Goal: Task Accomplishment & Management: Manage account settings

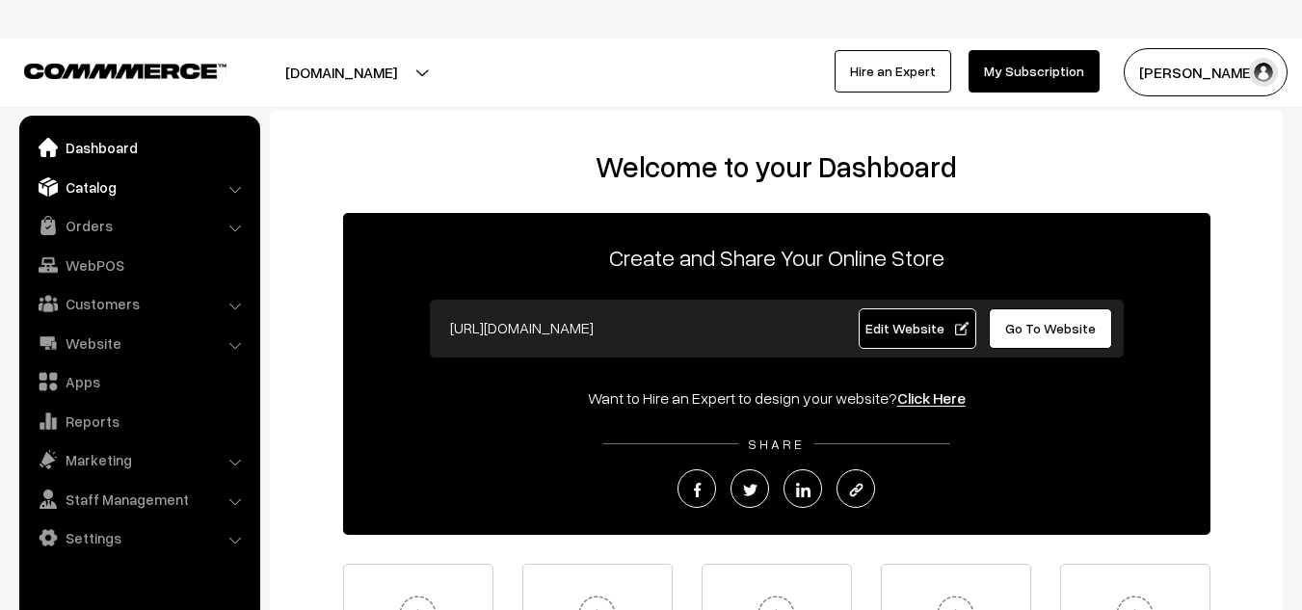
click at [92, 190] on link "Catalog" at bounding box center [138, 187] width 229 height 35
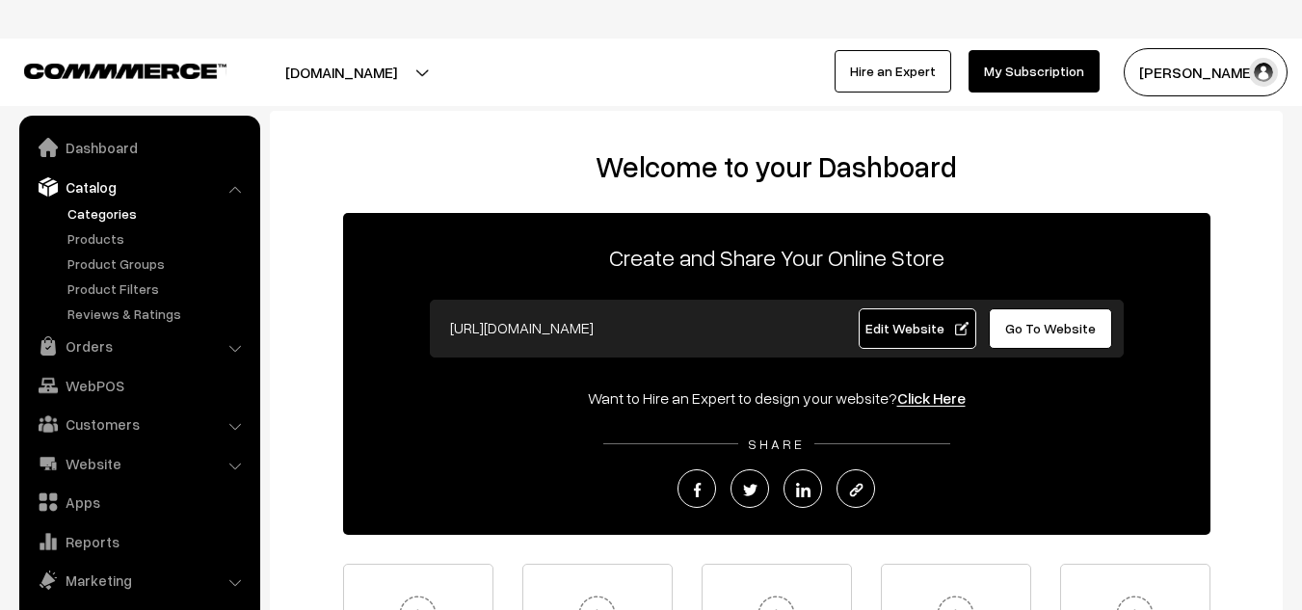
click at [105, 221] on link "Categories" at bounding box center [158, 213] width 191 height 20
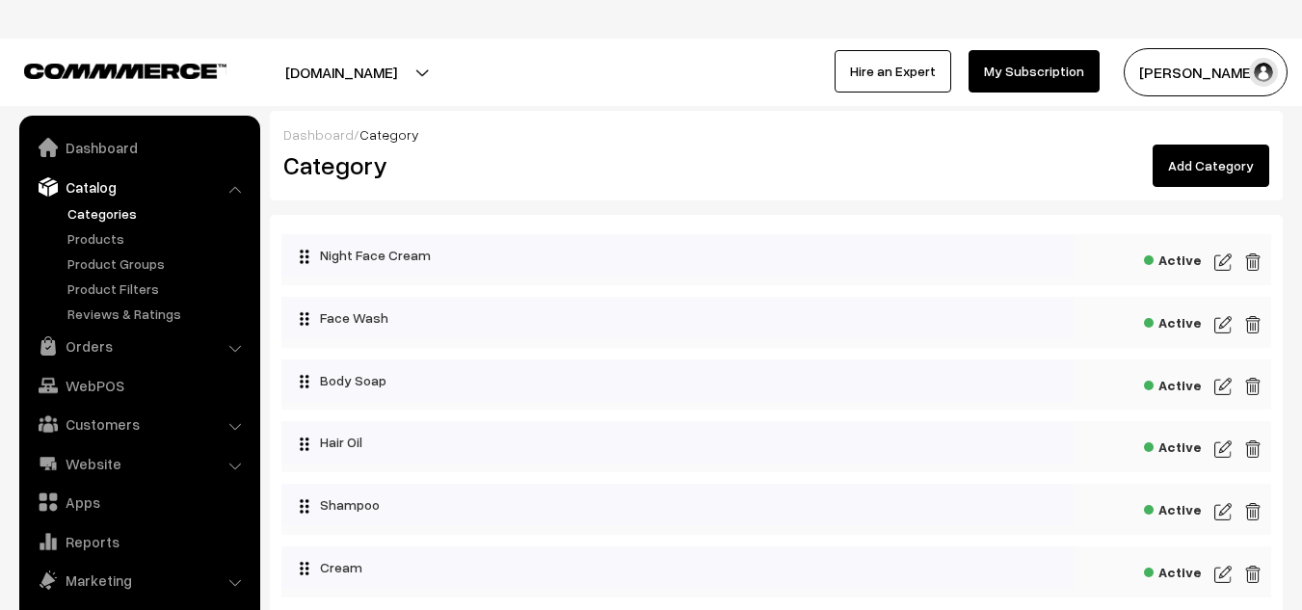
scroll to position [54, 0]
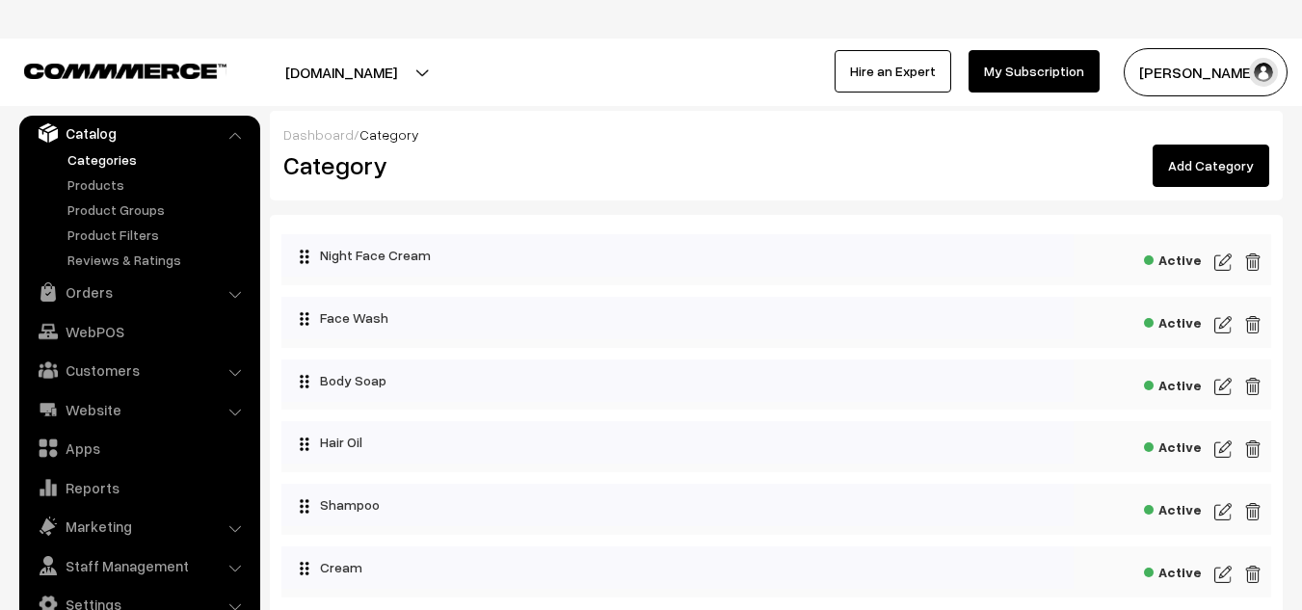
click at [1229, 260] on img at bounding box center [1222, 262] width 17 height 23
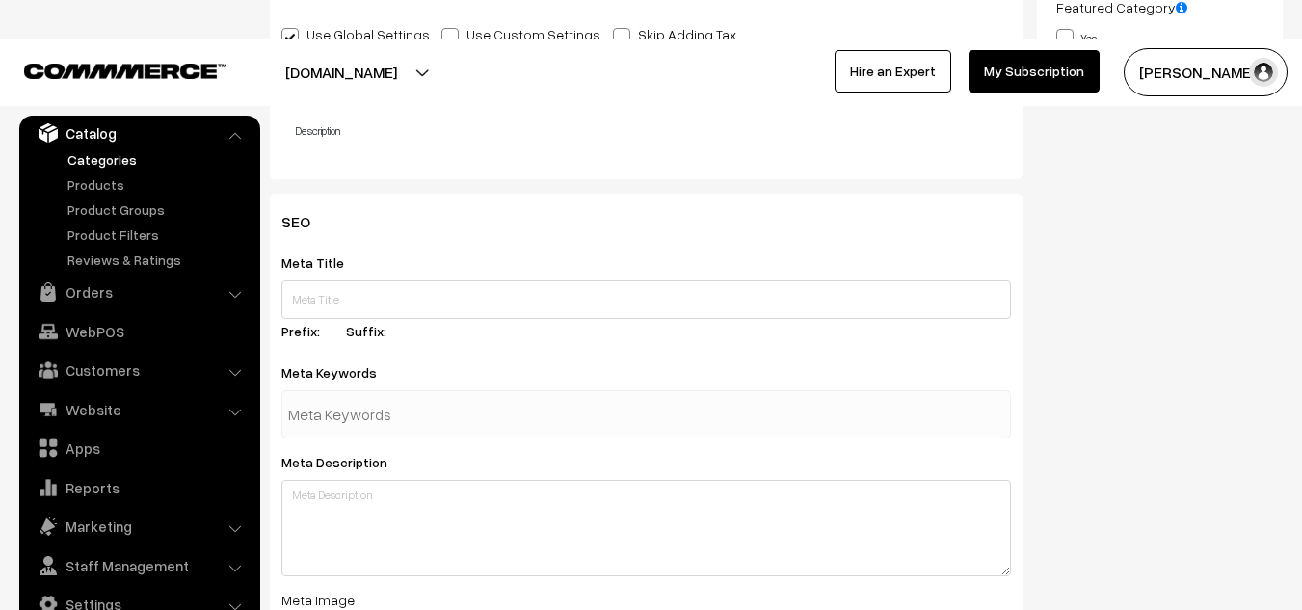
scroll to position [686, 0]
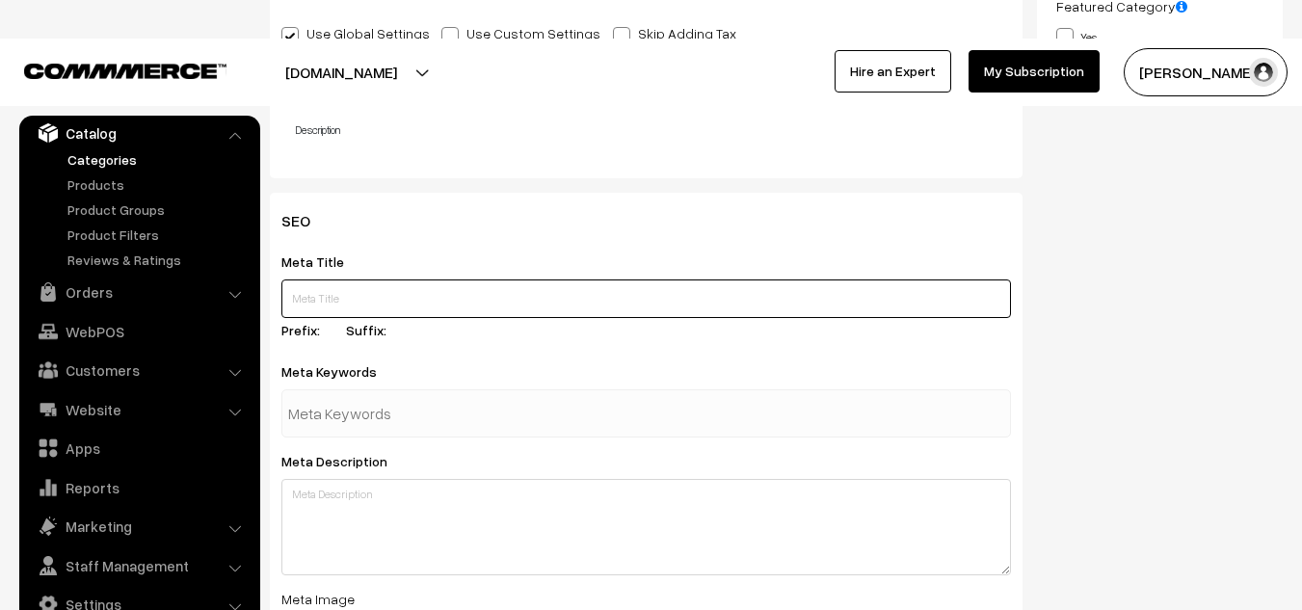
click at [498, 295] on input "text" at bounding box center [646, 298] width 730 height 39
click at [354, 300] on input "text" at bounding box center [646, 298] width 730 height 39
click at [473, 294] on input "text" at bounding box center [646, 298] width 730 height 39
paste input "Best Night Face Cream for Whitening, Brightening & All Skin Types – Men & Women"
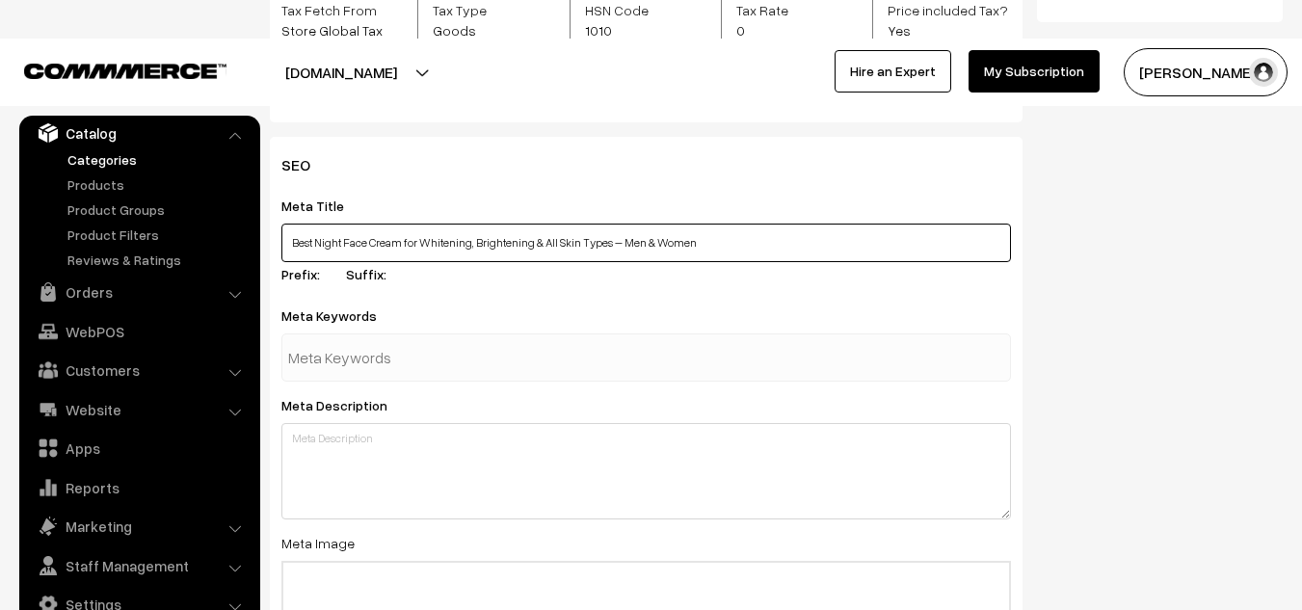
scroll to position [765, 0]
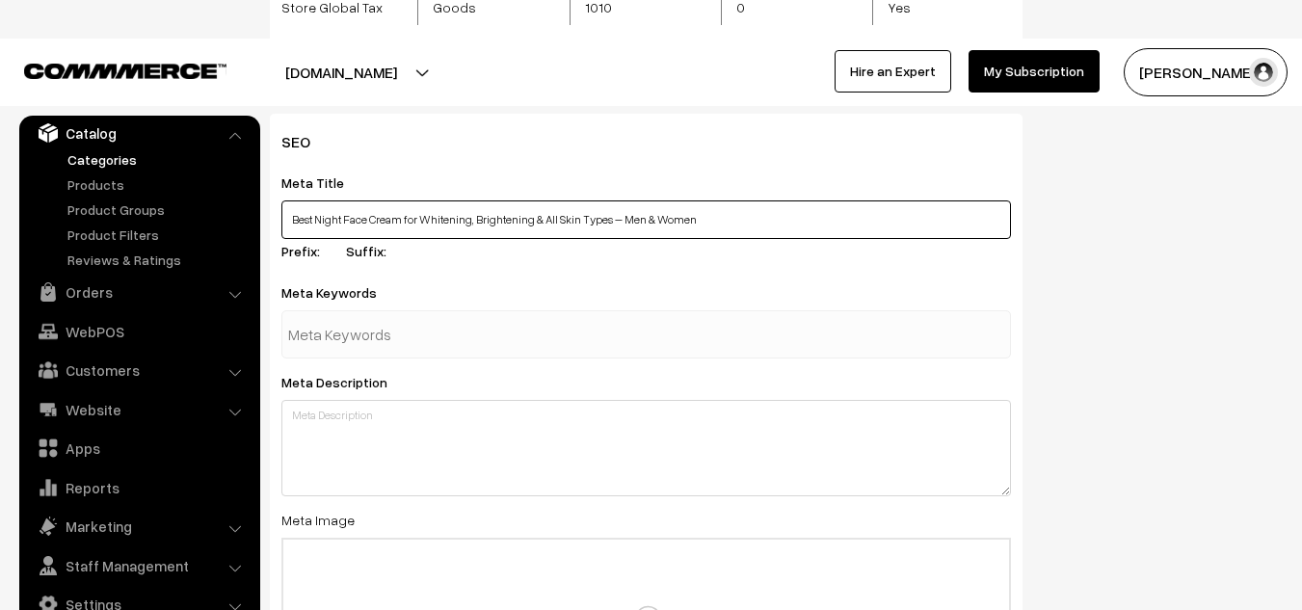
type input "Best Night Face Cream for Whitening, Brightening & All Skin Types – Men & Women"
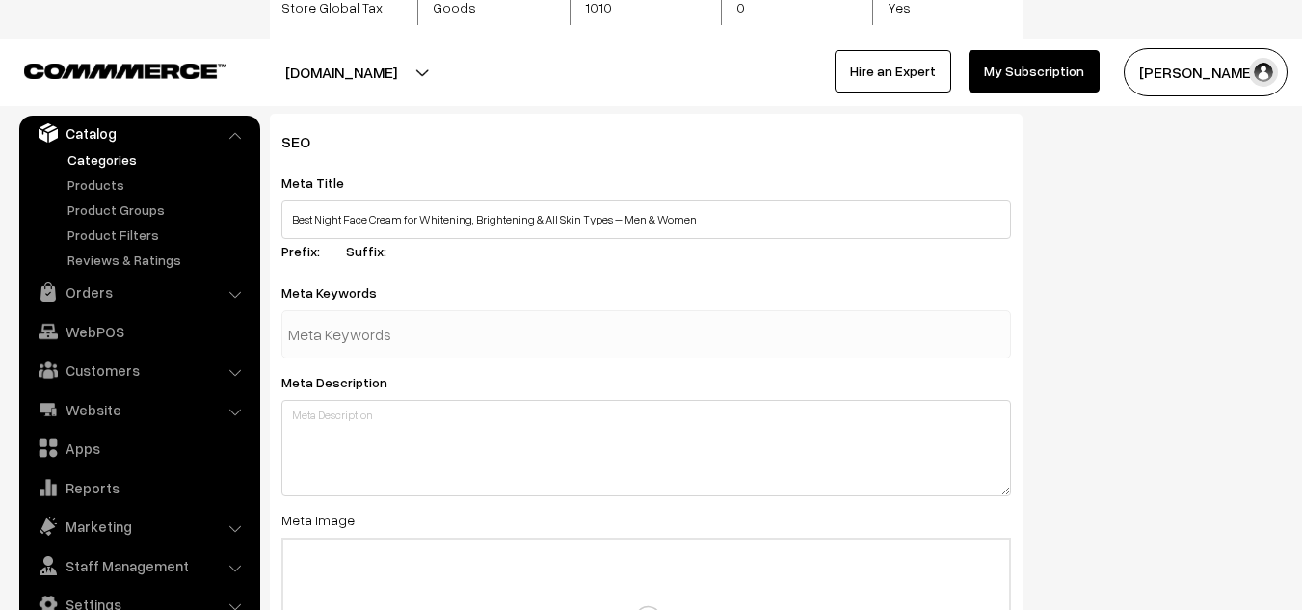
click at [405, 331] on input "text" at bounding box center [388, 334] width 200 height 39
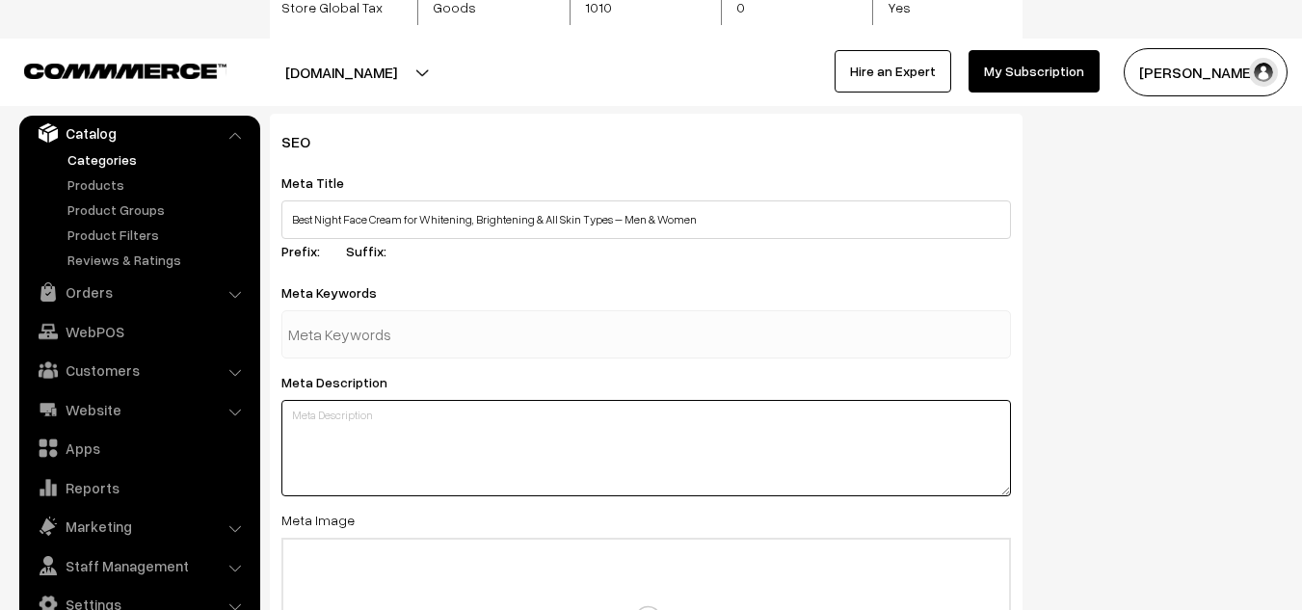
click at [358, 422] on textarea at bounding box center [646, 448] width 730 height 96
paste textarea "Discover the best night face cream for glowing, brighter skin. Explore top whit…"
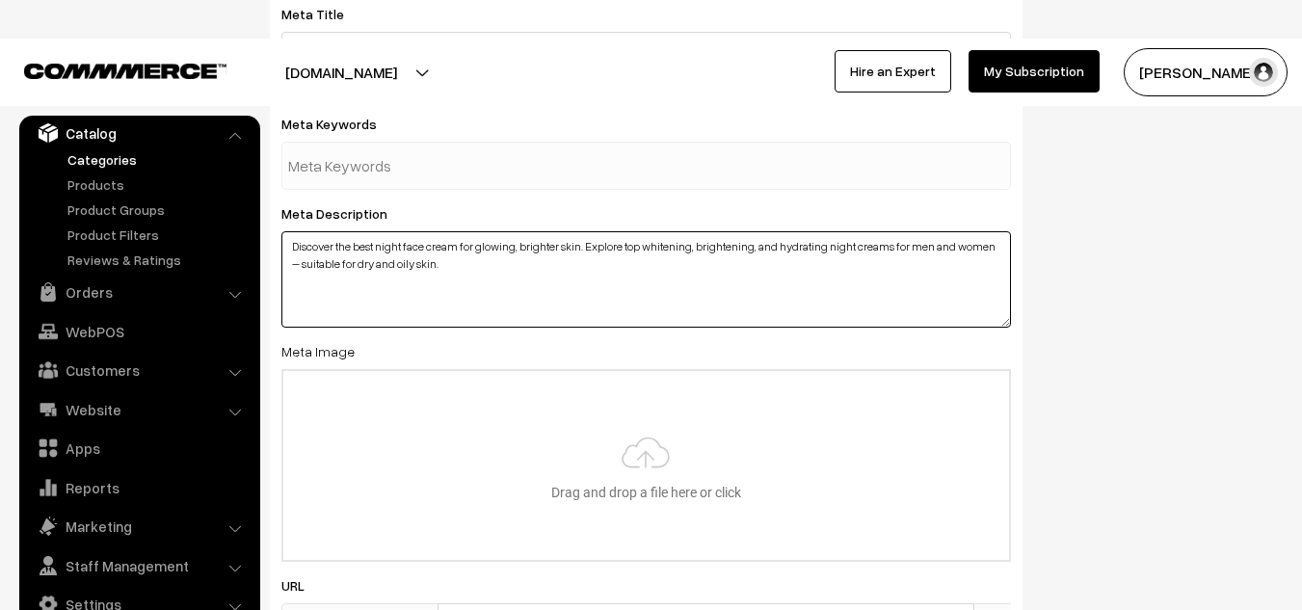
scroll to position [940, 0]
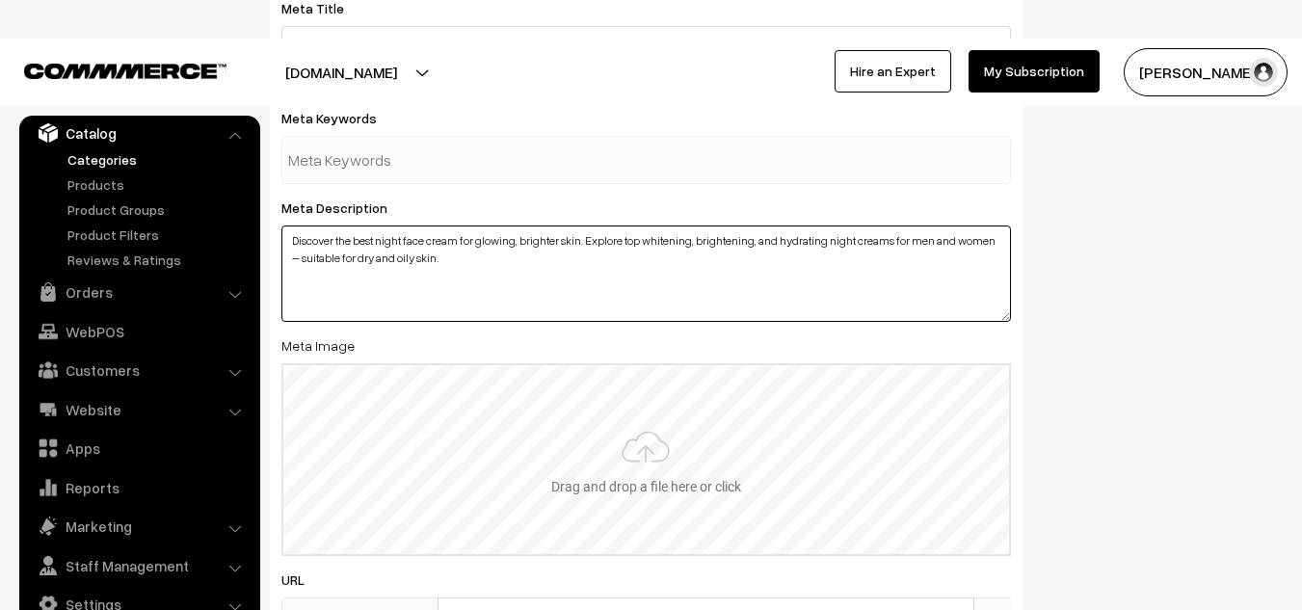
type textarea "Discover the best night face cream for glowing, brighter skin. Explore top whit…"
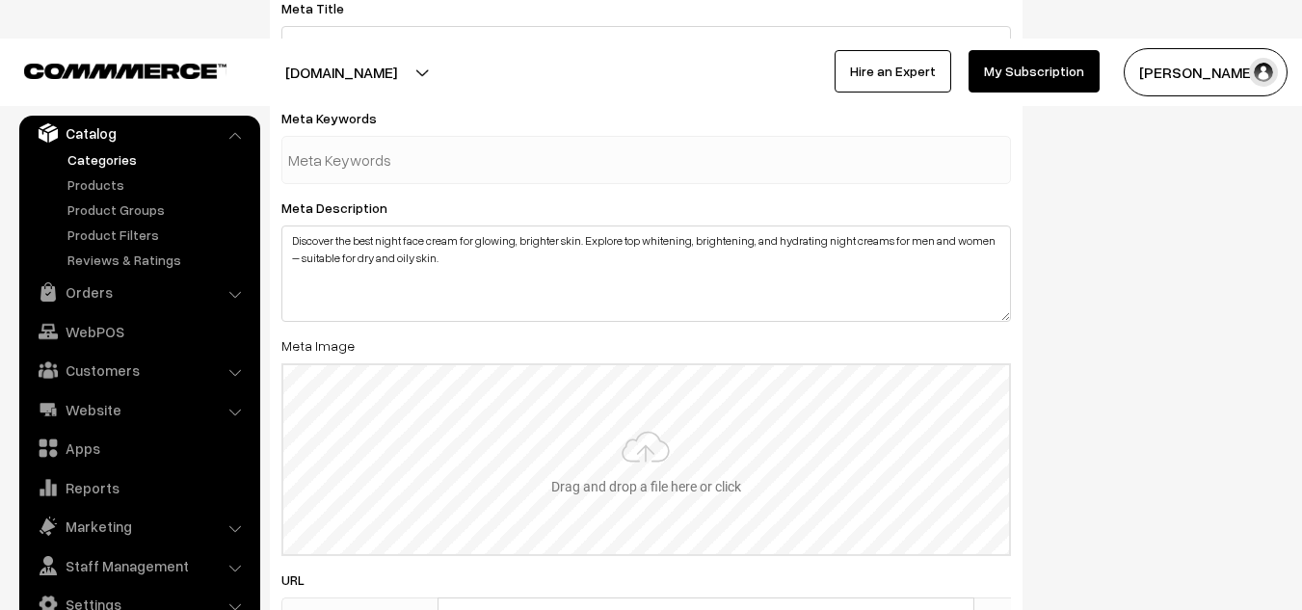
click at [651, 449] on input "file" at bounding box center [646, 459] width 726 height 189
click at [607, 477] on input "file" at bounding box center [646, 459] width 726 height 189
type input "C:\fakepath\face-cream5.PNG"
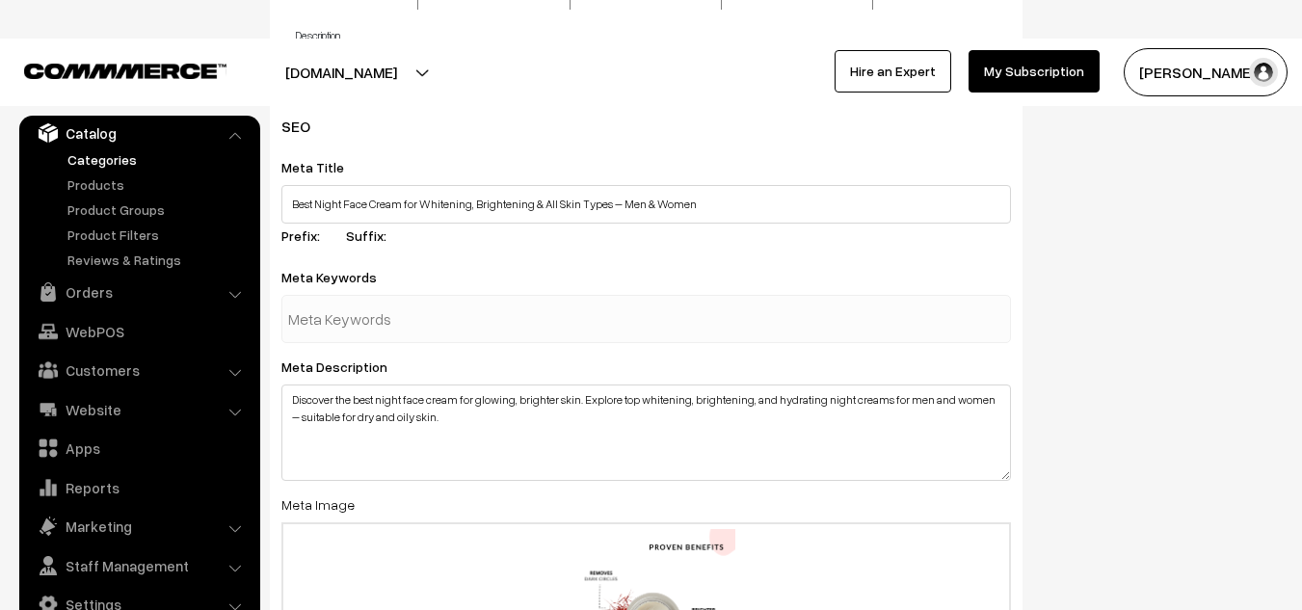
scroll to position [780, 0]
click at [700, 330] on div at bounding box center [646, 320] width 730 height 48
paste input "night cream for oily skin"
type input "night cream for oily skin"
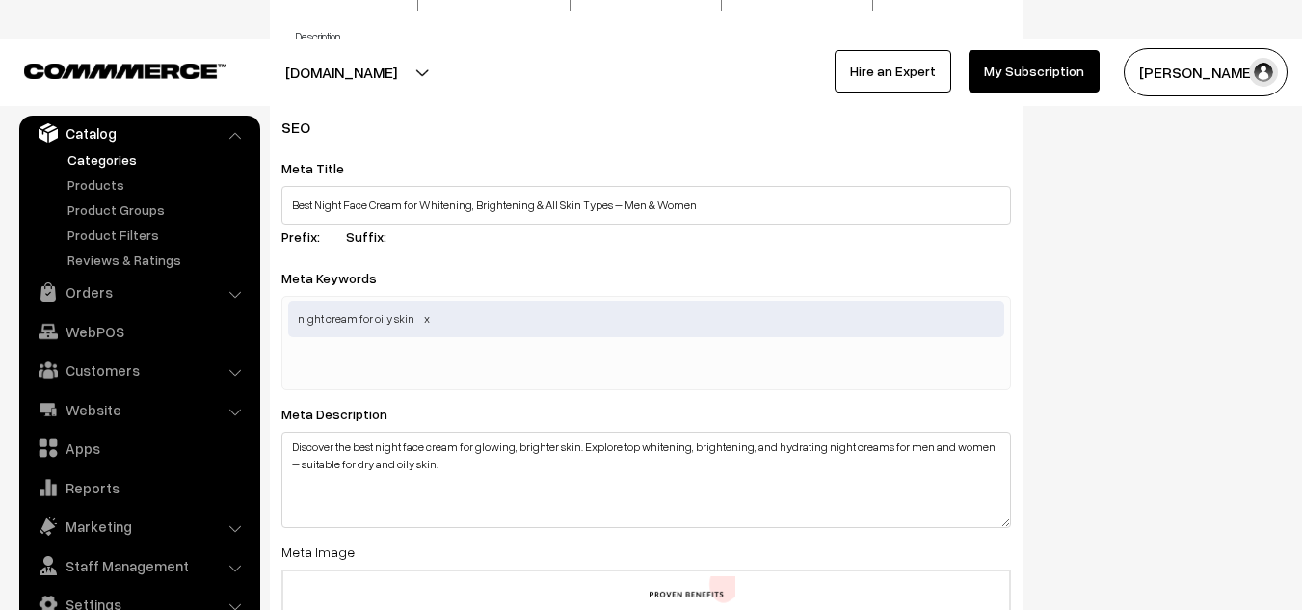
paste input "face cream for oily skin"
type input "face cream for oily skin"
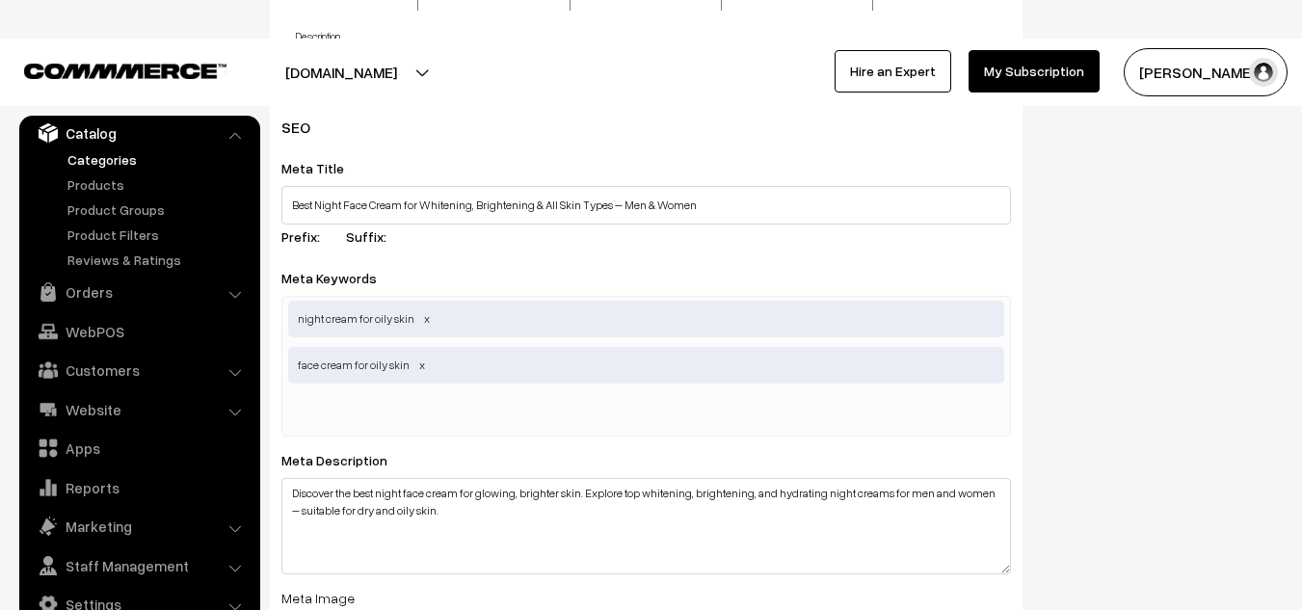
paste input "anti‑aging night cream"
type input "anti‑aging night cream"
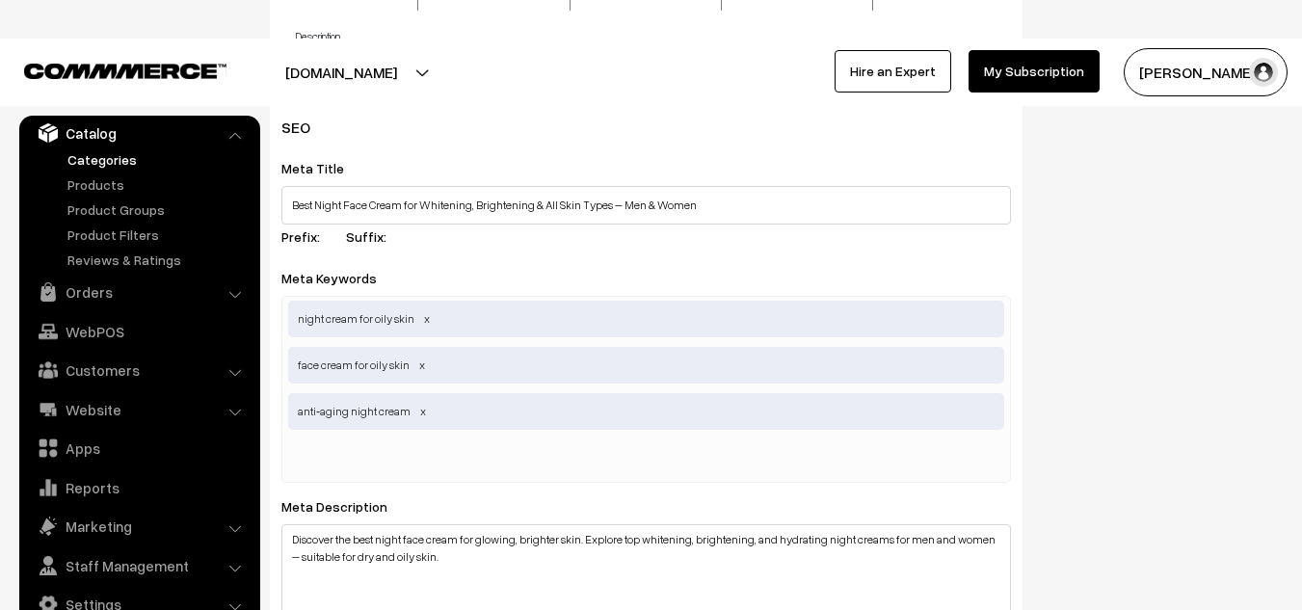
paste input "men’s night face cream"
type input "men’s night face cream"
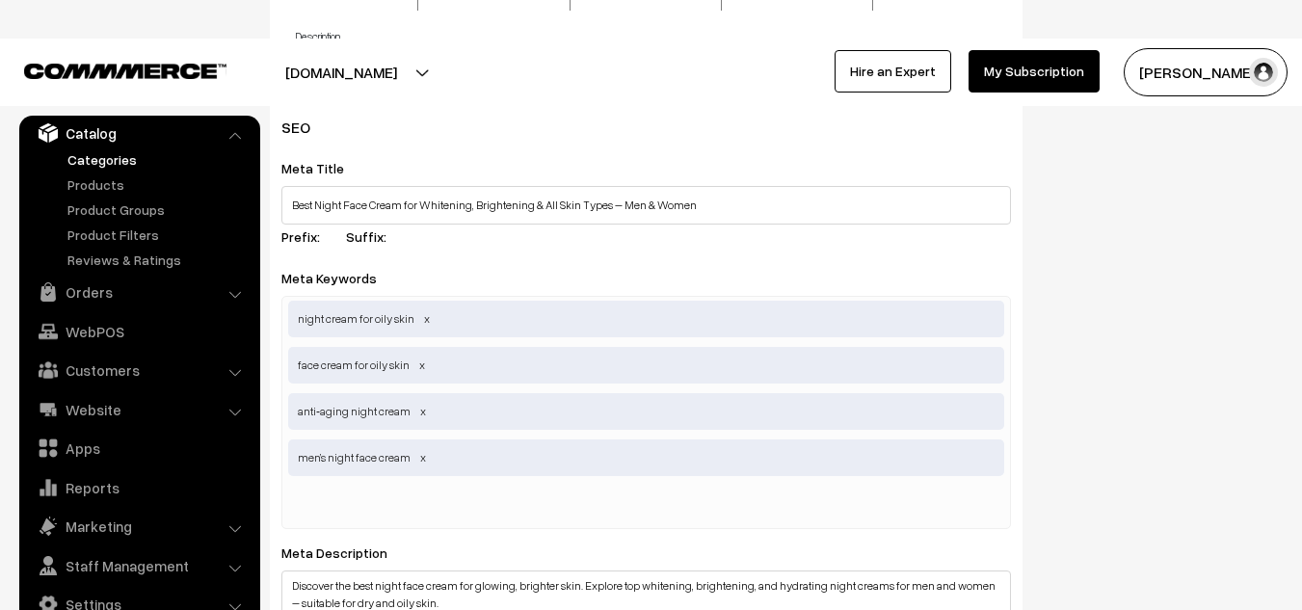
paste input "hydrating night face cream"
type input "hydrating night face cream"
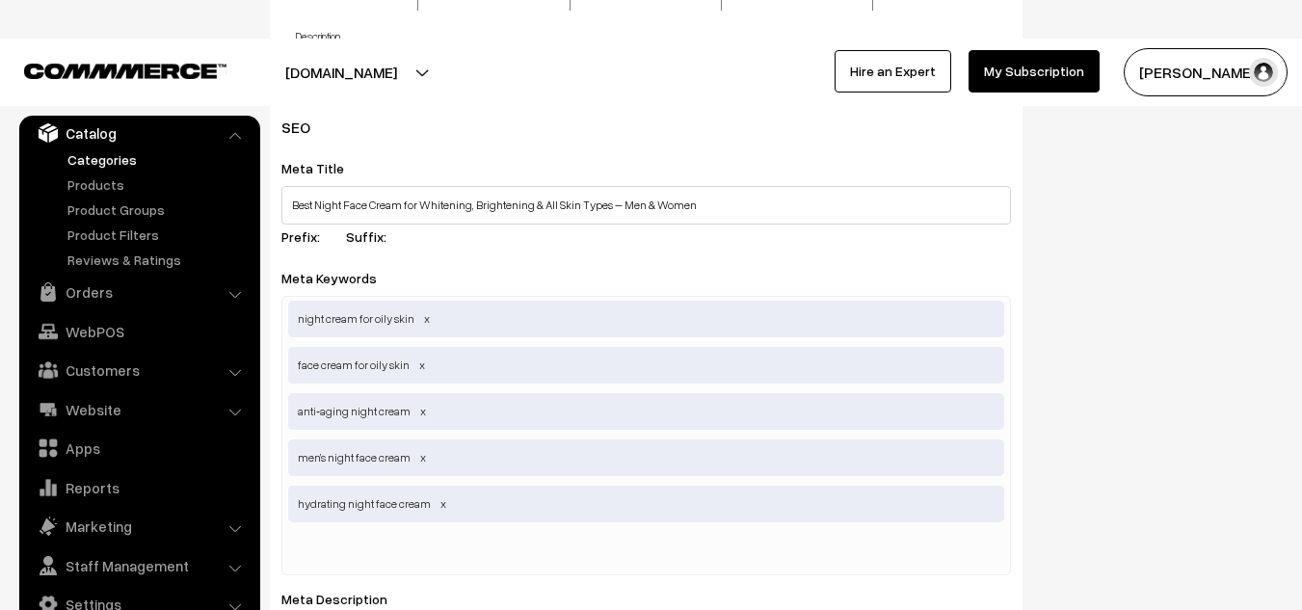
paste input "skin brightening night cream"
type input "skin brightening night cream"
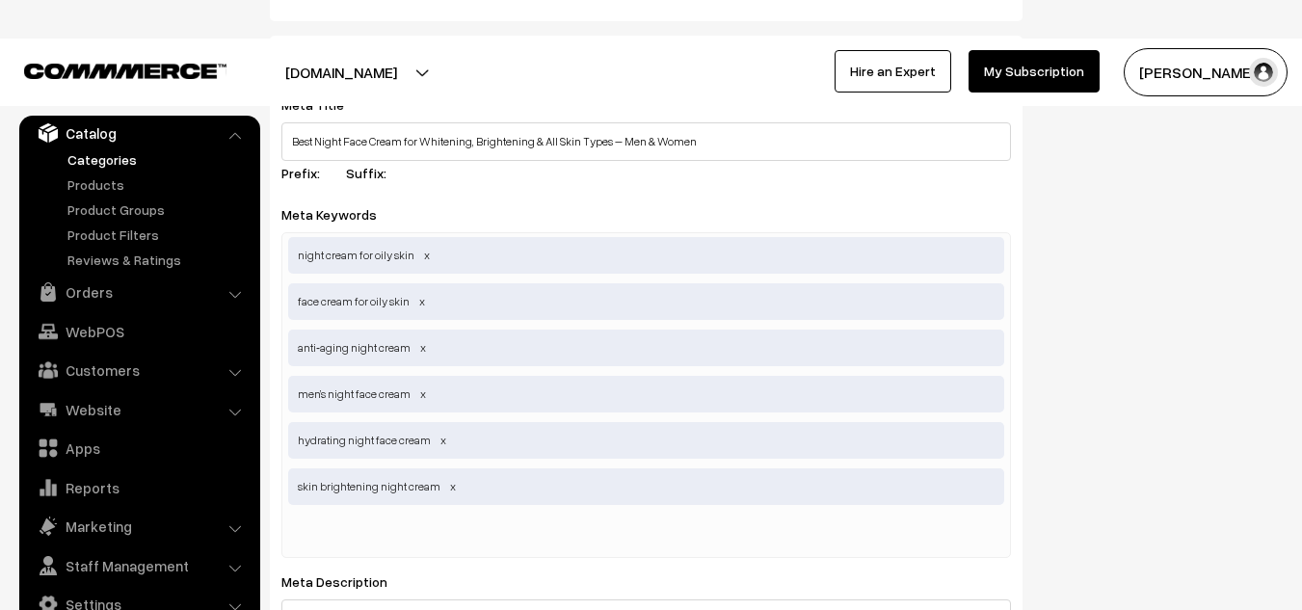
scroll to position [844, 0]
paste input "face whitening night cream"
type input "face whitening night cream"
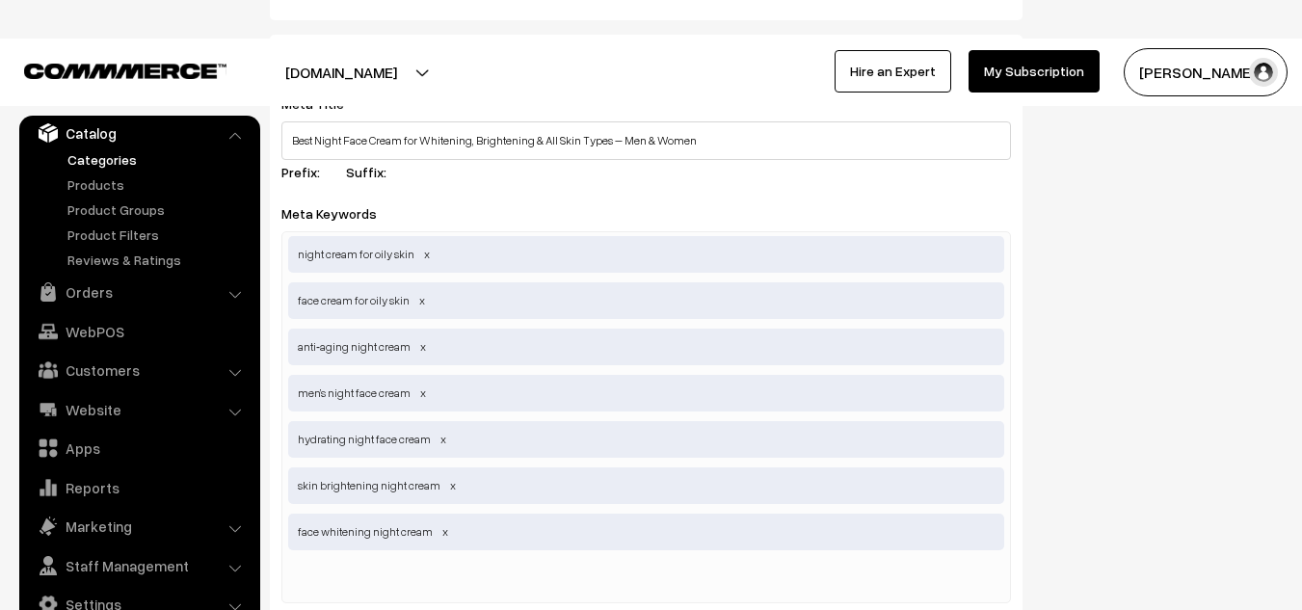
paste input "night cream for combination skin"
type input "night cream for combination skin"
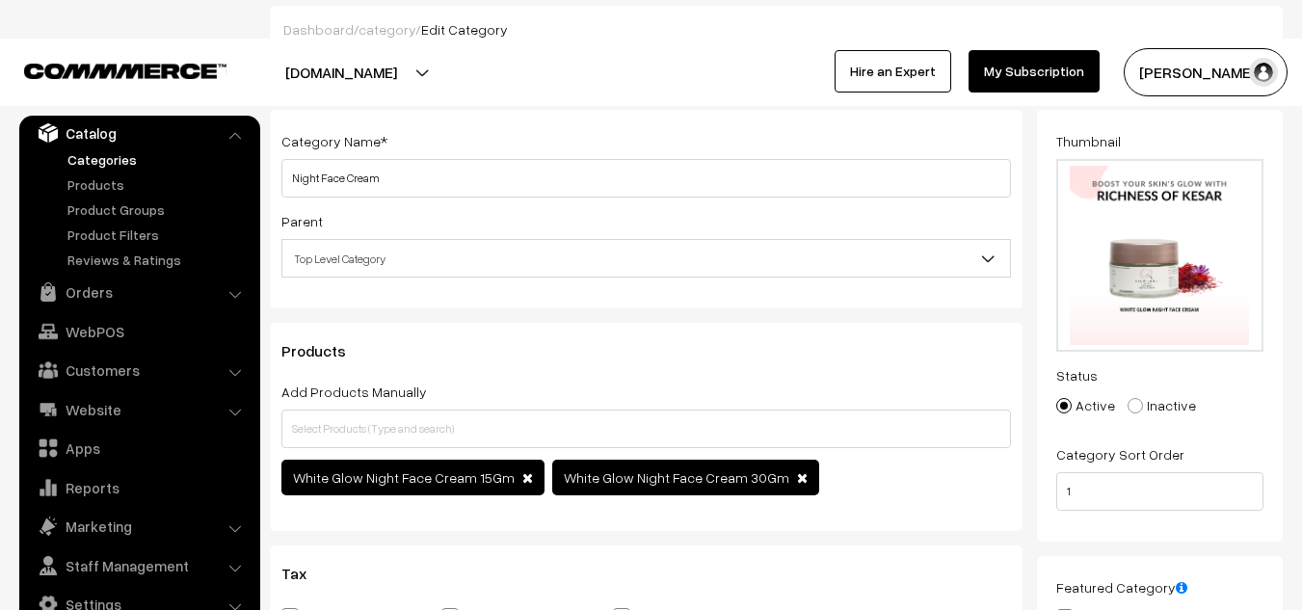
scroll to position [0, 0]
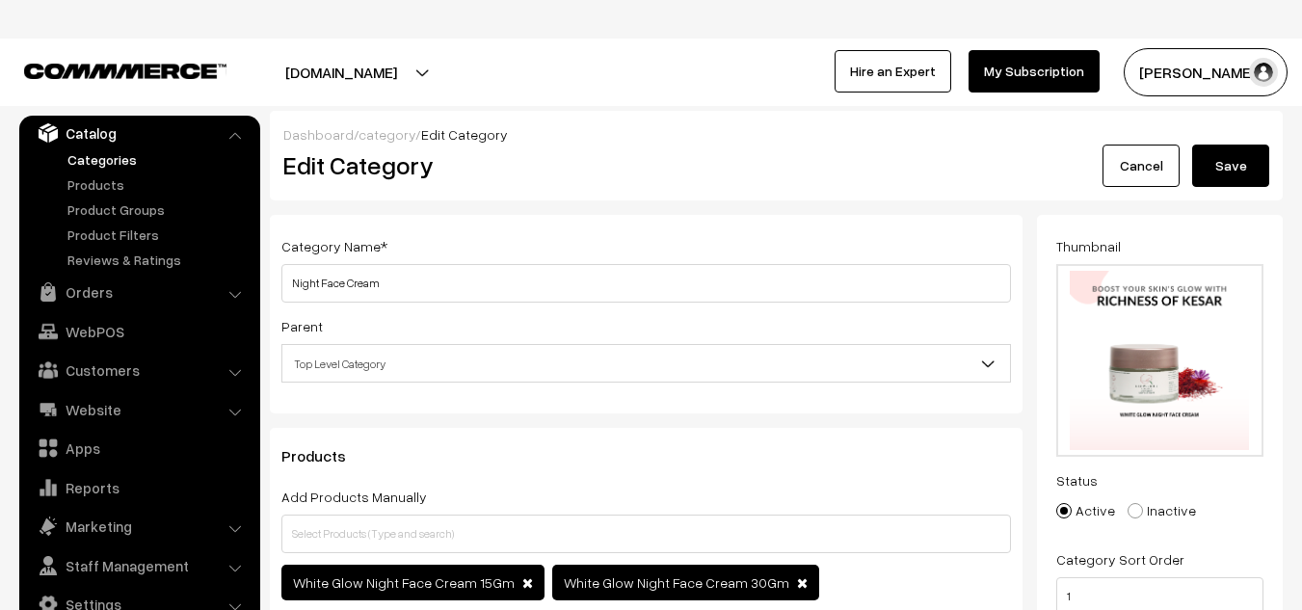
click at [1223, 171] on button "Save" at bounding box center [1230, 166] width 77 height 42
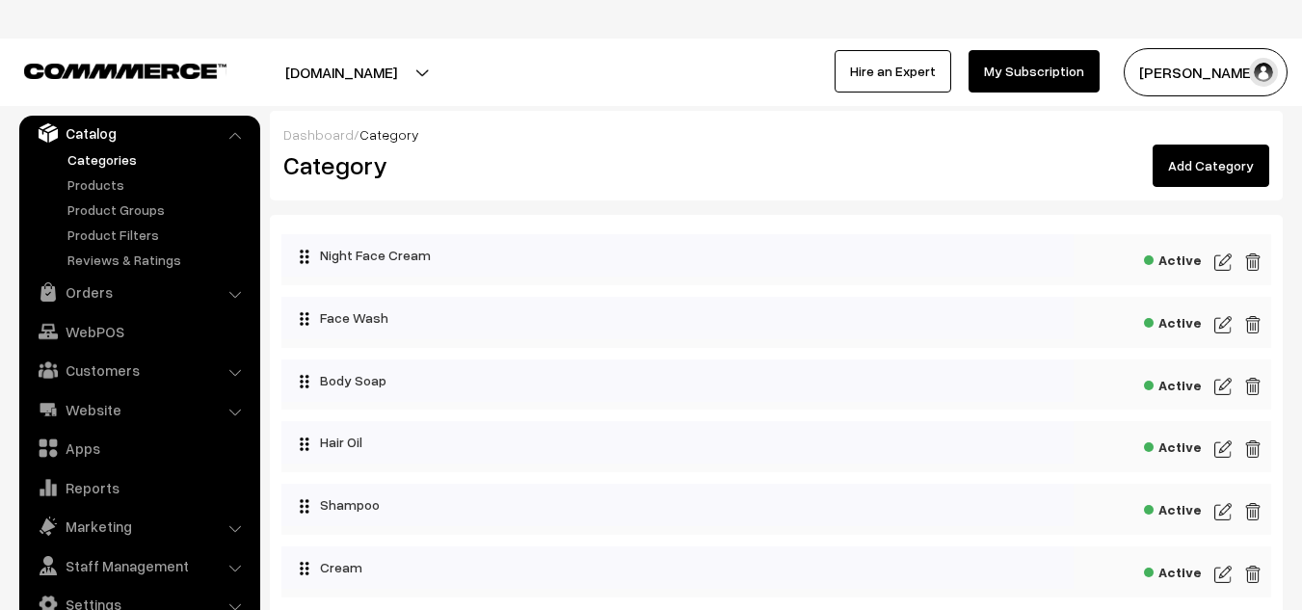
click at [1221, 267] on img at bounding box center [1222, 262] width 17 height 23
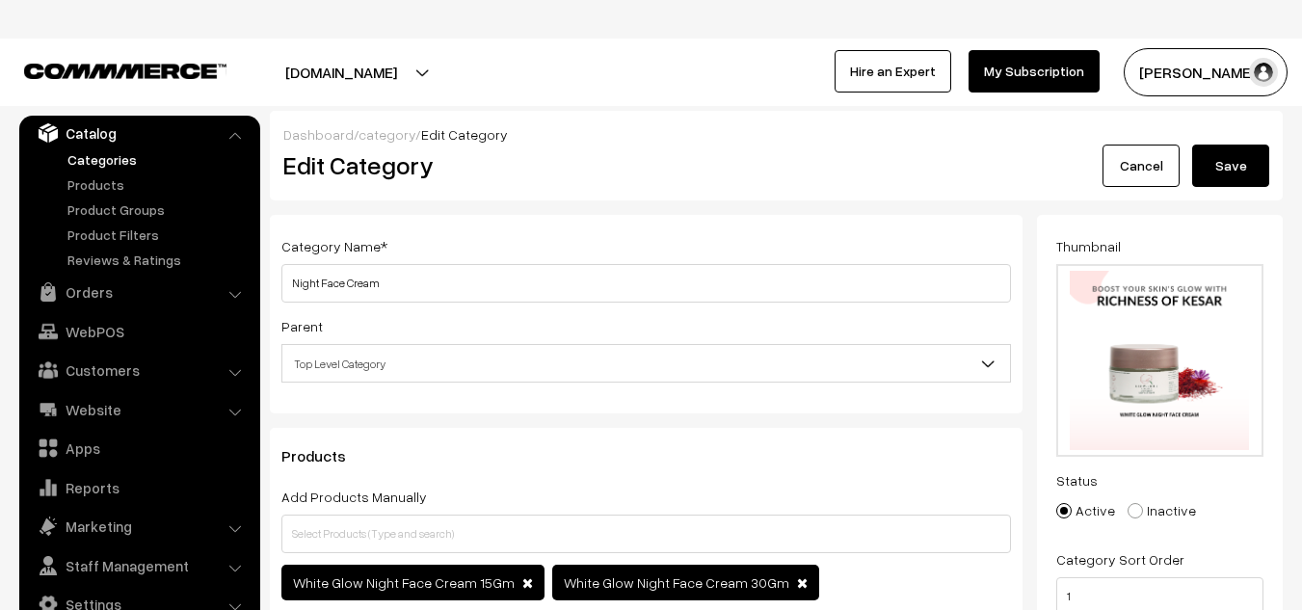
click at [1229, 174] on button "Save" at bounding box center [1230, 166] width 77 height 42
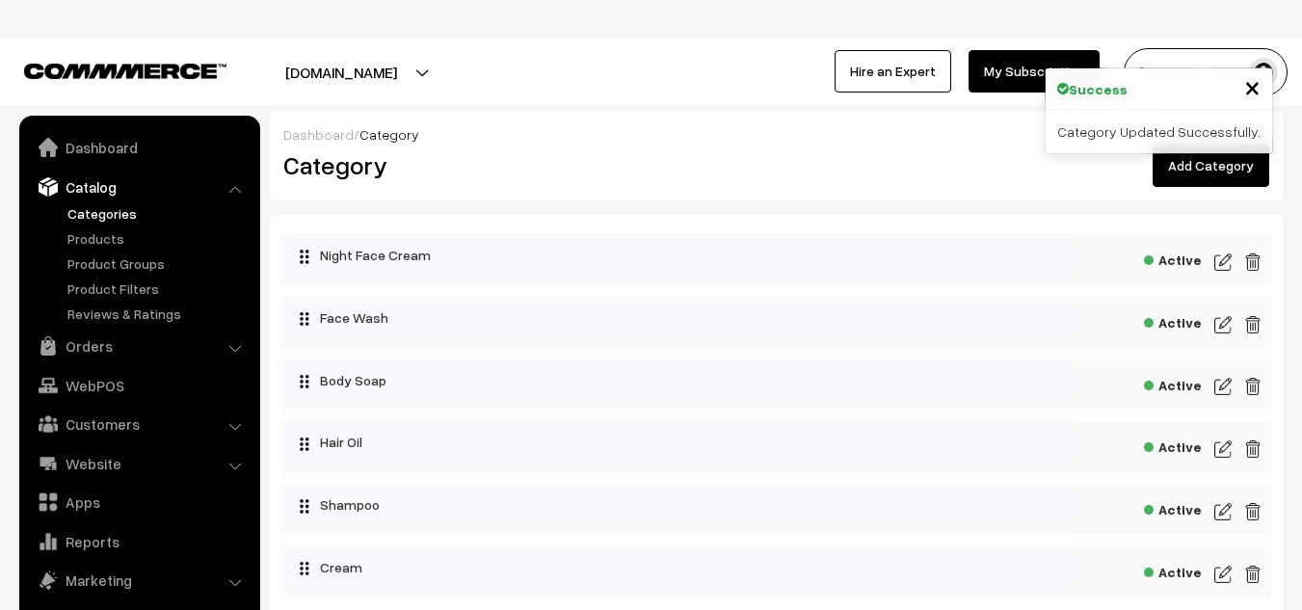
scroll to position [54, 0]
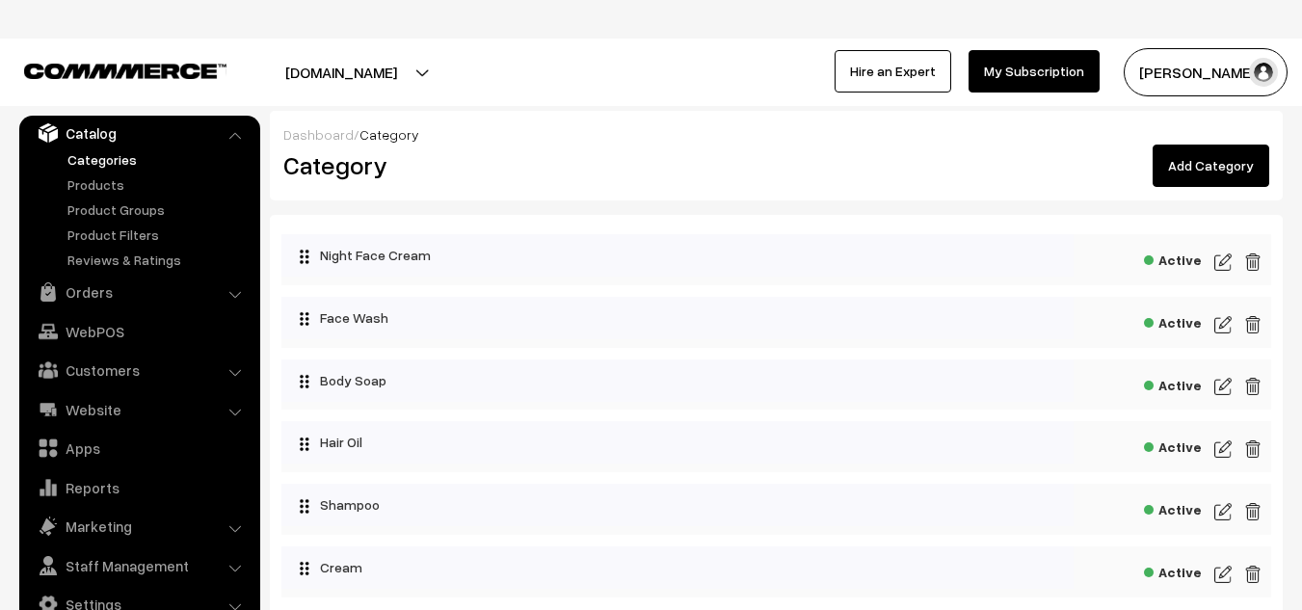
click at [1227, 319] on img at bounding box center [1222, 324] width 17 height 23
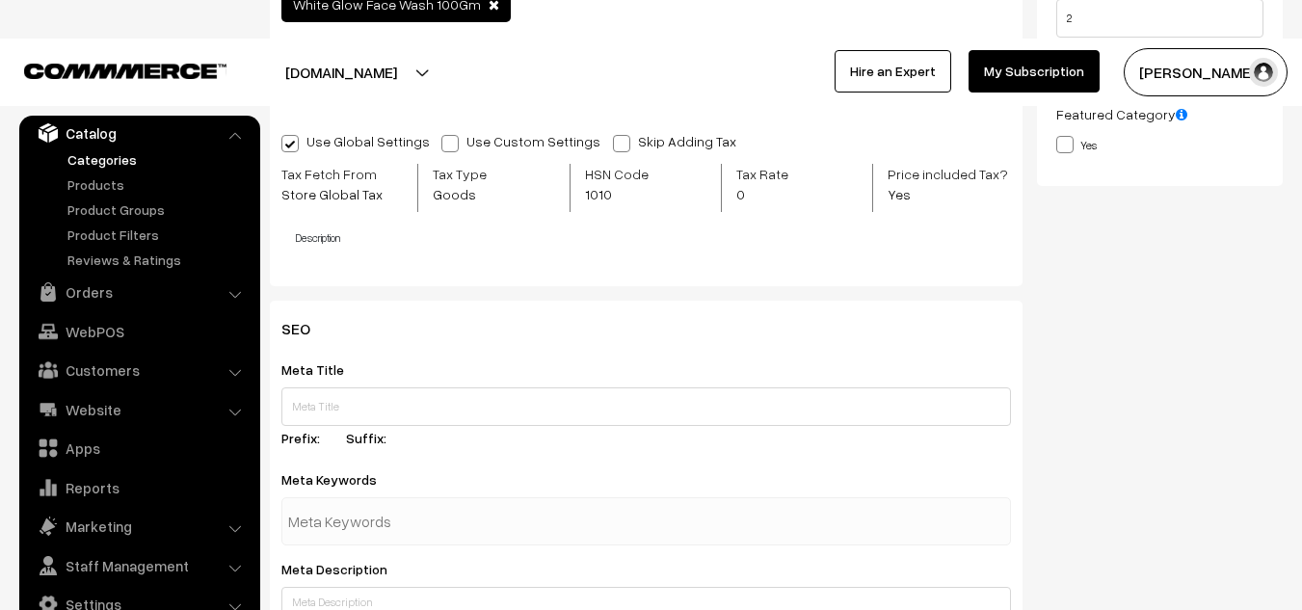
scroll to position [583, 0]
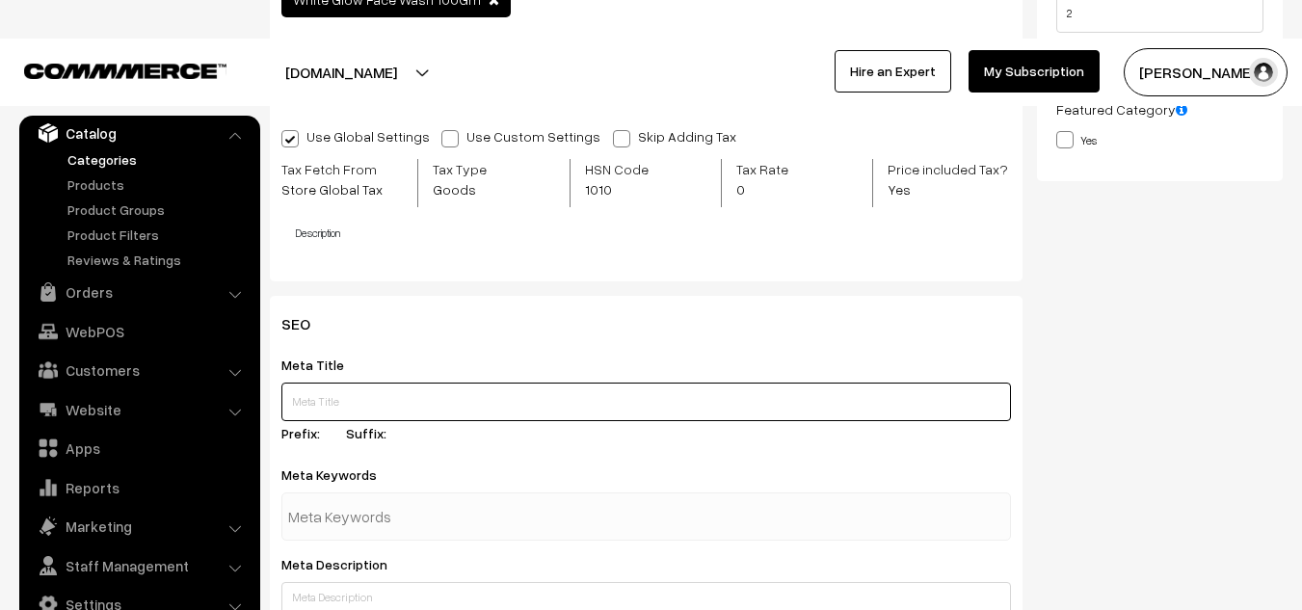
click at [380, 398] on input "text" at bounding box center [646, 402] width 730 height 39
click at [438, 395] on input "text" at bounding box center [646, 402] width 730 height 39
paste input "Best Face Wash for Men & Women | [MEDICAL_DATA], Oily, Dry & Acne Skin"
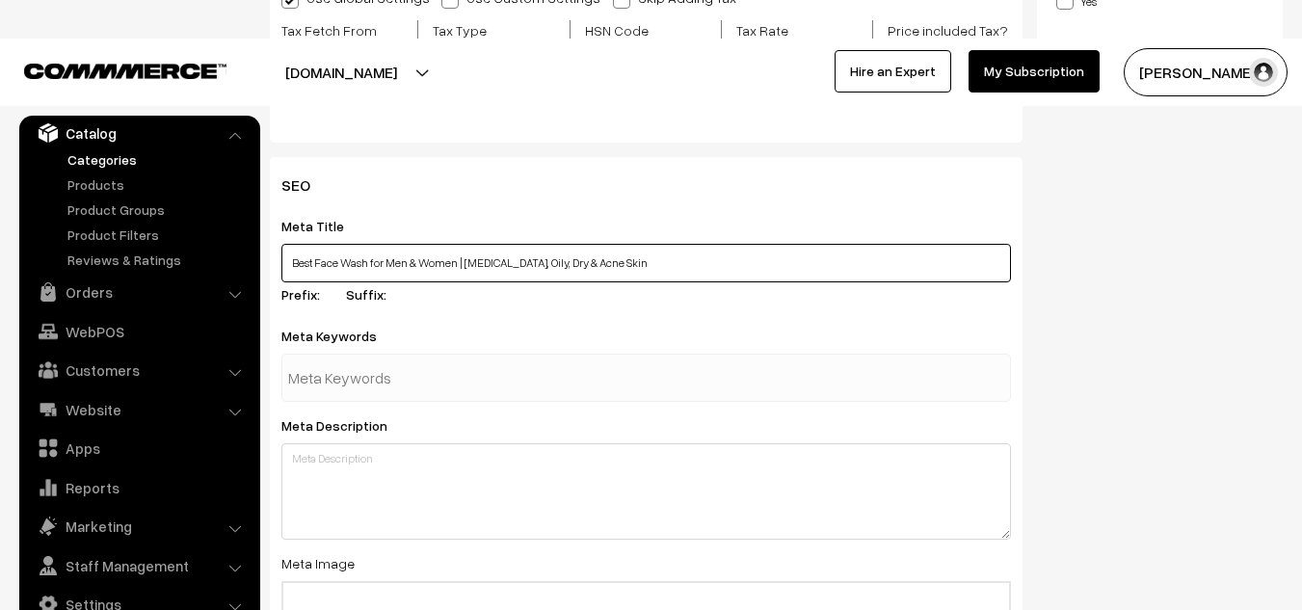
scroll to position [728, 0]
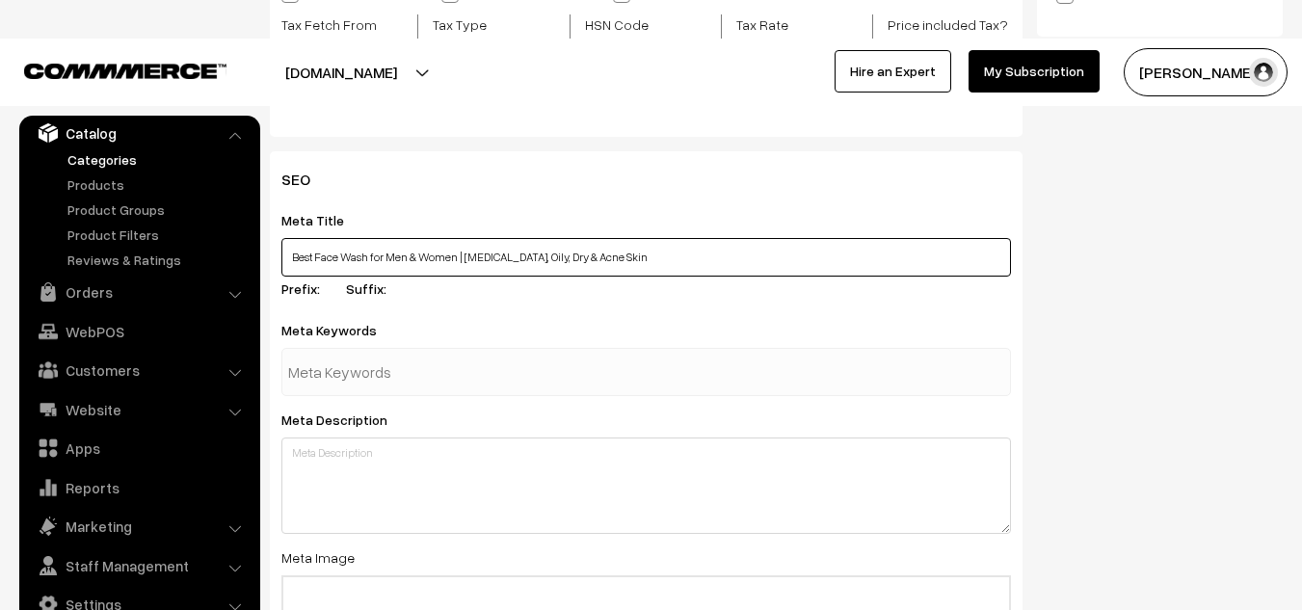
type input "Best Face Wash for Men & Women | [MEDICAL_DATA], Oily, Dry & Acne Skin"
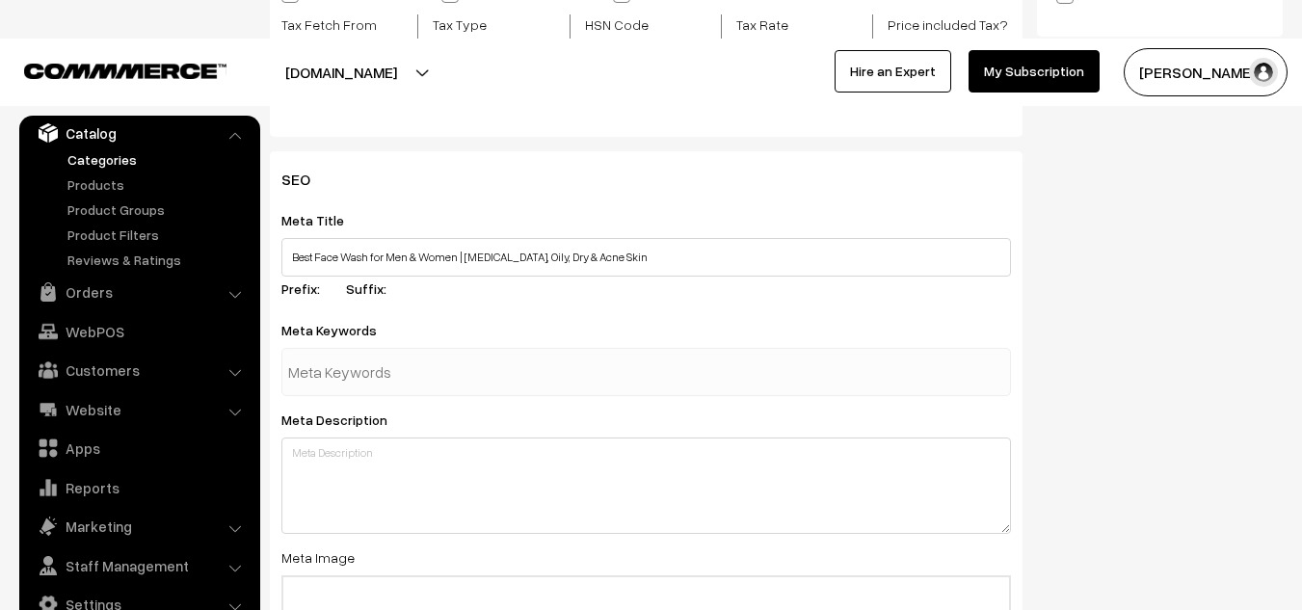
click at [439, 380] on input "text" at bounding box center [388, 372] width 200 height 39
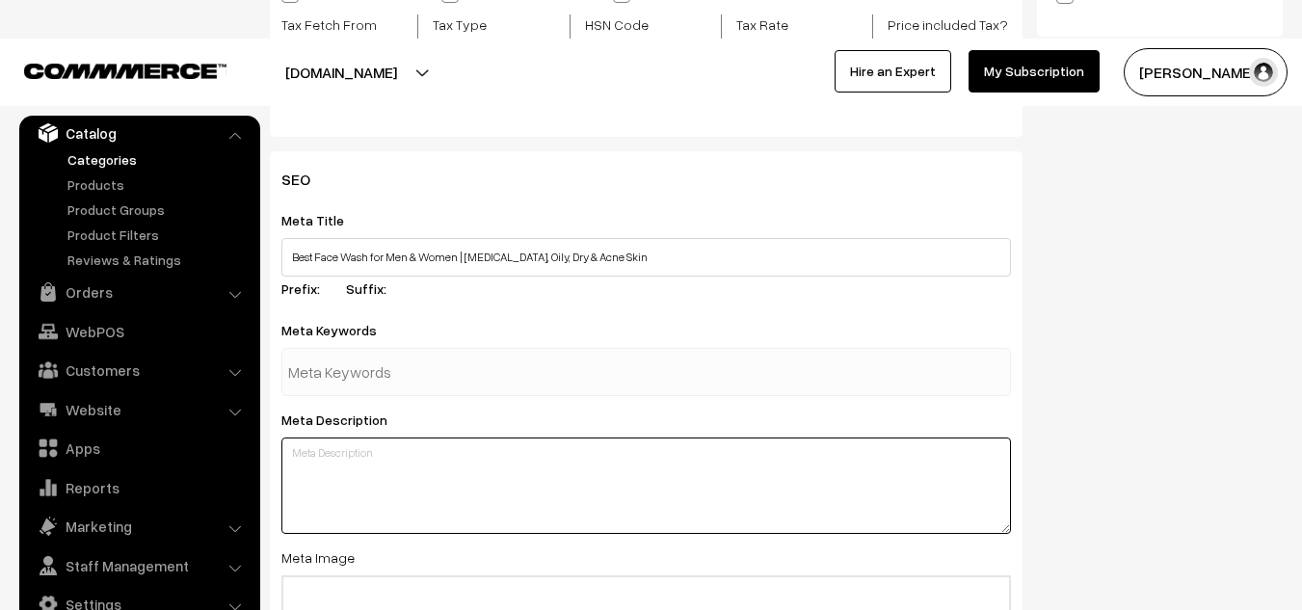
click at [409, 459] on textarea at bounding box center [646, 486] width 730 height 96
paste textarea "Explore top face wash options in [GEOGRAPHIC_DATA] — [MEDICAL_DATA] cleansers, …"
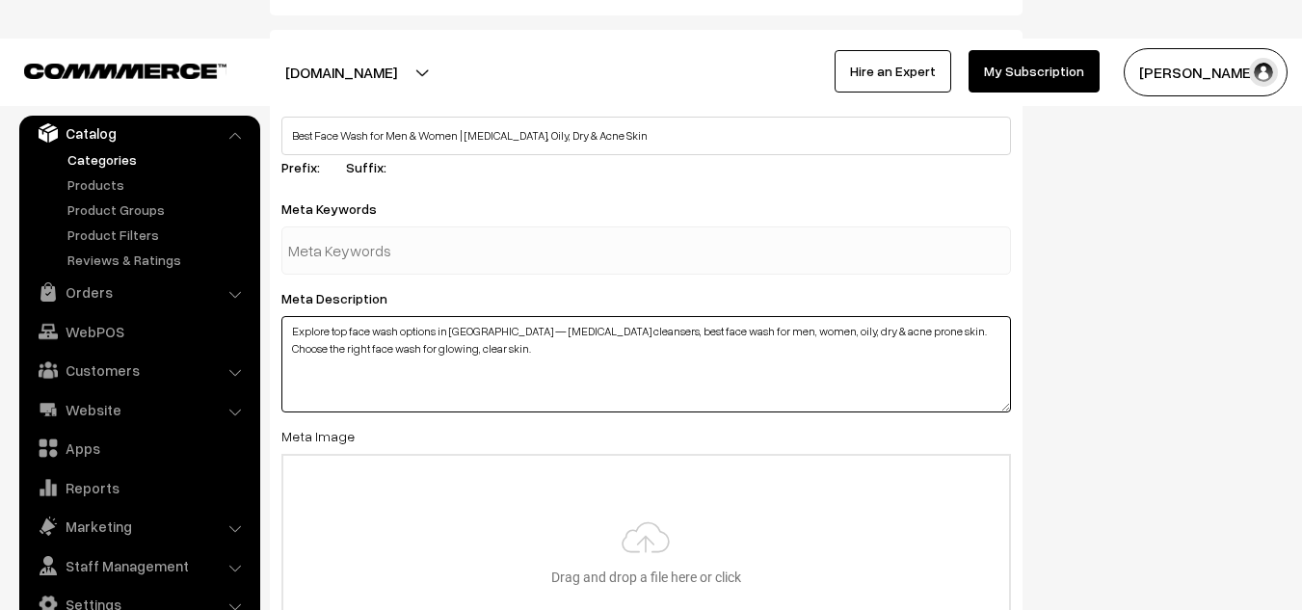
scroll to position [850, 0]
type textarea "Explore top face wash options in [GEOGRAPHIC_DATA] — [MEDICAL_DATA] cleansers, …"
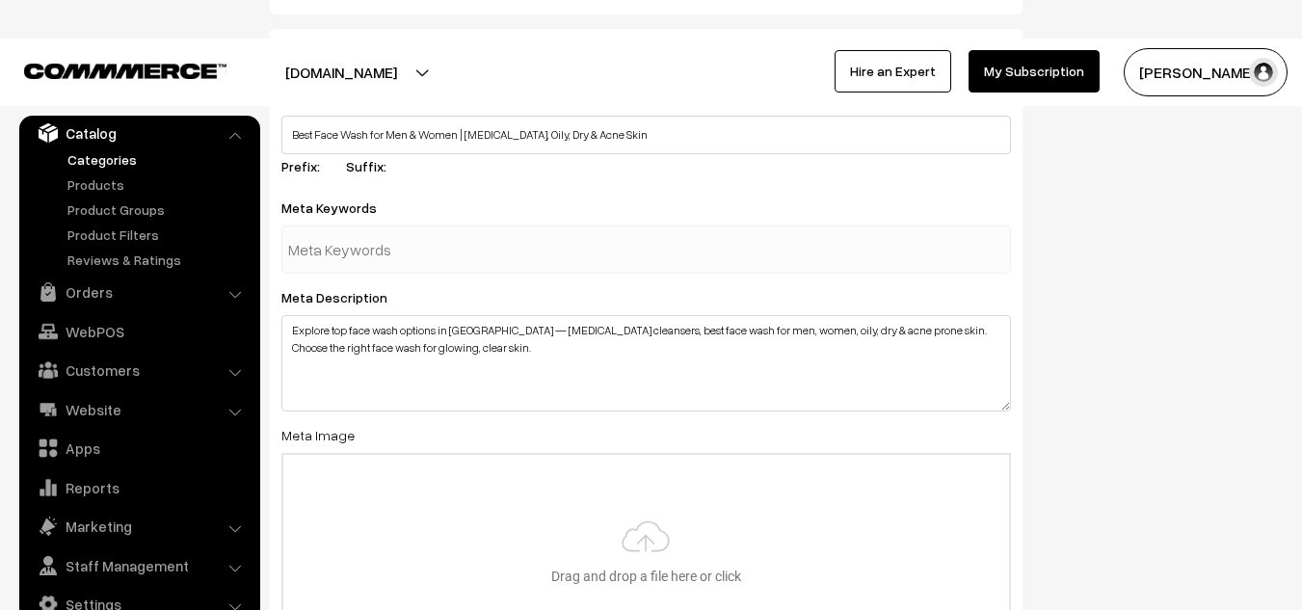
click at [473, 261] on input "text" at bounding box center [388, 249] width 200 height 39
click at [432, 256] on input "text" at bounding box center [388, 249] width 200 height 39
paste input "face wash for oily skin"
type input "face wash for oily skin"
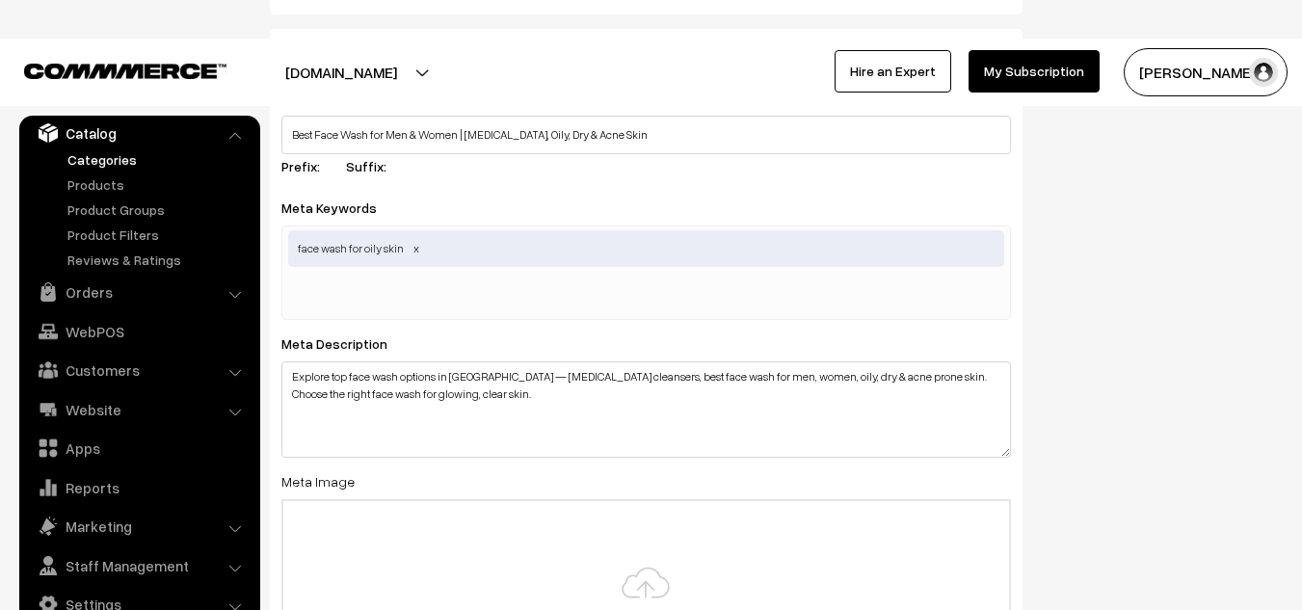
paste input "face wash for men"
type input "face wash for men"
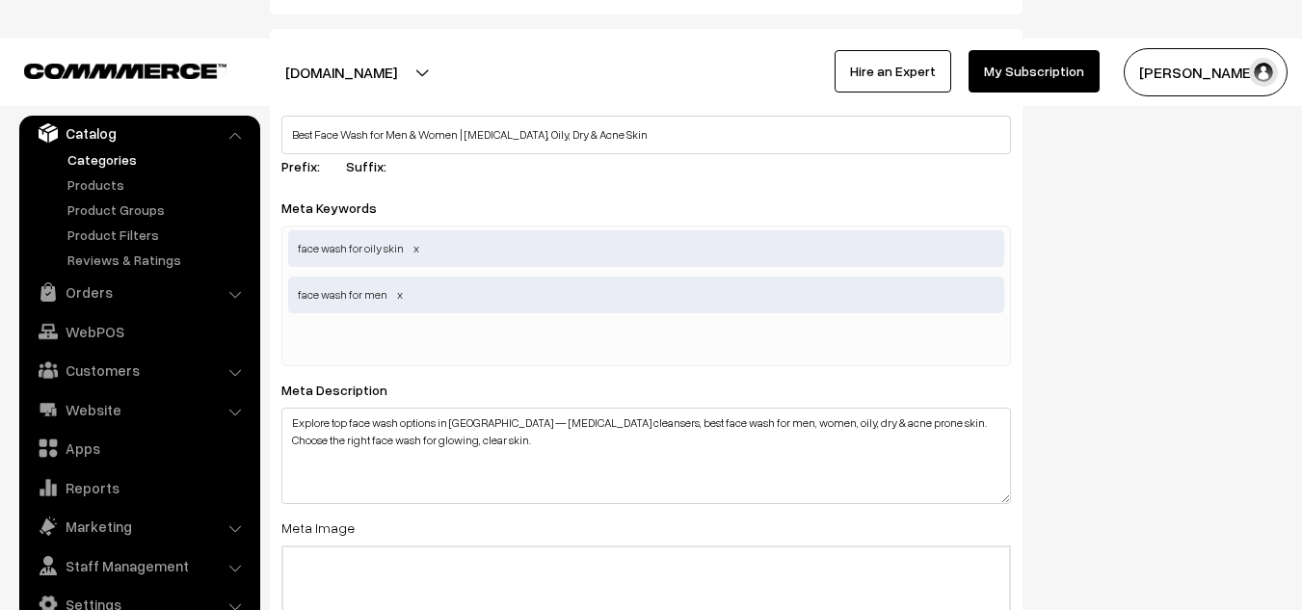
paste input "salicylic acid face wash"
type input "salicylic acid face wash"
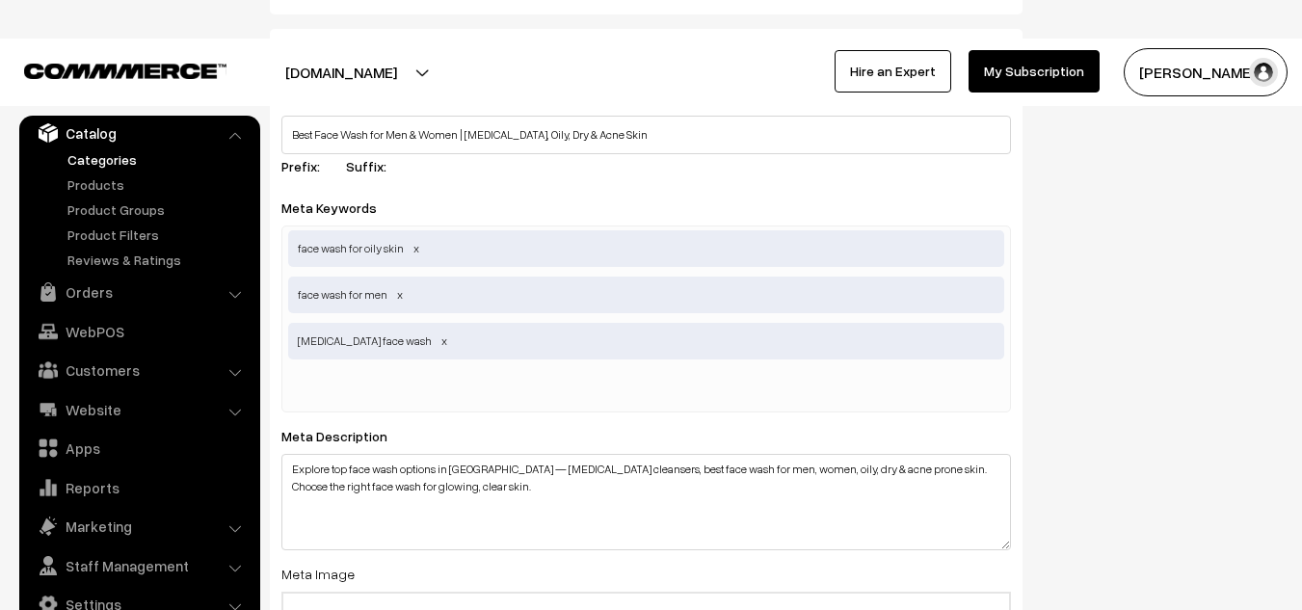
paste input "face wash for acne prone skin"
type input "face wash for acne prone skin"
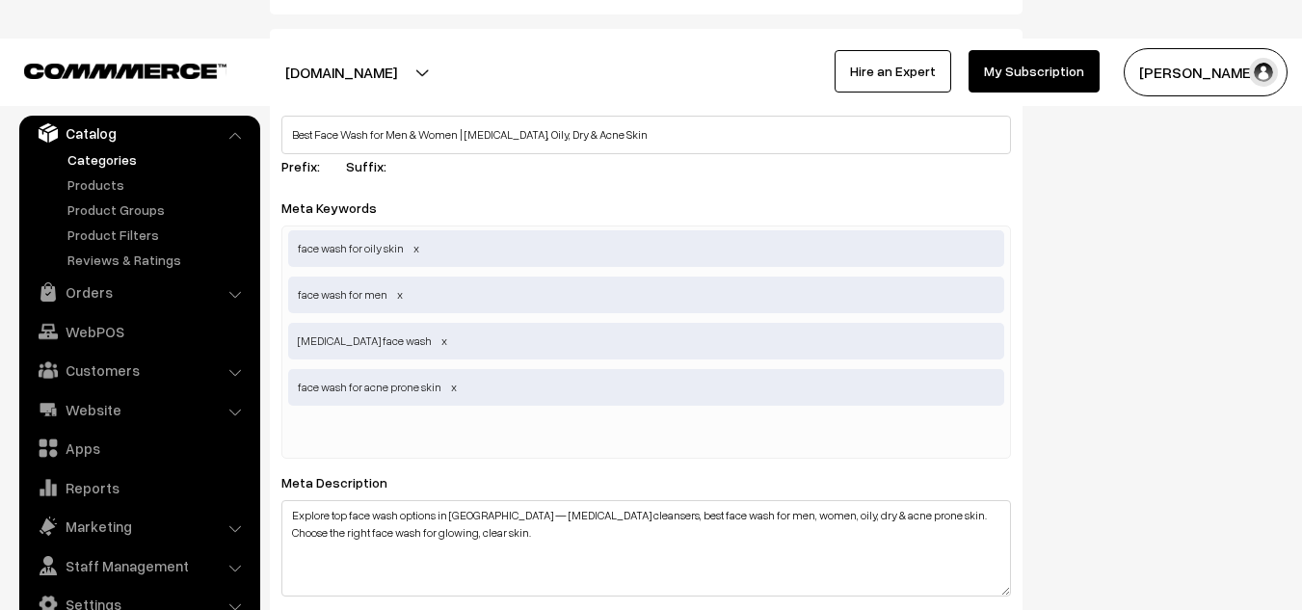
paste input "face wash for glowing skin"
type input "face wash for glowing skin"
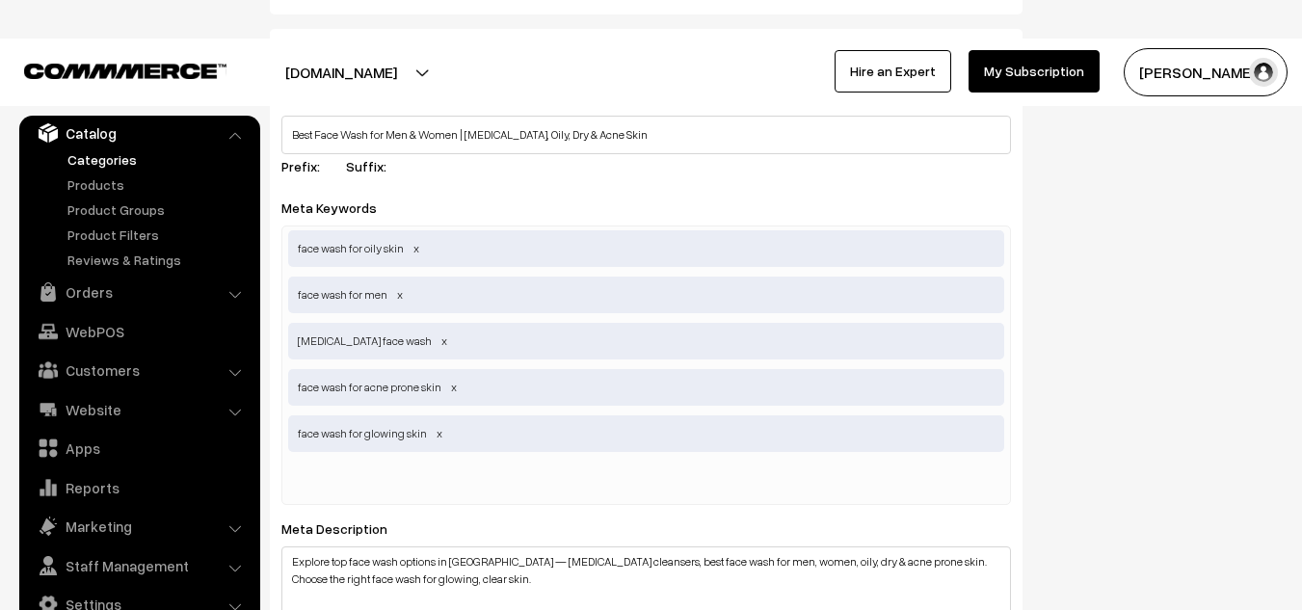
type input "A"
type input "acne & oil control facewash"
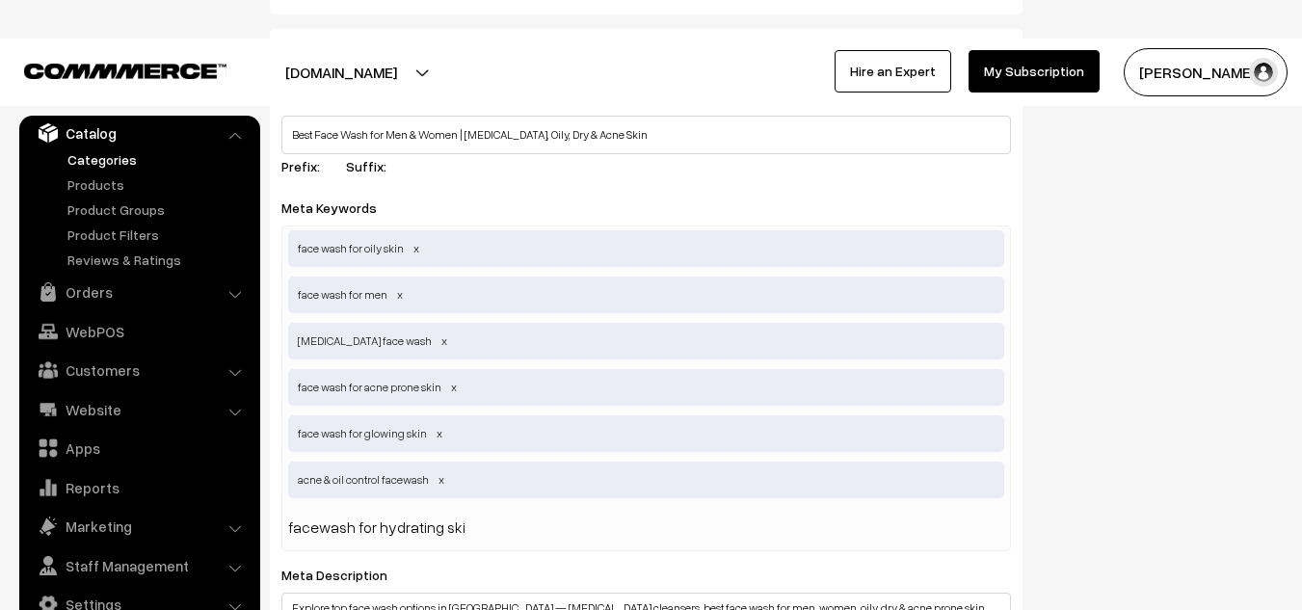
type input "facewash for hydrating skin"
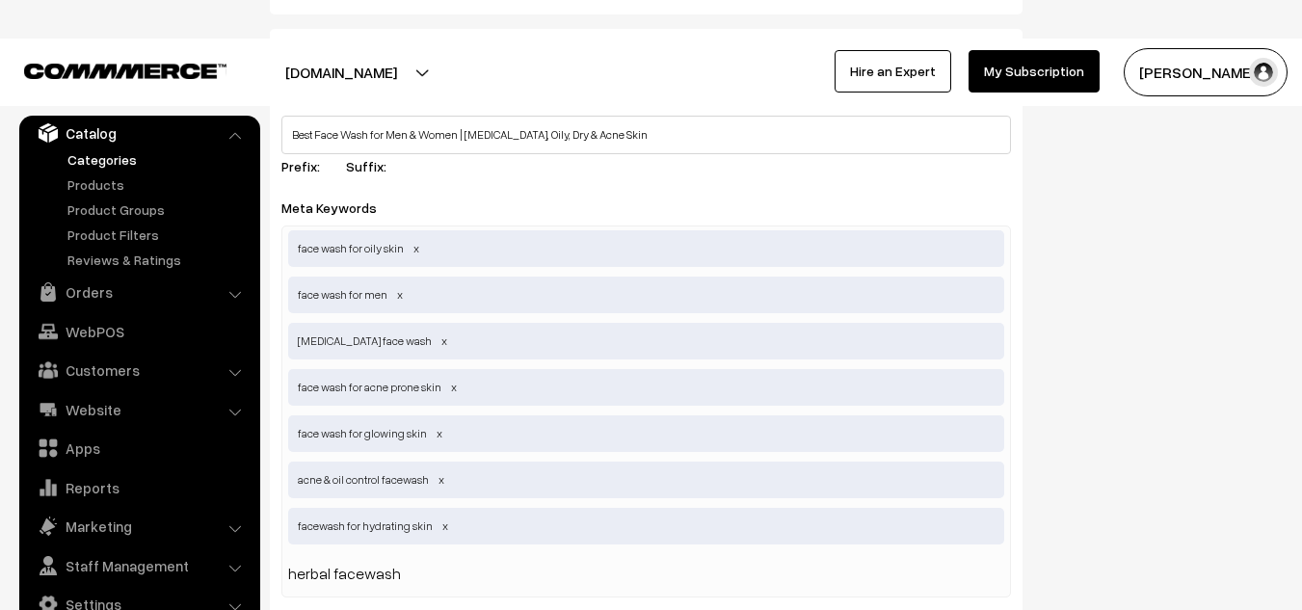
type input "herbal facewash"
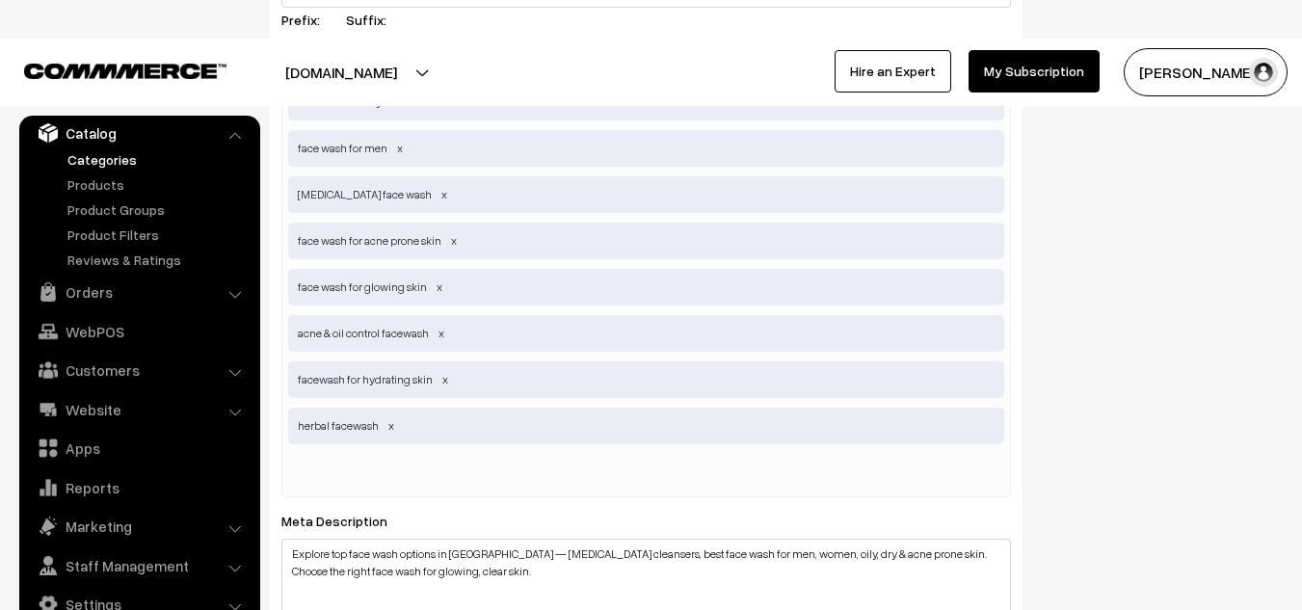
scroll to position [997, 0]
paste input "Face Wash For Oily & Acne Prone Skin"
type input "Face Wash For Oily & Acne Prone Skin"
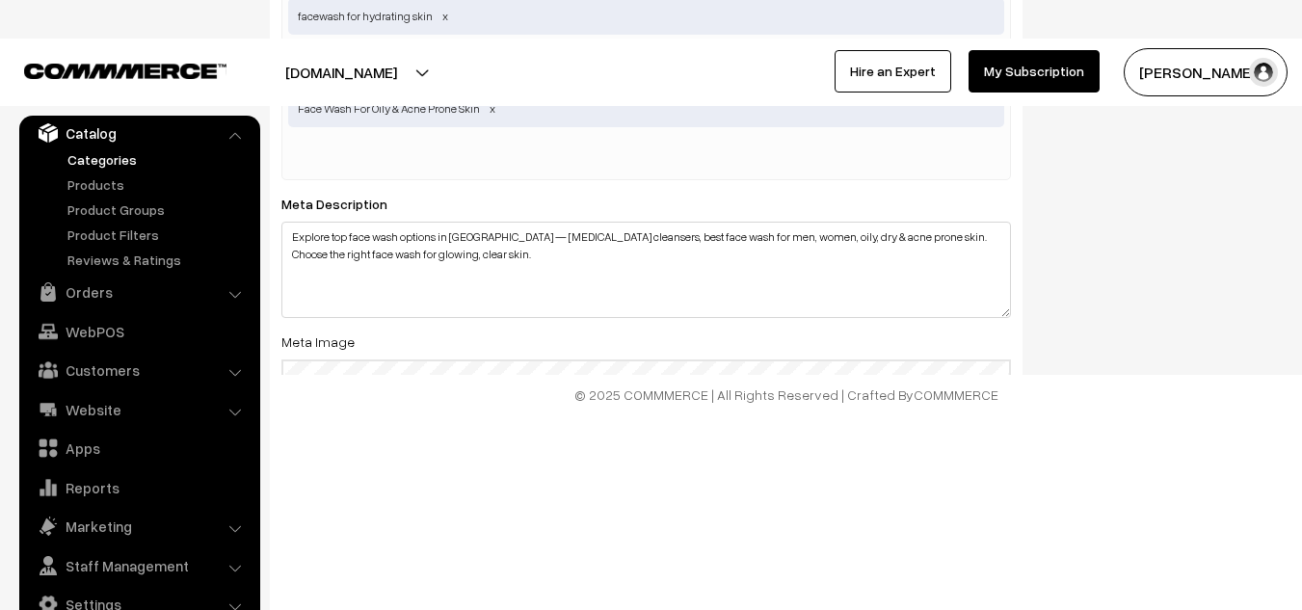
scroll to position [1355, 0]
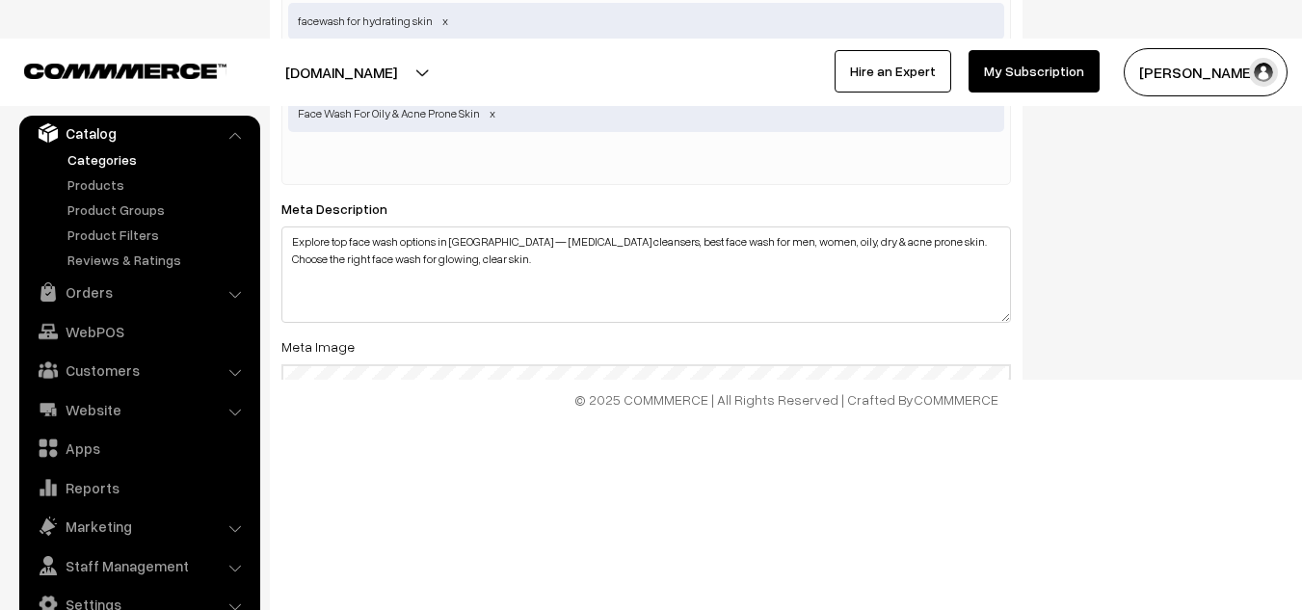
click at [553, 378] on input "file" at bounding box center [646, 460] width 726 height 189
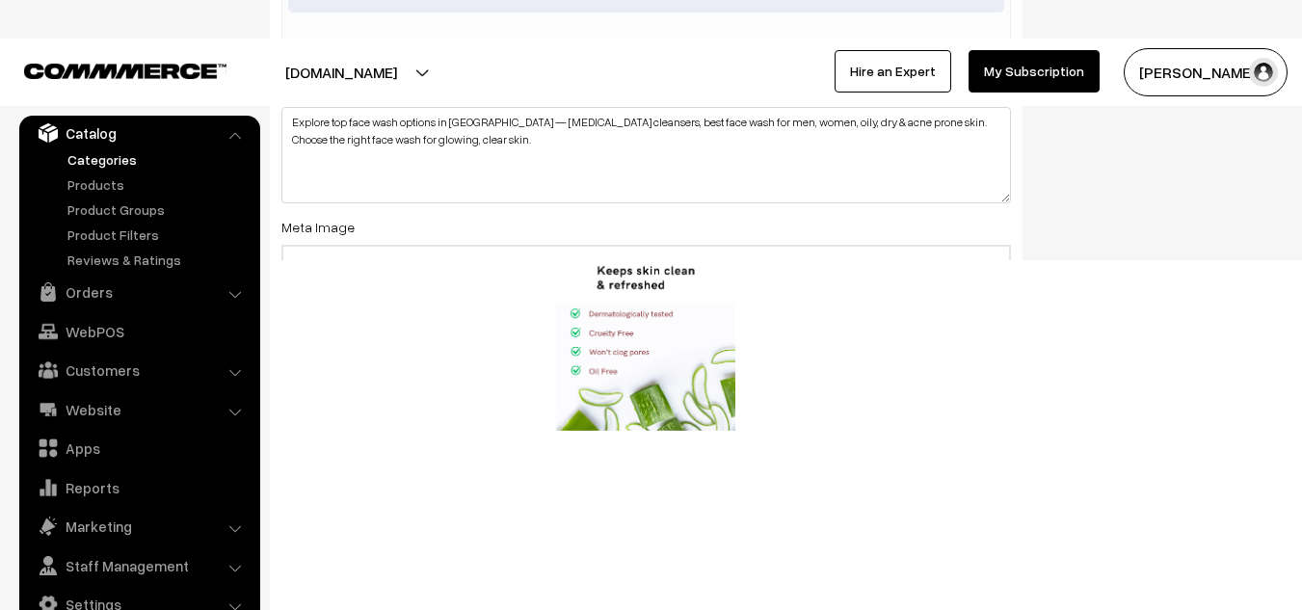
scroll to position [1476, 0]
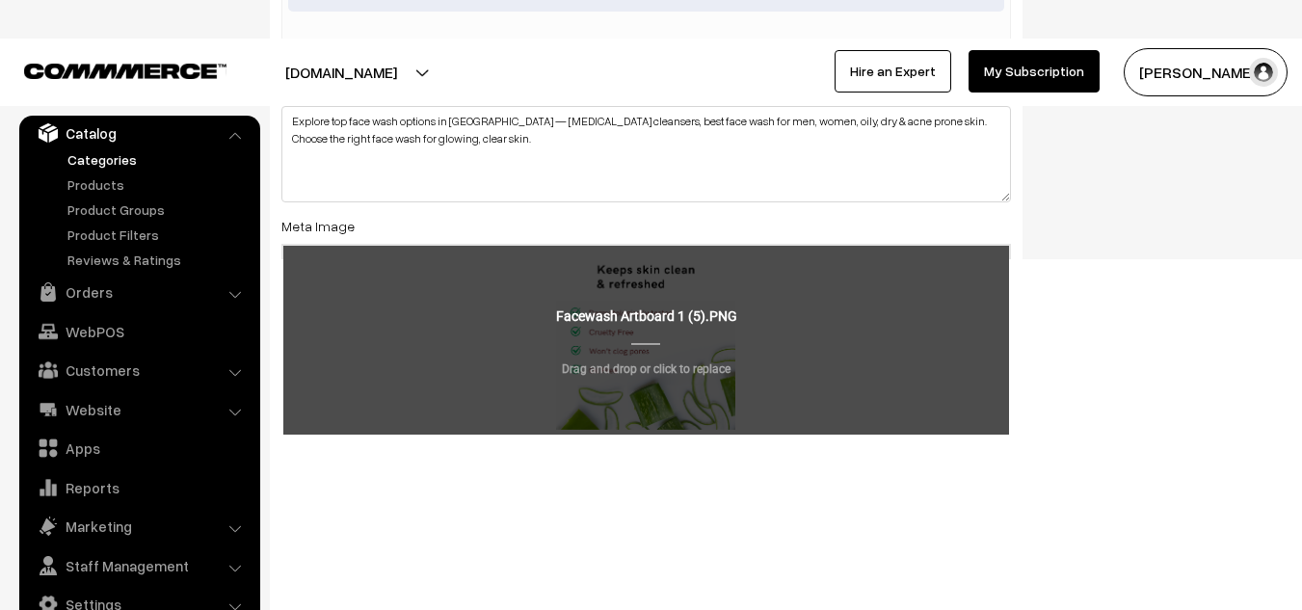
click at [671, 342] on input "file" at bounding box center [646, 340] width 726 height 189
type input "C:\fakepath\Facewash 3.png"
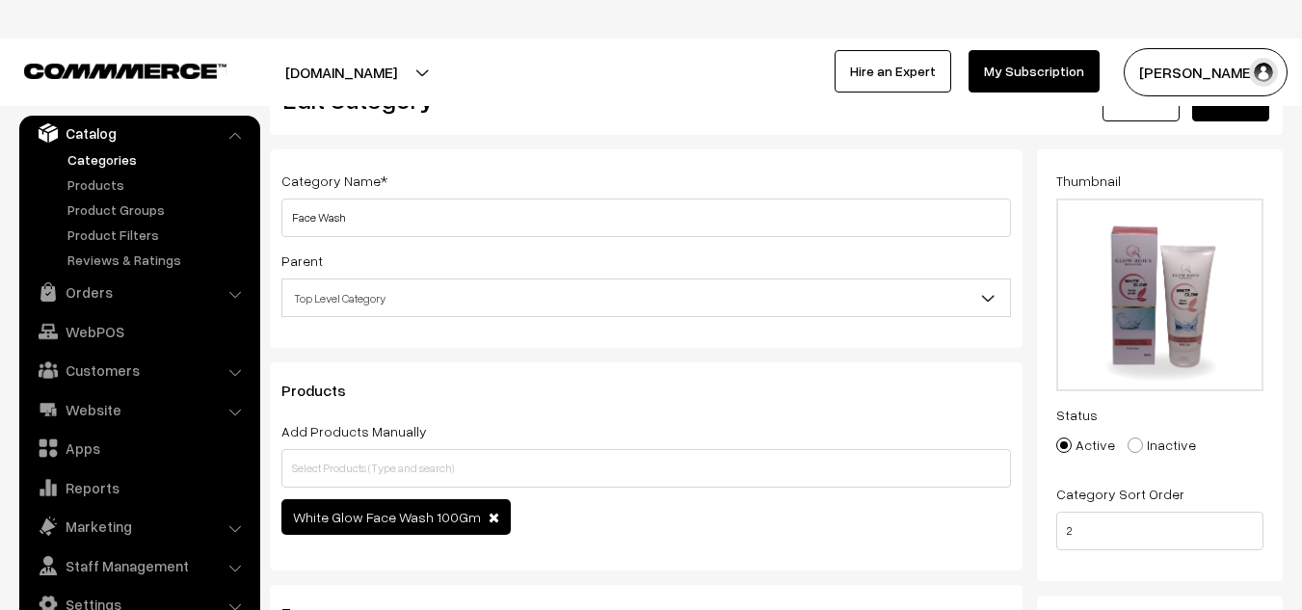
scroll to position [0, 0]
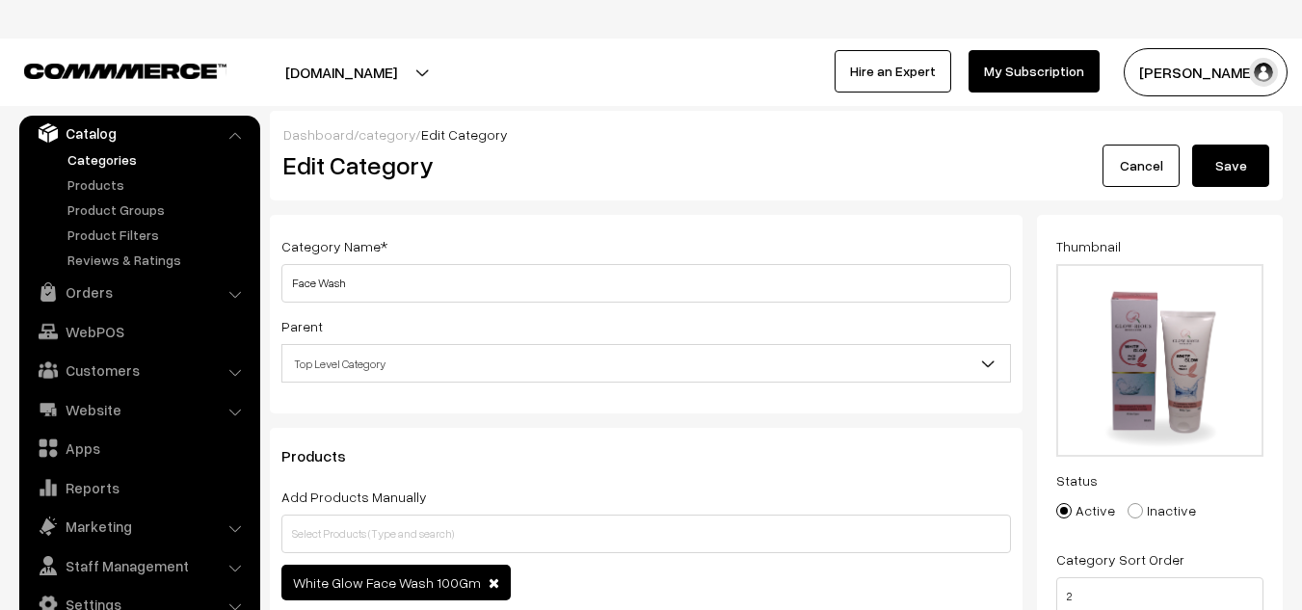
click at [1241, 161] on button "Save" at bounding box center [1230, 166] width 77 height 42
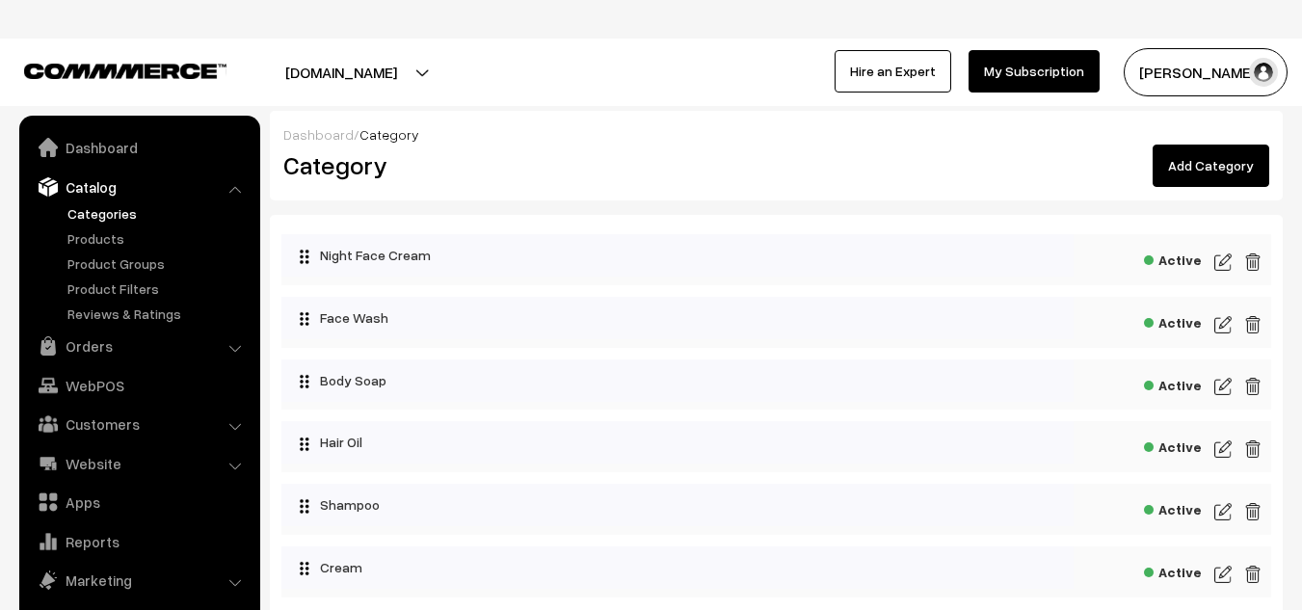
scroll to position [54, 0]
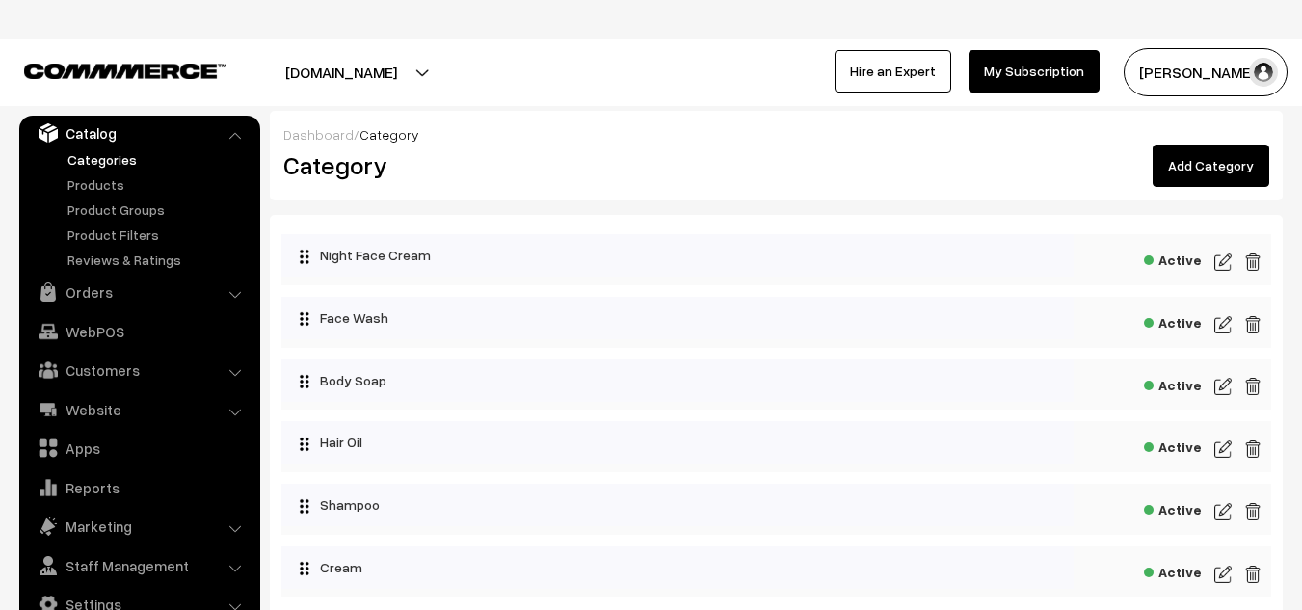
click at [1228, 326] on img at bounding box center [1222, 324] width 17 height 23
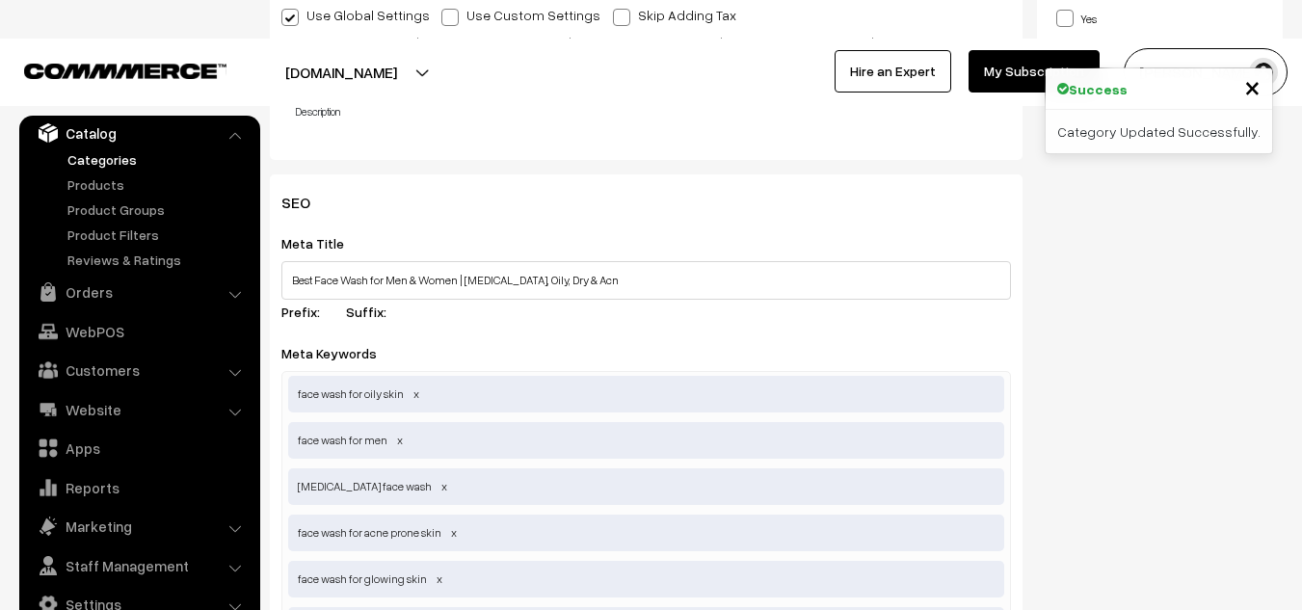
scroll to position [708, 0]
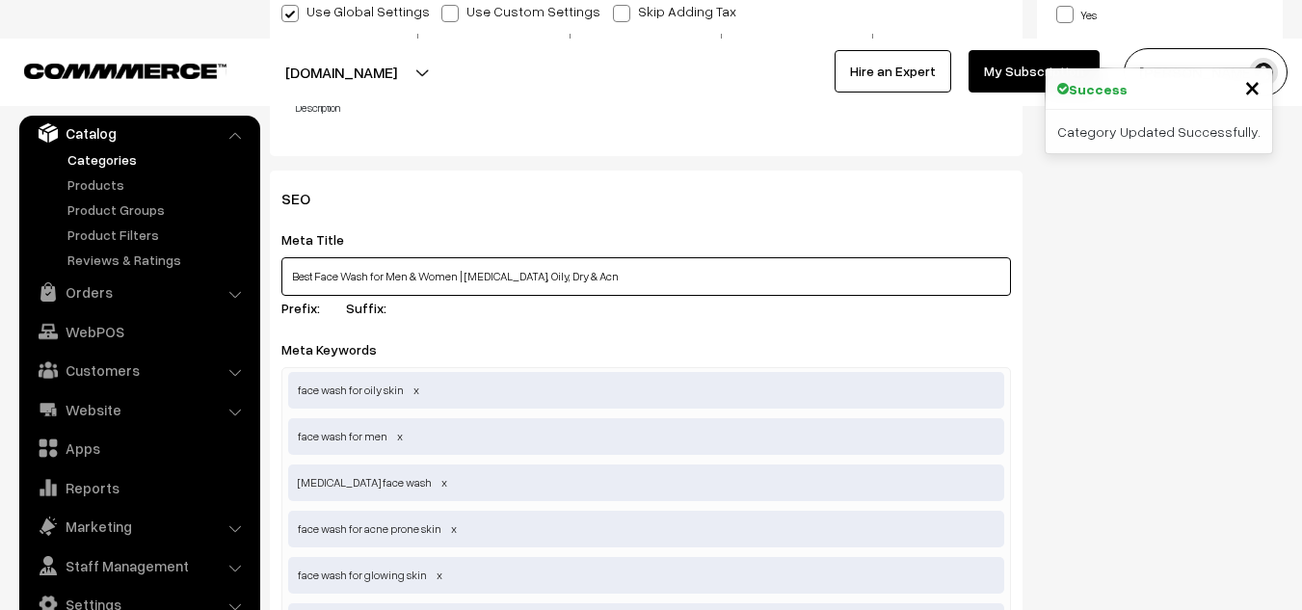
click at [624, 278] on input "Best Face Wash for Men & Women | Salicylic Acid, Oily, Dry & Acn" at bounding box center [646, 276] width 730 height 39
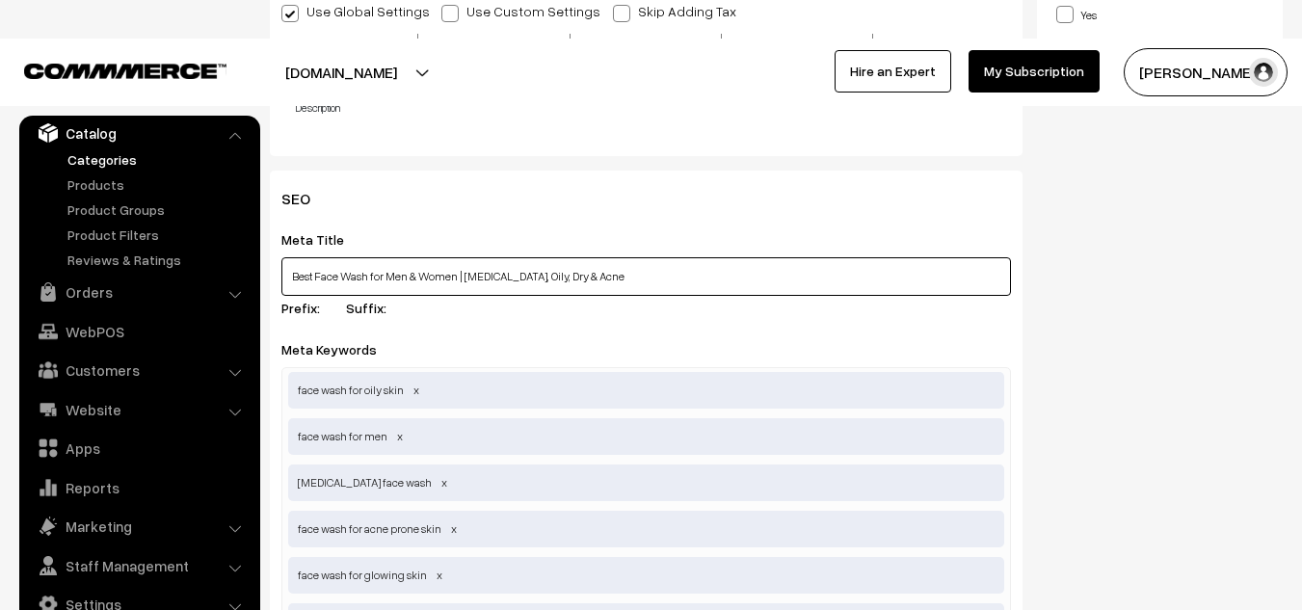
type input "Best Face Wash for Men & Women | Salicylic Acid, Oily, Dry & Acne"
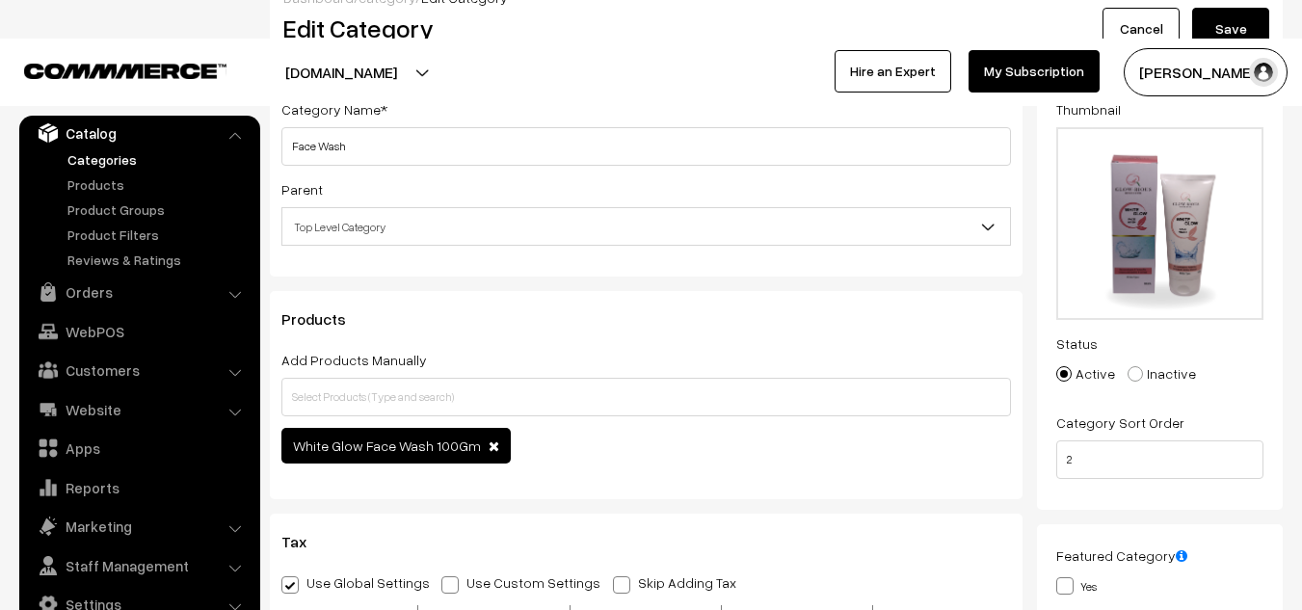
scroll to position [0, 0]
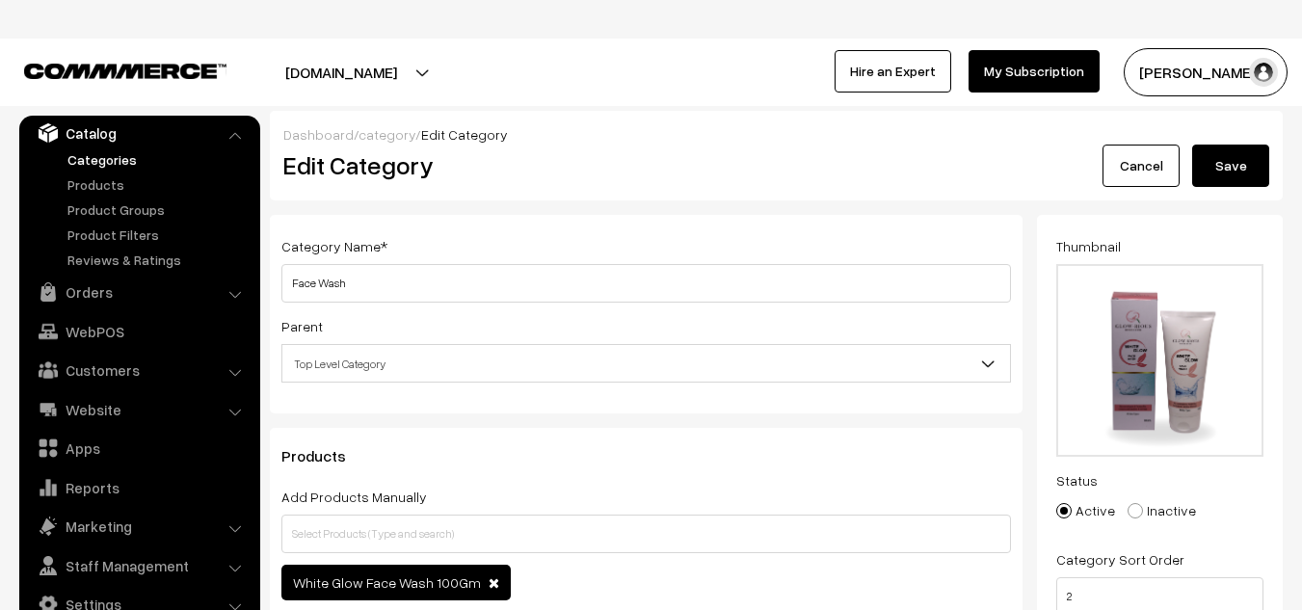
click at [1230, 163] on button "Save" at bounding box center [1230, 166] width 77 height 42
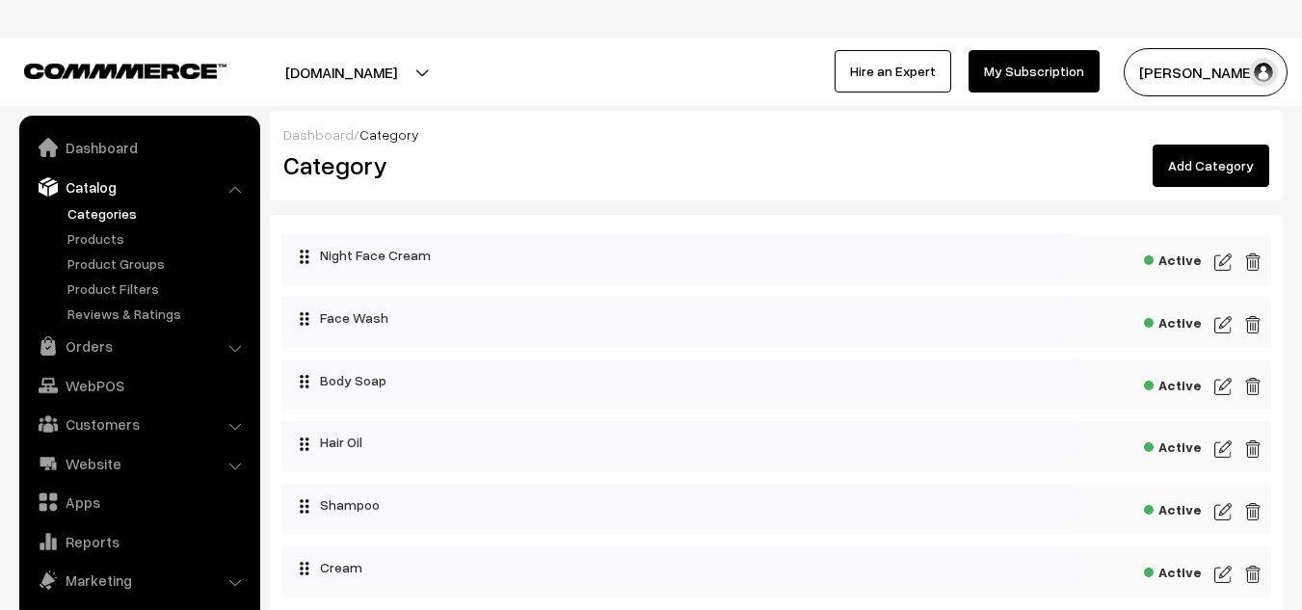
scroll to position [54, 0]
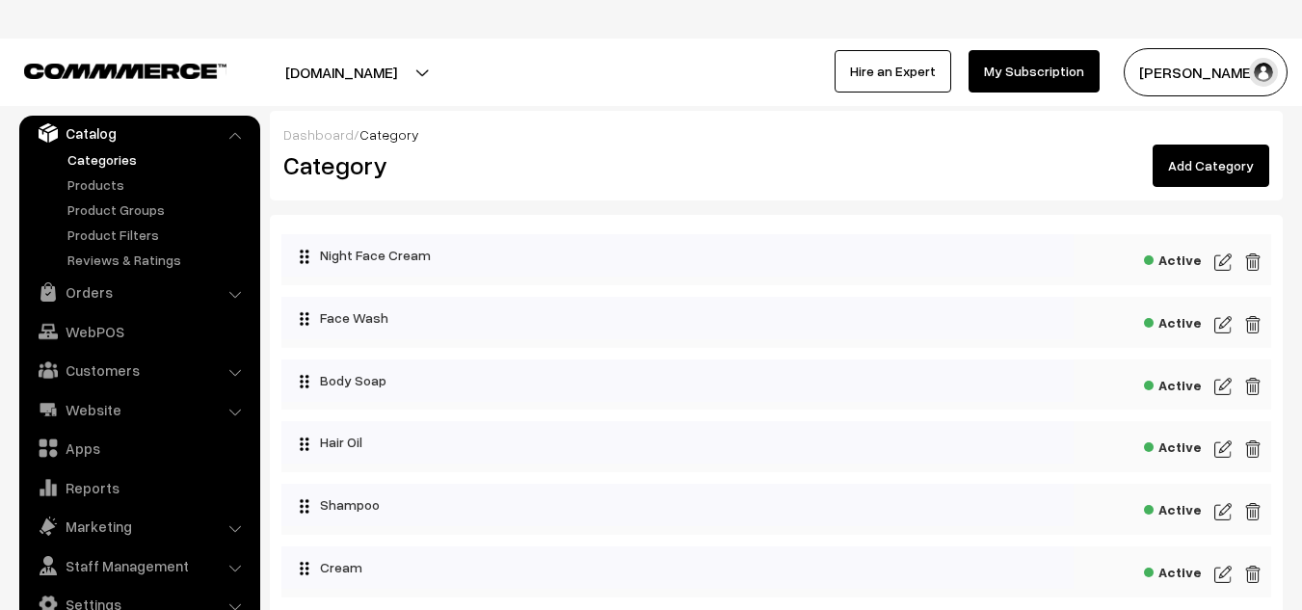
click at [1225, 384] on img at bounding box center [1222, 386] width 17 height 23
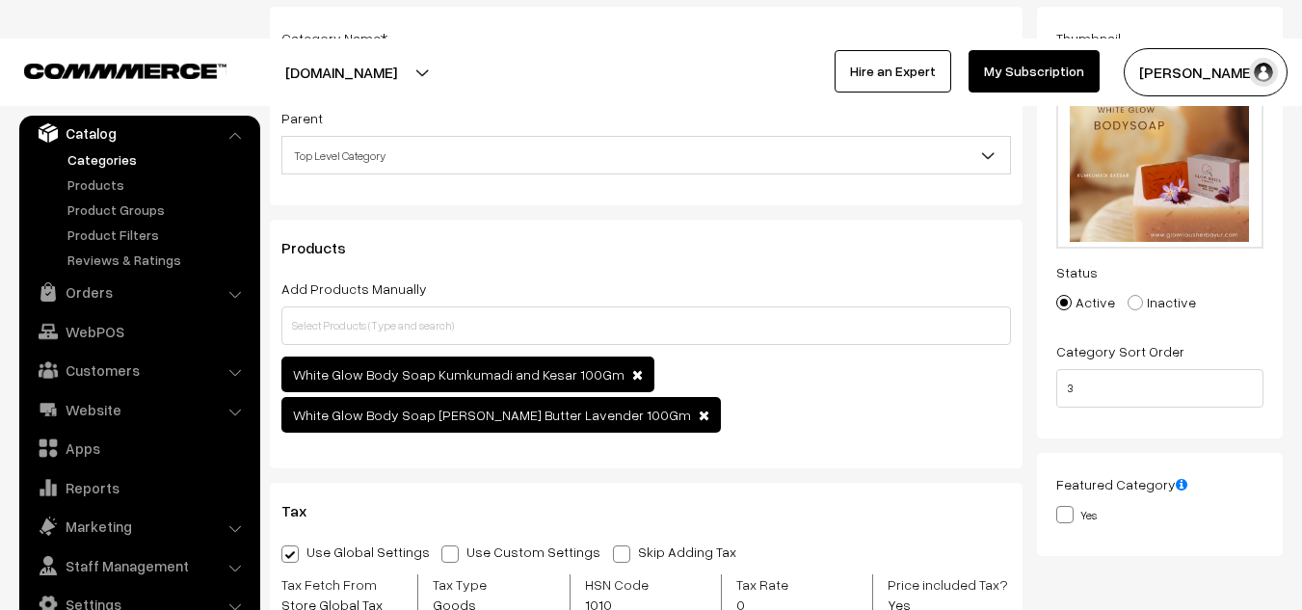
scroll to position [210, 0]
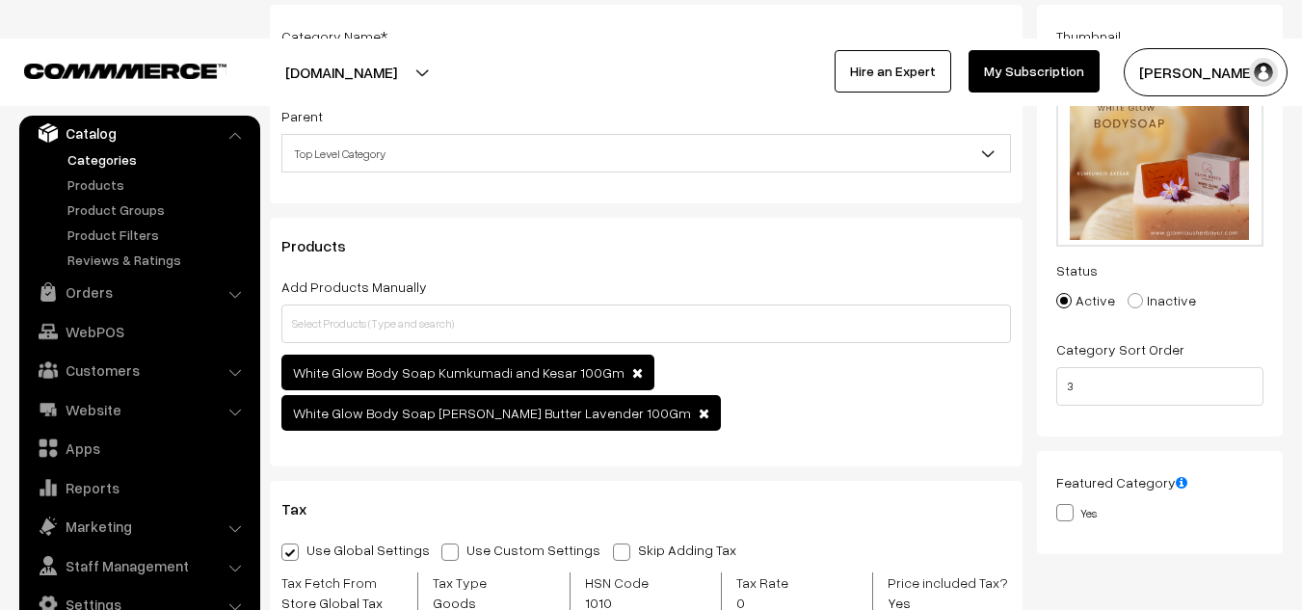
click at [568, 371] on span "White Glow Body Soap Kumkumadi and Kesar 100Gm" at bounding box center [459, 372] width 332 height 16
click at [590, 373] on span "White Glow Body Soap Kumkumadi and Kesar 100Gm" at bounding box center [459, 372] width 332 height 16
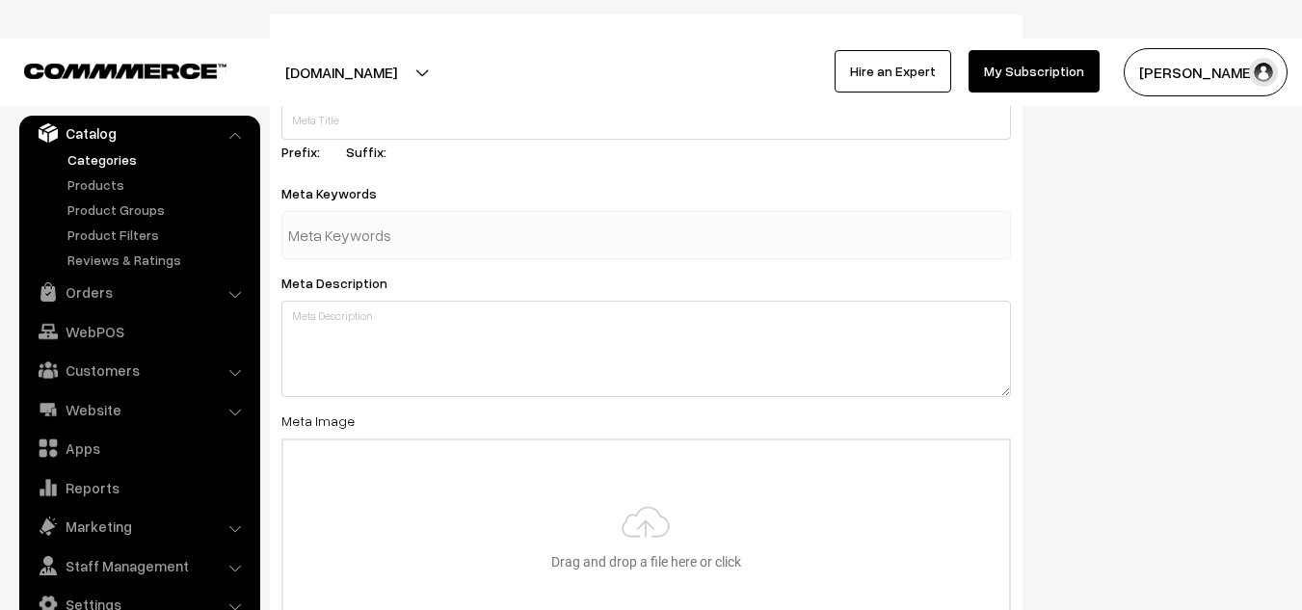
scroll to position [901, 0]
click at [400, 220] on input "text" at bounding box center [388, 239] width 200 height 39
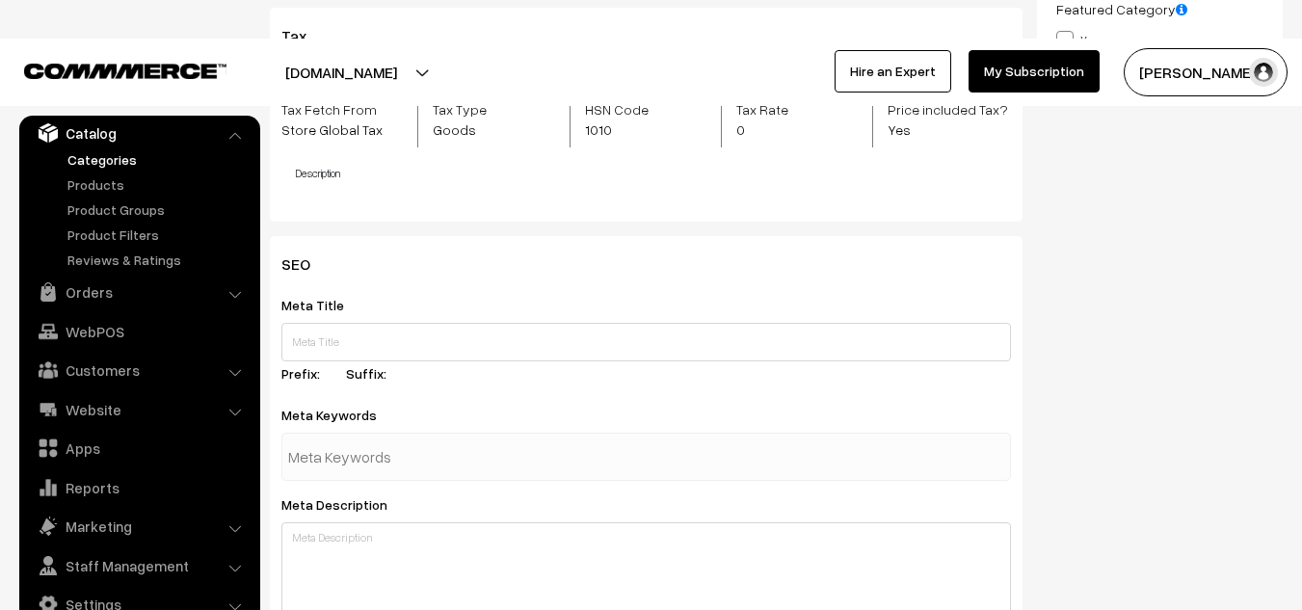
scroll to position [684, 0]
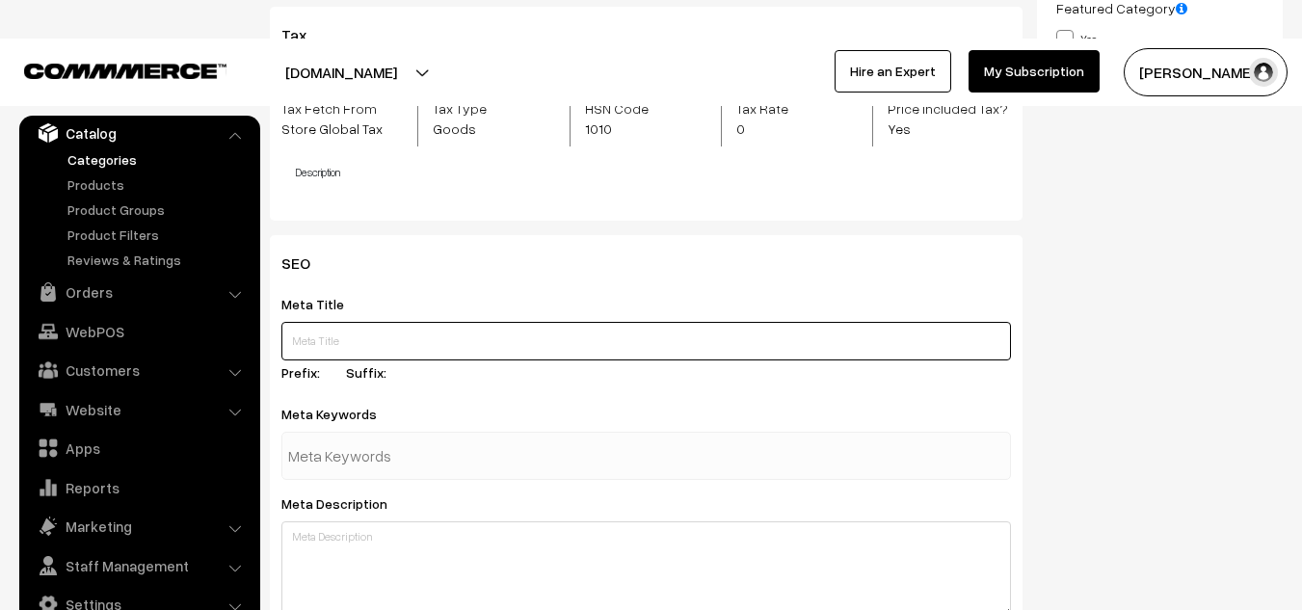
click at [306, 322] on input "text" at bounding box center [646, 341] width 730 height 39
paste input "Best Body Whitening & Tan Removal Soap for Men & Women in India"
type input "Best Body [MEDICAL_DATA] & Tan Removal Soap for Men & Women in [GEOGRAPHIC_DATA]"
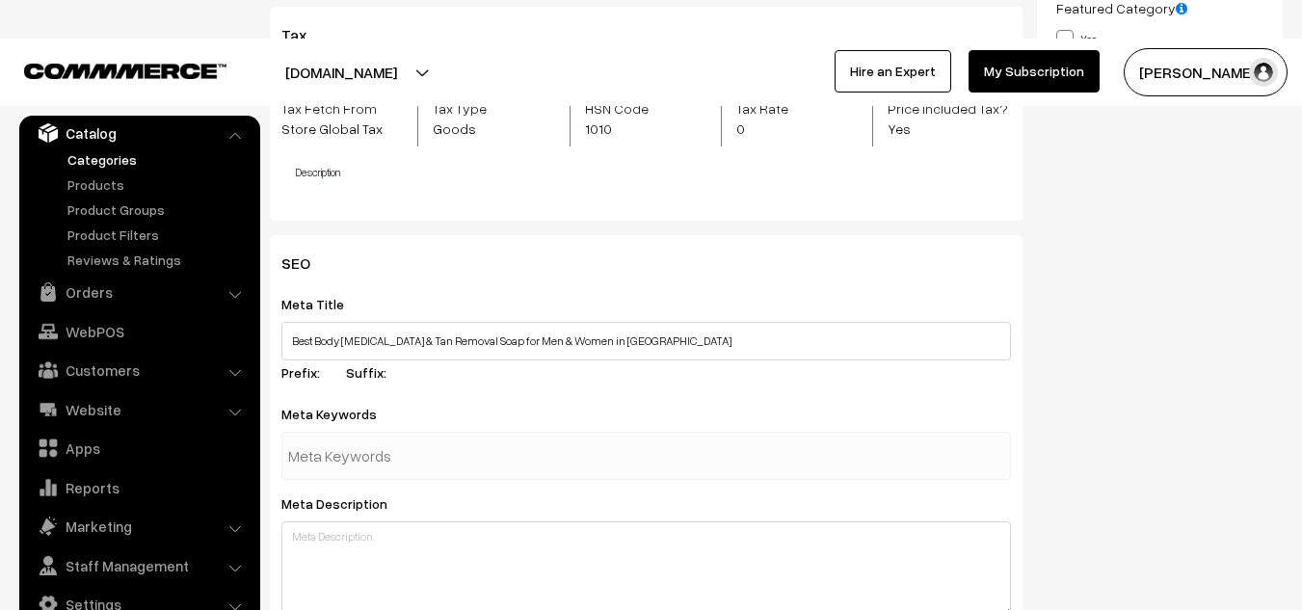
click at [332, 437] on input "text" at bounding box center [388, 456] width 200 height 39
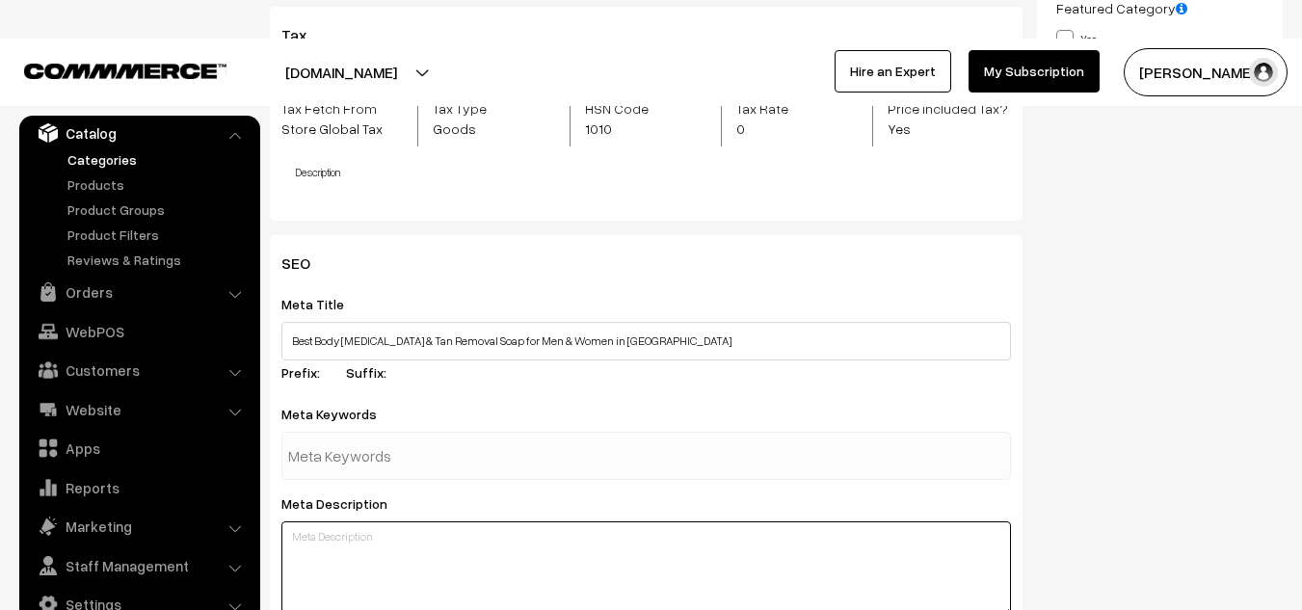
click at [344, 521] on textarea at bounding box center [646, 569] width 730 height 96
paste textarea "Shop top body whitening, tan removal & antibacterial soaps in India. Find the b…"
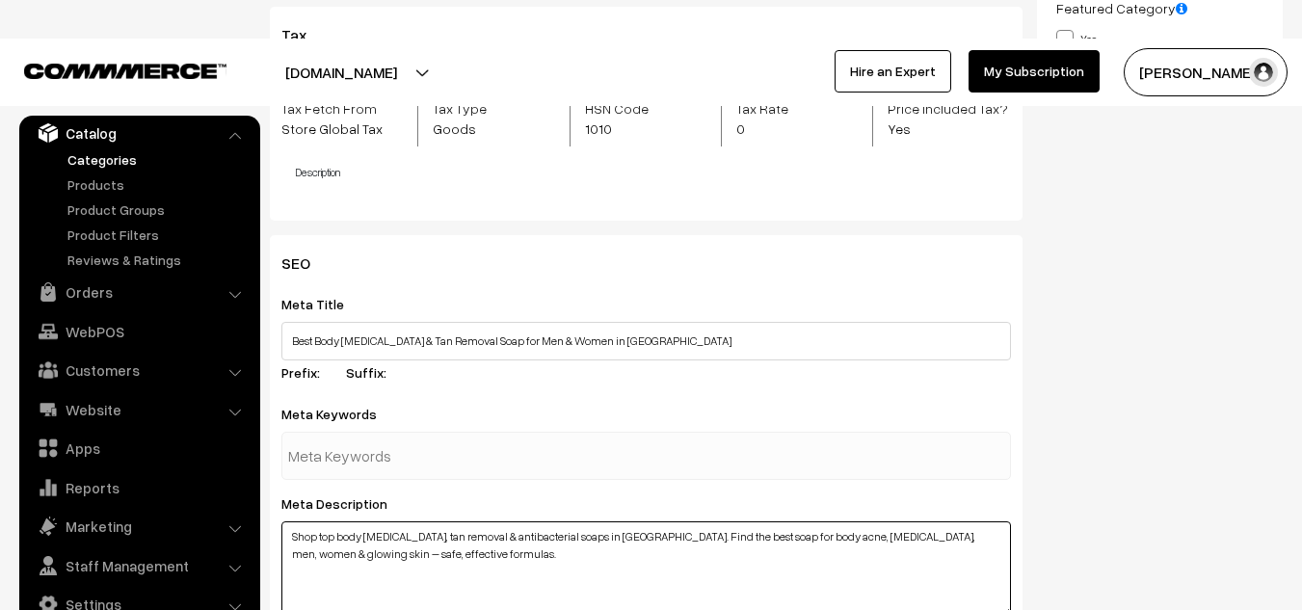
type textarea "Shop top body whitening, tan removal & antibacterial soaps in India. Find the b…"
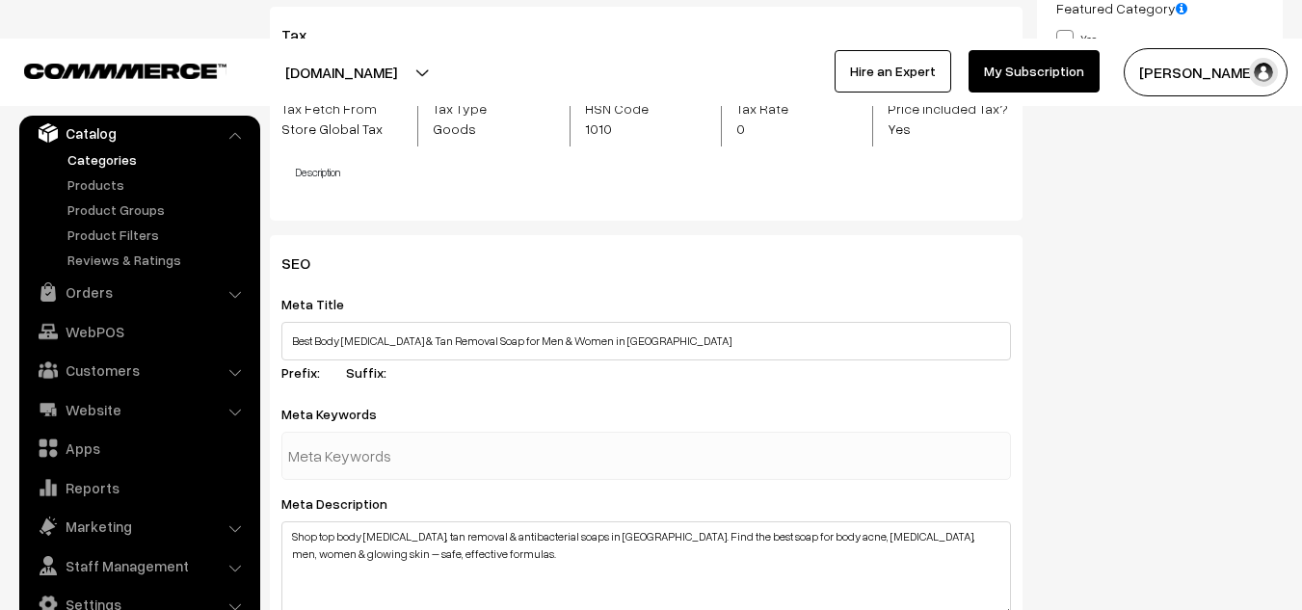
click at [333, 437] on input "text" at bounding box center [388, 456] width 200 height 39
paste input "body skin whitening soap"
type input "body skin whitening soap"
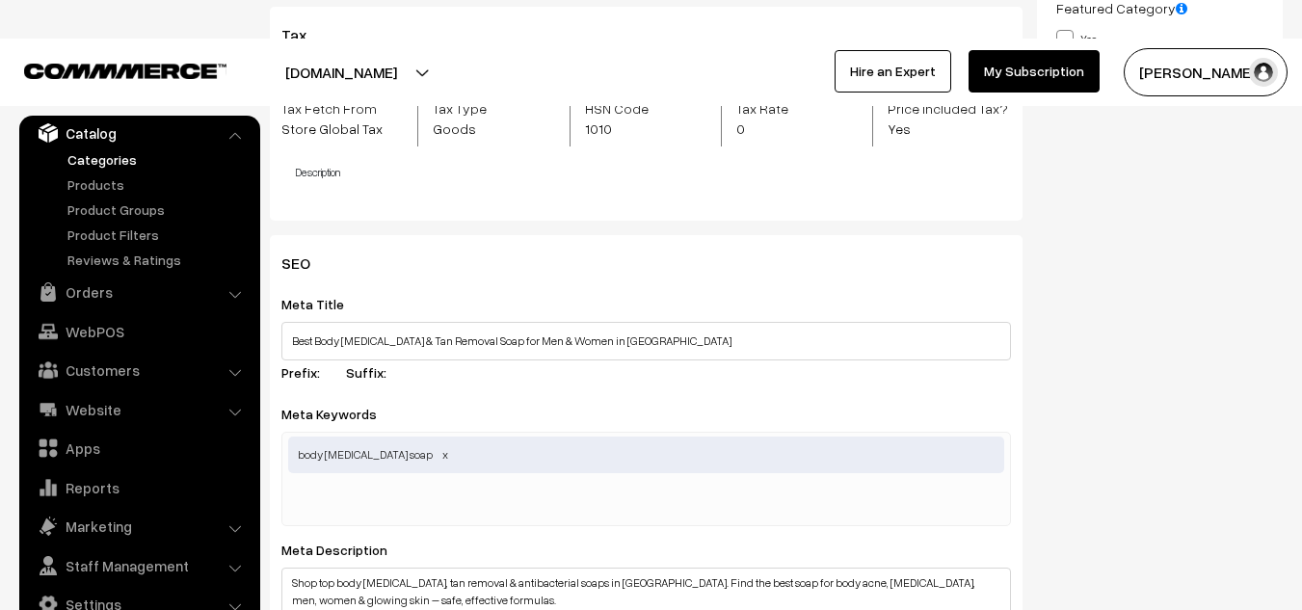
paste input "body whitening soap"
type input "body whitening soap"
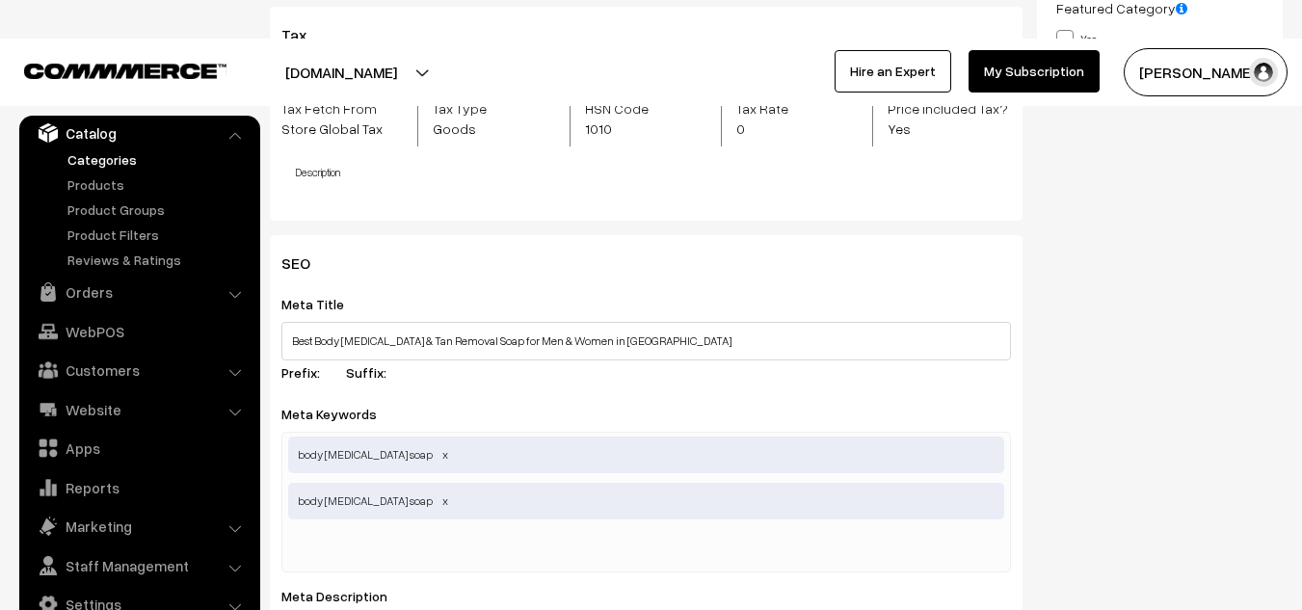
paste input "best body soap"
type input "best body soap"
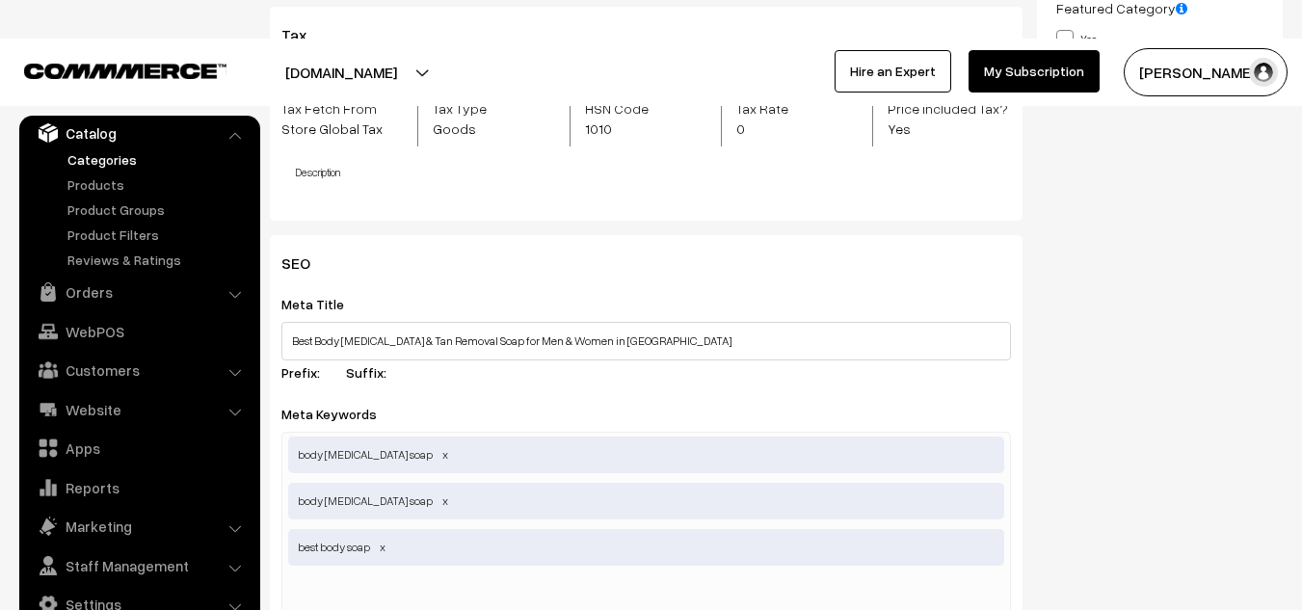
paste input "body acne soap"
type input "body acne soap"
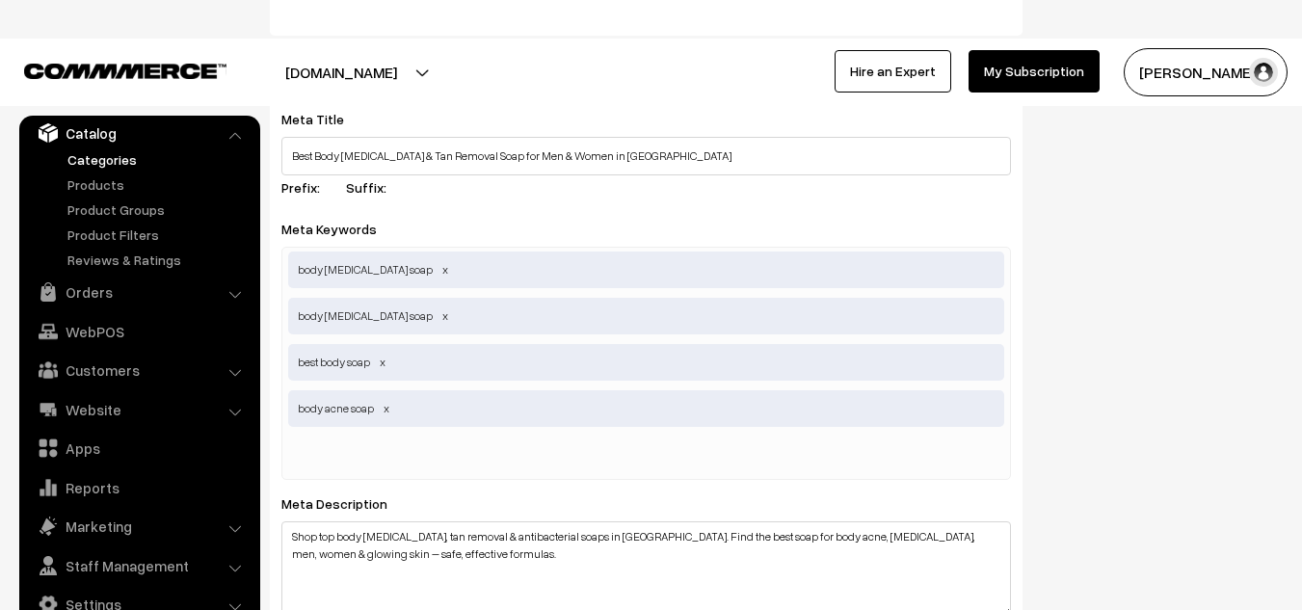
scroll to position [870, 0]
paste input "tan removal soap for body"
type input "tan removal soap for body"
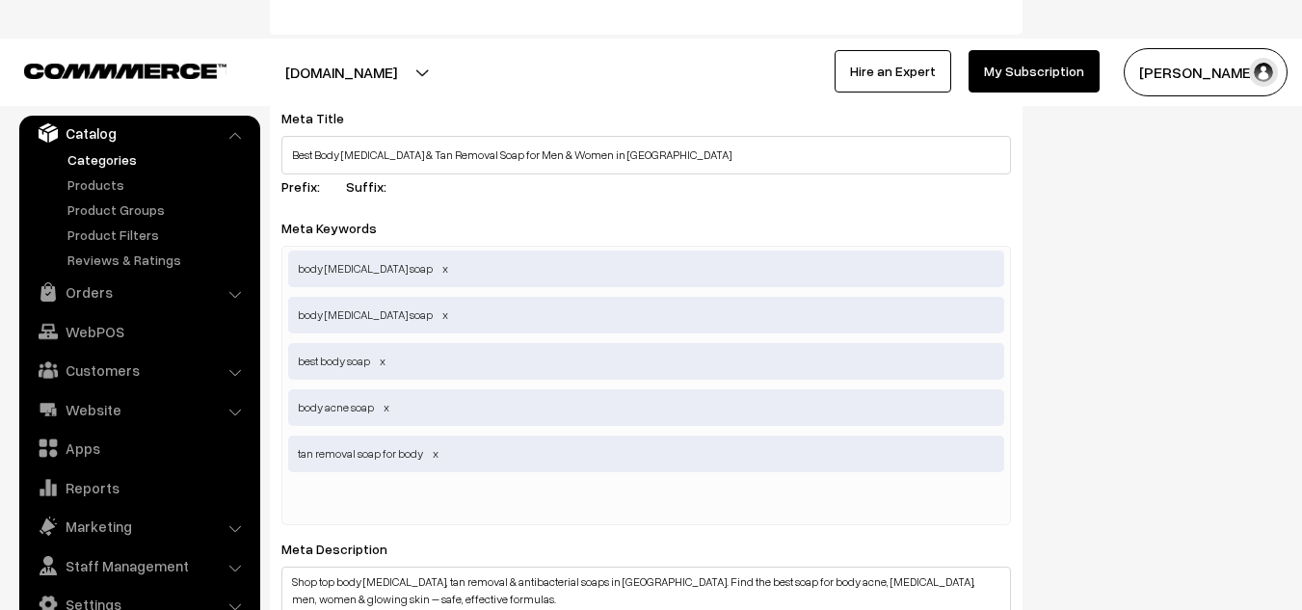
paste input "antibacterial soap for body"
type input "antibacterial soap for body"
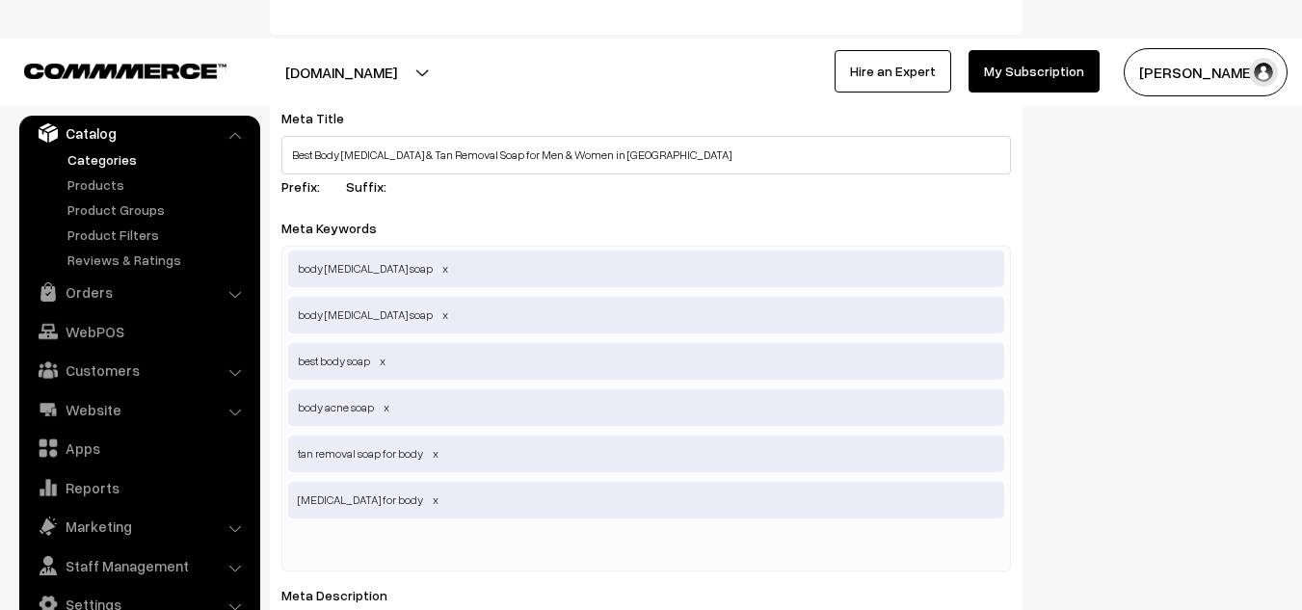
paste input "best body soap for men"
type input "best body soap for men"
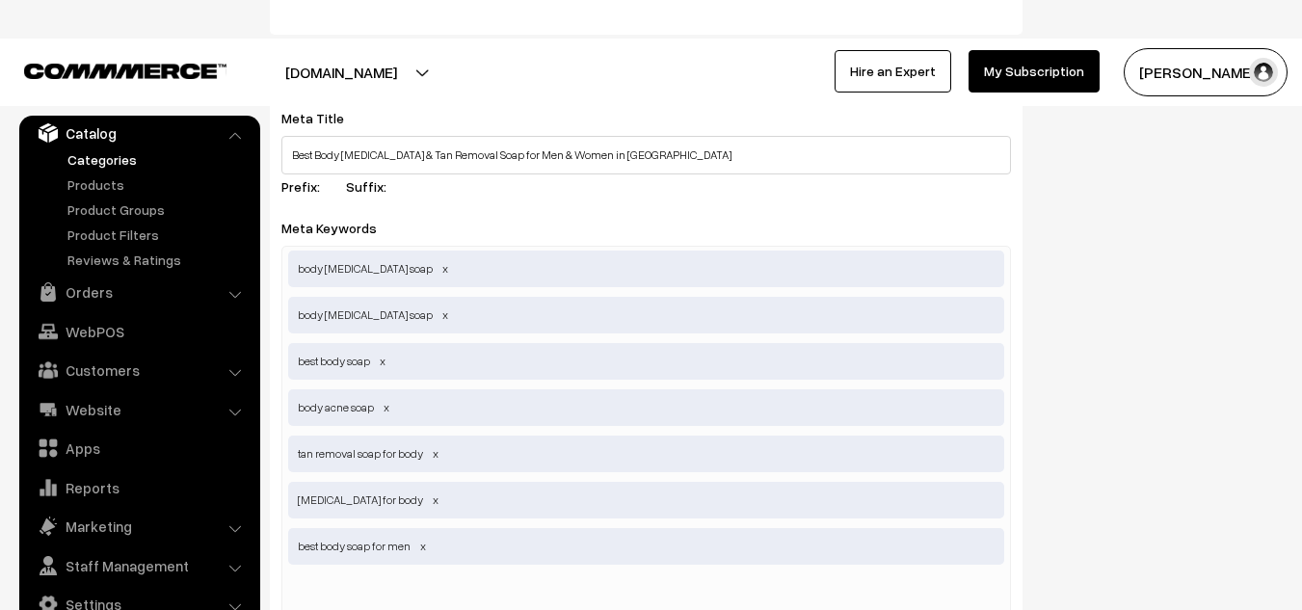
paste input "best body soap for women"
type input "best body soap for women"
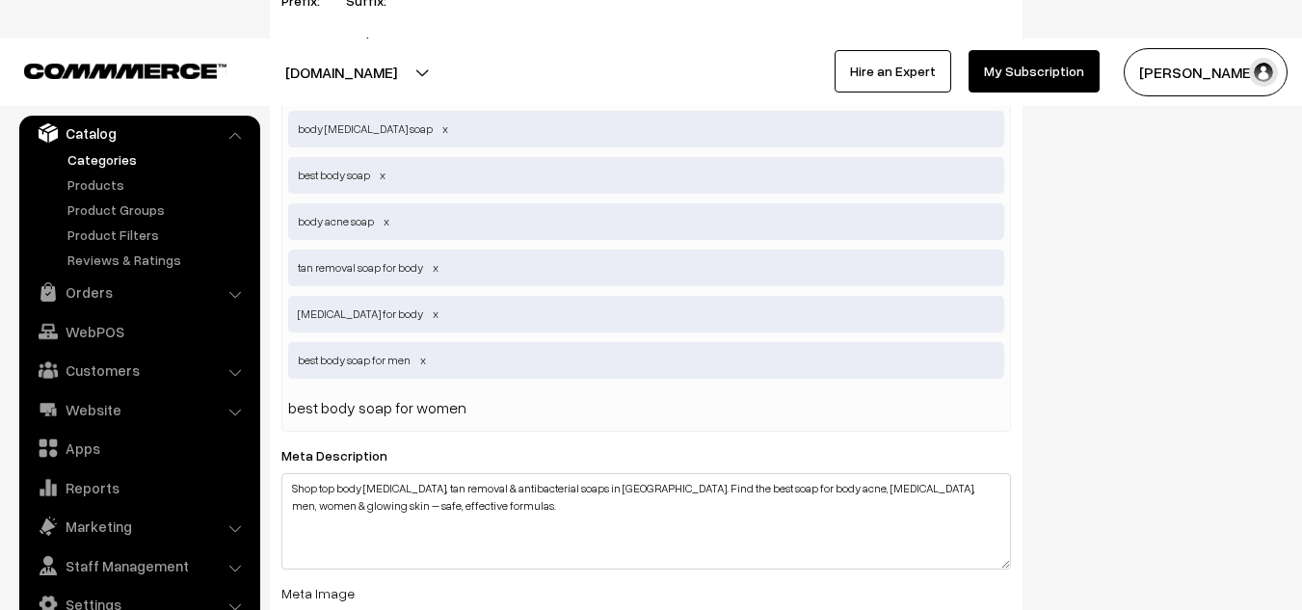
scroll to position [1066, 0]
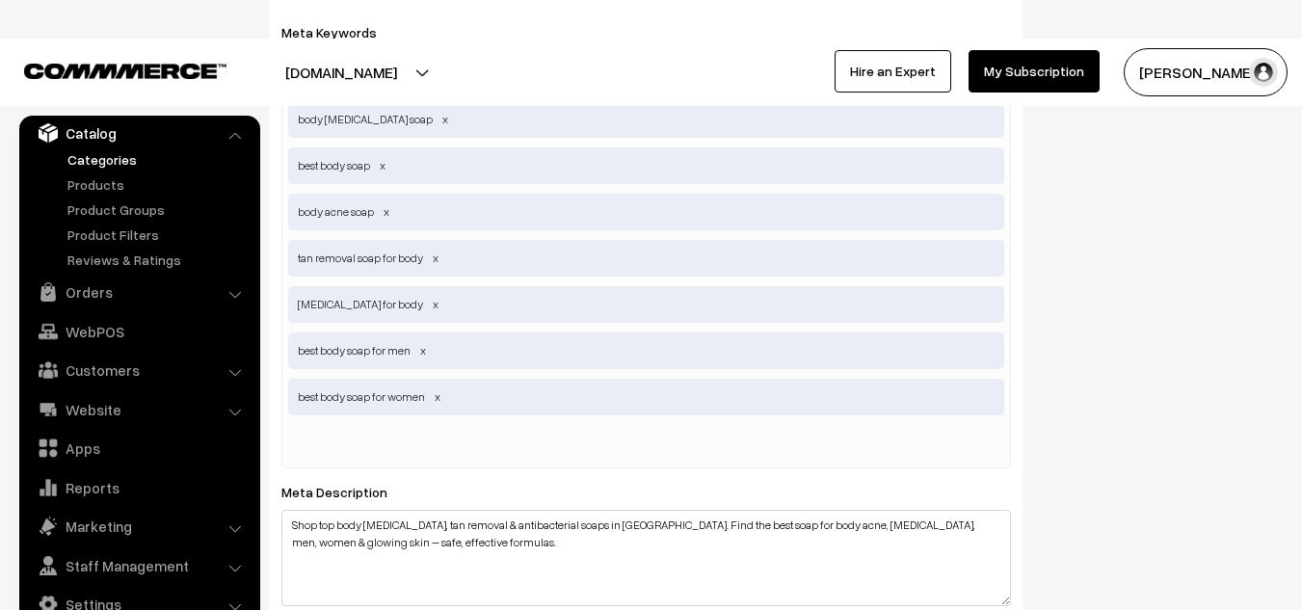
paste input "skin whitening soaps India"
type input "skin whitening soaps India"
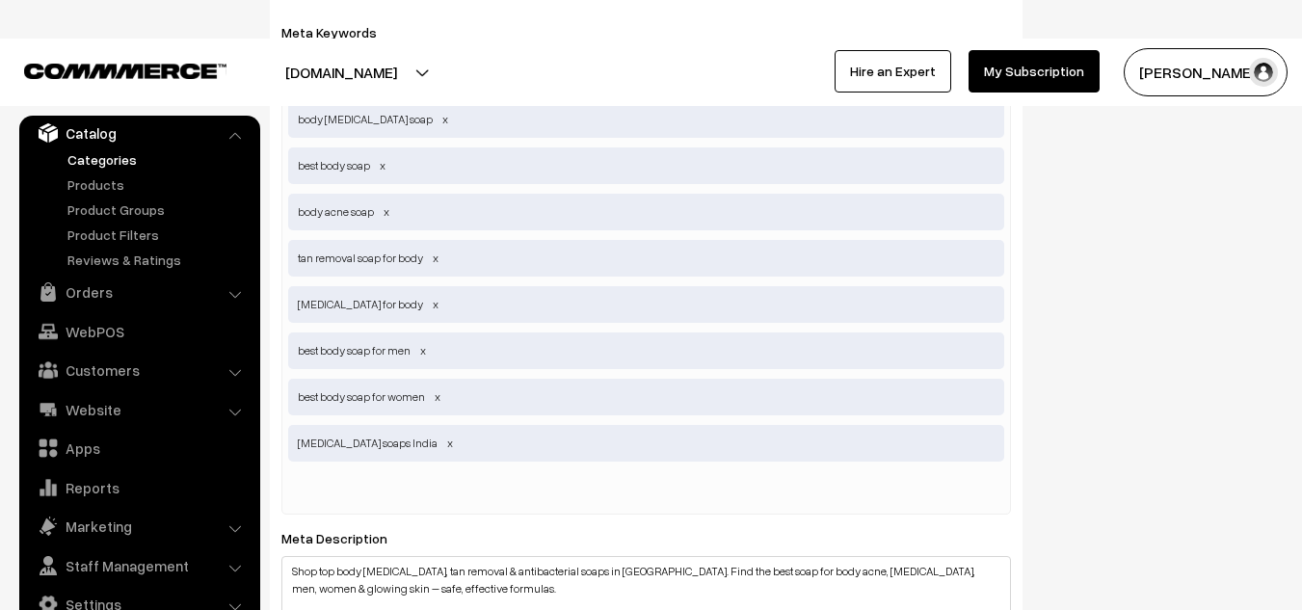
paste input "skin whitening soaps India"
type input "skin whitening soaps India"
paste input "body brightening soap"
type input "body brightening soap"
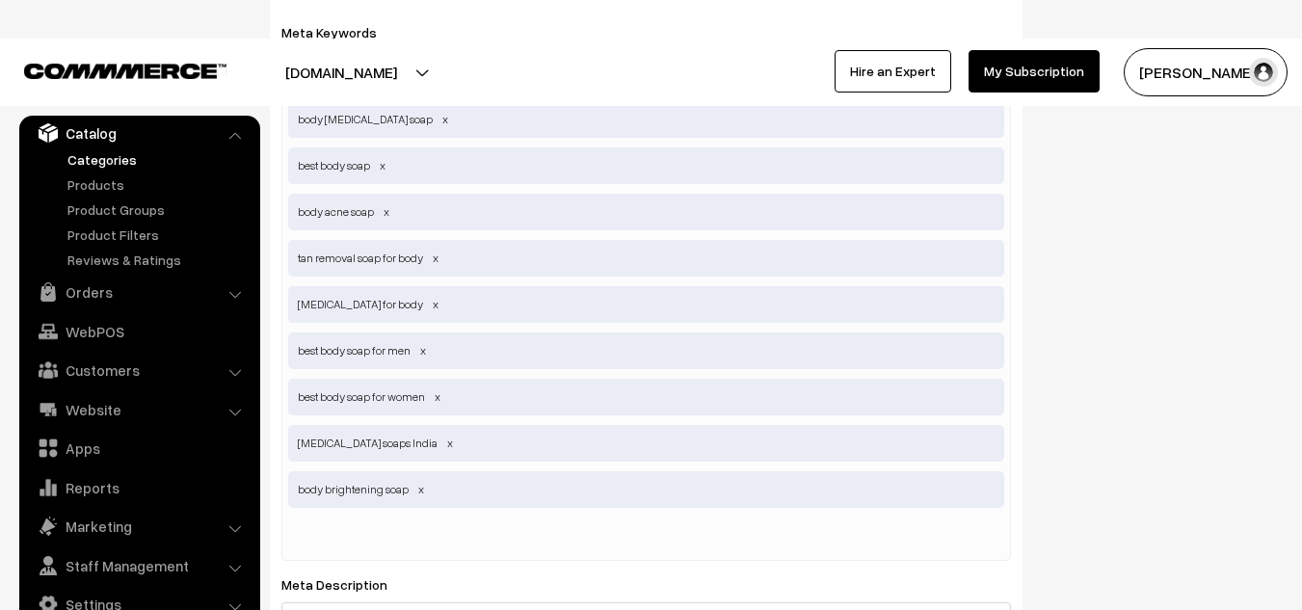
paste input "body soap for acne prone skin"
type input "body soap for acne prone skin"
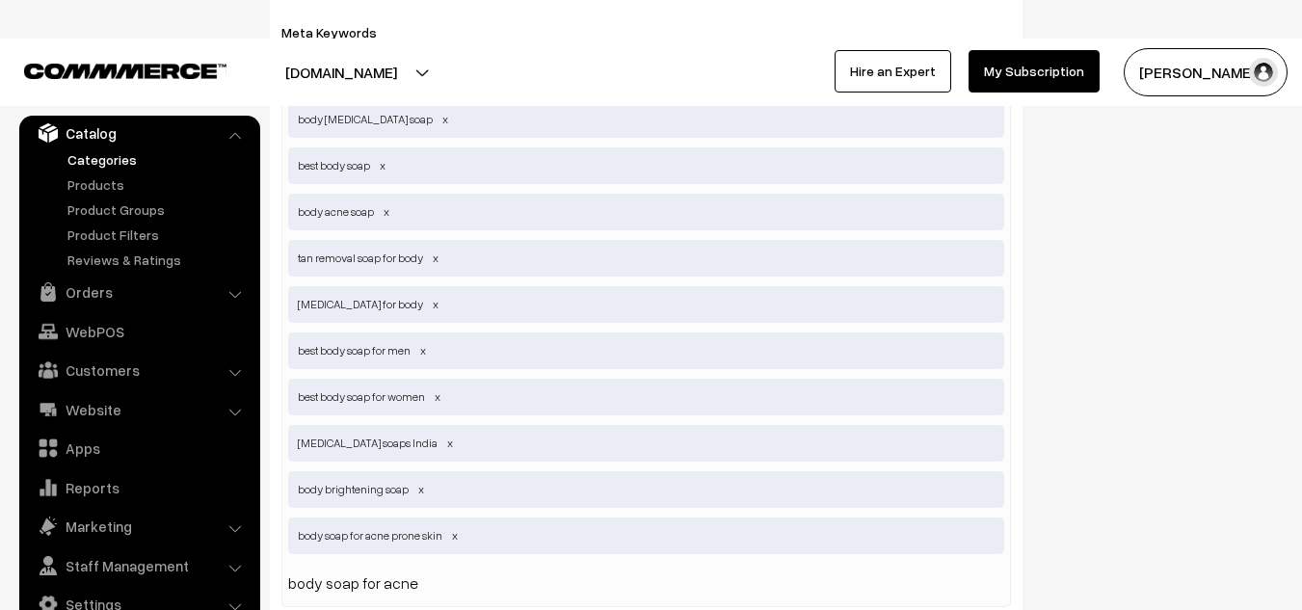
type input "body soap for acne"
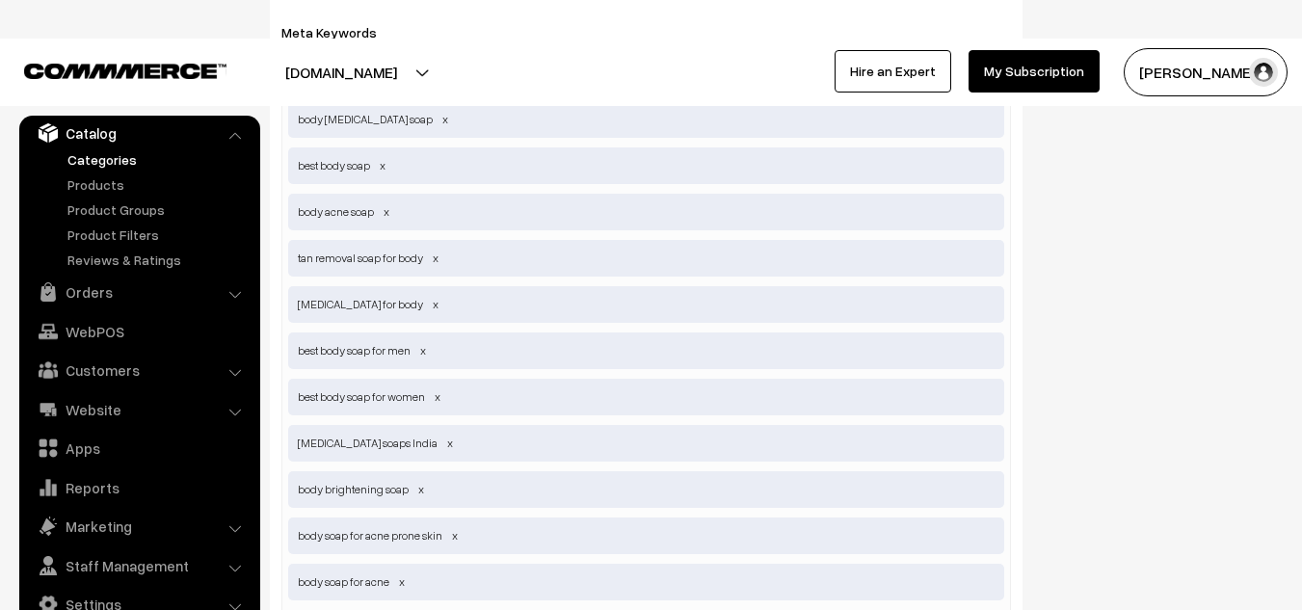
type input "body soap for dry skin"
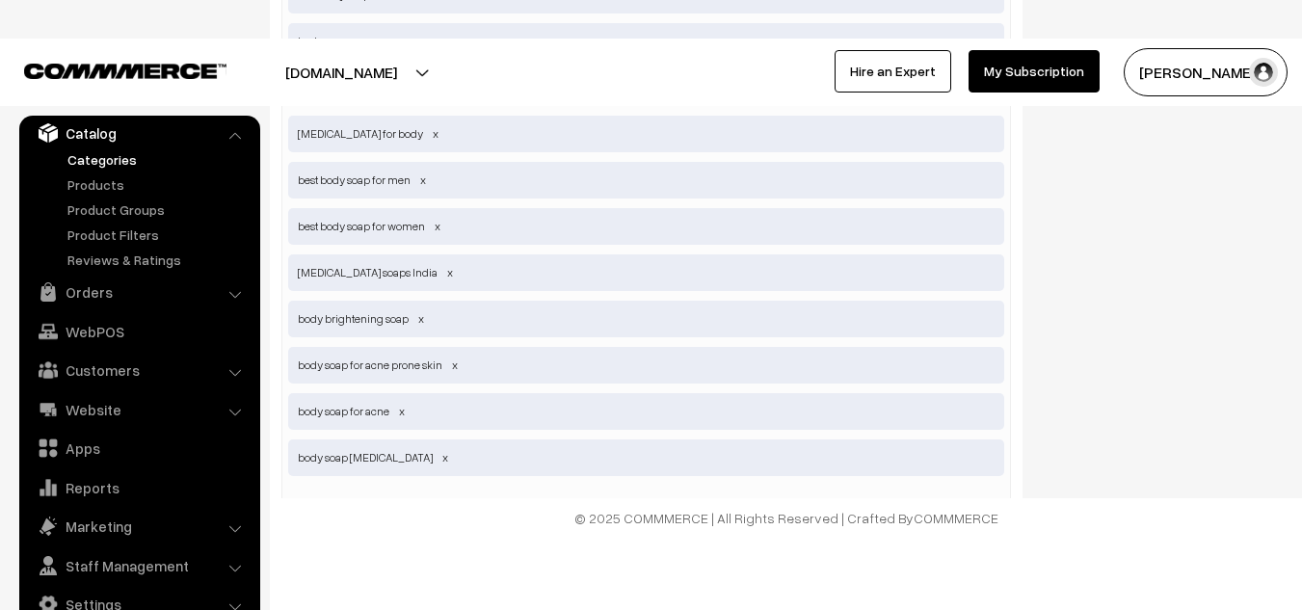
scroll to position [1282, 0]
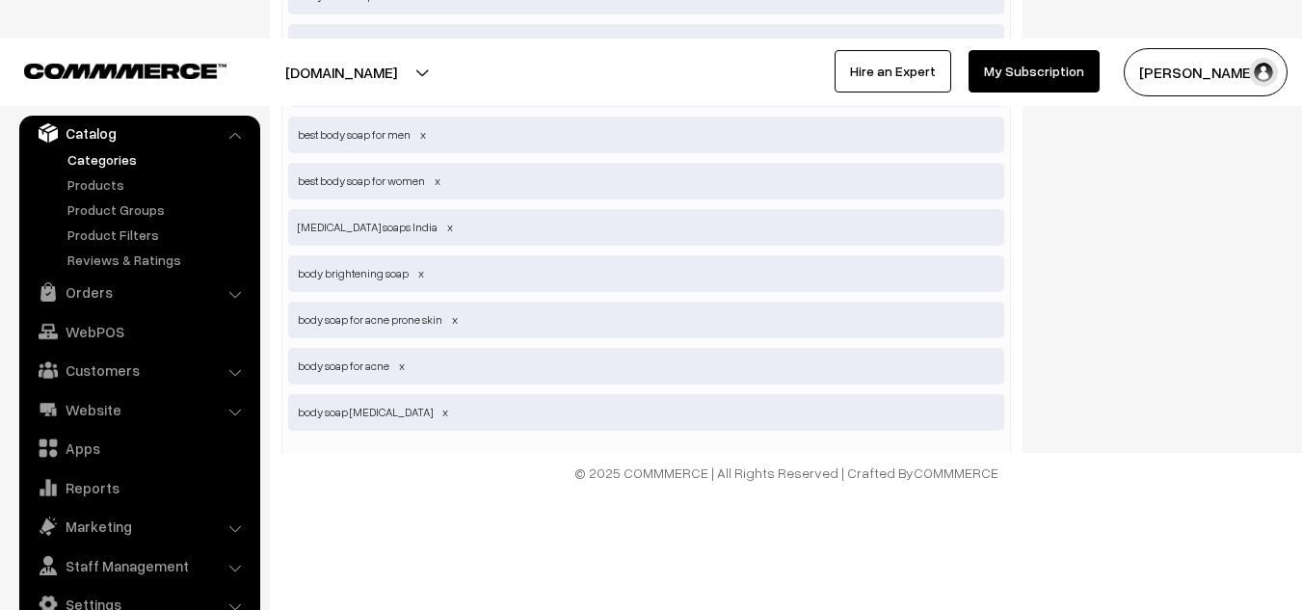
type input "herbal body soap"
click at [379, 487] on input "text" at bounding box center [388, 506] width 200 height 39
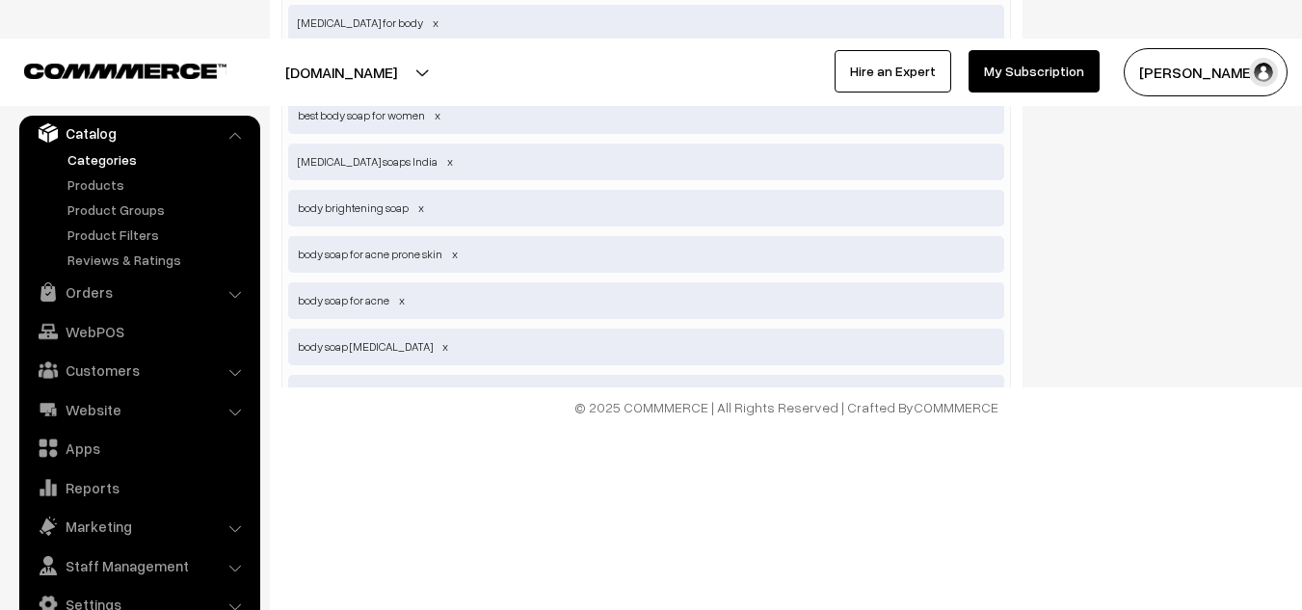
scroll to position [1348, 0]
click at [386, 420] on input "text" at bounding box center [388, 439] width 200 height 39
drag, startPoint x: 386, startPoint y: 384, endPoint x: 398, endPoint y: 351, distance: 35.1
click at [398, 351] on div "body skin whitening soap body whitening soap best body soap body acne soap tan …" at bounding box center [646, 116] width 730 height 696
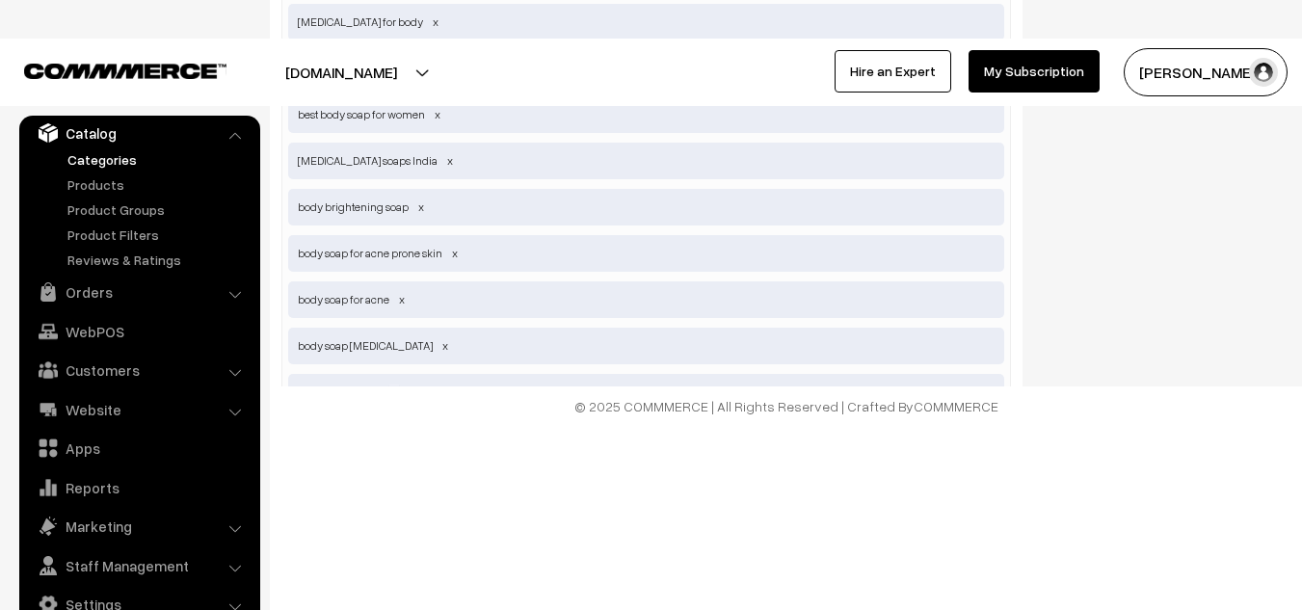
click at [398, 385] on span at bounding box center [394, 392] width 10 height 14
paste input "best body soap for men best body soap for women"
type input "best body soap for men best body soap for women"
click at [313, 374] on input "best body soap for men best body soap for women" at bounding box center [388, 393] width 200 height 39
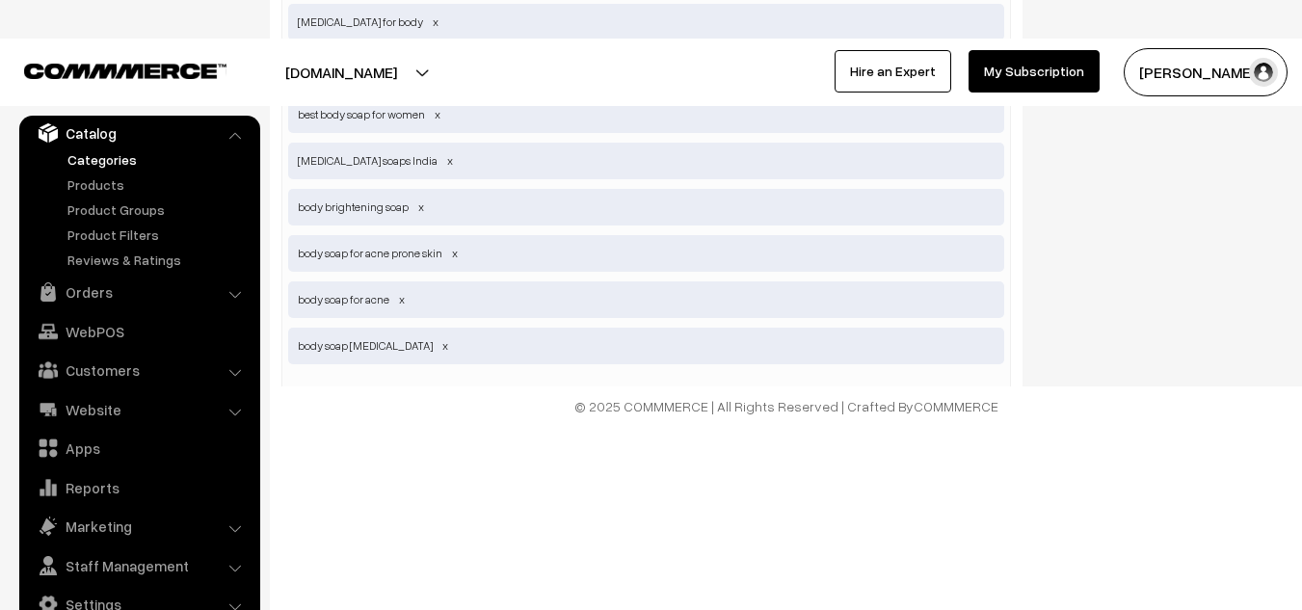
scroll to position [0, 0]
click at [443, 374] on input "best body soap for men best body soap for women" at bounding box center [388, 393] width 200 height 39
click at [557, 385] on span at bounding box center [552, 392] width 10 height 14
click at [447, 374] on input "text" at bounding box center [388, 393] width 200 height 39
paste input "best body soap for men best body soap for women"
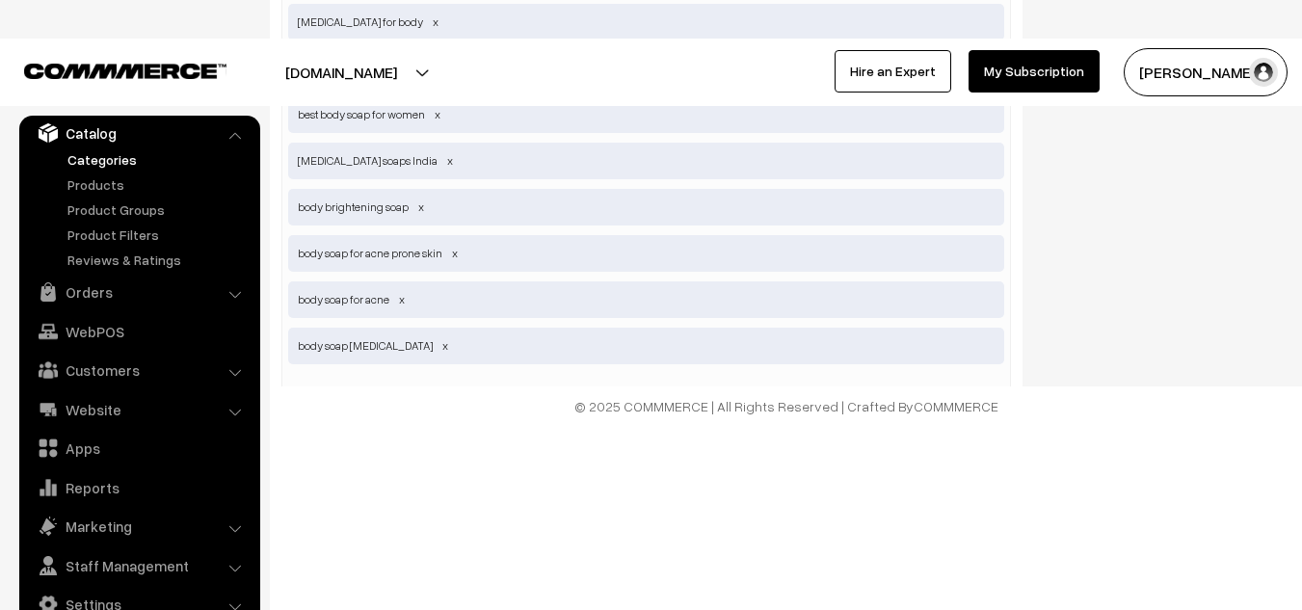
type input "best body soap for men"
click at [428, 385] on span at bounding box center [423, 392] width 10 height 14
click at [419, 374] on input "text" at bounding box center [388, 393] width 200 height 39
paste input "best body soap for men best body soap for women"
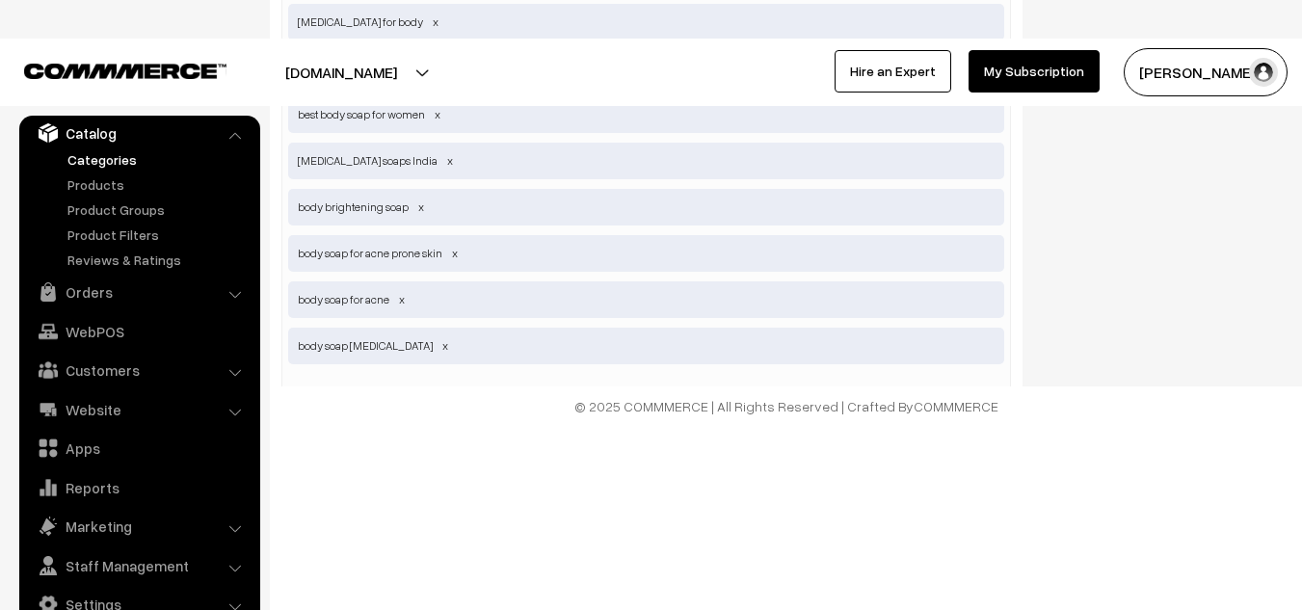
click at [305, 374] on input "best body soap for men best body soap for women" at bounding box center [388, 393] width 200 height 39
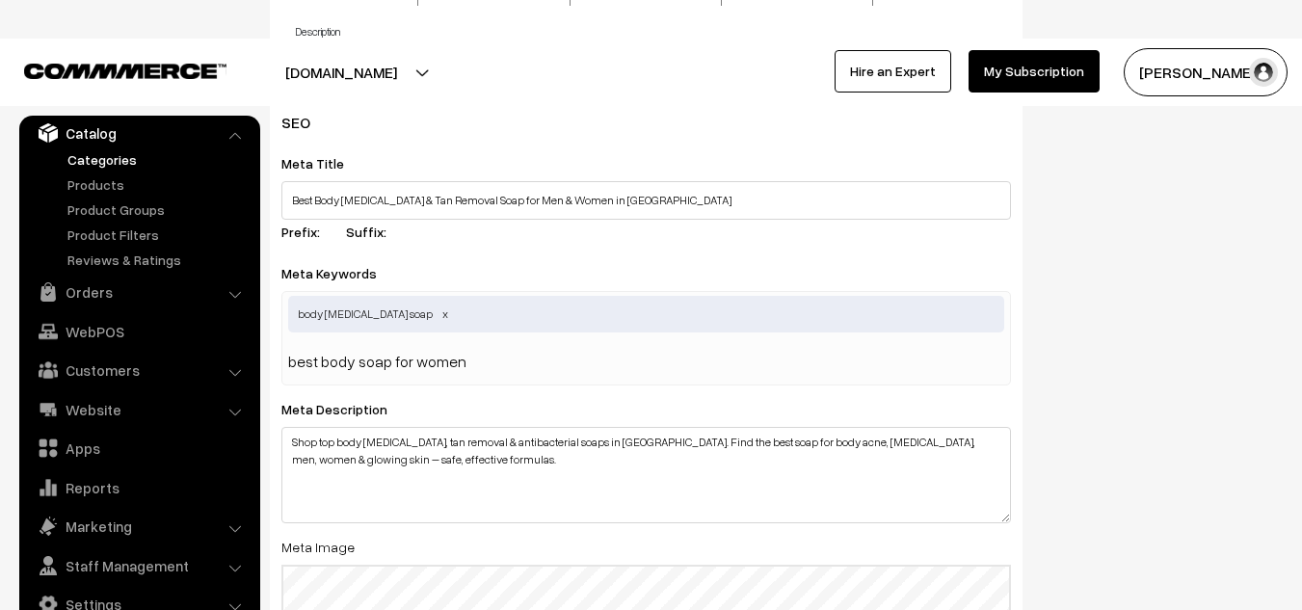
scroll to position [810, 0]
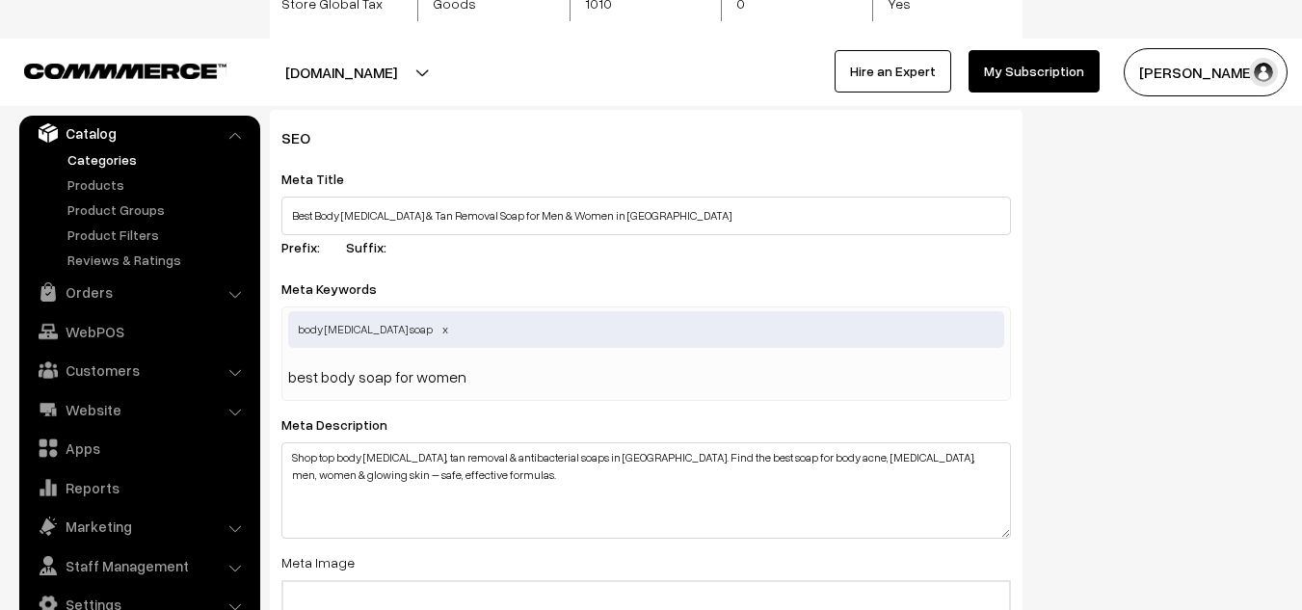
type input "best body soap for men best body soap for women"
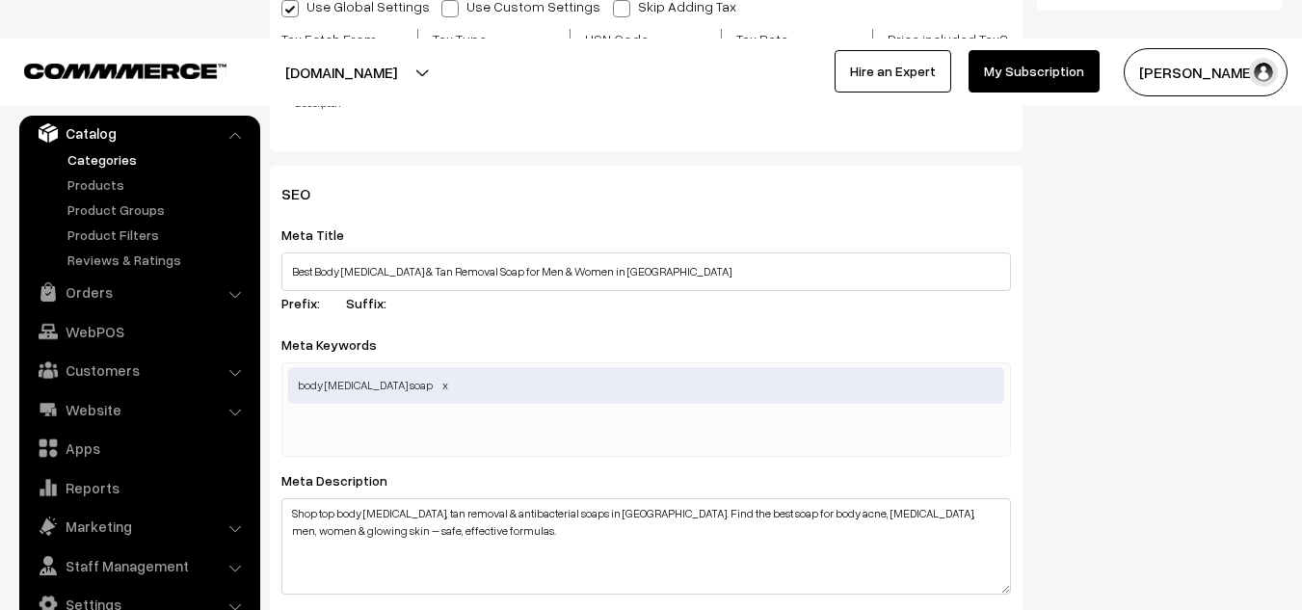
scroll to position [752, 0]
drag, startPoint x: 439, startPoint y: 377, endPoint x: 462, endPoint y: 387, distance: 25.4
click at [462, 415] on input "text" at bounding box center [388, 434] width 200 height 39
click at [571, 369] on span "body skin whitening soap" at bounding box center [646, 387] width 716 height 37
click at [523, 368] on div "body skin whitening soap" at bounding box center [646, 411] width 730 height 94
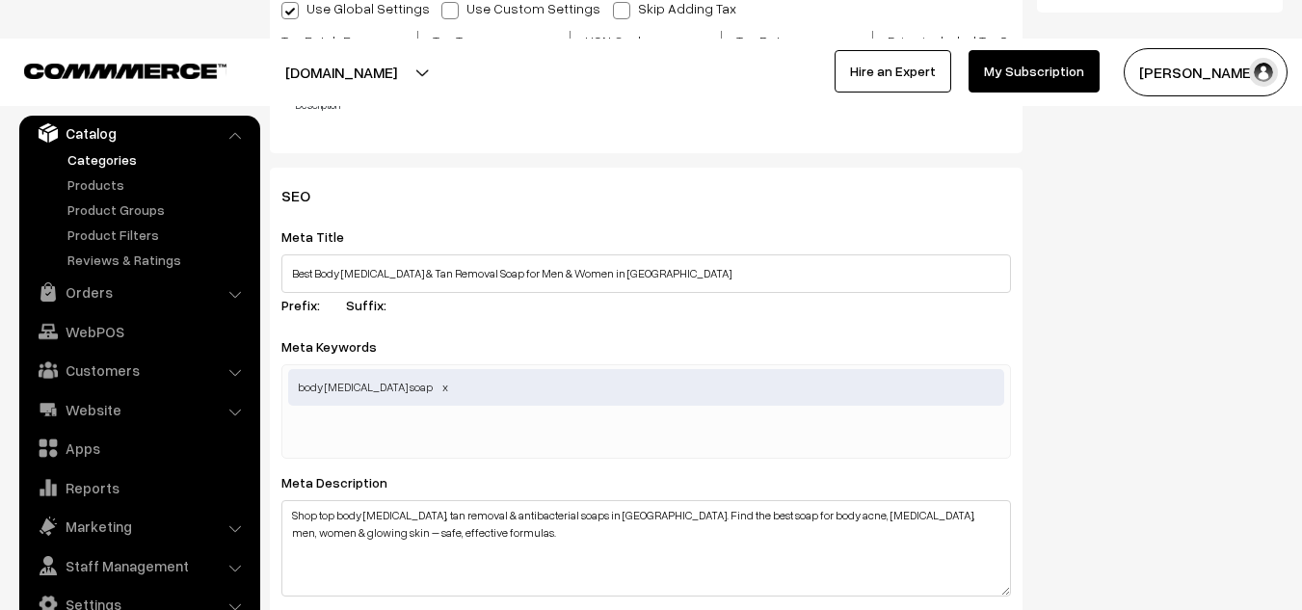
click at [538, 377] on div "body skin whitening soap" at bounding box center [646, 411] width 730 height 94
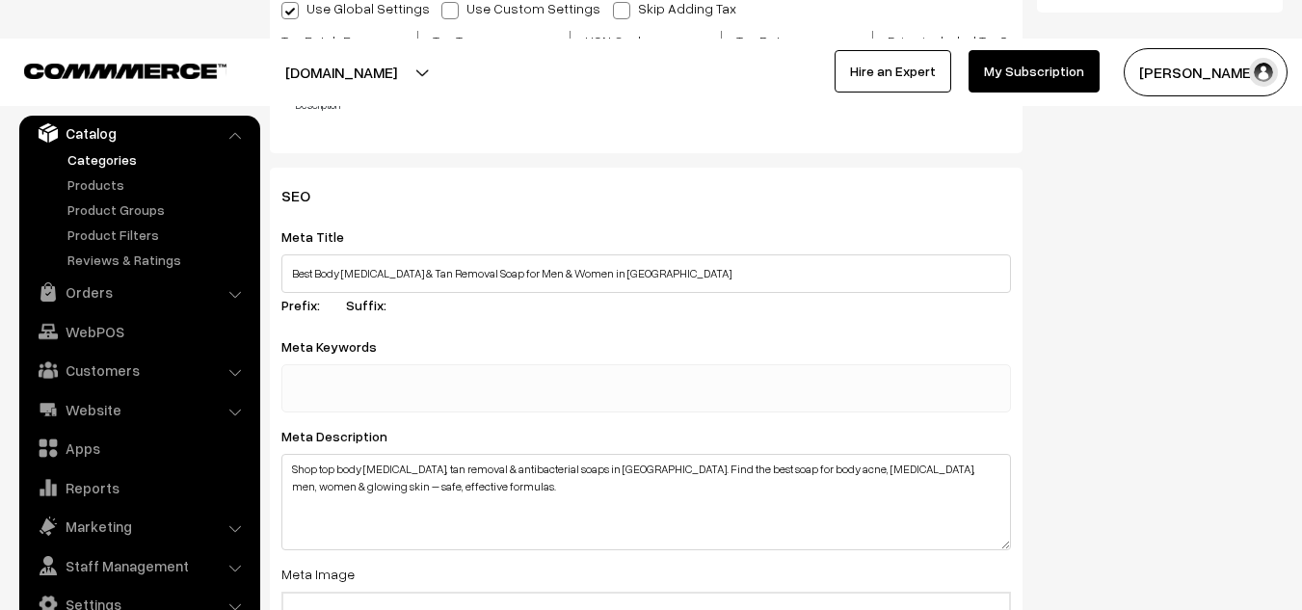
click at [451, 369] on input "text" at bounding box center [388, 388] width 200 height 39
paste input "best body soap for men best body soap for women"
type input "best body soap for men best body soap for women"
click at [395, 369] on input "text" at bounding box center [388, 388] width 200 height 39
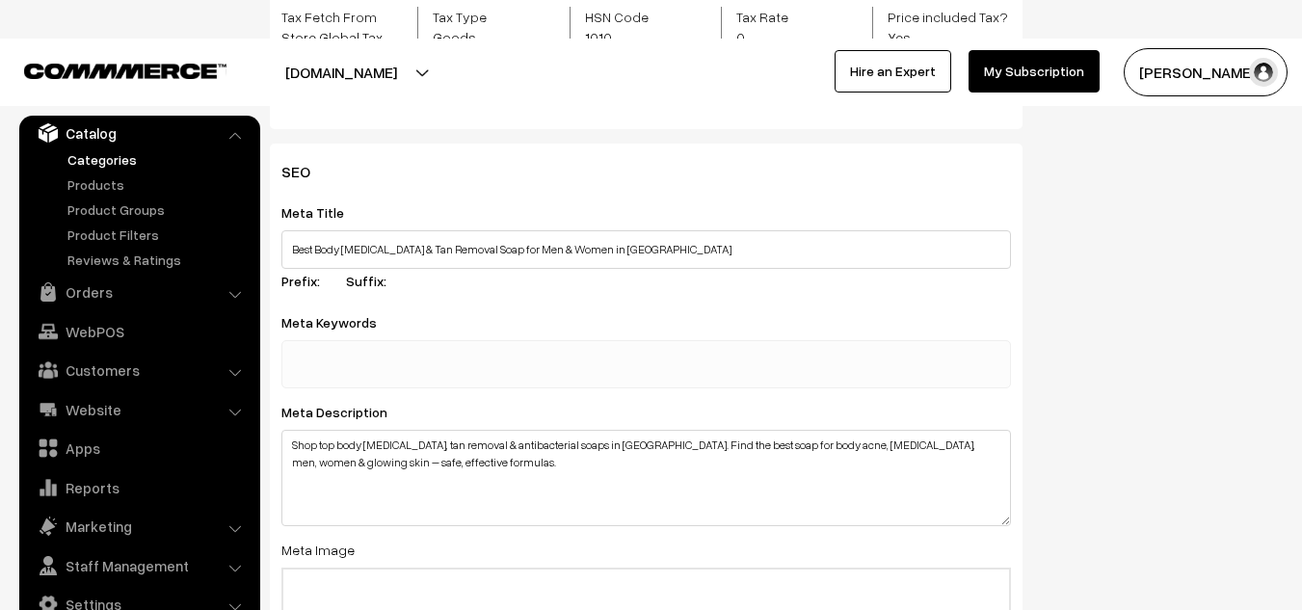
scroll to position [772, 0]
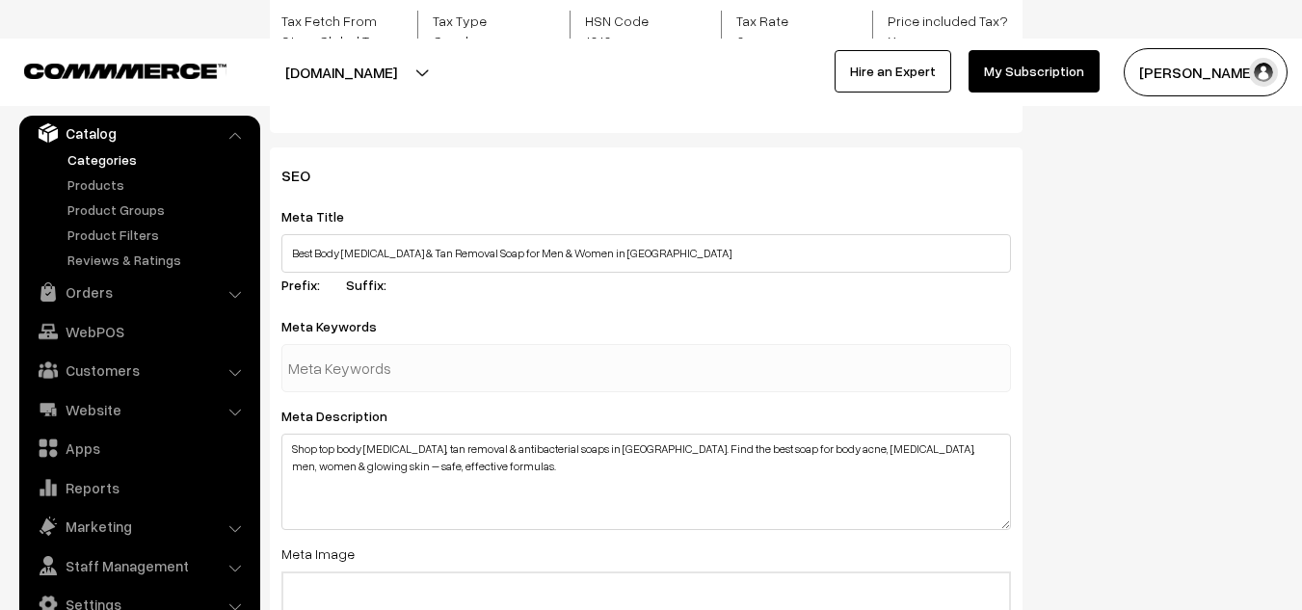
click at [496, 344] on div at bounding box center [646, 368] width 730 height 48
paste input "body skin whitening soap"
type input "body skin whitening soap"
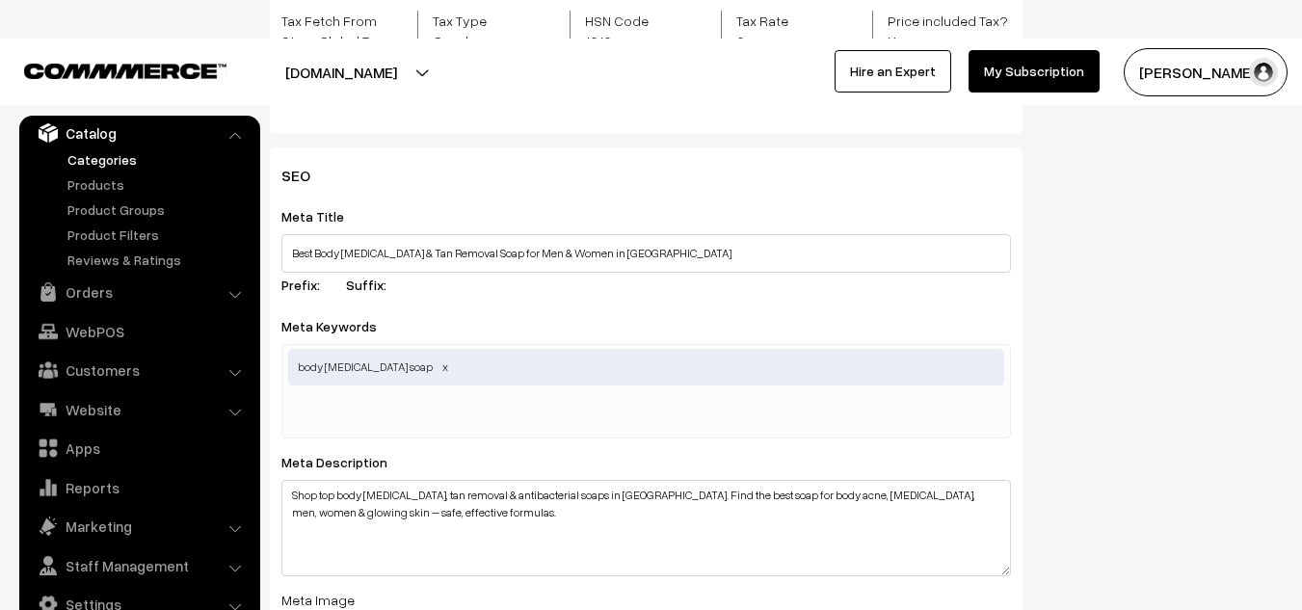
paste input "body whitening soap"
type input "body whitening soap"
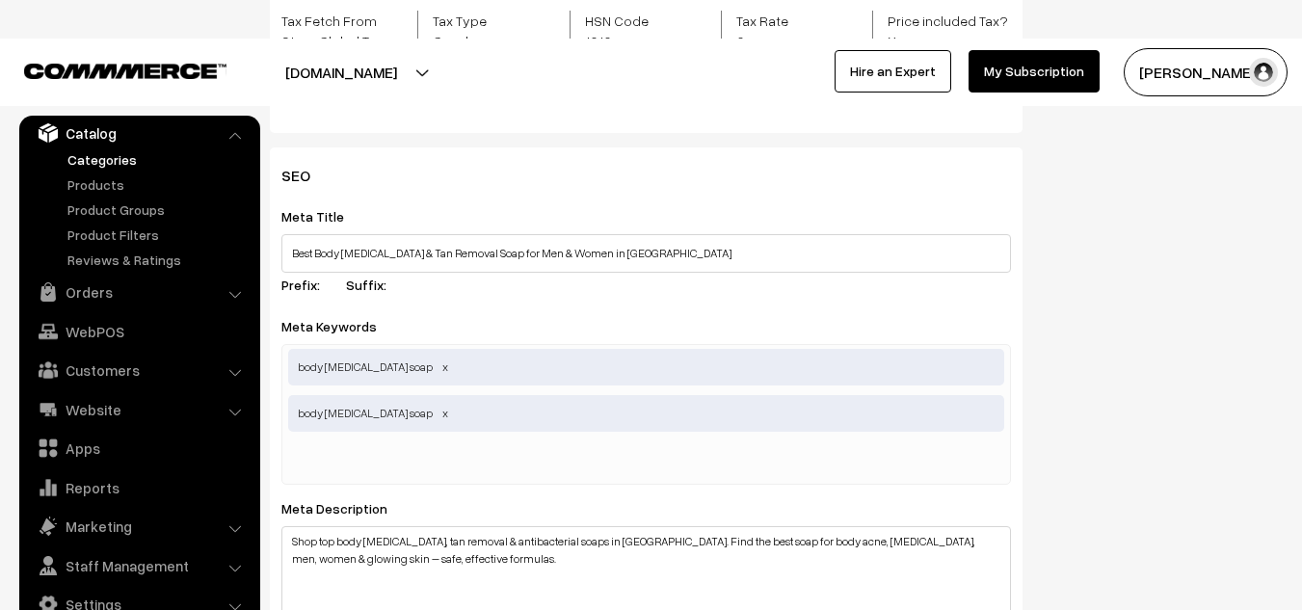
paste input "body whitening soap"
type input "body whitening soap"
paste input "best body soap"
type input "best body soap"
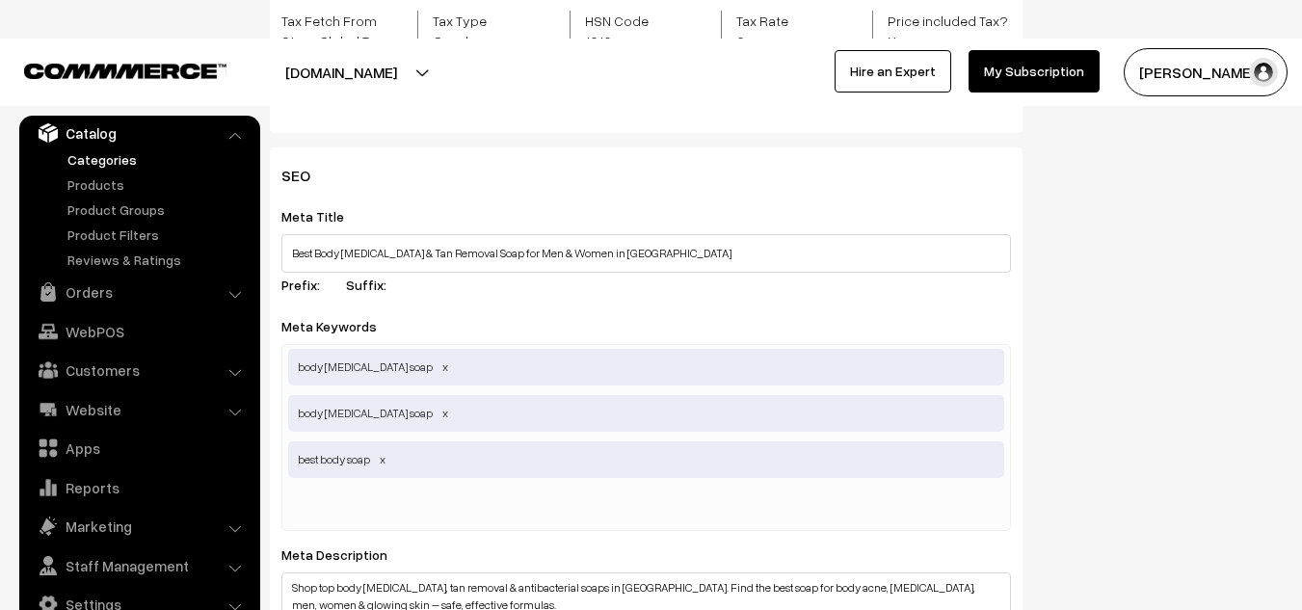
paste input "body acne soap"
type input "body acne soap"
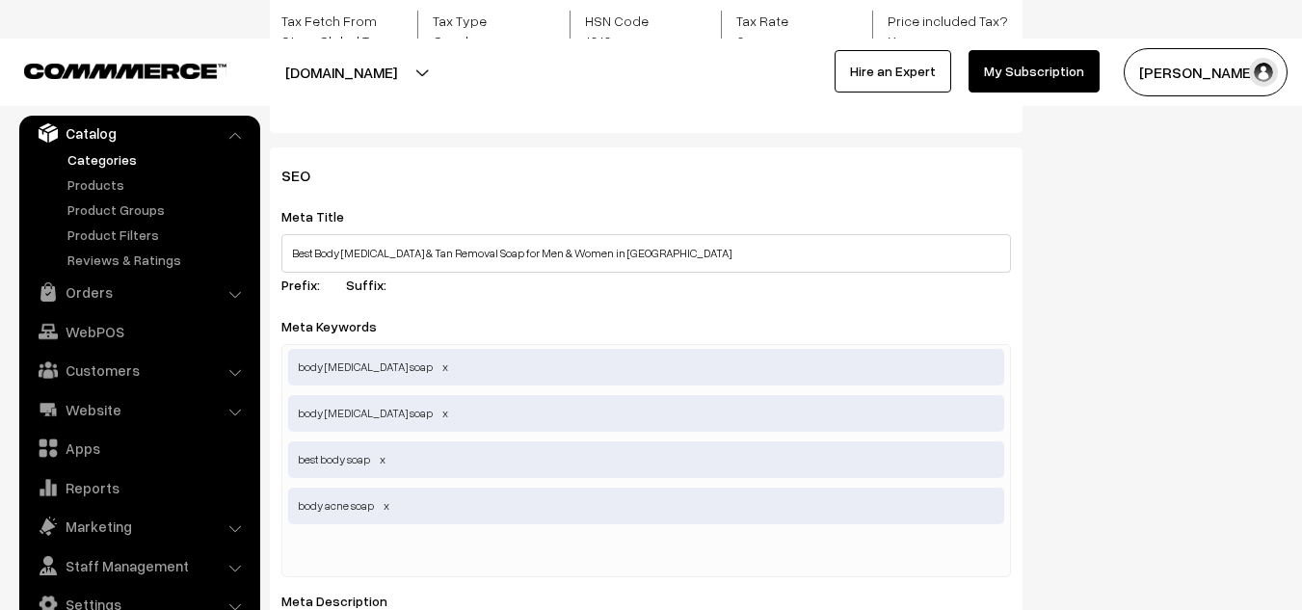
paste input "best tan removal soap for body"
type input "best tan removal soap for body"
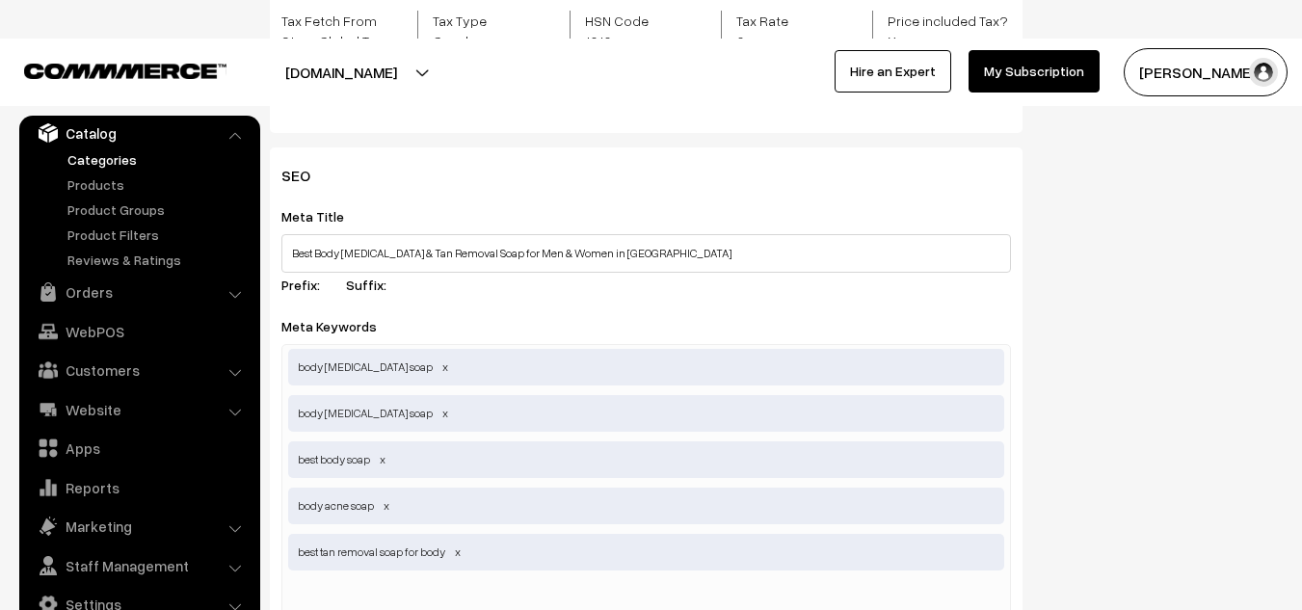
scroll to position [0, 0]
paste input "body tan removal soap"
type input "body tan removal soap"
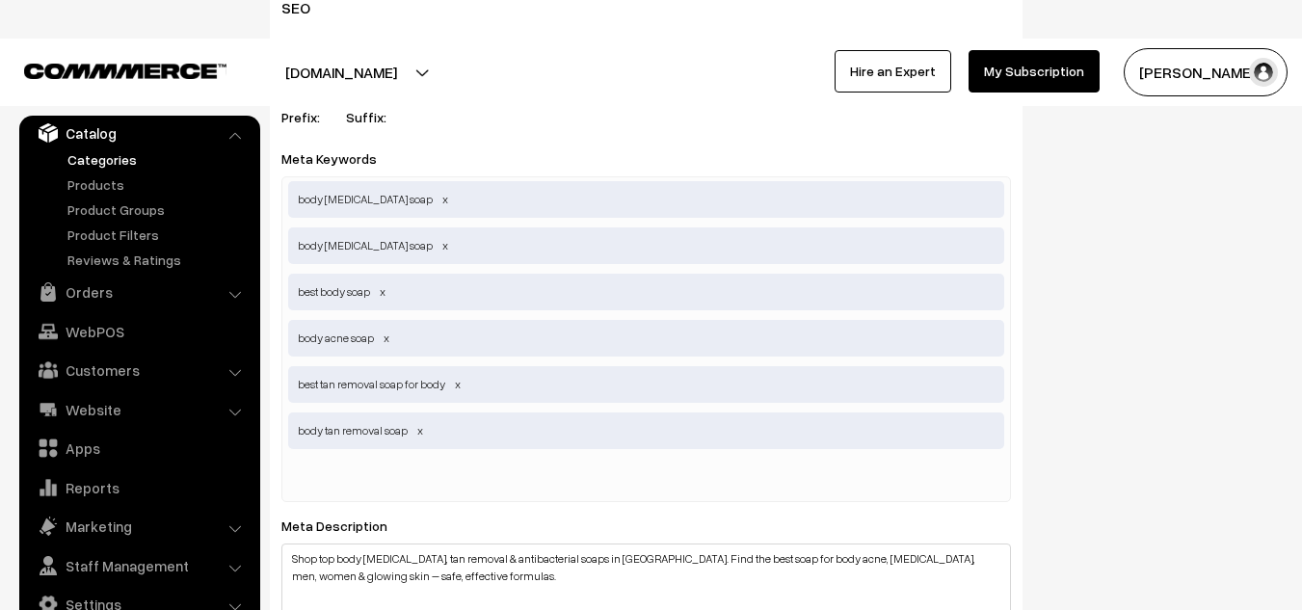
scroll to position [941, 0]
paste input "tan removal soap for body"
type input "tan removal soap for body"
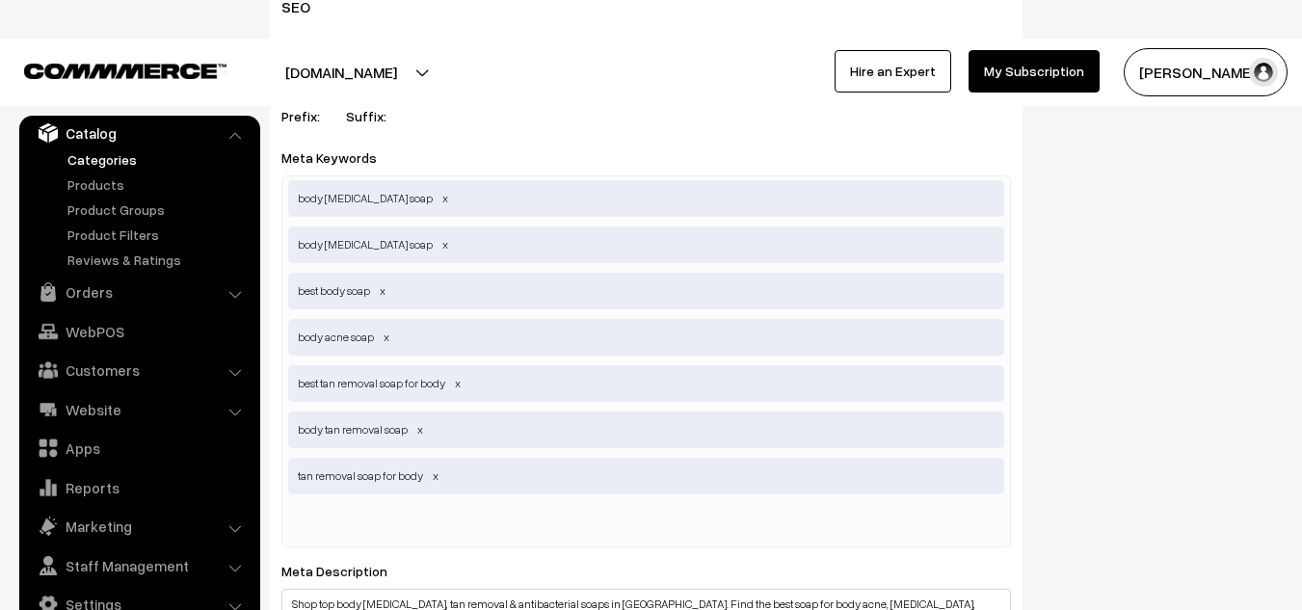
paste input "antibacterial soap for body"
type input "antibacterial soap for body"
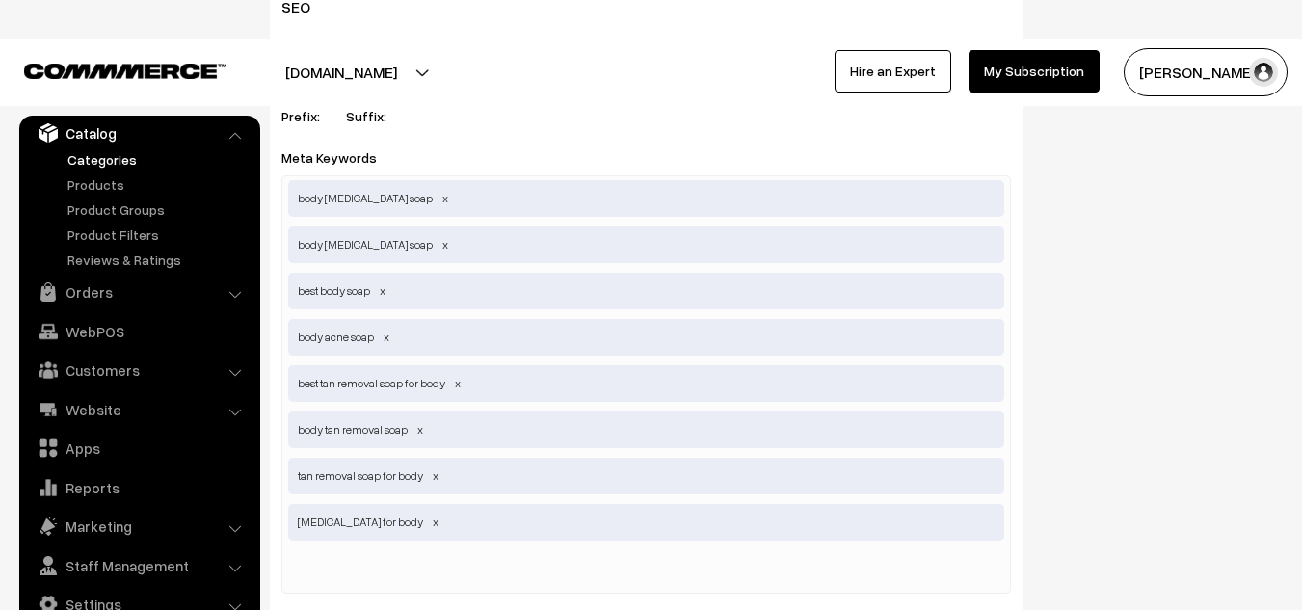
paste input "best body soap for men"
type input "best body soap for men"
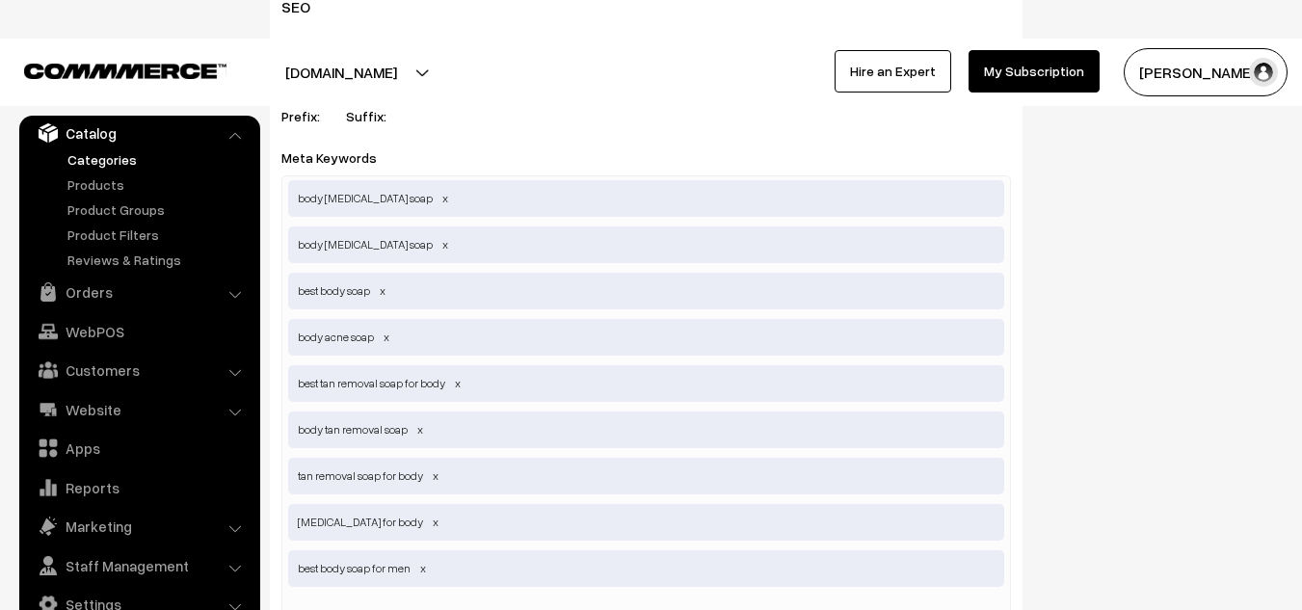
paste input "best body soap for women"
type input "best body soap for women"
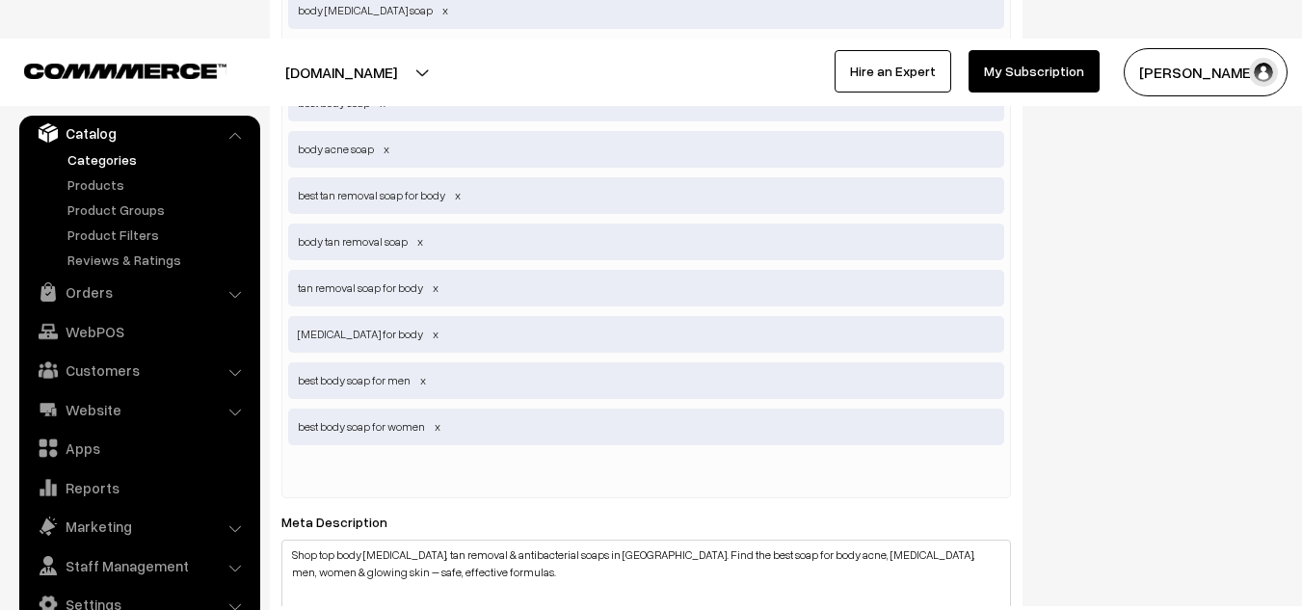
scroll to position [1130, 0]
paste input "skin whitening soaps India"
type input "skin whitening soaps India"
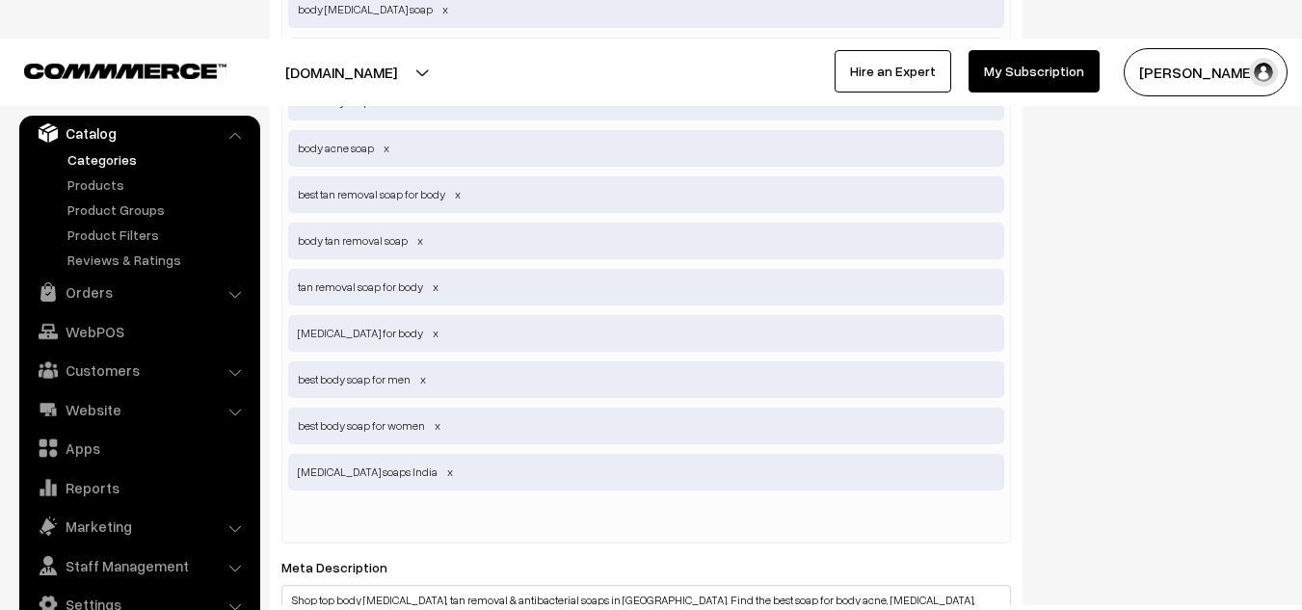
paste input "soap for dark spots on body"
type input "soap for dark spots on body"
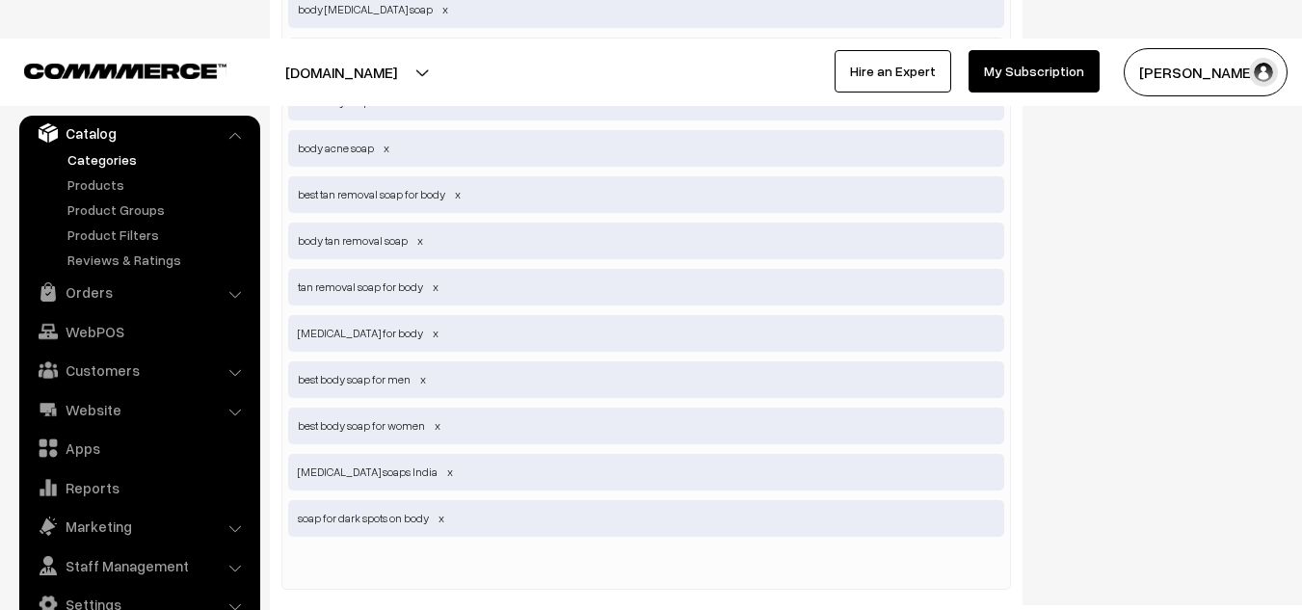
paste input "body brightening soap"
type input "body brightening soap"
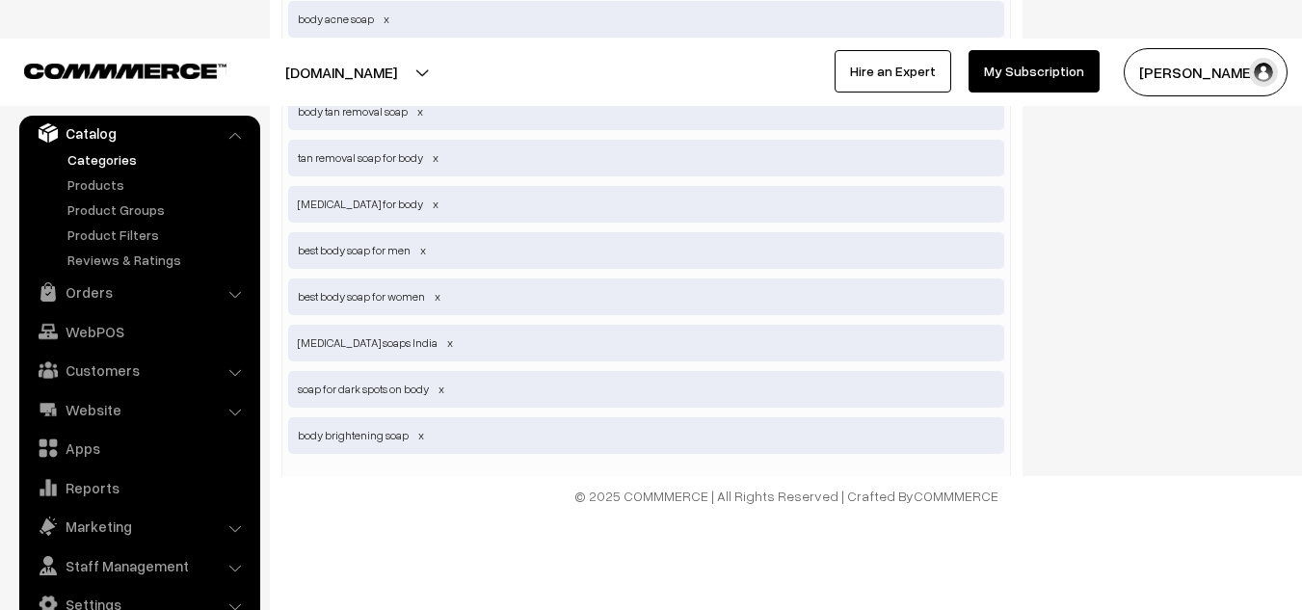
scroll to position [1260, 0]
click at [321, 463] on input "text" at bounding box center [388, 482] width 200 height 39
type input "kumkumadi soap"
click at [414, 463] on span "kumkumadi soap" at bounding box center [646, 481] width 716 height 37
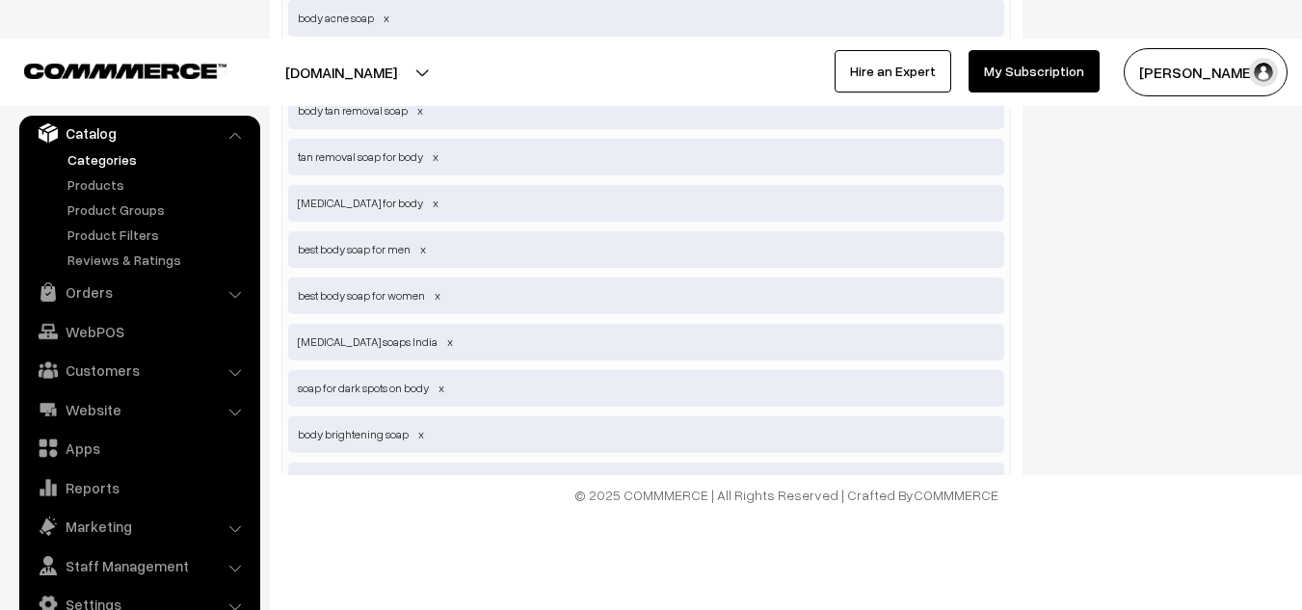
click at [356, 463] on span "kumkumadi soap" at bounding box center [646, 481] width 716 height 37
click at [342, 461] on div "body skin whitening soap body whitening soap best body soap body acne soap best…" at bounding box center [646, 204] width 730 height 696
click at [353, 509] on input "text" at bounding box center [388, 528] width 200 height 39
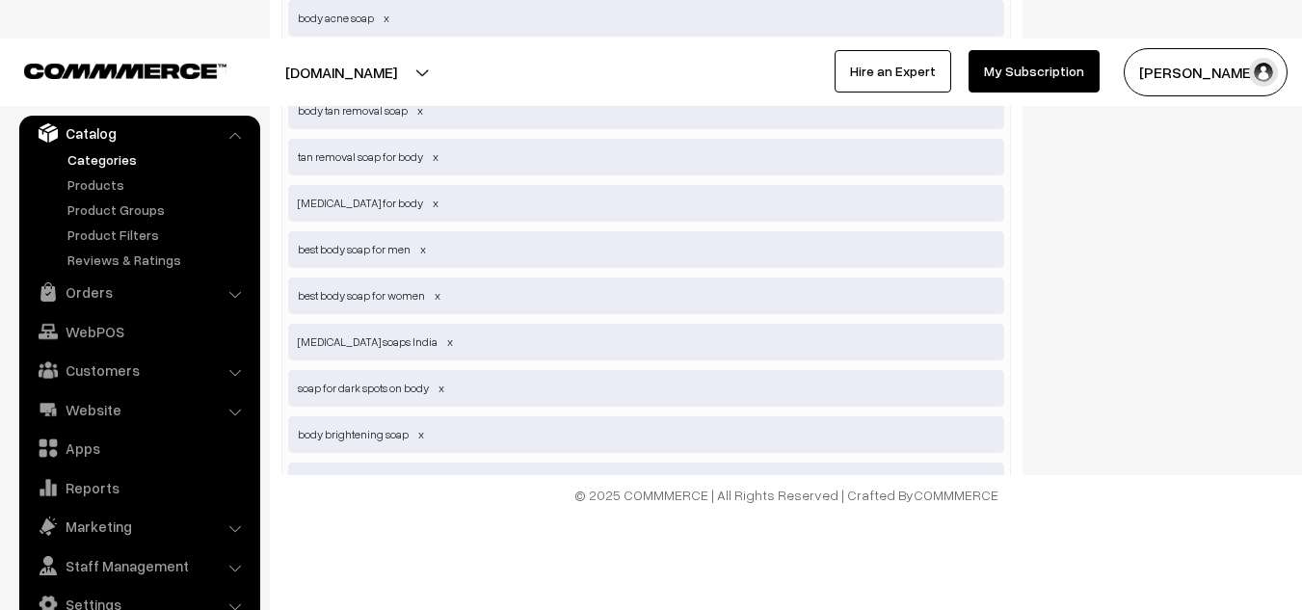
click at [353, 509] on input "text" at bounding box center [388, 528] width 200 height 39
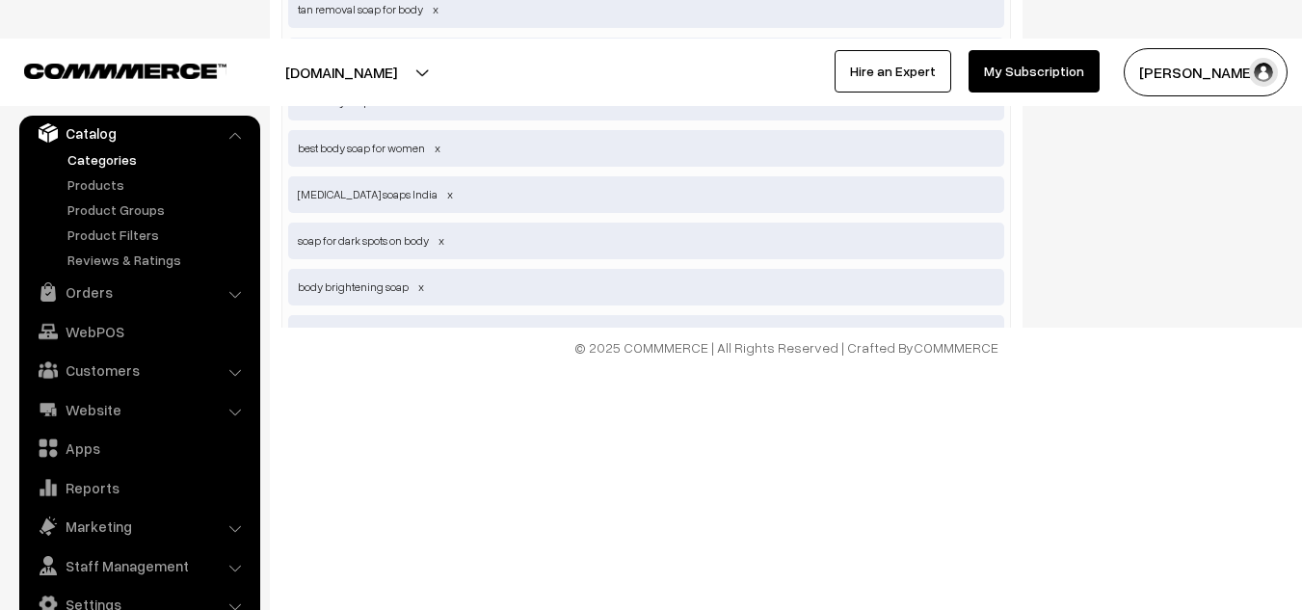
scroll to position [1408, 0]
click at [319, 360] on input "text" at bounding box center [388, 379] width 200 height 39
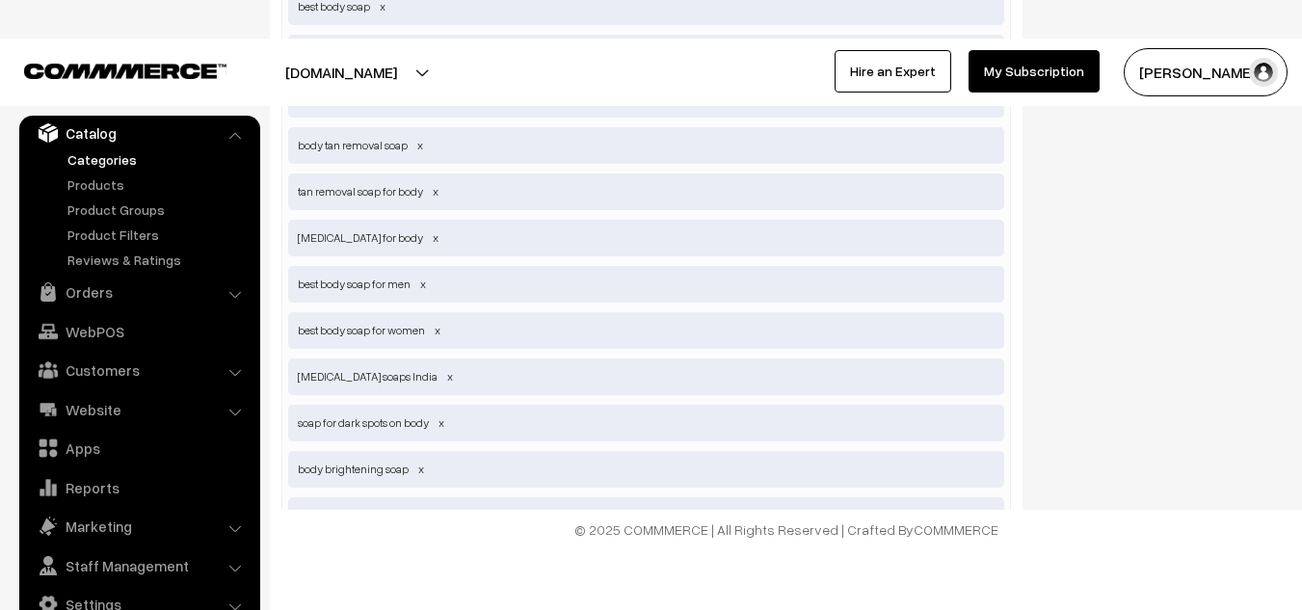
scroll to position [1227, 0]
click at [392, 506] on span at bounding box center [397, 513] width 10 height 14
type input "kumkumadi body soap"
click at [351, 542] on input "text" at bounding box center [388, 561] width 200 height 39
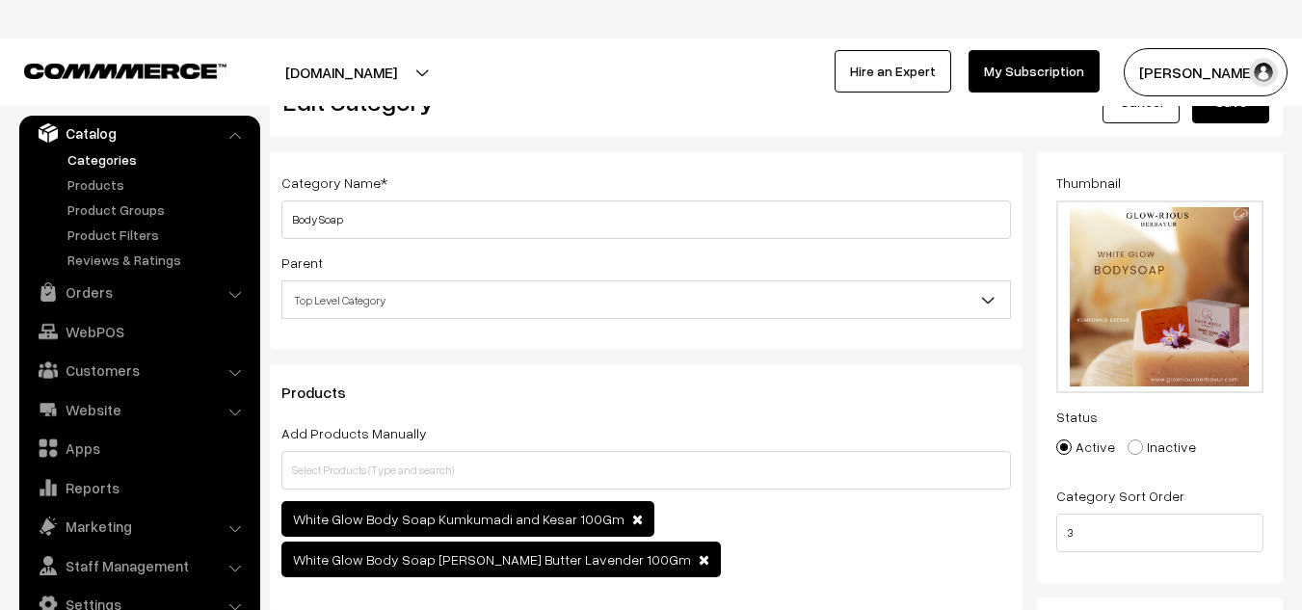
scroll to position [18, 0]
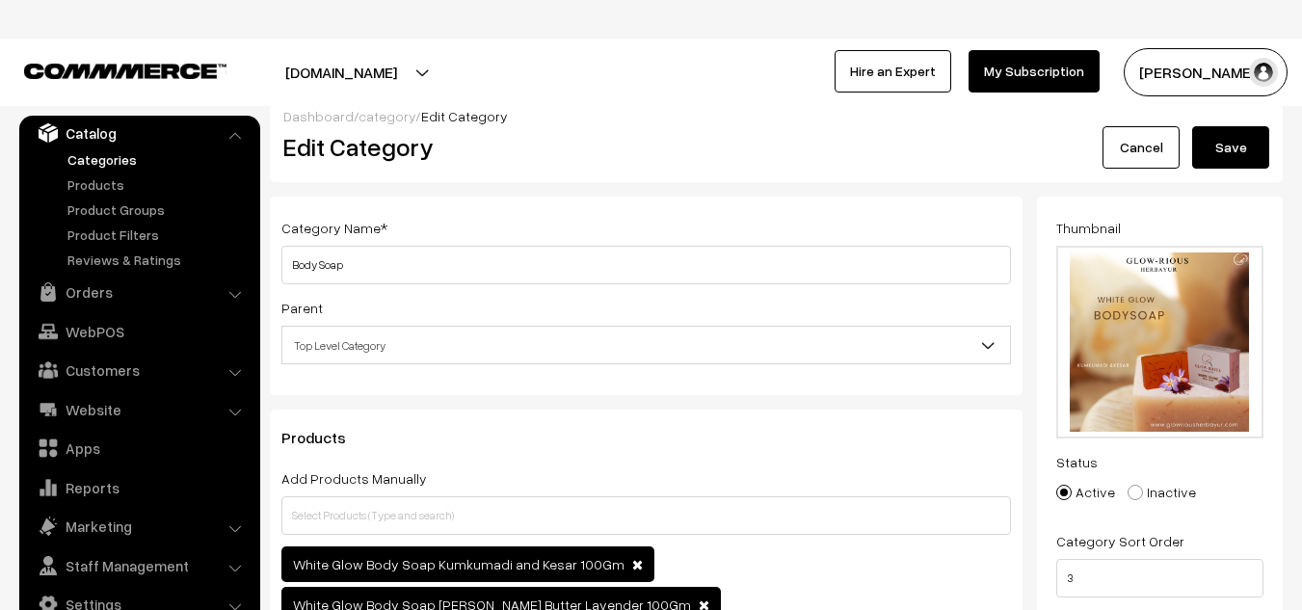
click at [1216, 149] on button "Save" at bounding box center [1230, 147] width 77 height 42
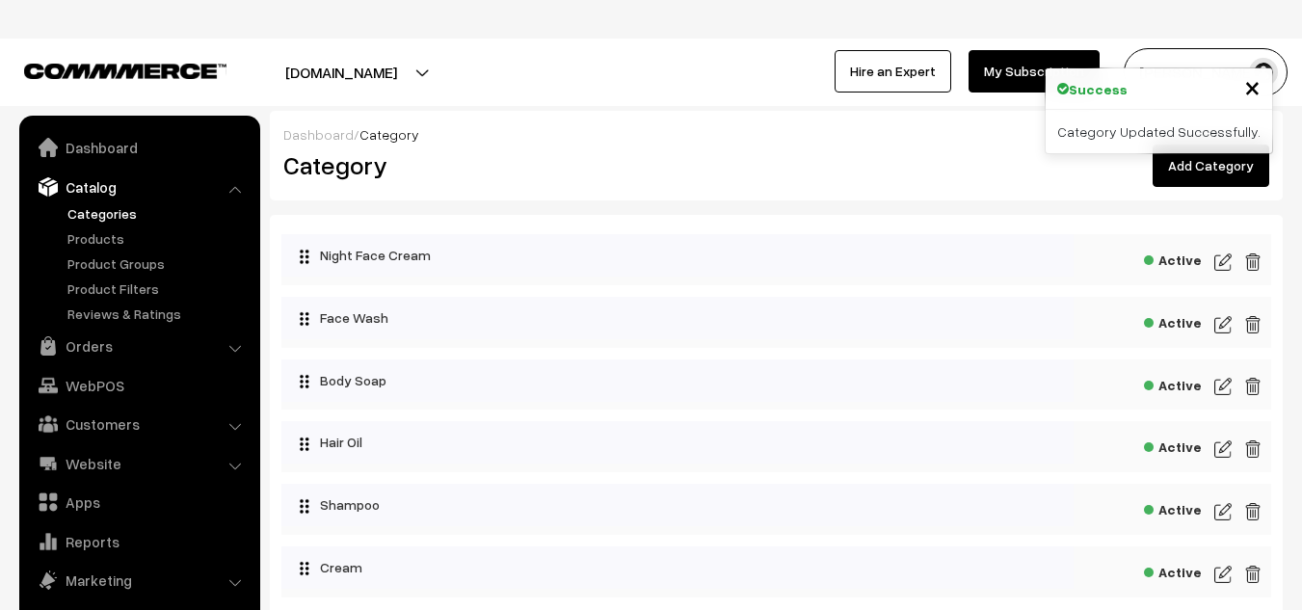
scroll to position [54, 0]
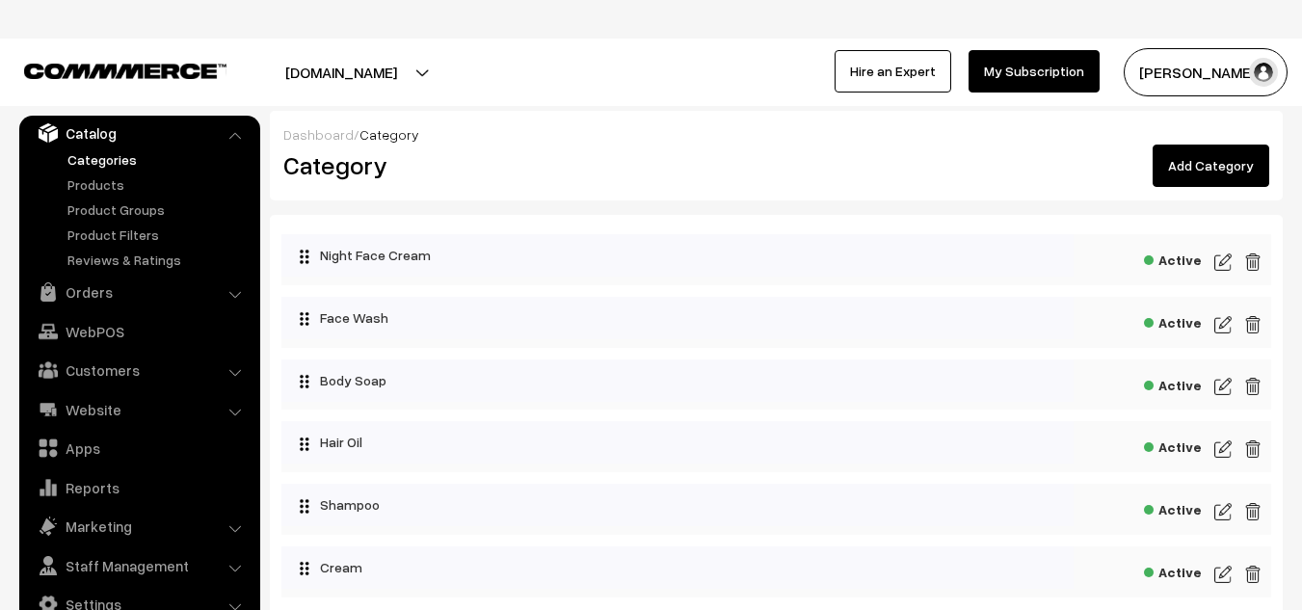
click at [1220, 384] on img at bounding box center [1222, 386] width 17 height 23
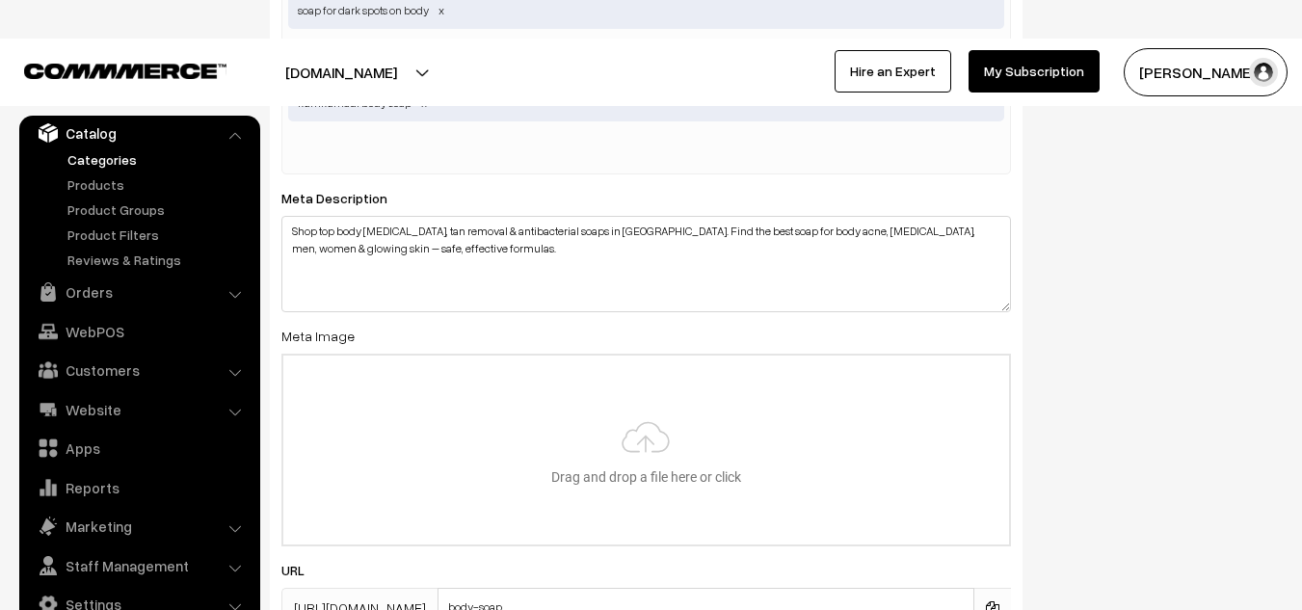
scroll to position [1639, 0]
click at [634, 419] on input "file" at bounding box center [646, 448] width 726 height 189
type input "C:\fakepath\page 6.png"
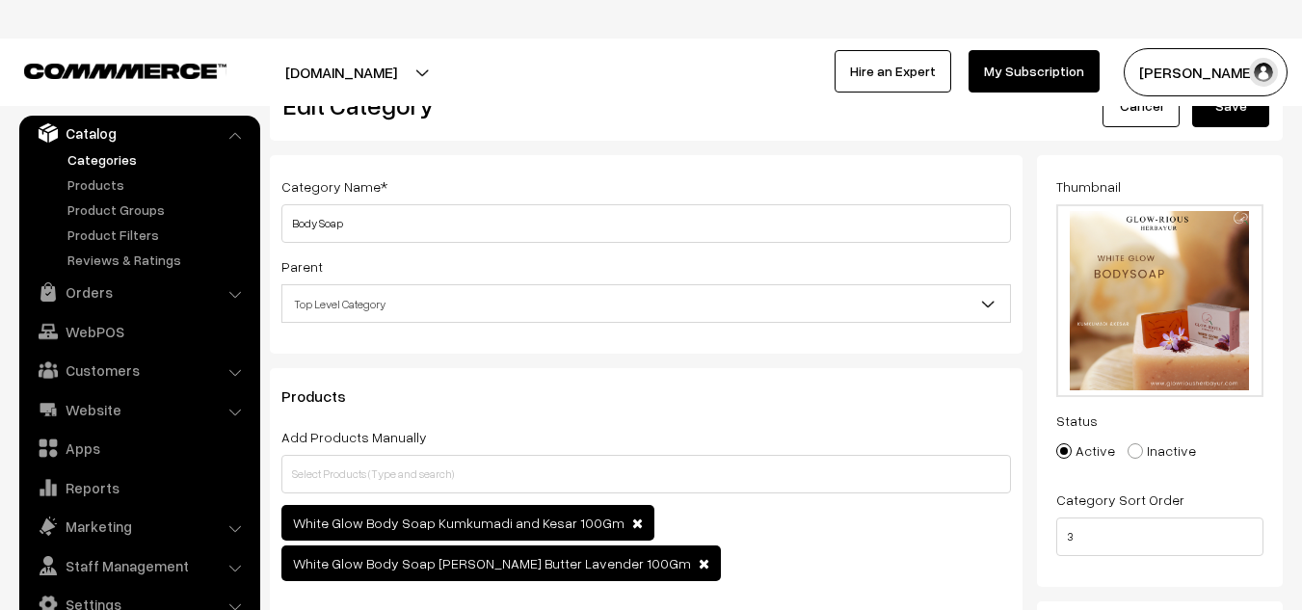
scroll to position [0, 0]
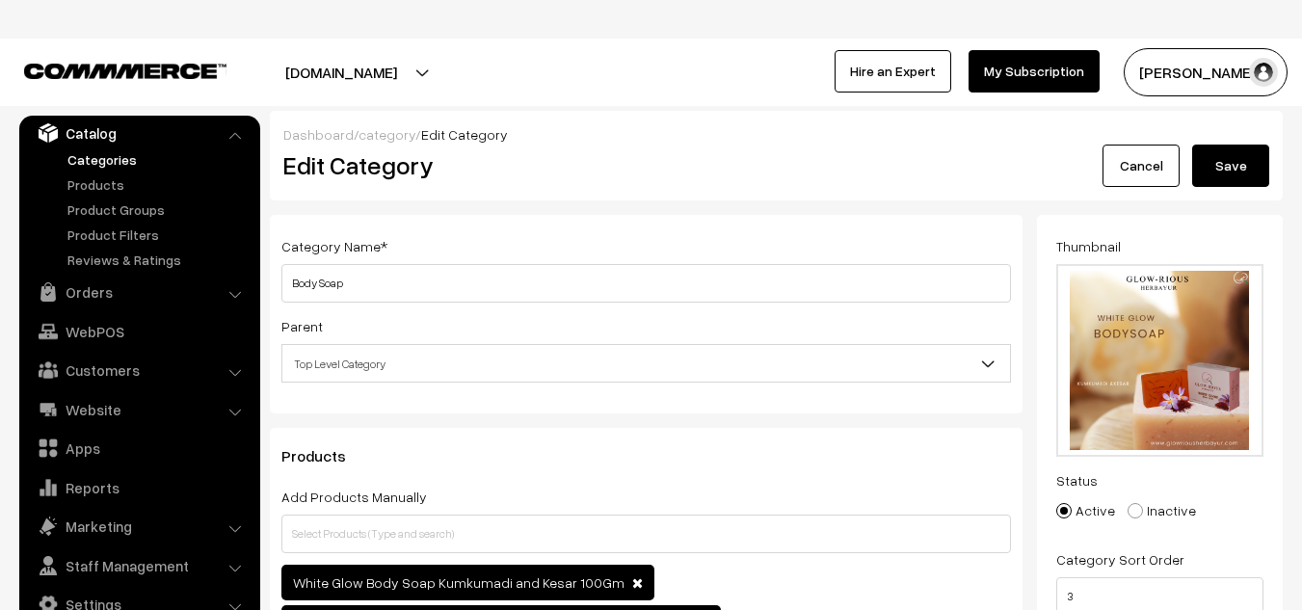
click at [1237, 170] on button "Save" at bounding box center [1230, 166] width 77 height 42
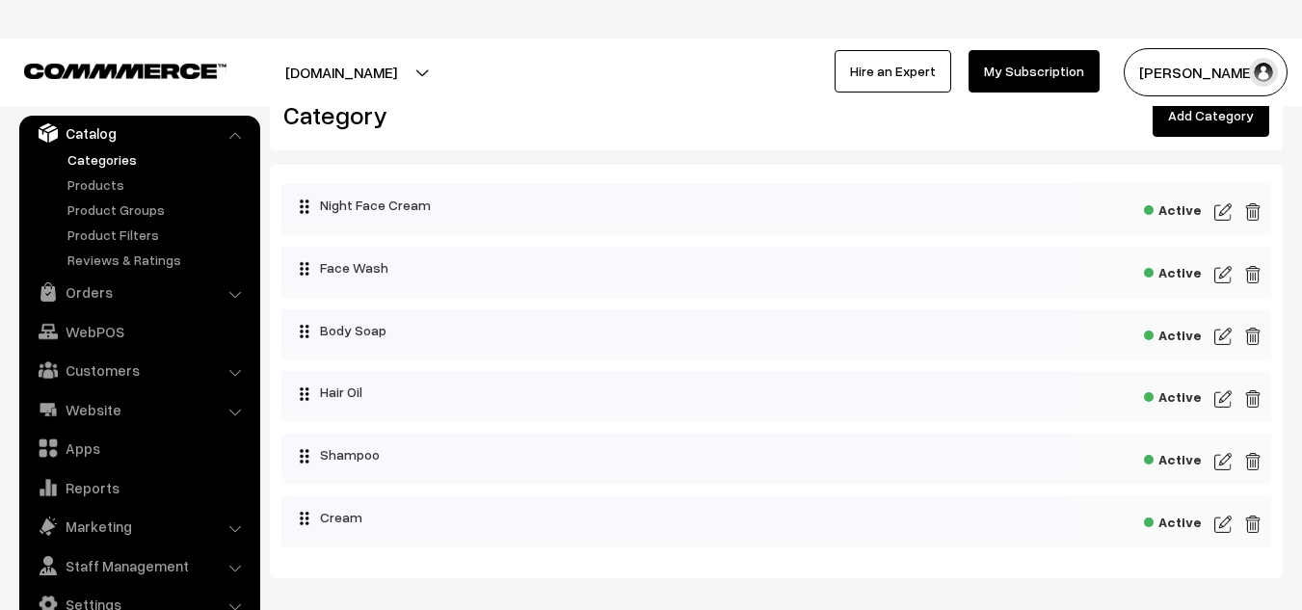
scroll to position [51, 0]
click at [1227, 394] on img at bounding box center [1222, 397] width 17 height 23
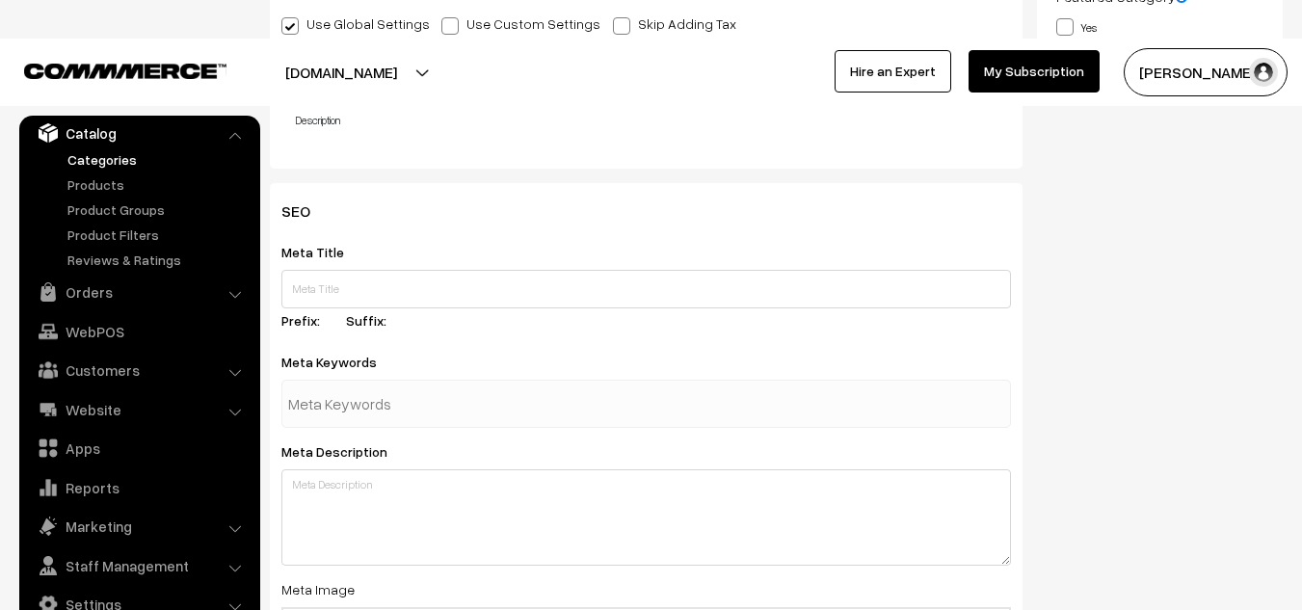
scroll to position [697, 0]
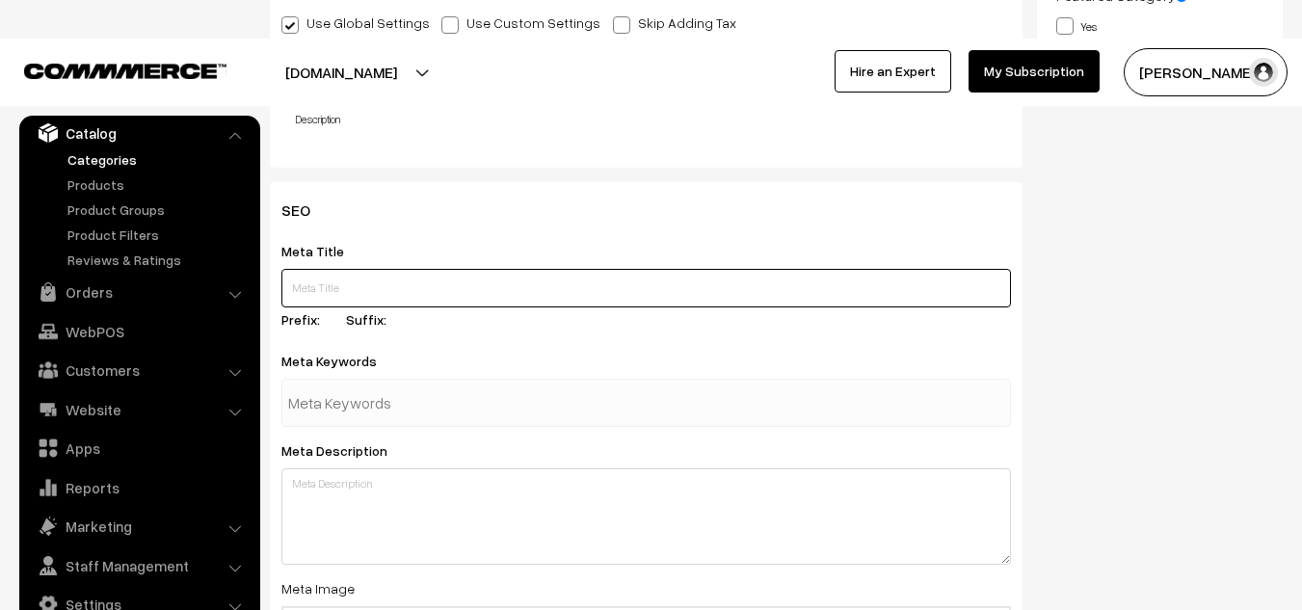
click at [352, 286] on input "text" at bounding box center [646, 288] width 730 height 39
paste input "Best Hair Growth Oil in India | Hair Fall & Hair Growth Solutions for Men & Wom…"
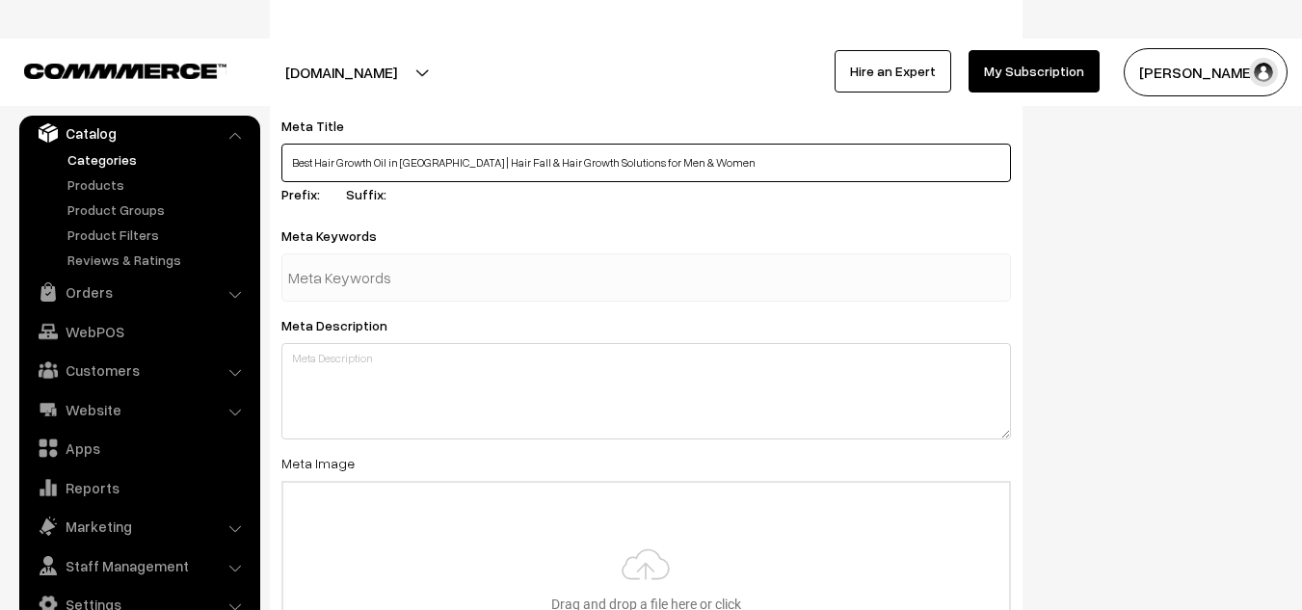
scroll to position [823, 0]
type input "Best Hair Growth Oil in India | Hair Fall & Hair Growth Solutions for Men & Wom…"
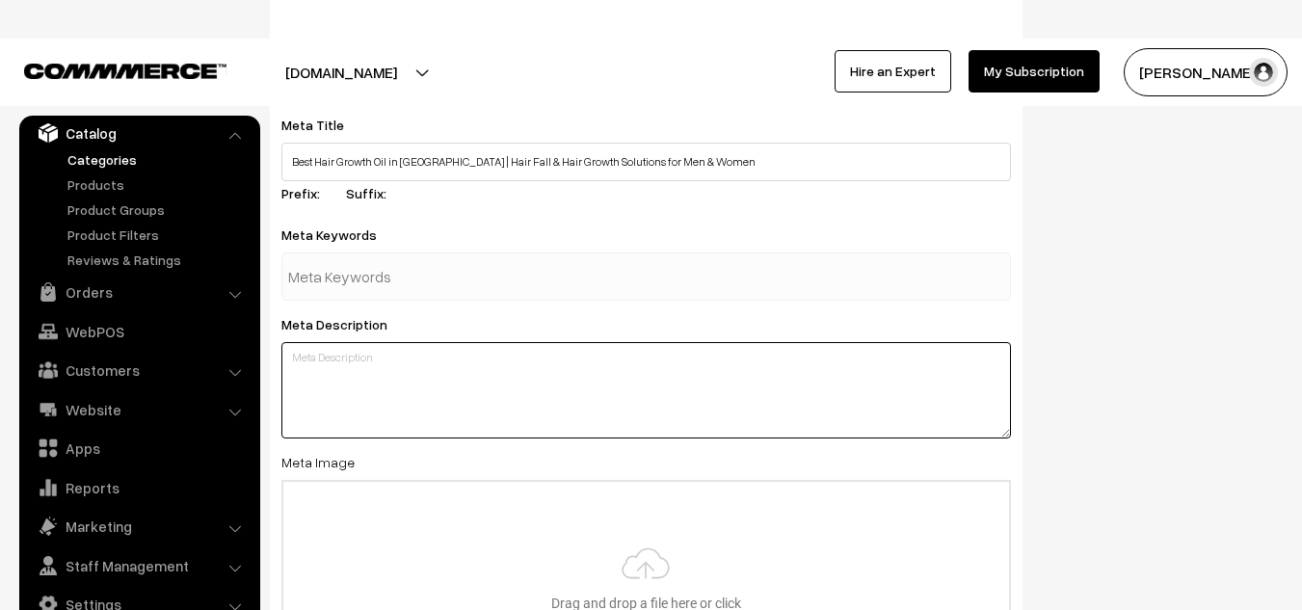
click at [353, 377] on textarea at bounding box center [646, 390] width 730 height 96
paste textarea "Discover top hair growth oils for hair fall control, rosemary & herbal blends, …"
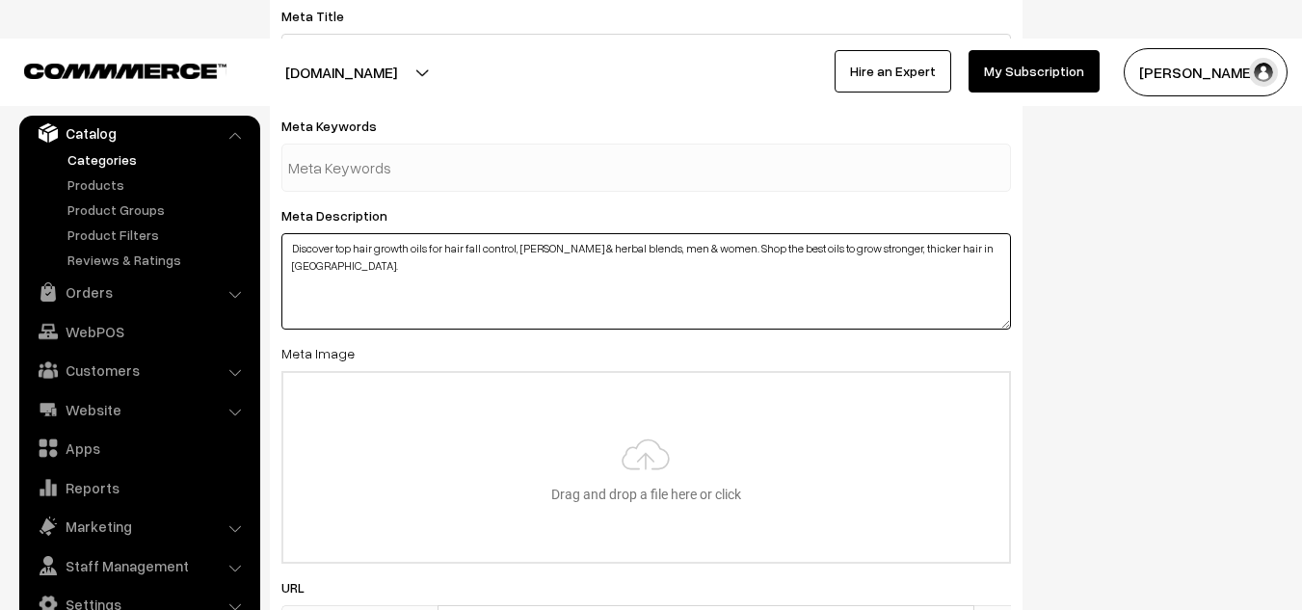
scroll to position [933, 0]
type textarea "Discover top hair growth oils for hair fall control, rosemary & herbal blends, …"
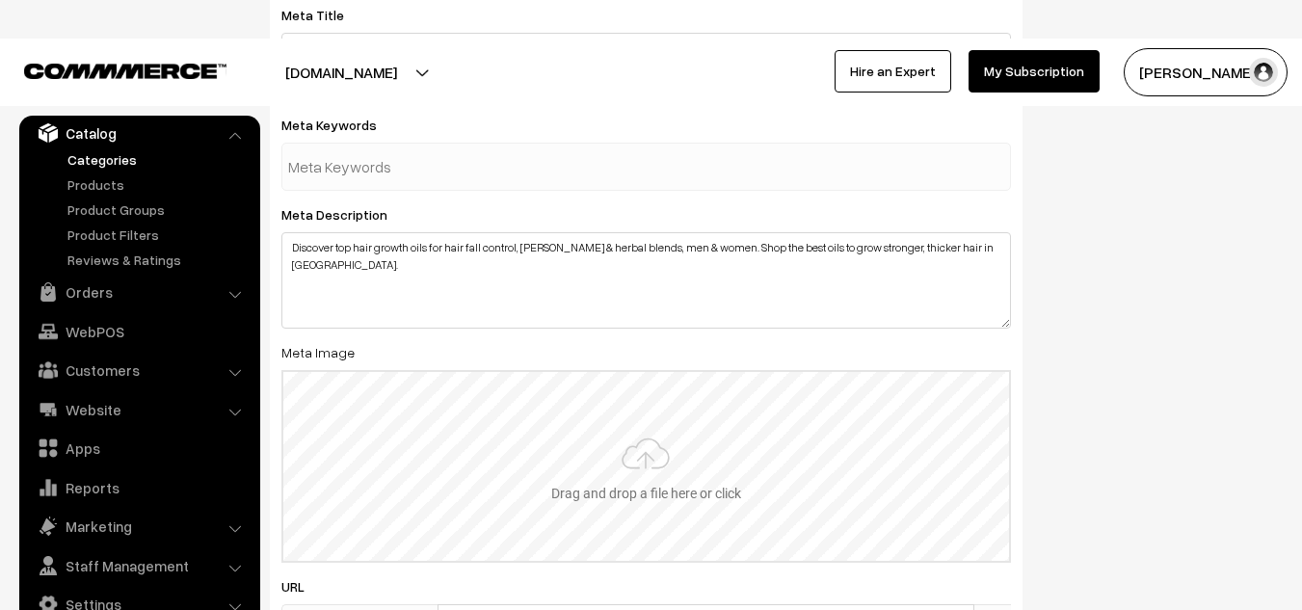
click at [642, 457] on input "file" at bounding box center [646, 466] width 726 height 189
type input "C:\fakepath\Page 6.png"
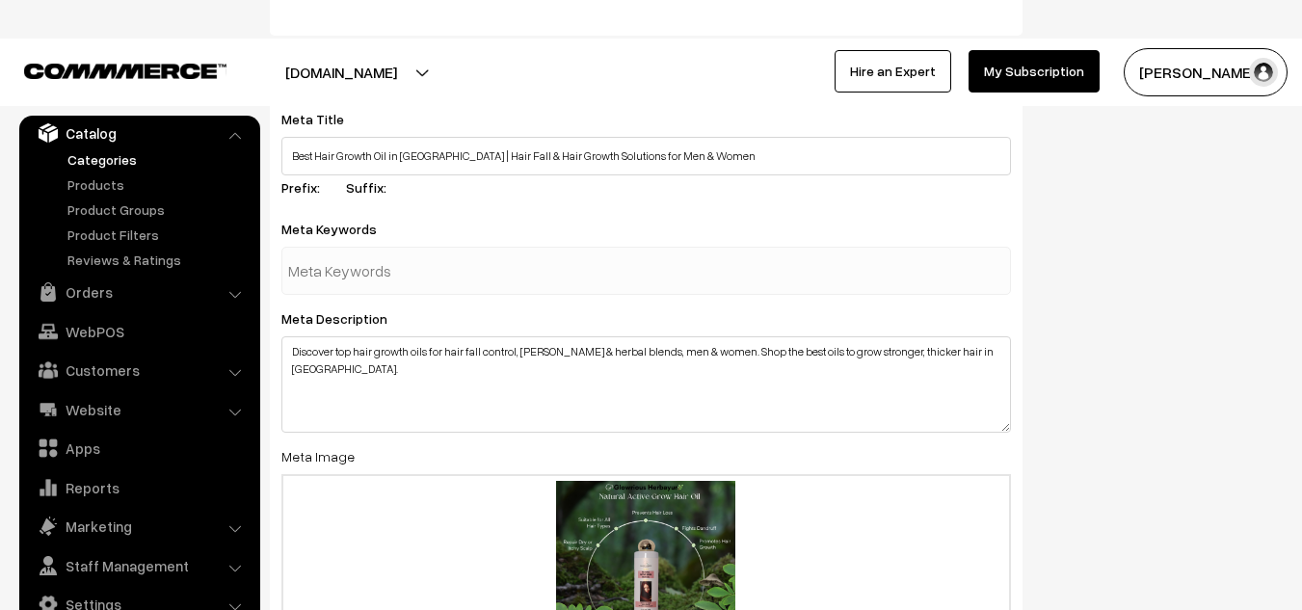
scroll to position [828, 0]
click at [452, 262] on input "text" at bounding box center [388, 272] width 200 height 39
paste input "best hair oil for hair growth India"
type input "best hair oil for hair growth India"
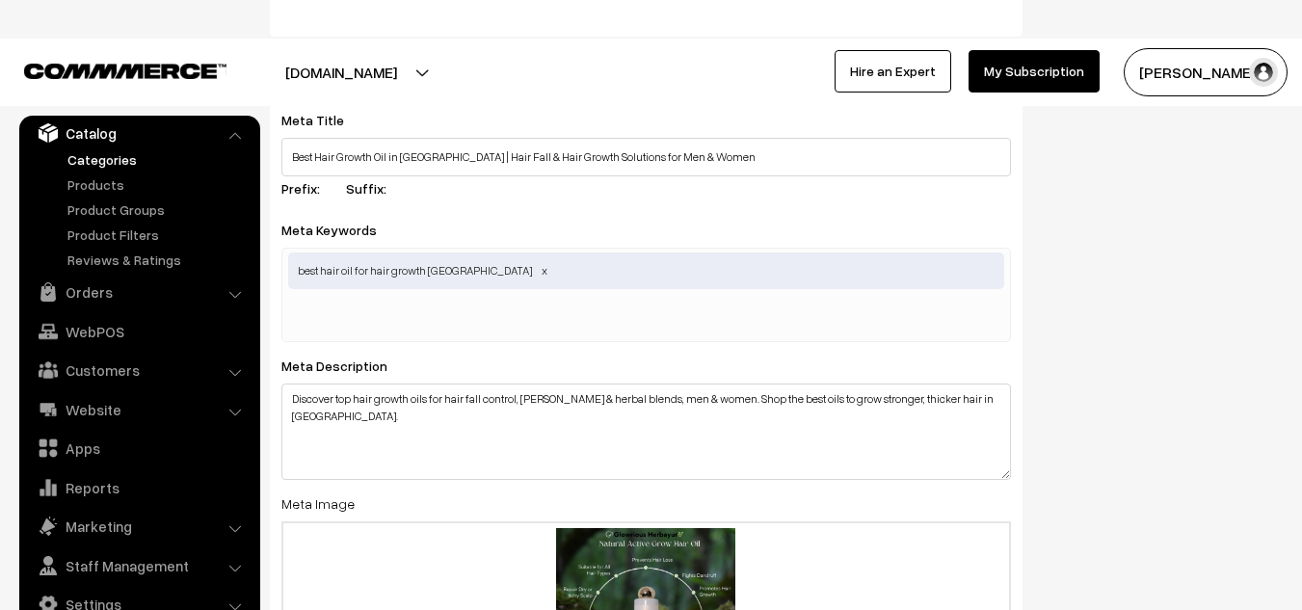
paste input "hair oil for hair growth"
type input "hair oil for hair growth"
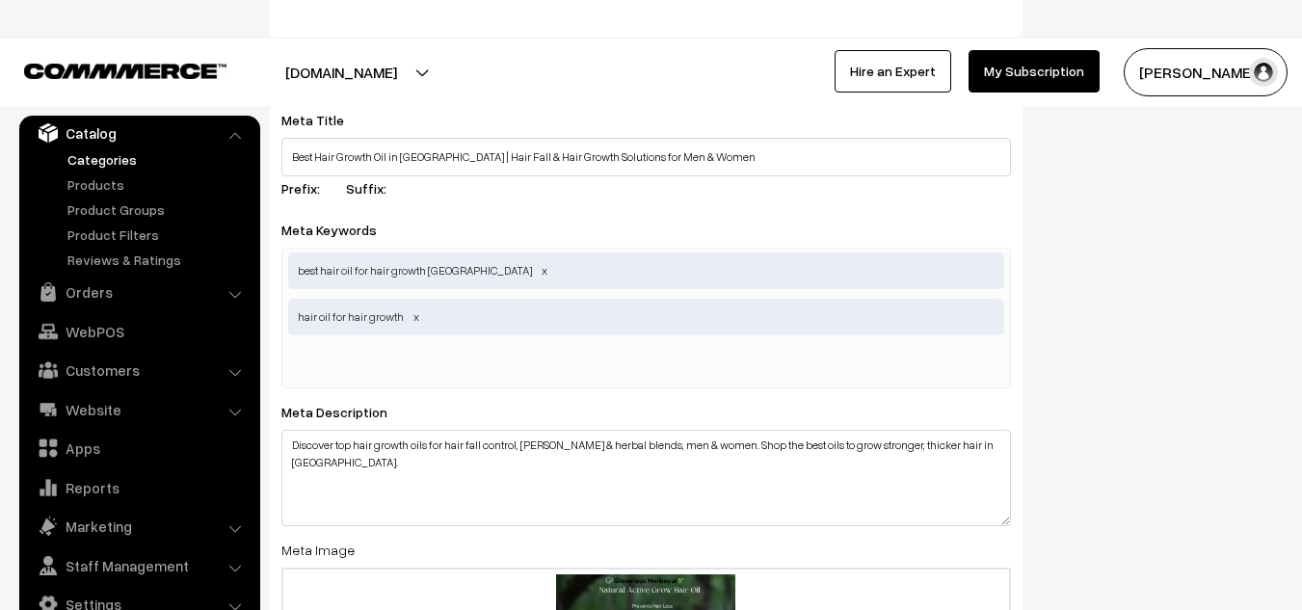
paste input "best oil for hair growth"
type input "best oil for hair growth"
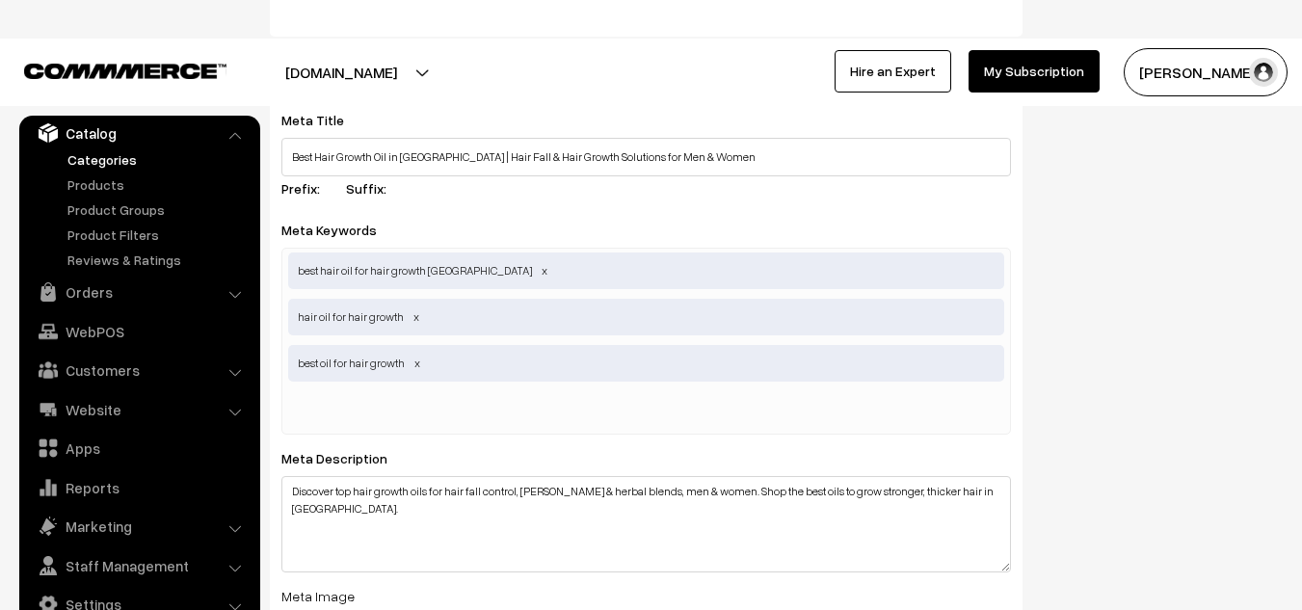
paste input "rosemary oil for hair growth"
type input "rosemary oil for hair growth"
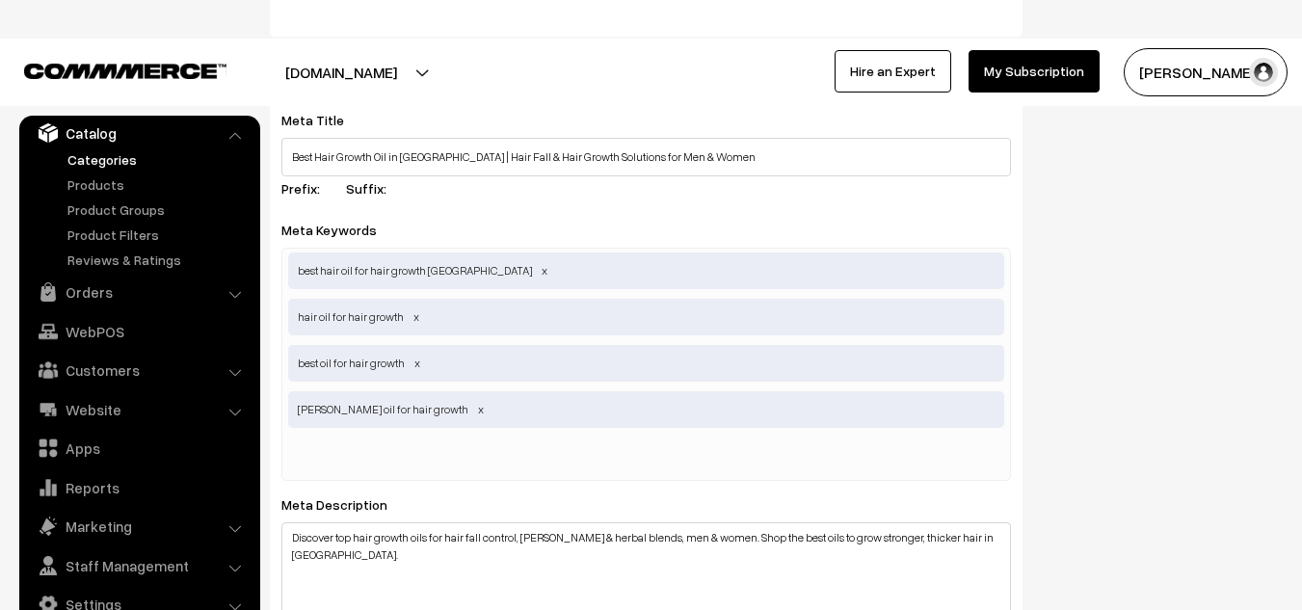
paste input "best hair oil for hair fall control"
type input "best hair oil for hair fall control"
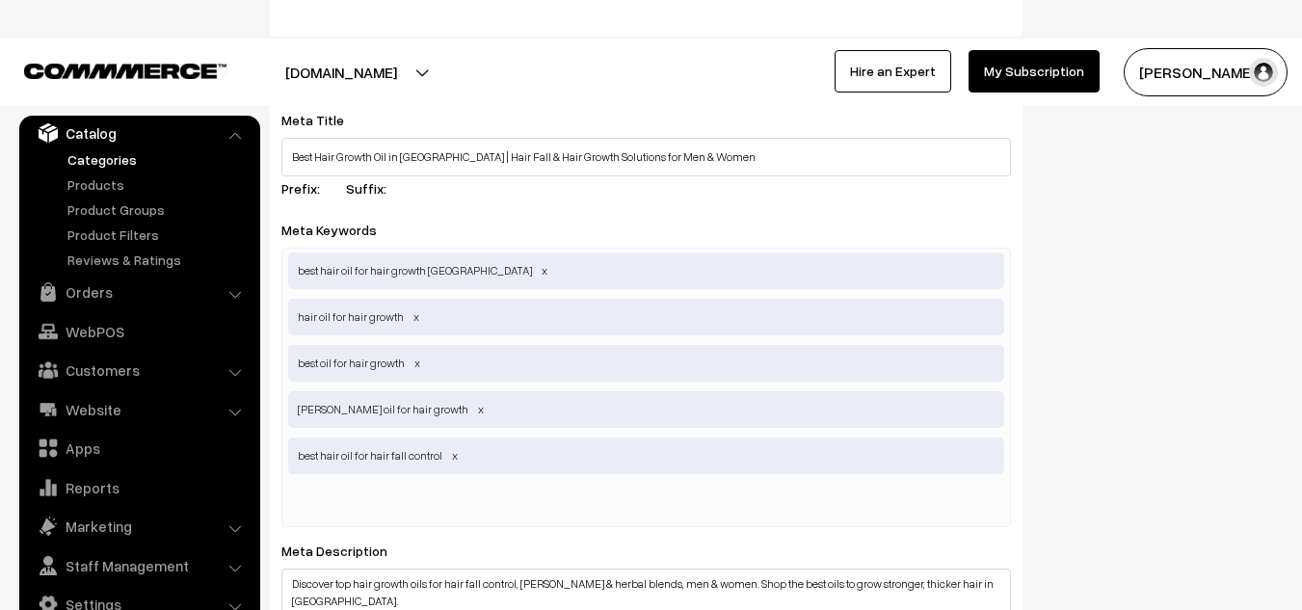
paste input "best hair oil for men"
type input "best hair oil for men"
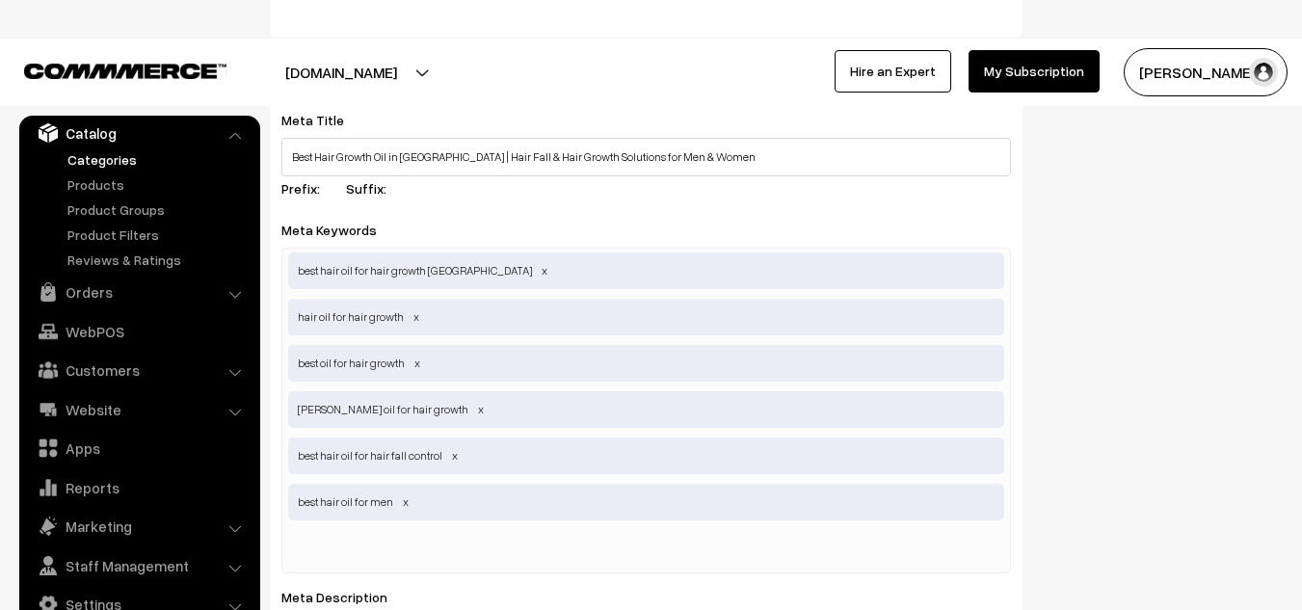
paste input "which hair oil is best for hair"
type input "which hair oil is best for hair"
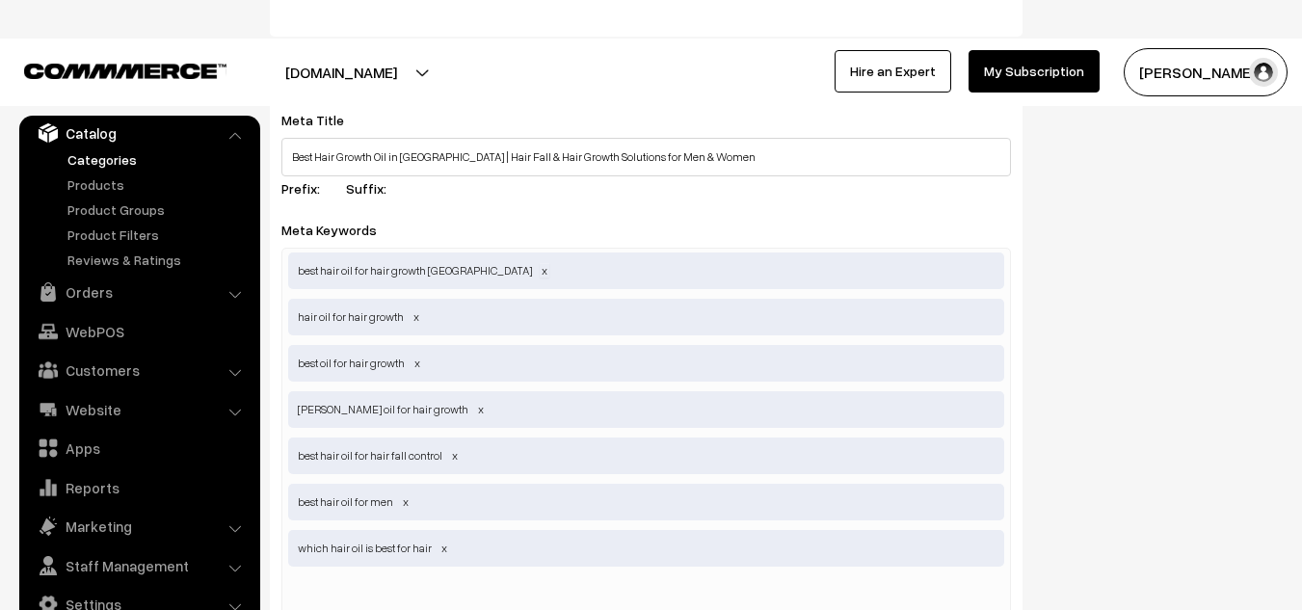
click at [540, 274] on span at bounding box center [545, 270] width 10 height 14
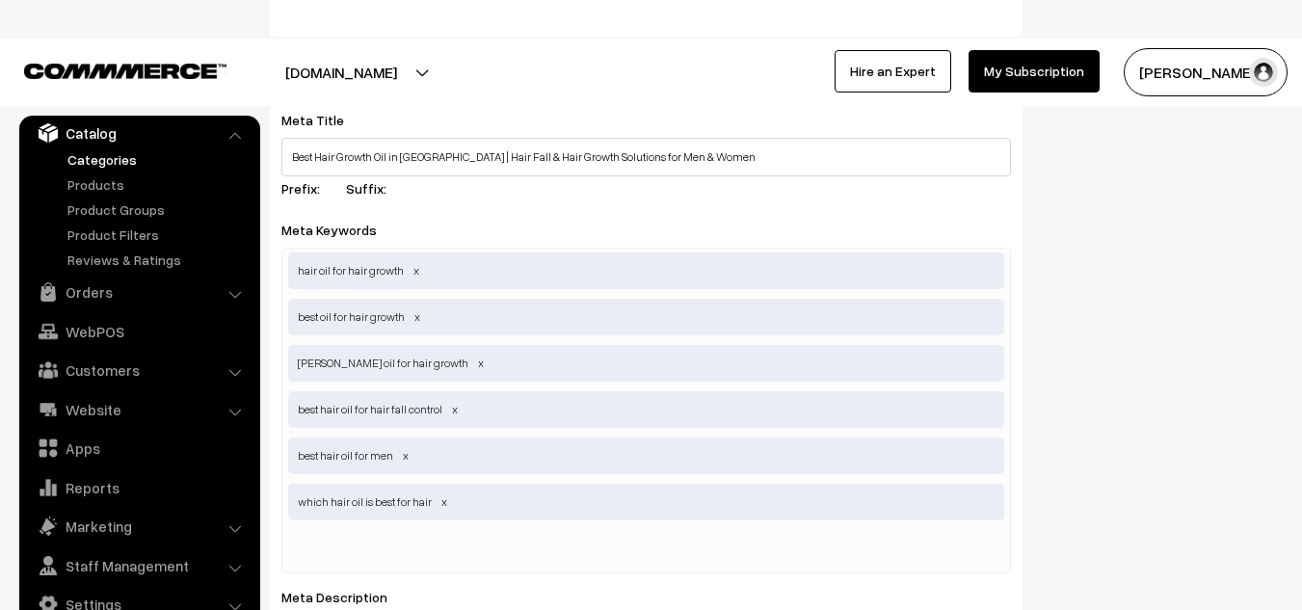
click at [411, 319] on span "best oil for hair growth" at bounding box center [646, 317] width 716 height 37
click at [416, 318] on span at bounding box center [417, 316] width 10 height 14
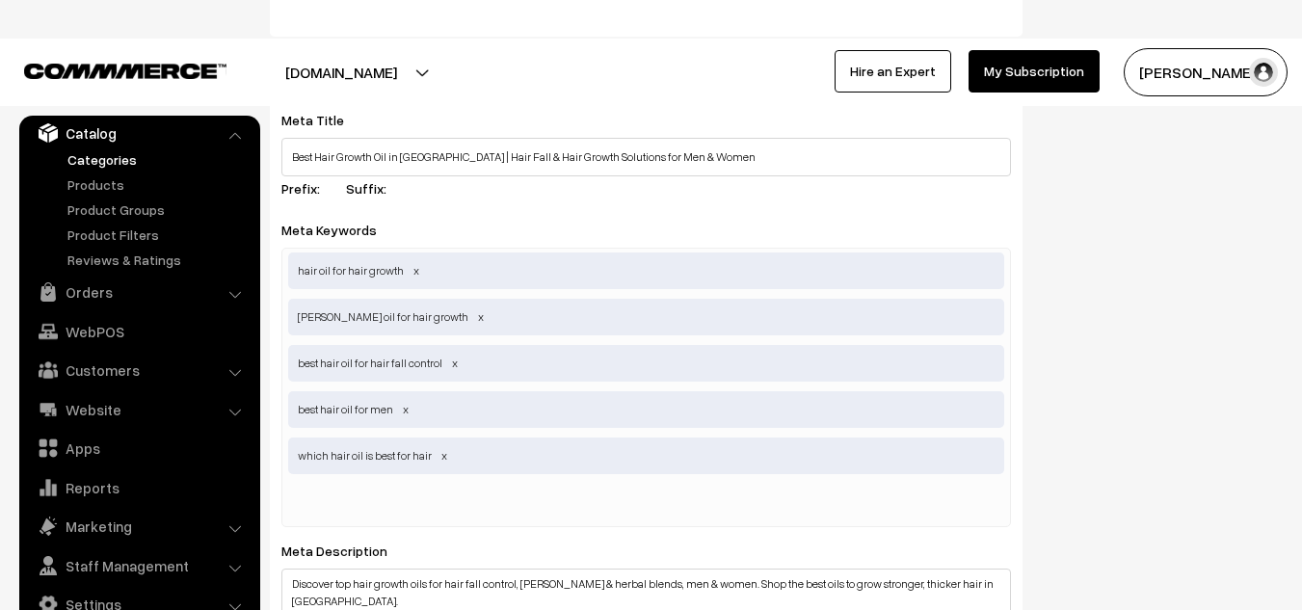
paste input "best hair oil for hair fall"
type input "best hair oil for hair fall"
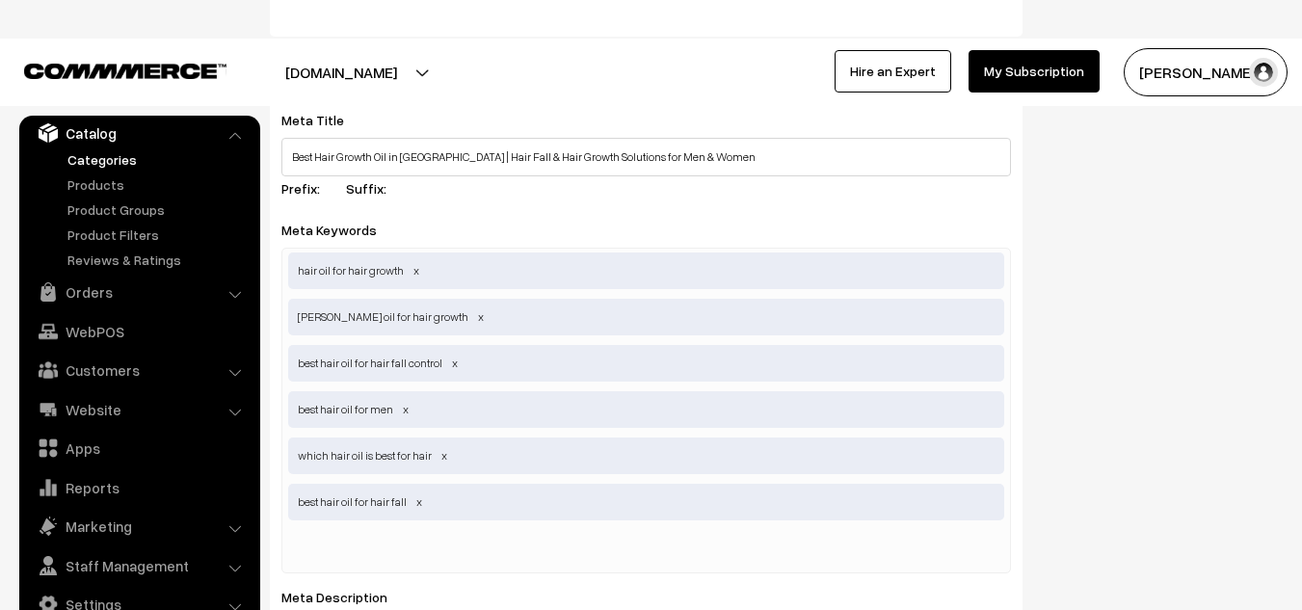
paste input "hair growth oil for women"
type input "hair growth oil for women"
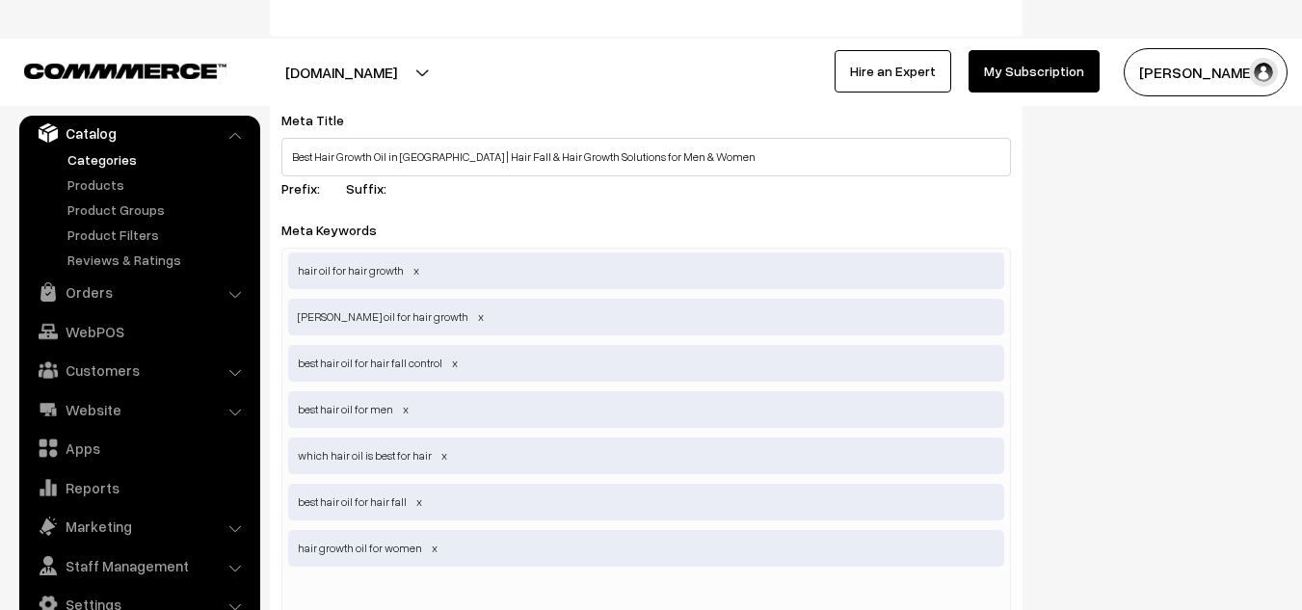
paste input "herbal hair growth oil"
type input "herbal hair growth oil"
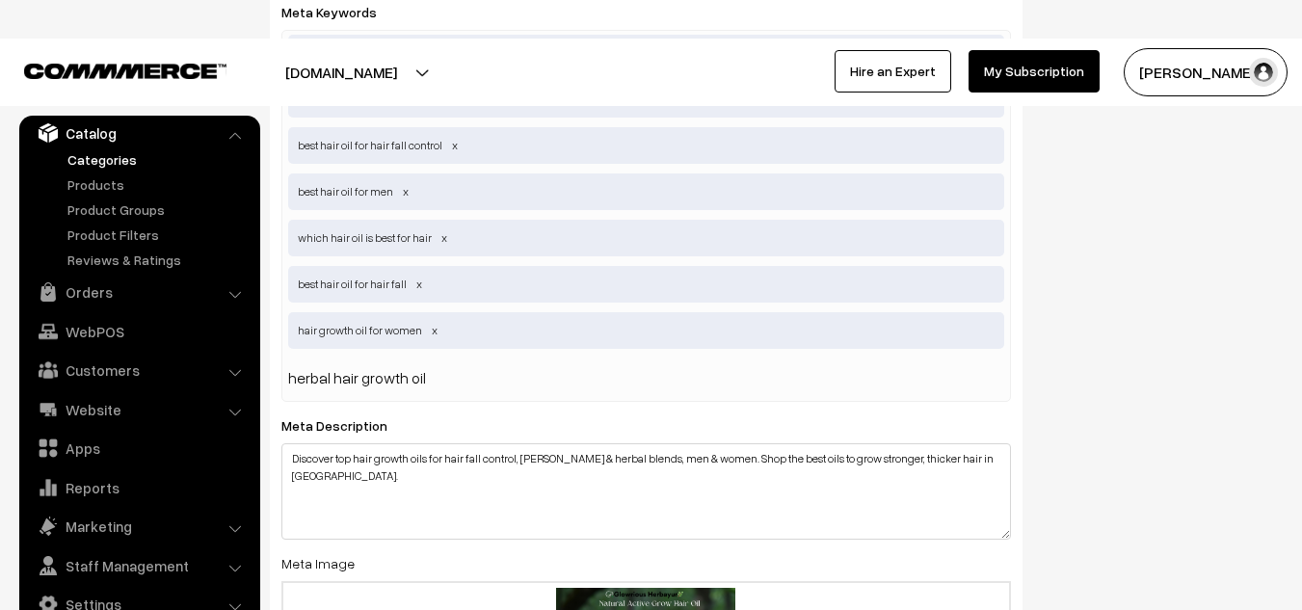
scroll to position [1049, 0]
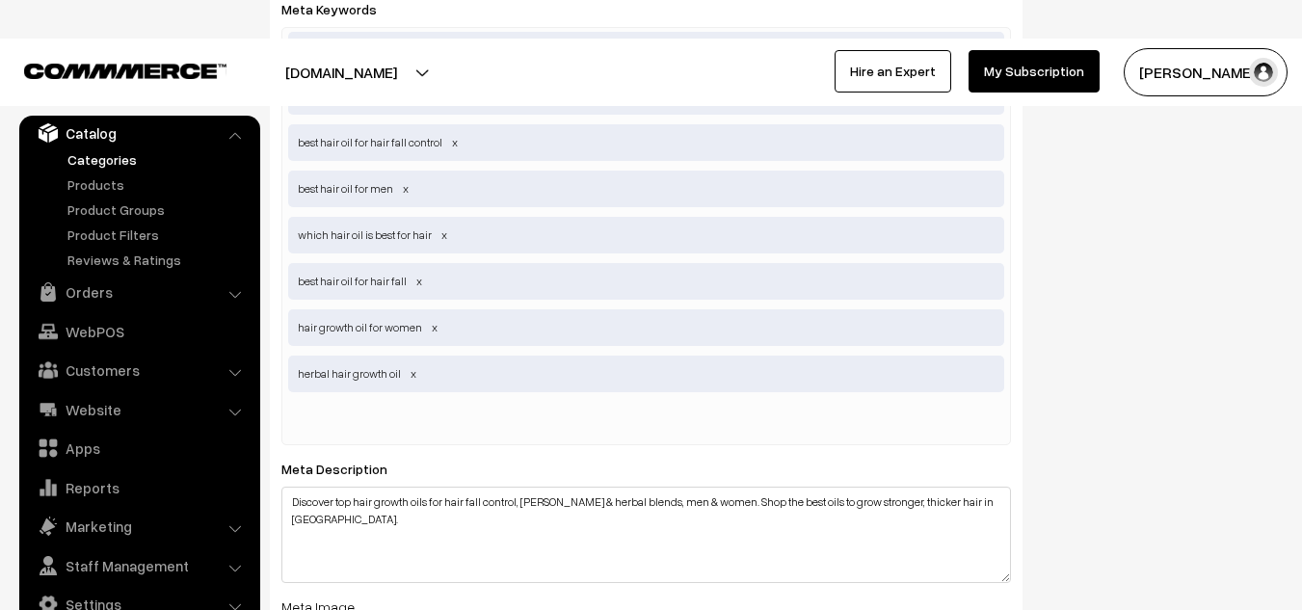
paste input "onion hair oil hair growth"
type input "onion hair oil hair growth"
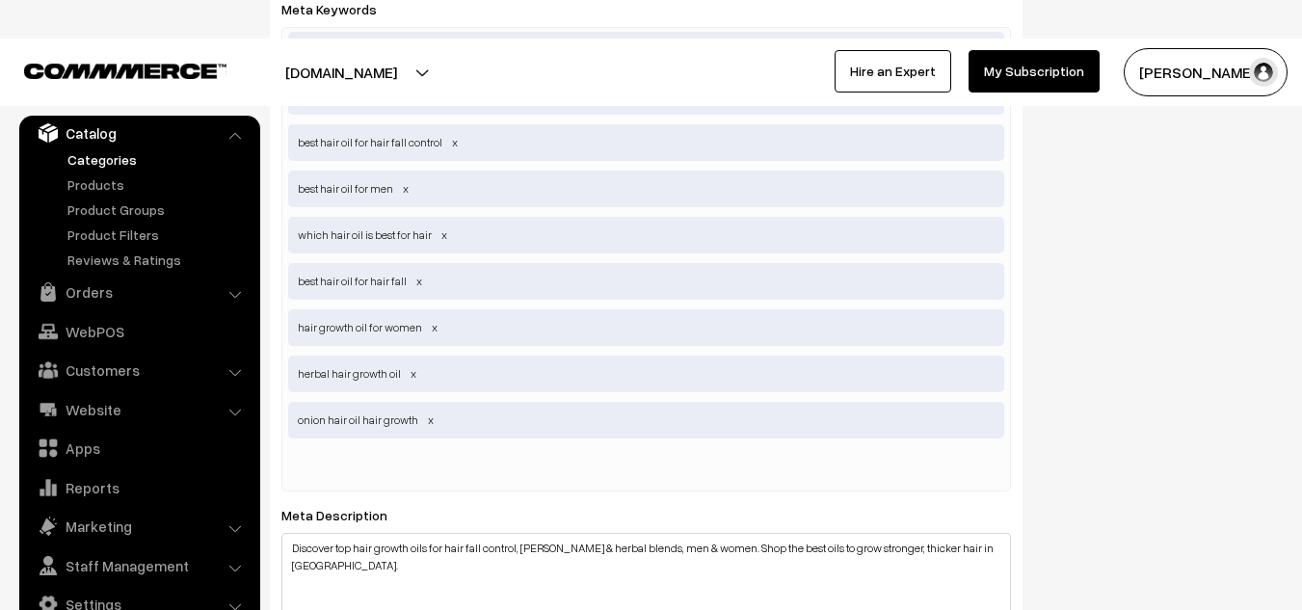
paste input "amla hair oil hair growth"
type input "amla hair oil hair growth"
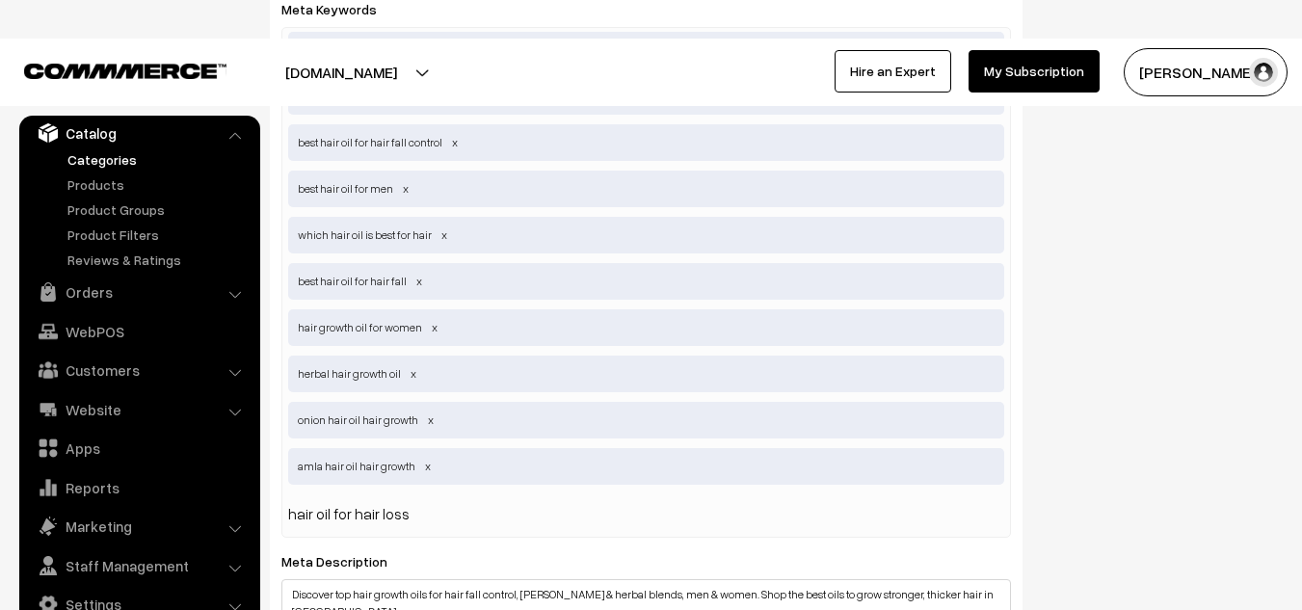
type input "hair oil for hair loss"
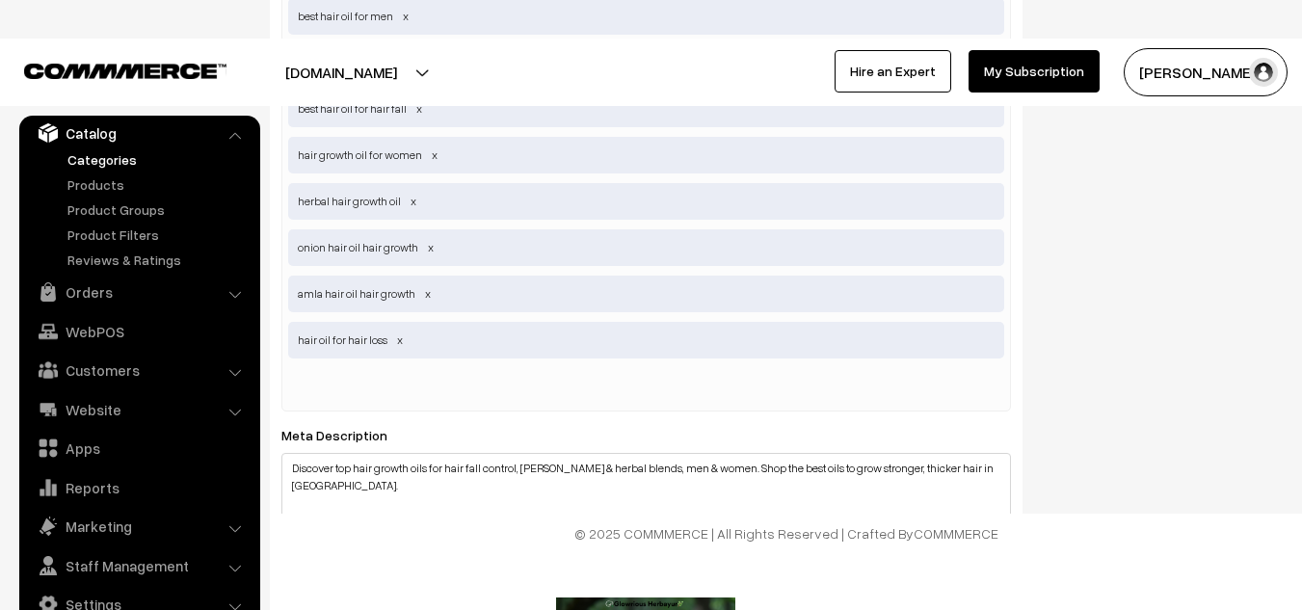
scroll to position [1222, 0]
click at [367, 385] on input "text" at bounding box center [388, 386] width 200 height 39
paste input "Ayurvedic Hair Oil for Hair Growth"
click at [298, 386] on input "Ayurvedic Hair Oil for Hair Growth" at bounding box center [388, 386] width 200 height 39
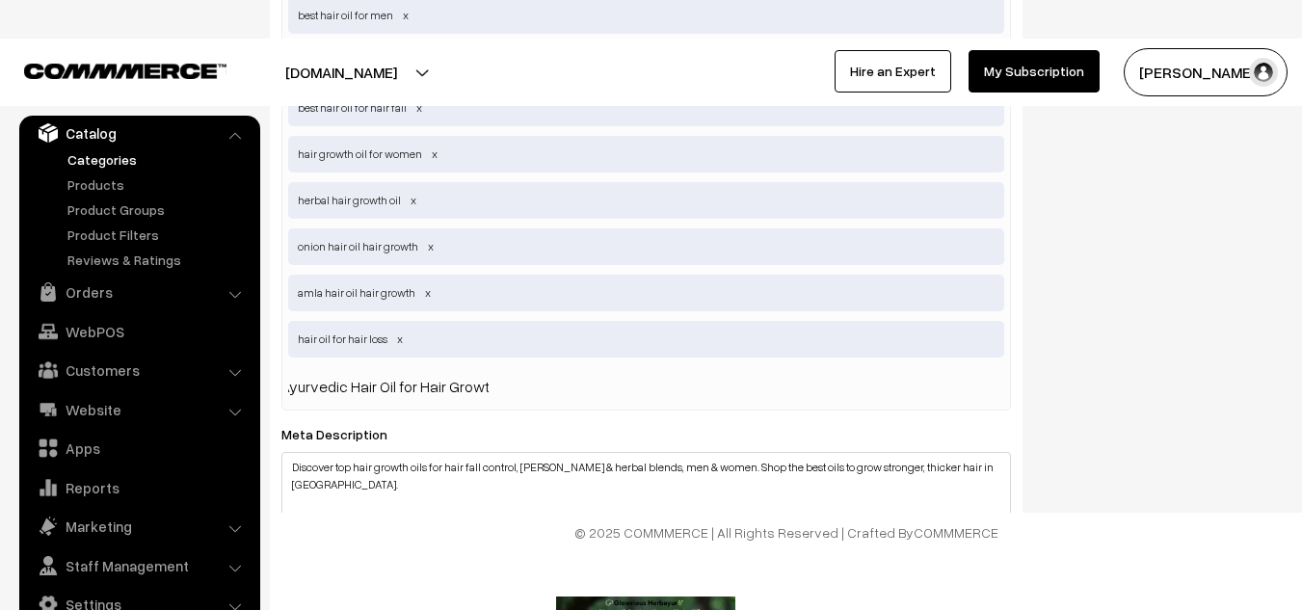
scroll to position [0, 0]
type input "Best Ayurvedic Hair Oil for Hair Growth"
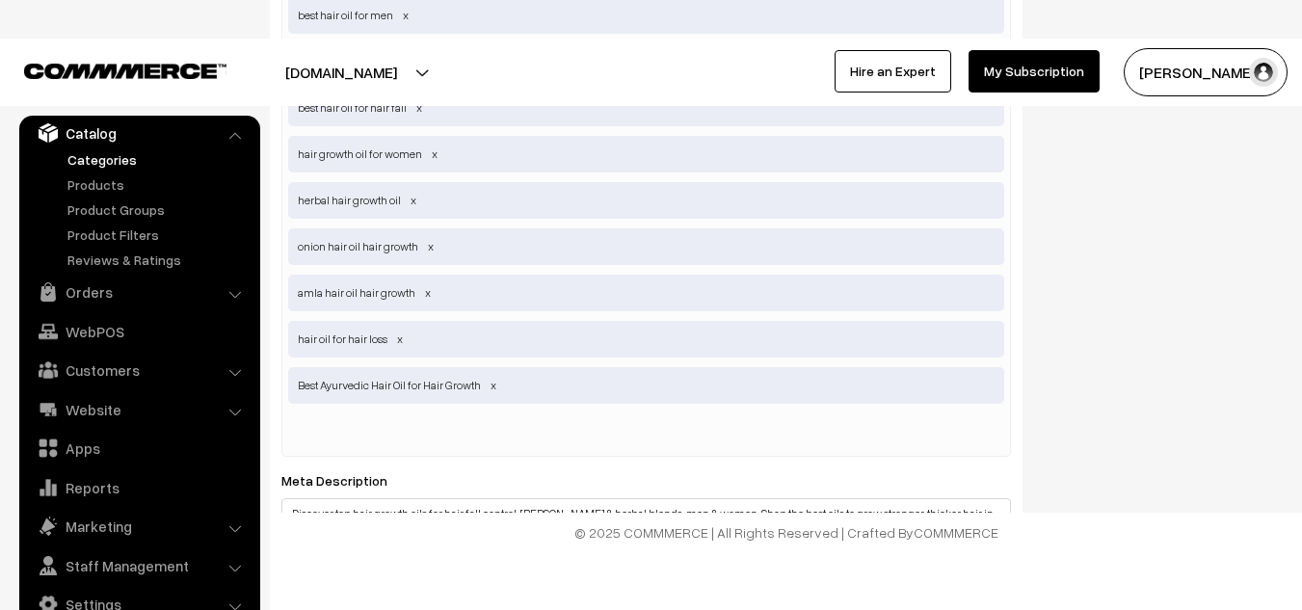
click at [508, 390] on div "hair oil for hair growth rosemary oil for hair growth best hair oil for hair fa…" at bounding box center [646, 155] width 730 height 603
click at [412, 381] on span "Best Ayurvedic Hair Oil for Hair Growth" at bounding box center [646, 385] width 716 height 37
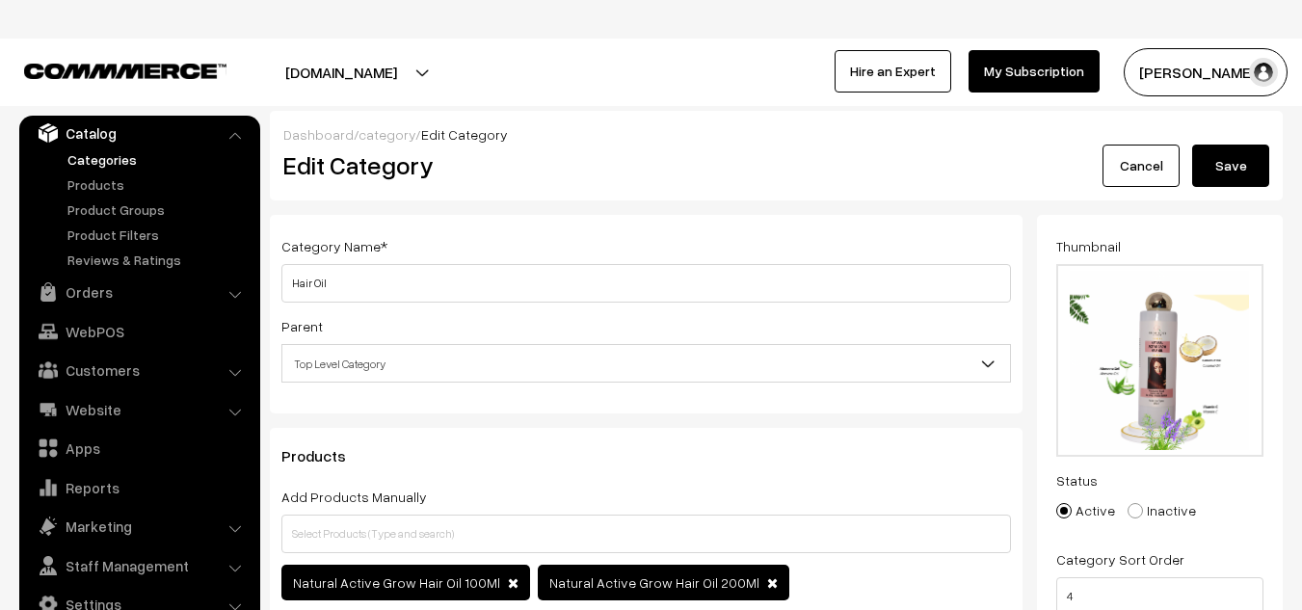
click at [1221, 169] on button "Save" at bounding box center [1230, 166] width 77 height 42
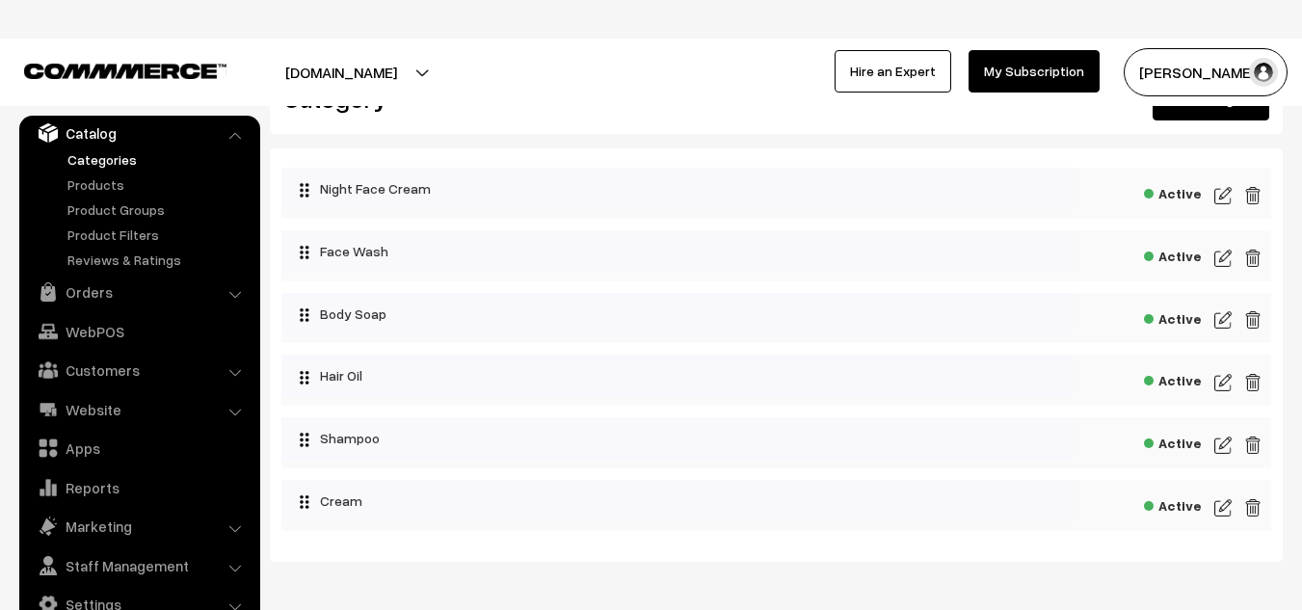
scroll to position [67, 0]
click at [1221, 443] on img at bounding box center [1222, 444] width 17 height 23
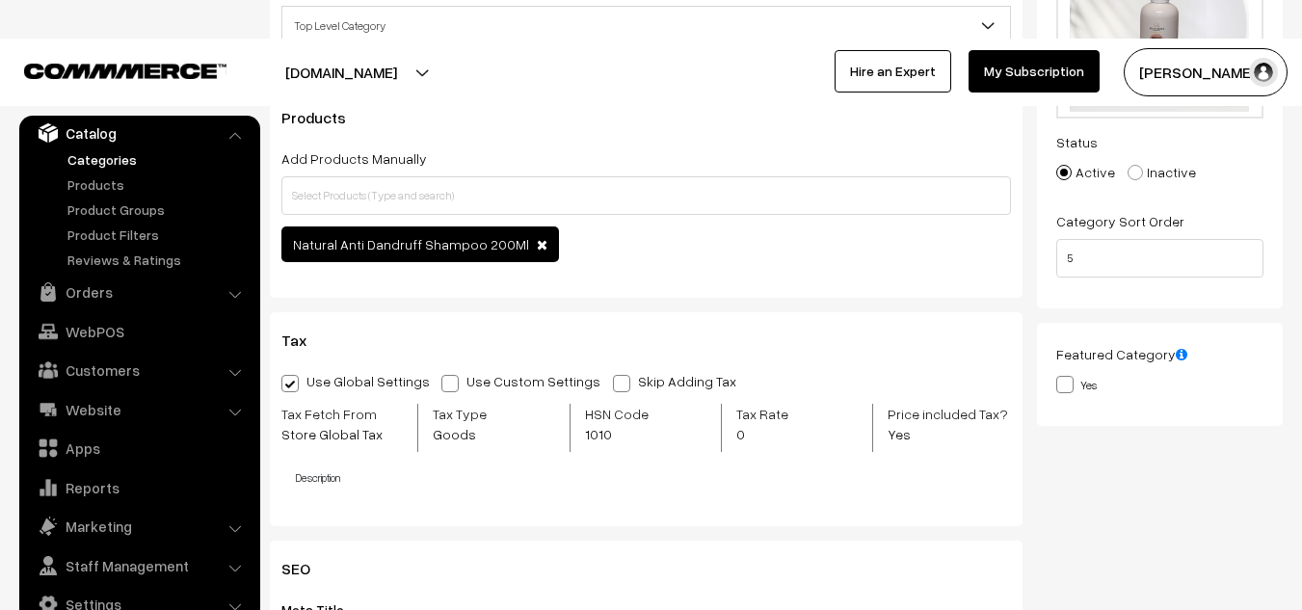
scroll to position [337, 0]
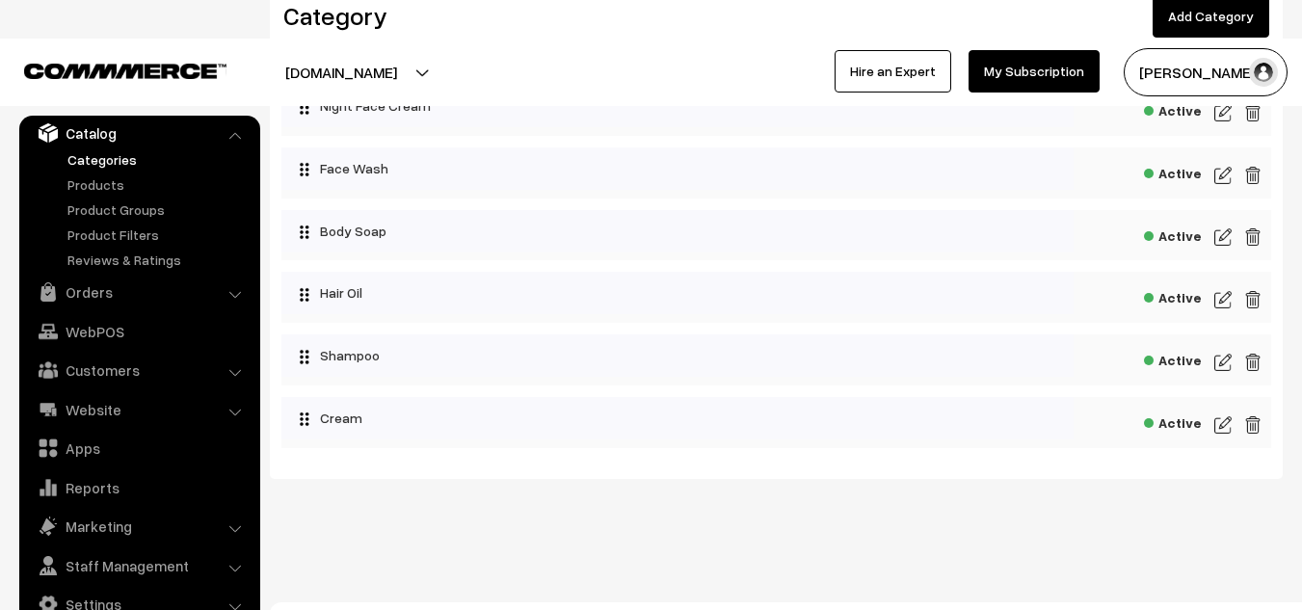
scroll to position [150, 0]
click at [1224, 356] on img at bounding box center [1222, 361] width 17 height 23
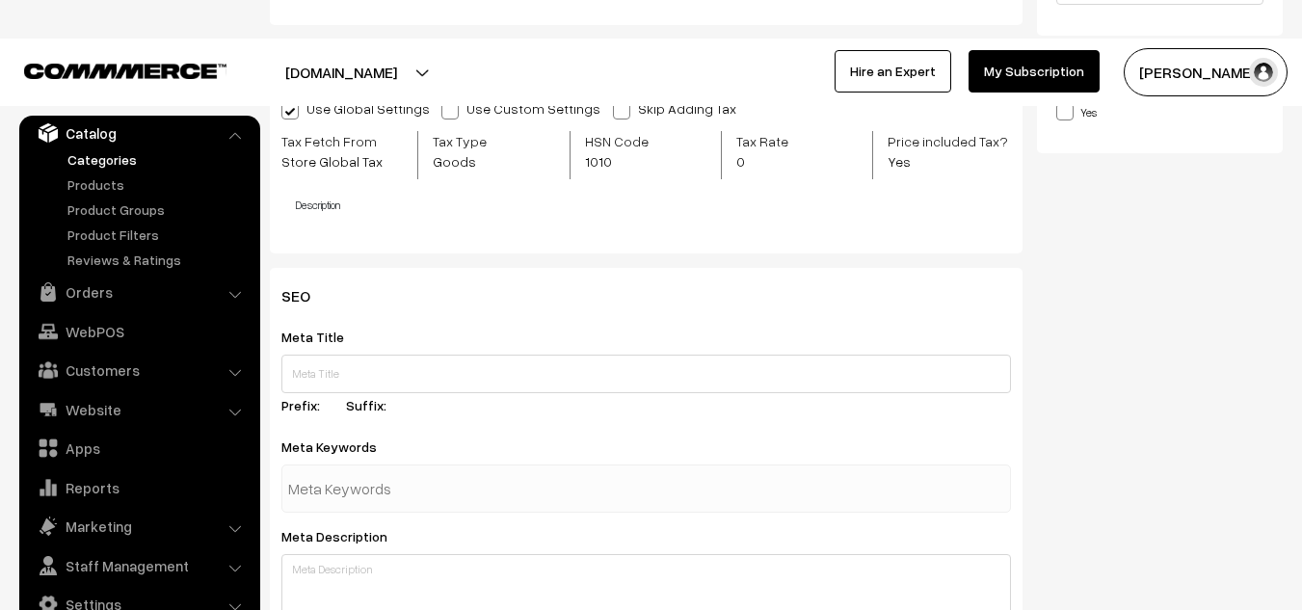
scroll to position [618, 0]
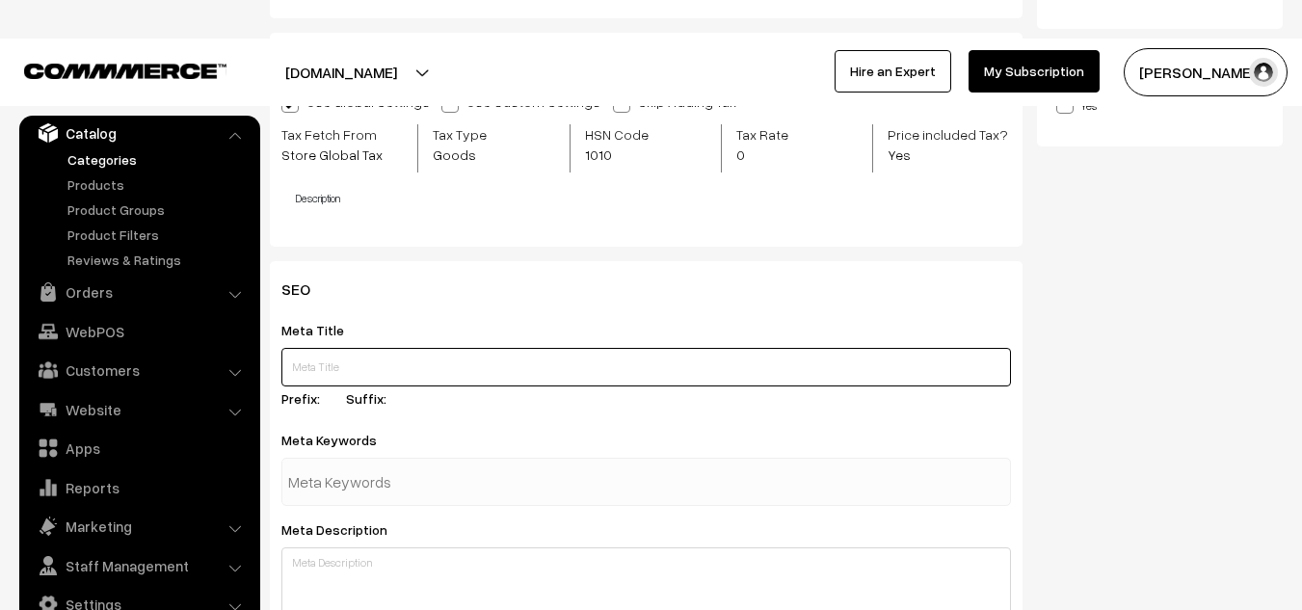
click at [666, 360] on input "text" at bounding box center [646, 367] width 730 height 39
paste input "Best Shampoos for Hair Fall & Hair Growth in India | Anti‑Dandruff & Natural Pi…"
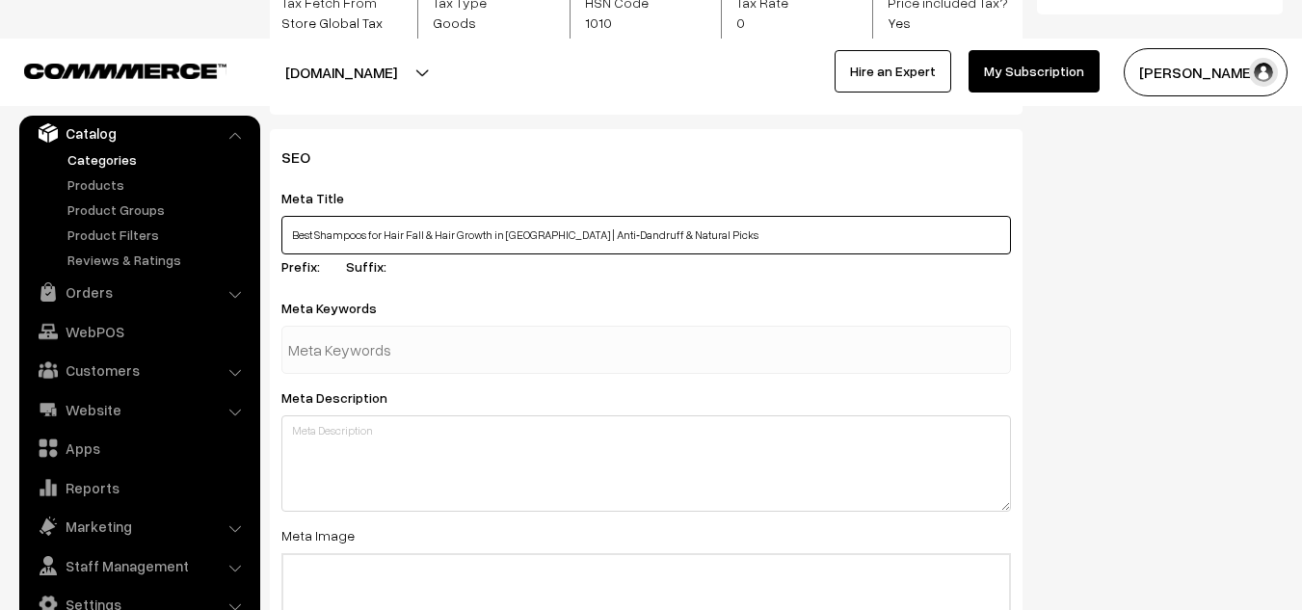
scroll to position [751, 0]
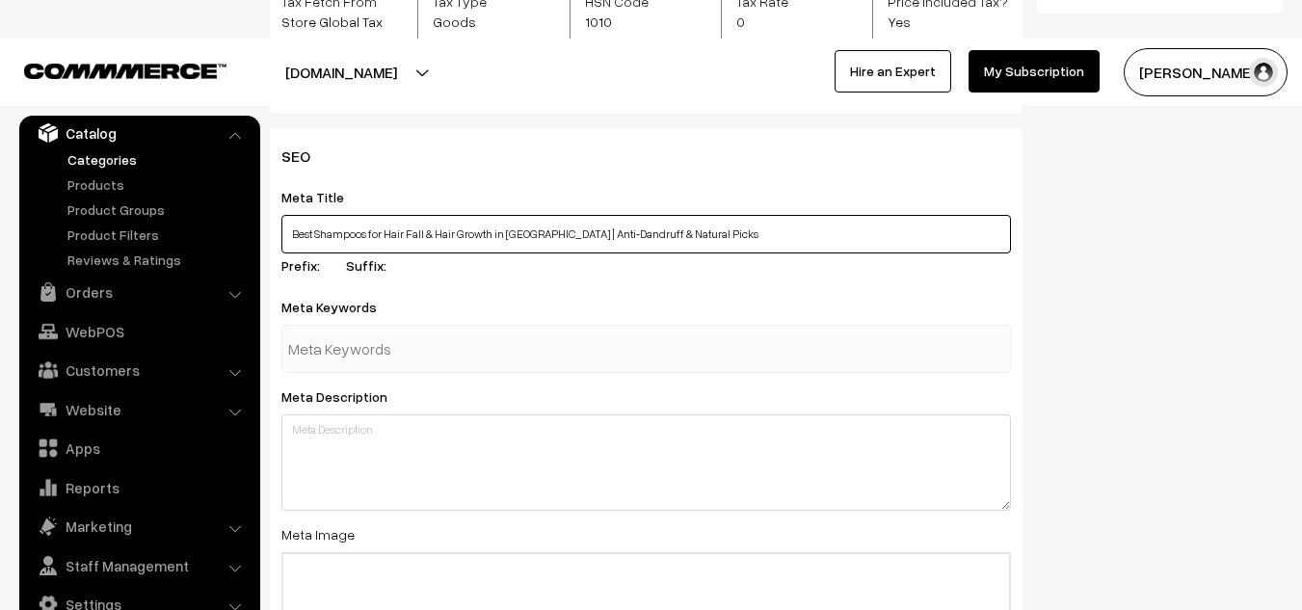
type input "Best Shampoos for Hair Fall & Hair Growth in India | Anti‑Dandruff & Natural Pi…"
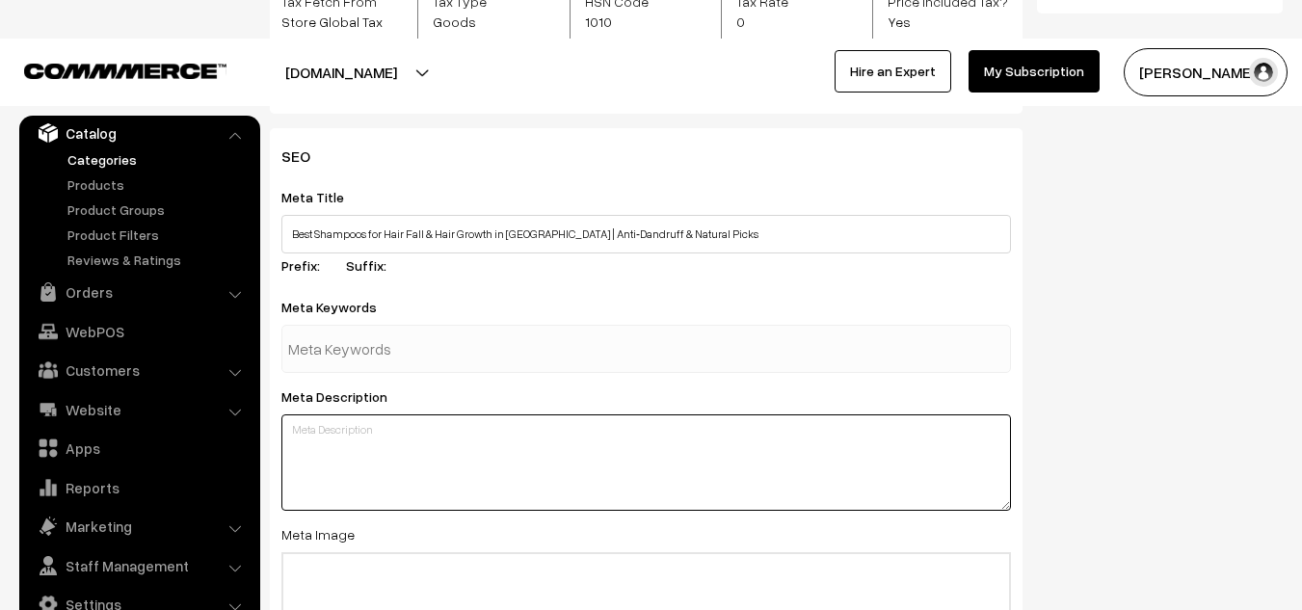
click at [396, 434] on textarea at bounding box center [646, 462] width 730 height 96
paste textarea "Struggling with hair fall? Discover India’s top shampoos for hair fall control,…"
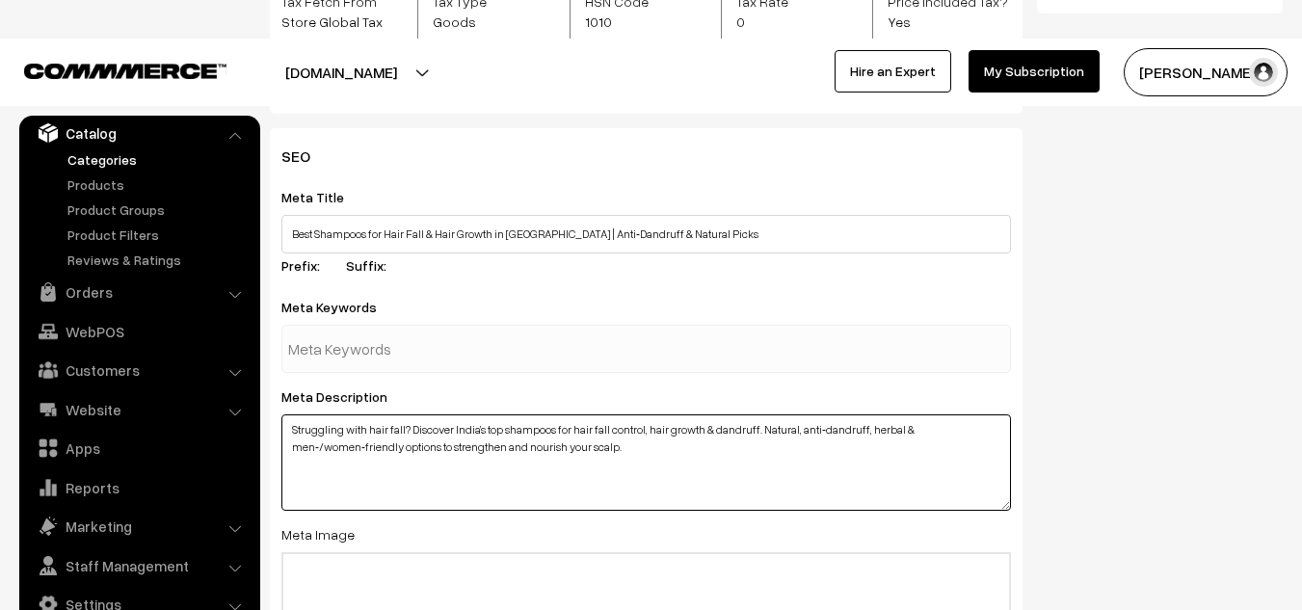
type textarea "Struggling with hair fall? Discover India’s top shampoos for hair fall control,…"
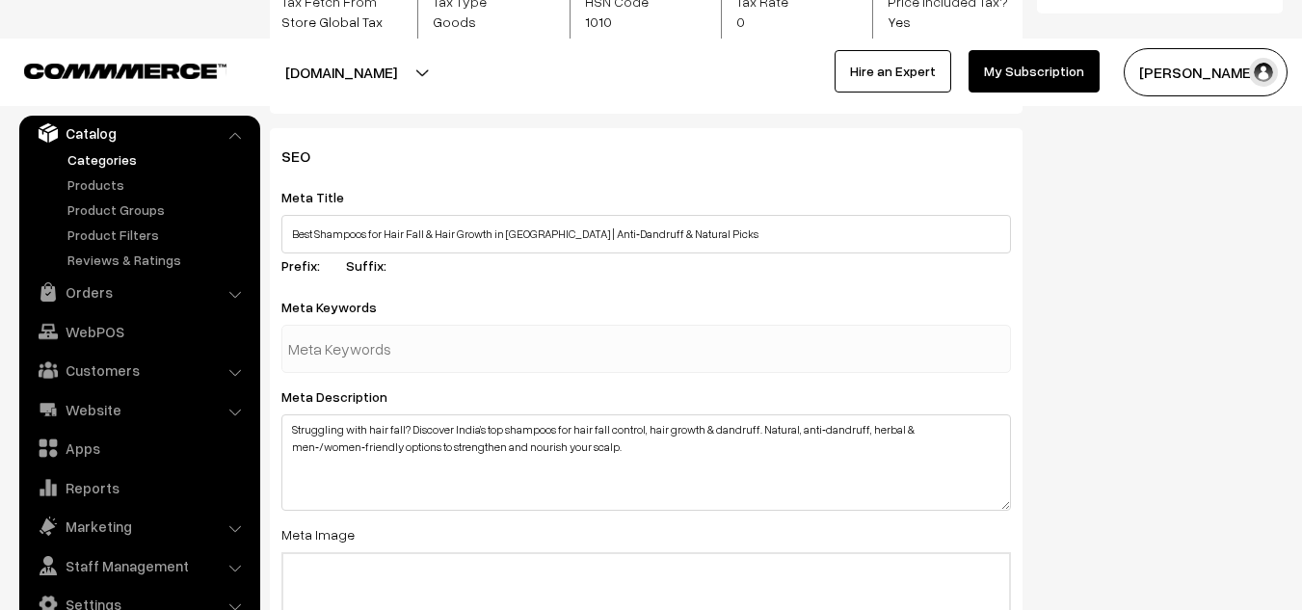
click at [420, 341] on input "text" at bounding box center [388, 349] width 200 height 39
paste input "best shampoo for hair fall"
type input "best shampoo for hair fall"
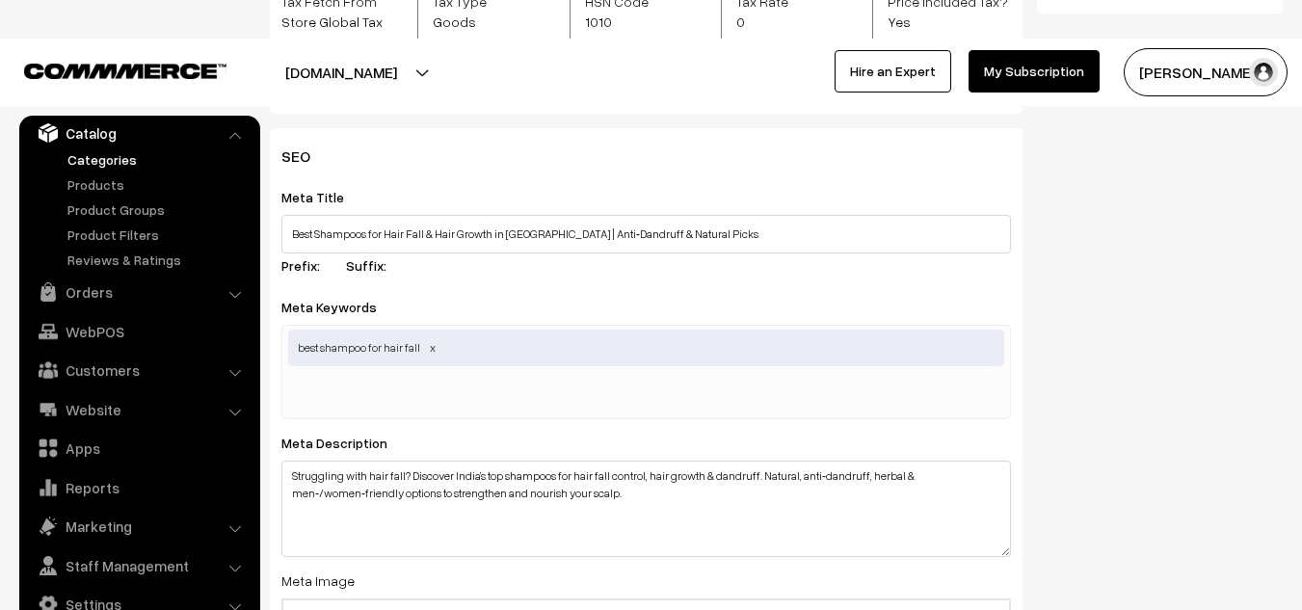
paste input "best shampoo for hair growth"
type input "best shampoo for hair growth"
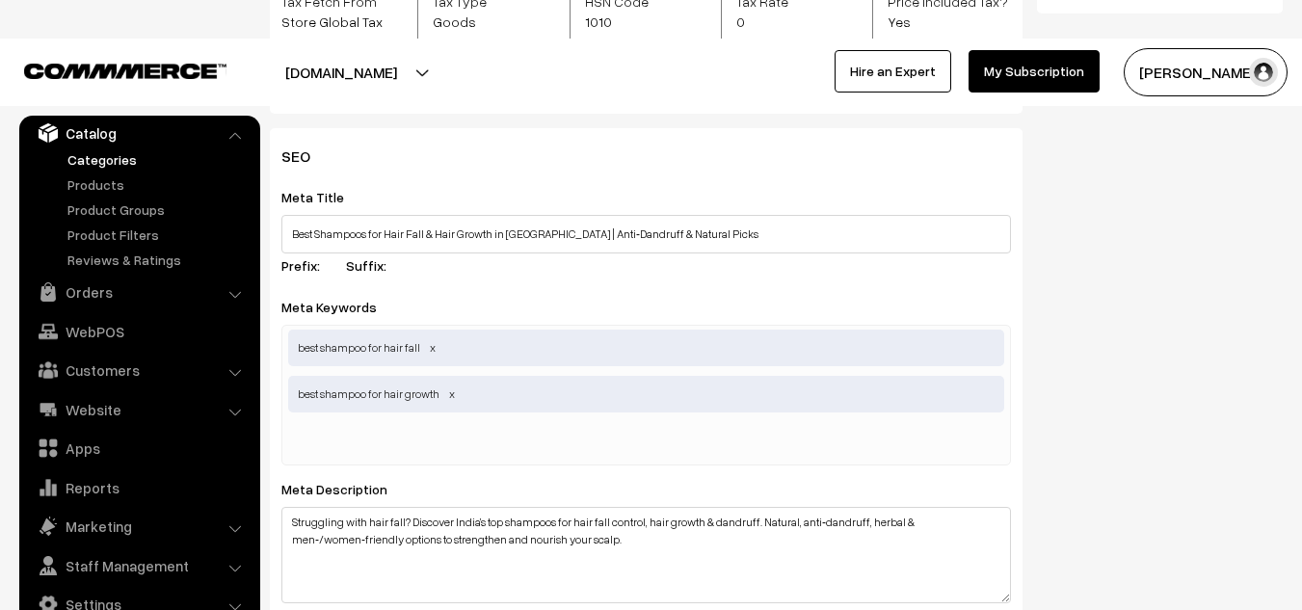
paste input "hair fall control shampoo"
type input "hair fall control shampoo"
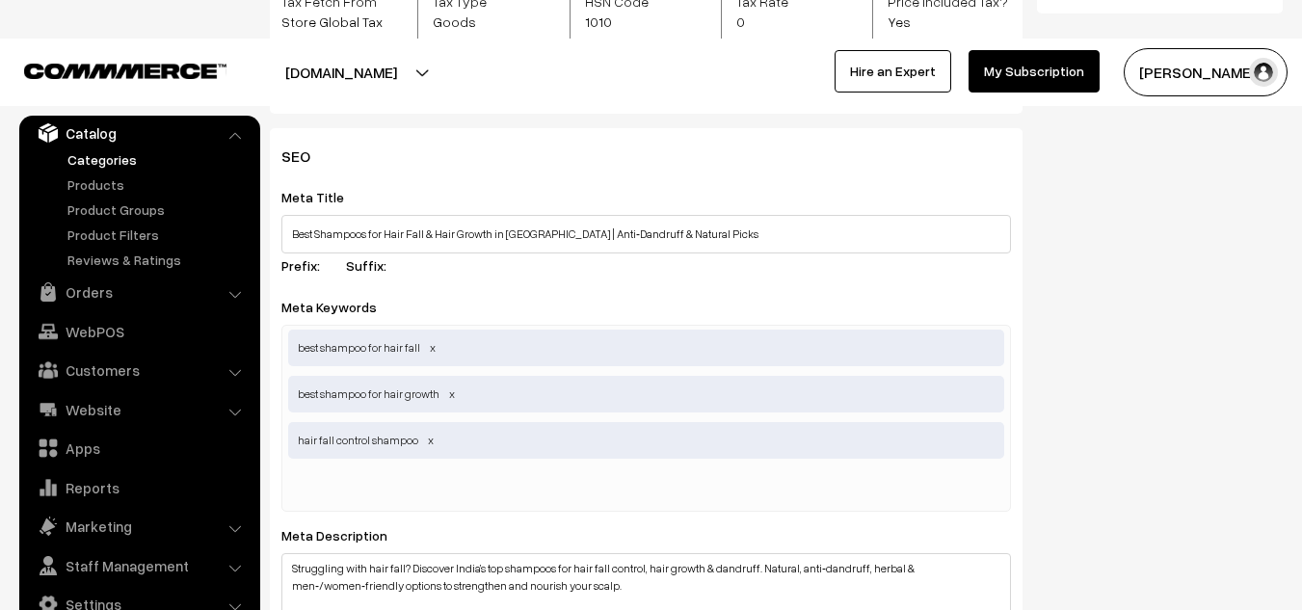
paste input "natural anti dandruff shampoo"
type input "natural anti dandruff shampoo"
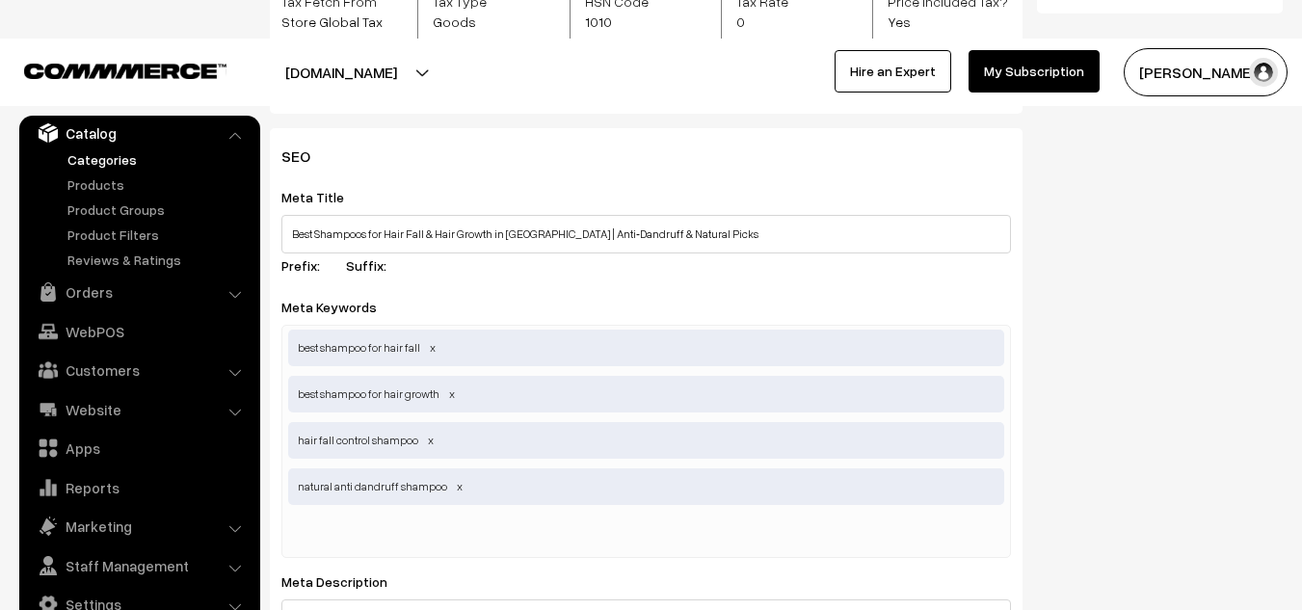
paste input "best hairfall control shampoo"
click at [344, 533] on input "best hairfall control shampoo" at bounding box center [388, 534] width 200 height 39
type input "best hairfall control shampoo"
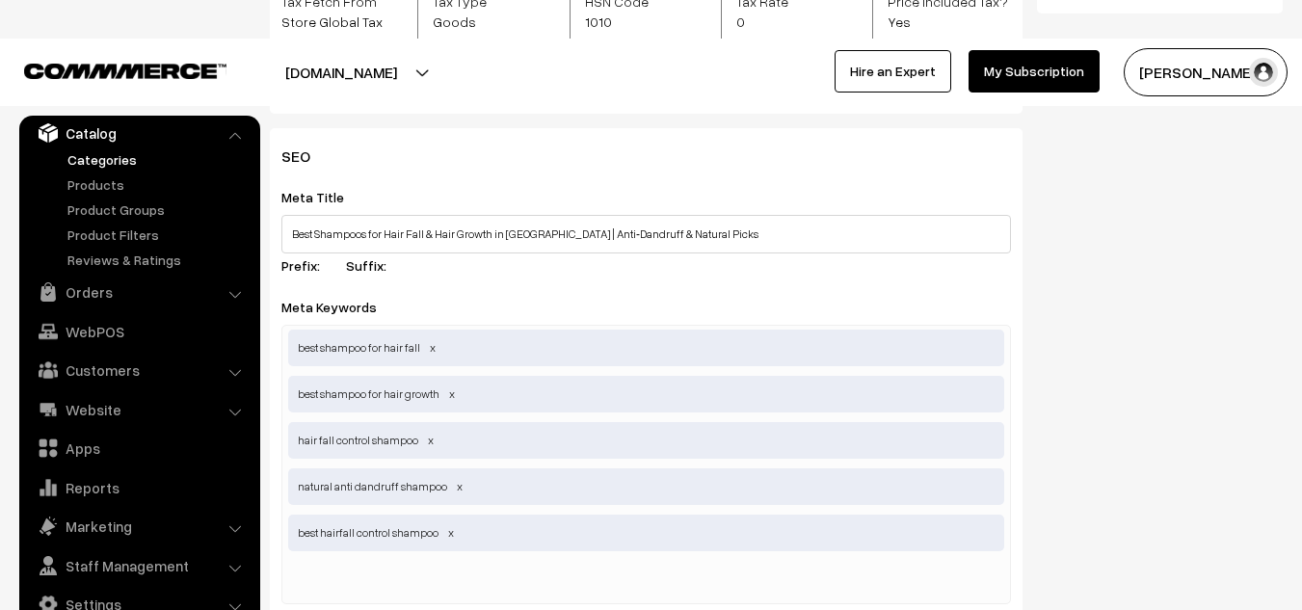
click at [511, 536] on div "best shampoo for hair fall best shampoo for hair growth hair fall control shamp…" at bounding box center [646, 464] width 730 height 279
paste input "anti‑dandruff & hair fall shampoo"
type input "anti‑dandruff & hair fall shampoo"
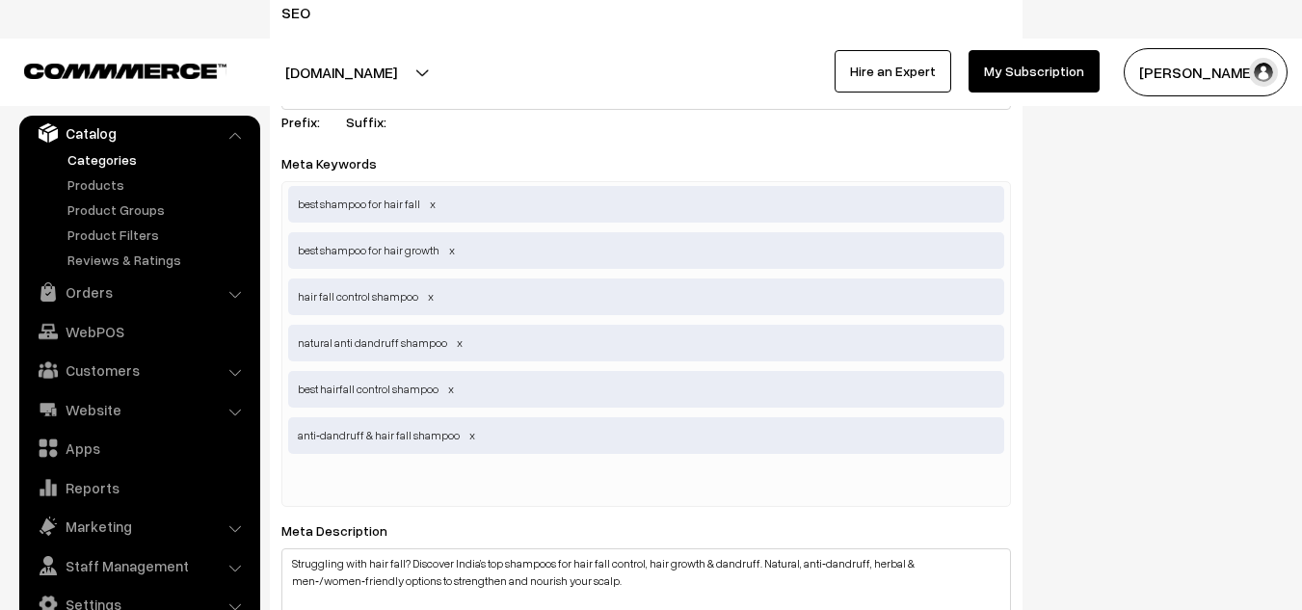
scroll to position [918, 0]
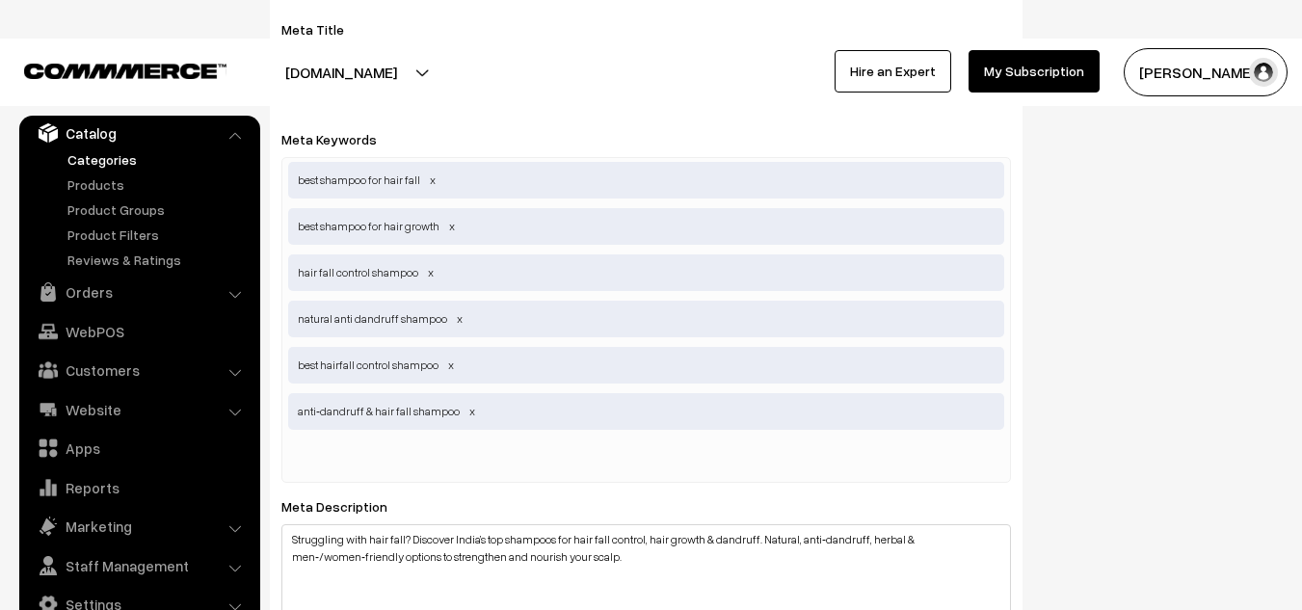
paste input "shampoo for hair growth & hair fall"
type input "shampoo for hair growth & hair fall"
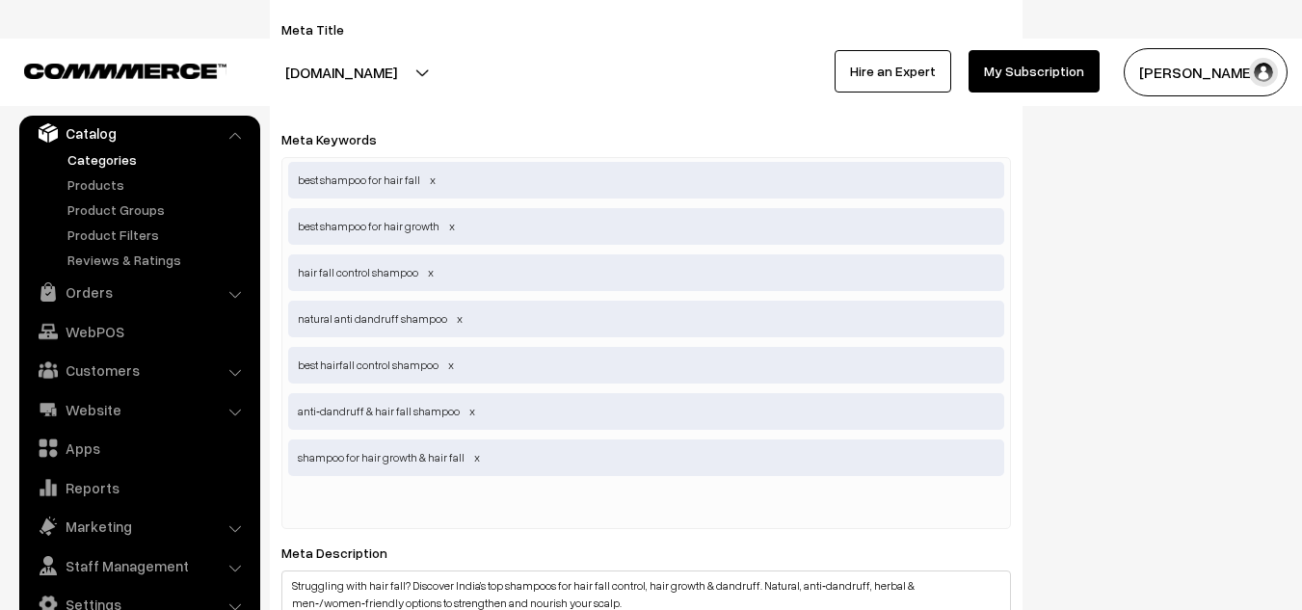
paste input "best shampoo for hair"
type input "best shampoo for hair"
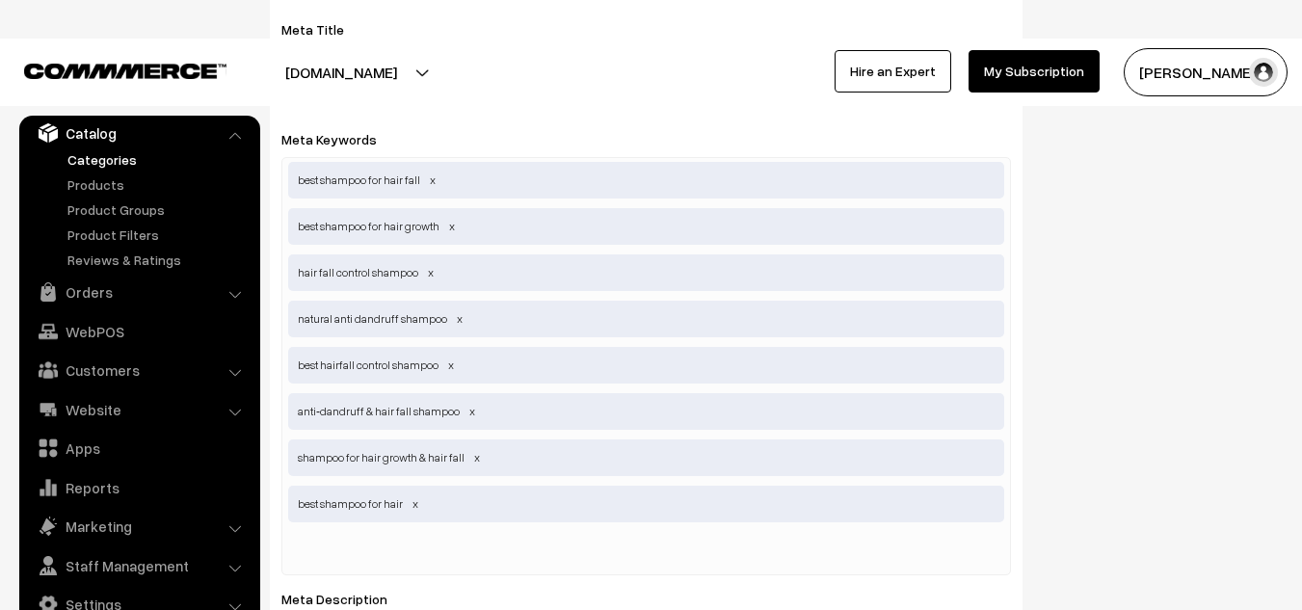
paste input "best shampoo for hair growth & thickness"
type input "b"
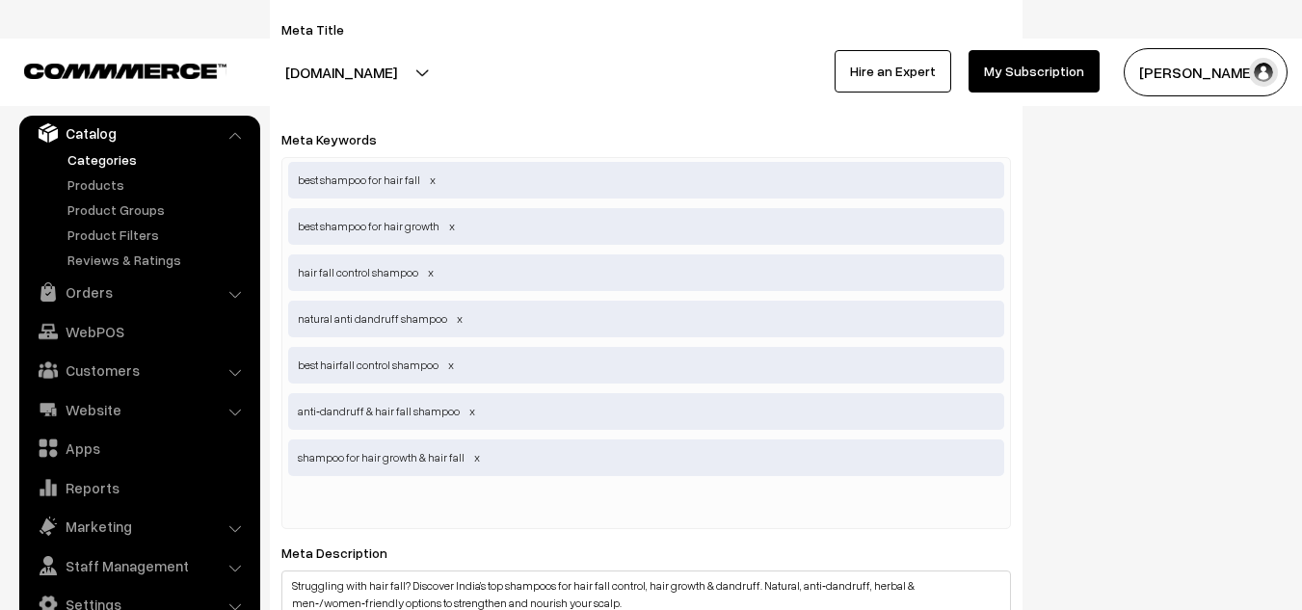
paste input "best shampoo for hair growth & thickness"
type input "best shampoo for hair growth & thickness"
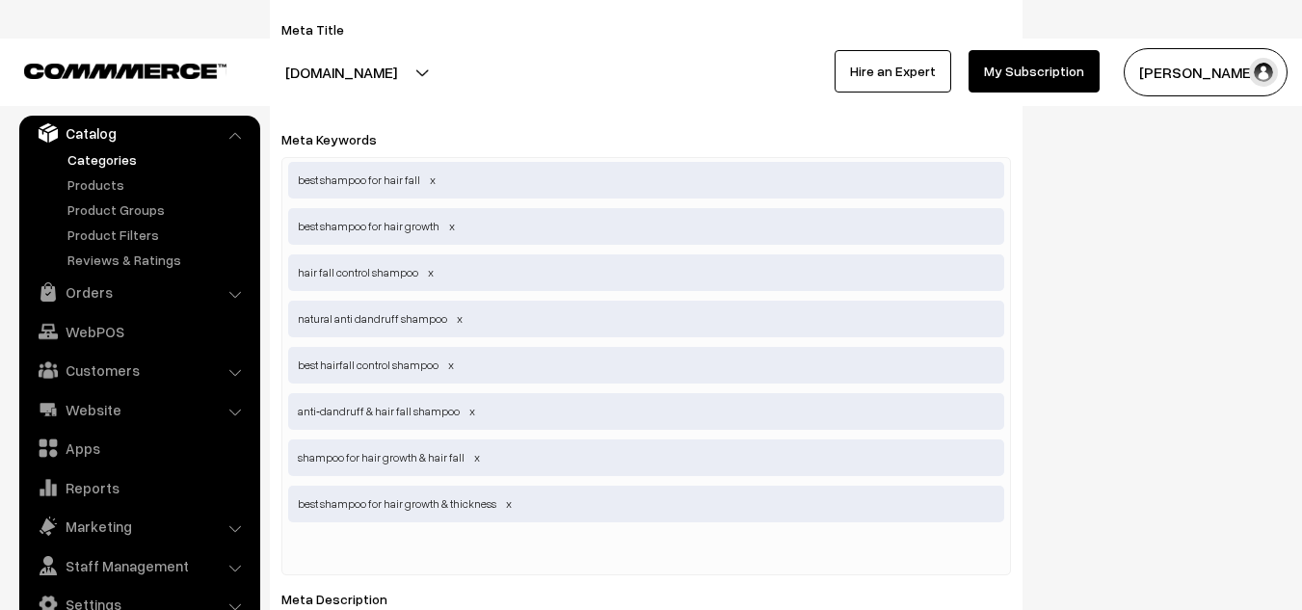
paste input "herbal shampoo for hair fall"
type input "herbal shampoo for hair fall"
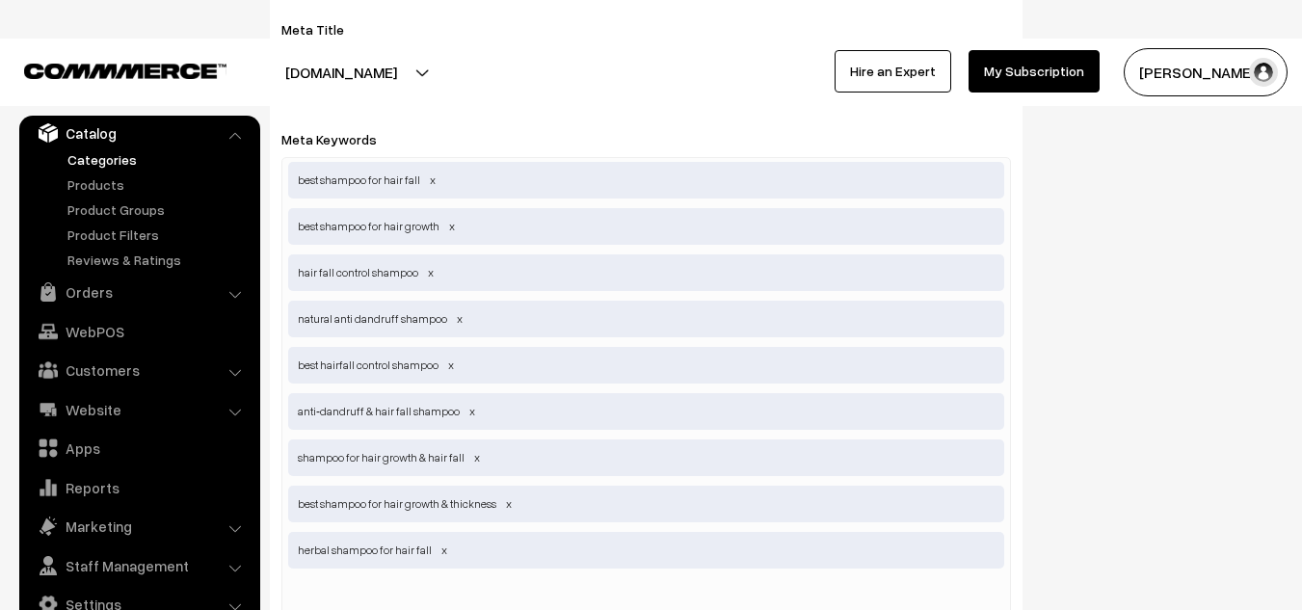
paste input "dandruff control shampoo"
type input "dandruff control shampoo"
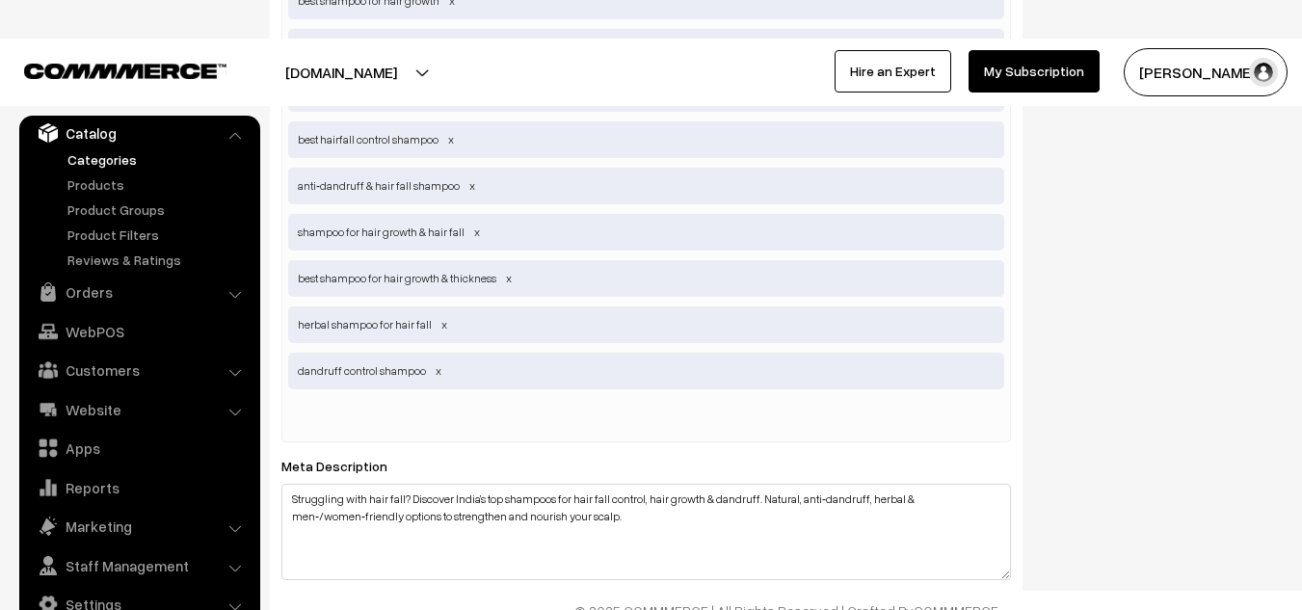
scroll to position [1145, 0]
paste input "shampoo for weakening hair roots"
type input "shampoo for weakening hair roots"
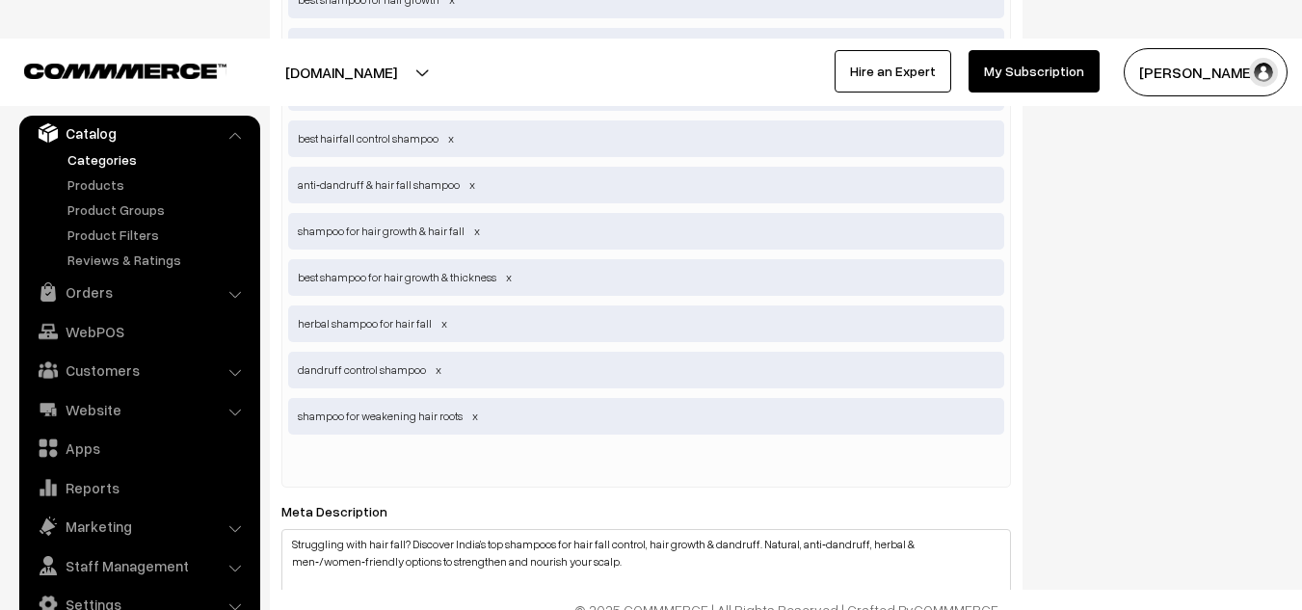
paste input "sulphate free shampoo for hair fall"
type input "sulphate free shampoo for hair fall"
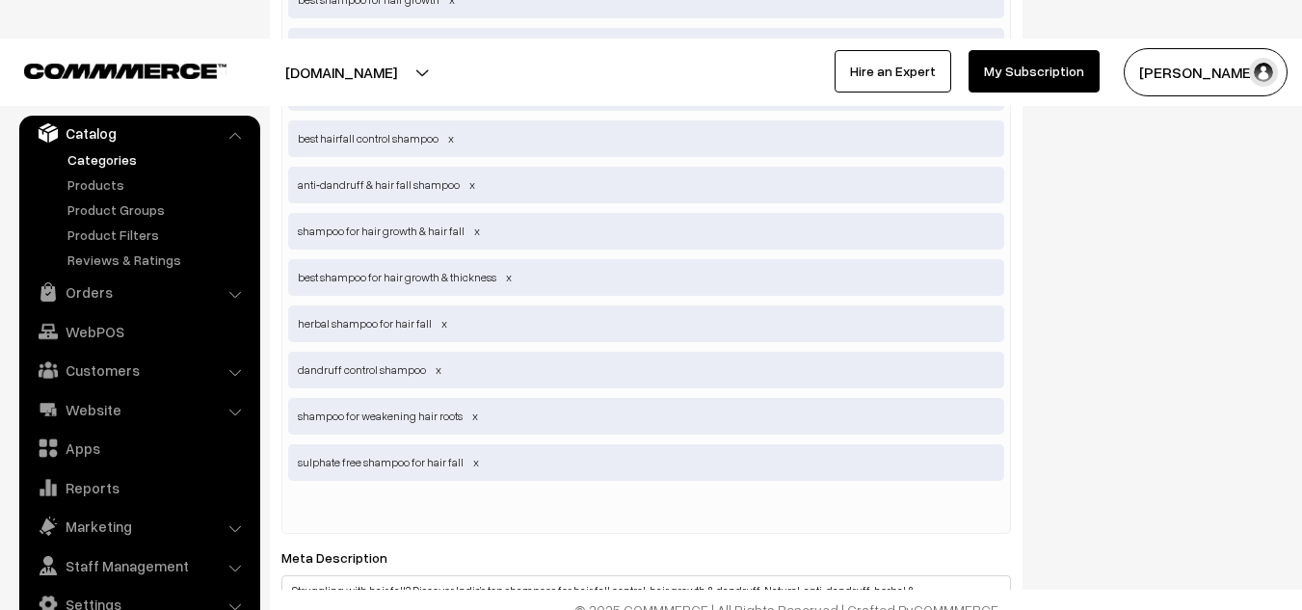
click at [300, 461] on span "sulphate free shampoo for hair fall" at bounding box center [646, 462] width 716 height 37
type input "paraben & sulphate free anti dandruff shampoo"
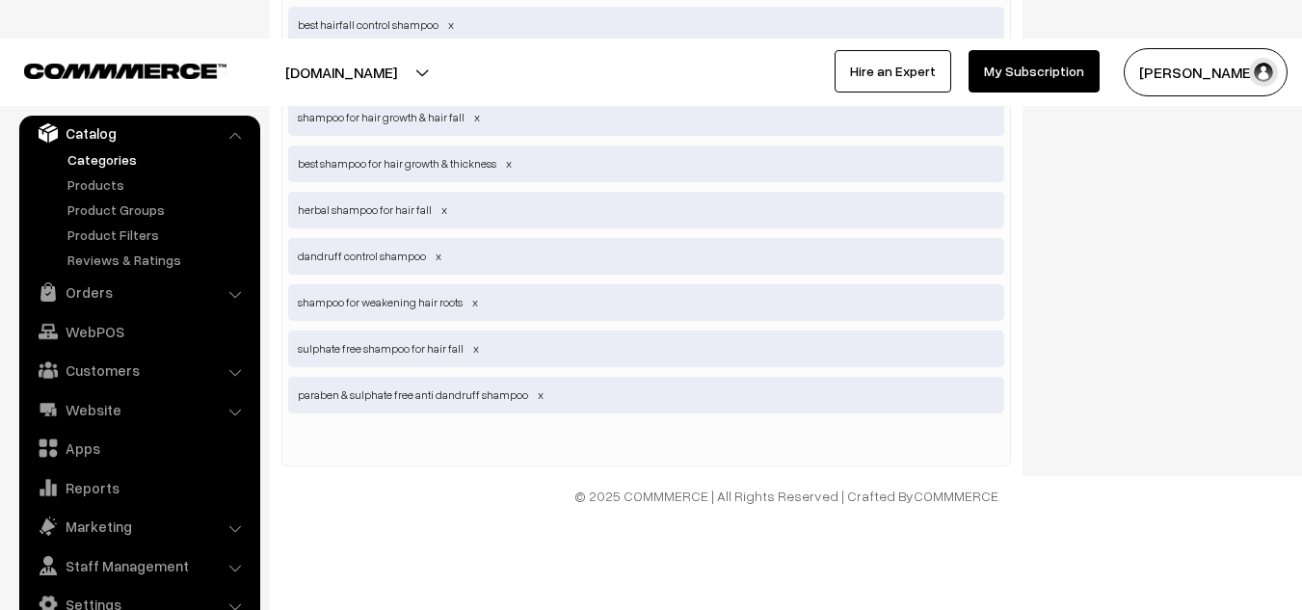
paste input "shampoo for men hair fall"
click at [371, 441] on input "shampoo for men hair fall" at bounding box center [388, 442] width 200 height 39
type input "shampoo for women & men hair fall"
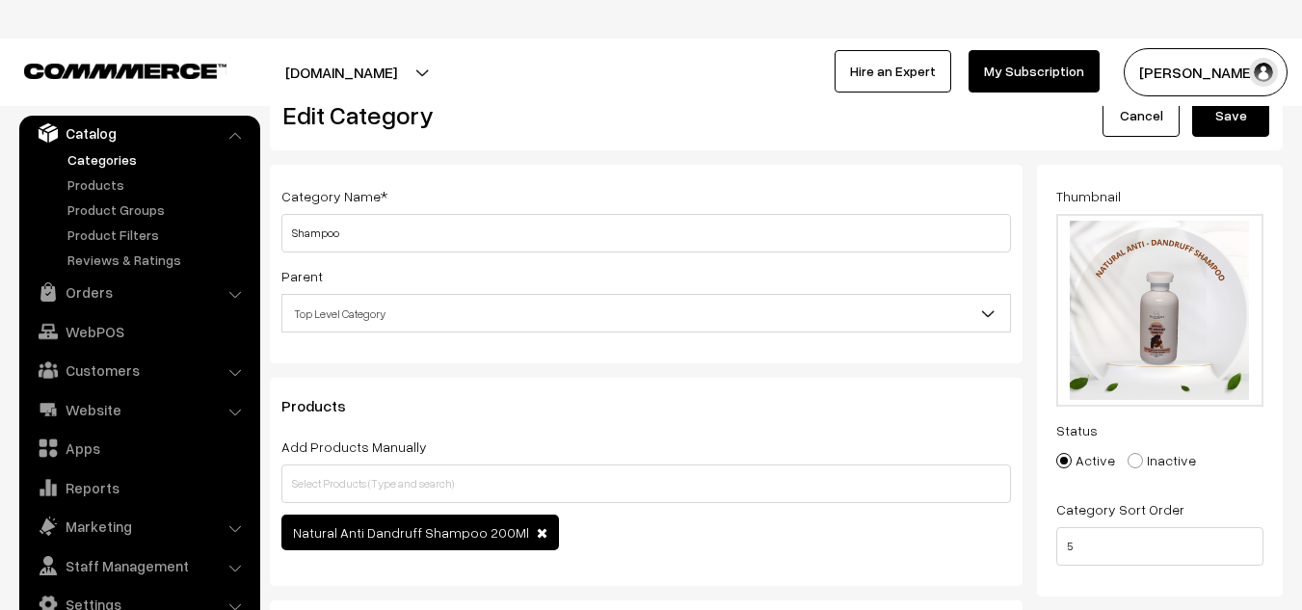
scroll to position [49, 0]
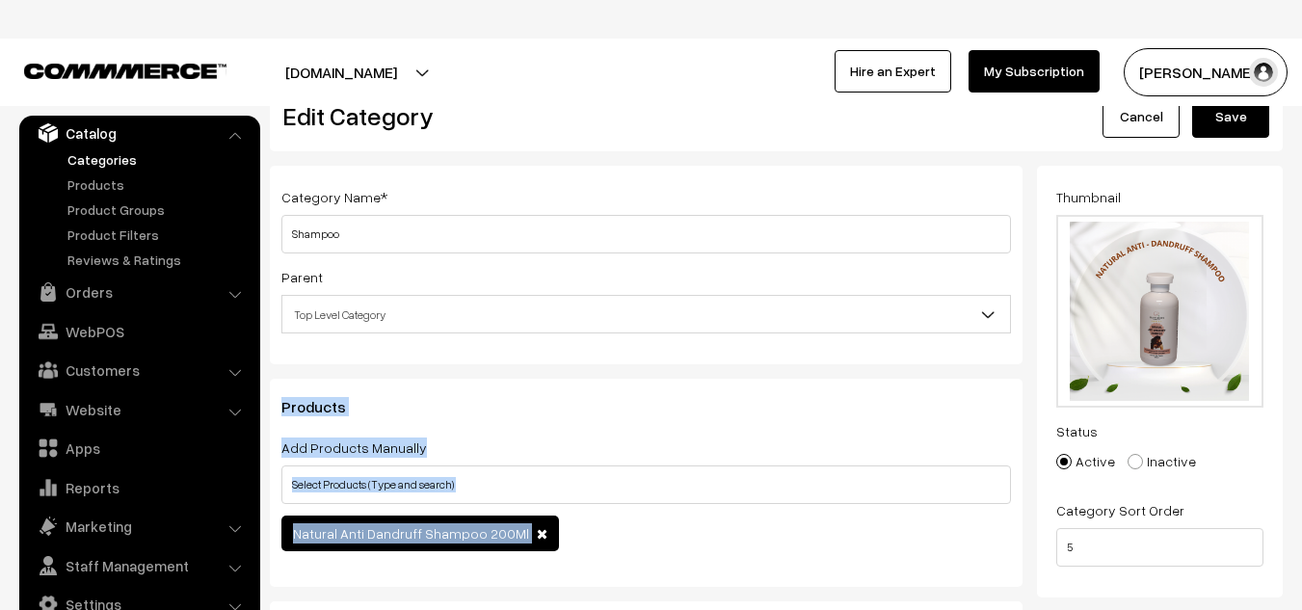
drag, startPoint x: 574, startPoint y: 350, endPoint x: 1115, endPoint y: 168, distance: 570.5
click at [1115, 168] on div "Category Name * Shampoo Parent Top Level Category Night Face Cream Face Wash Bo…" at bounding box center [776, 498] width 1042 height 664
click at [1234, 120] on button "Save" at bounding box center [1230, 116] width 77 height 42
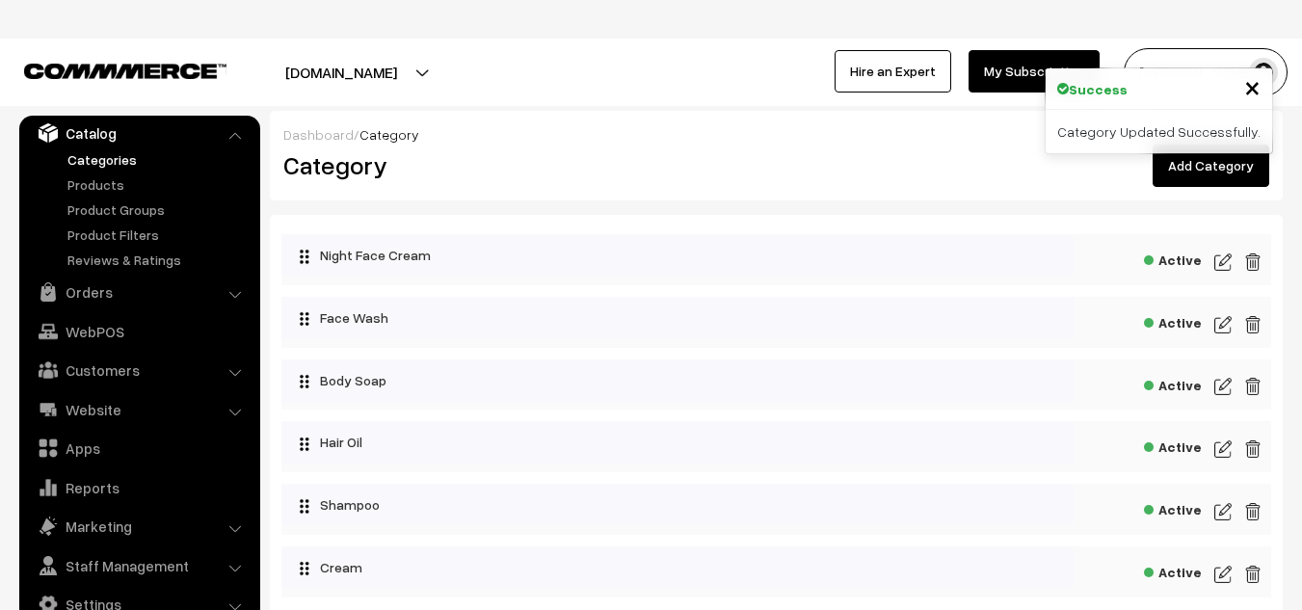
scroll to position [172, 0]
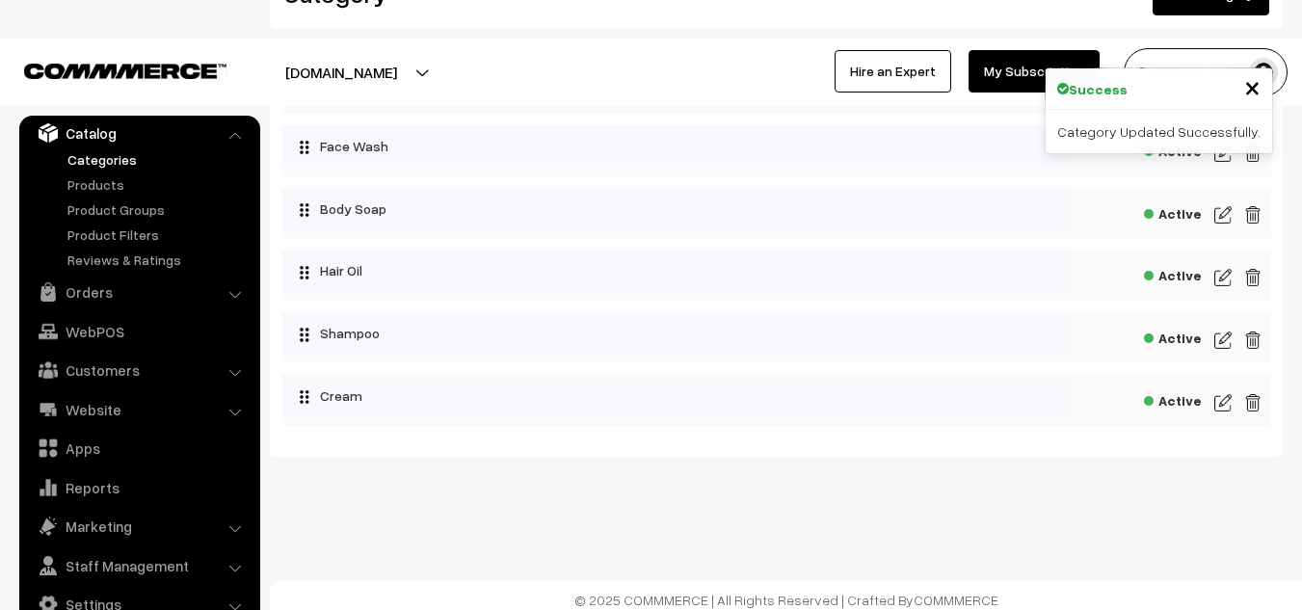
click at [1218, 337] on img at bounding box center [1222, 340] width 17 height 23
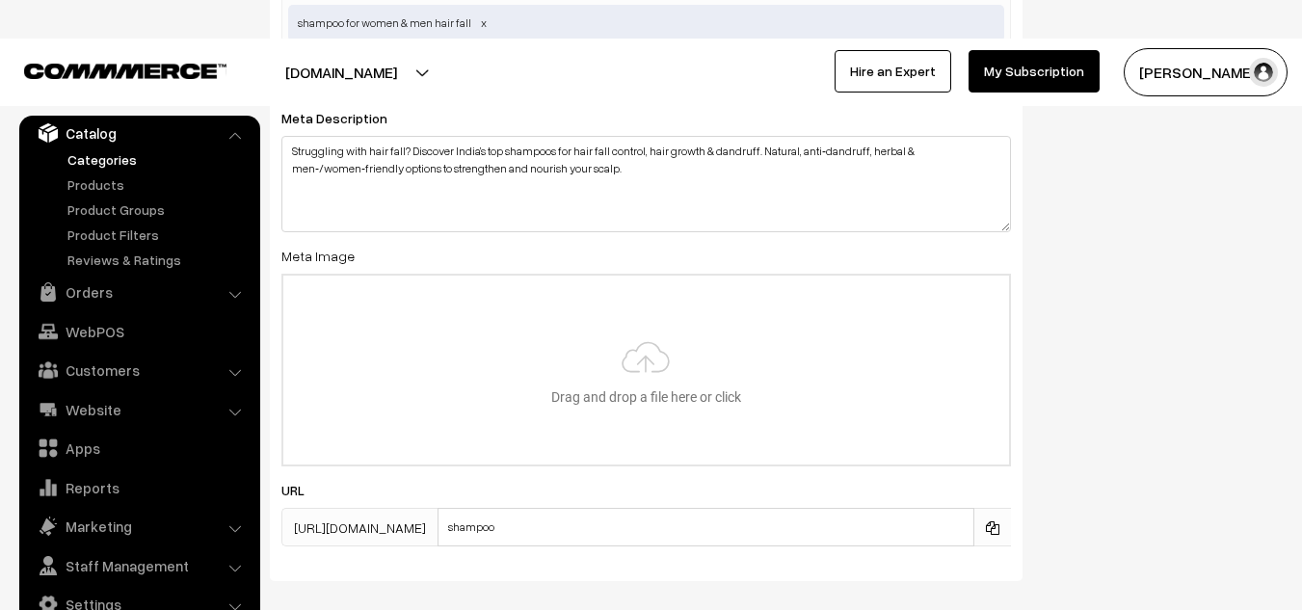
scroll to position [1678, 0]
click at [623, 359] on input "file" at bounding box center [646, 369] width 726 height 189
type input "C:\fakepath\shammpoo last...png"
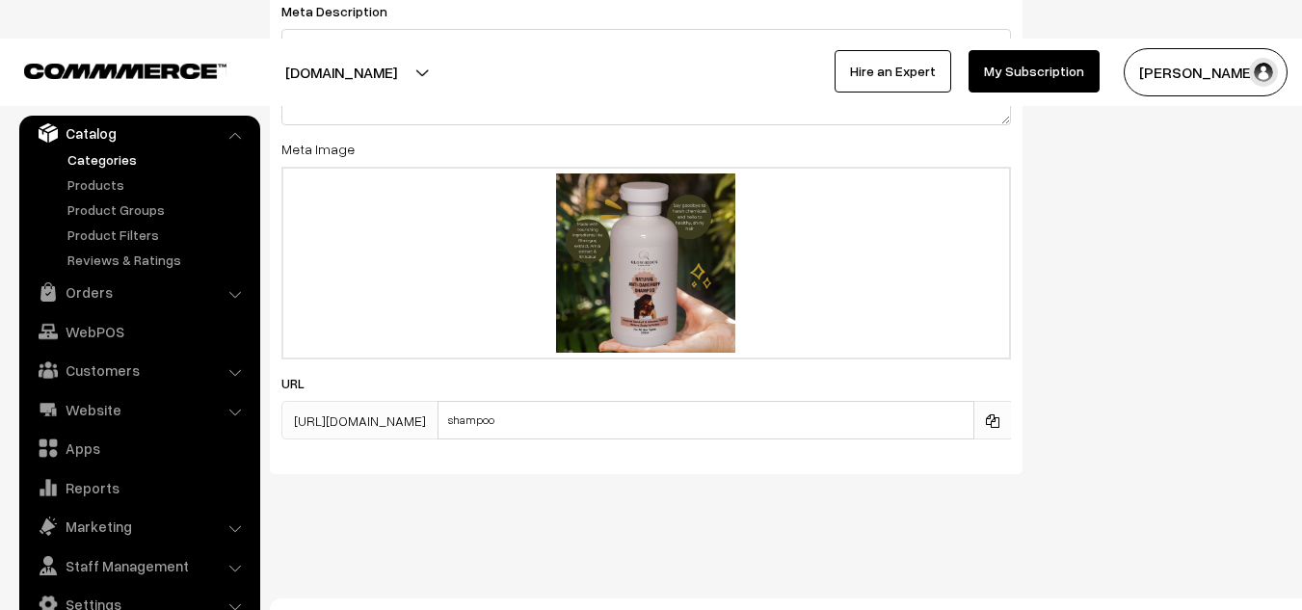
scroll to position [1802, 0]
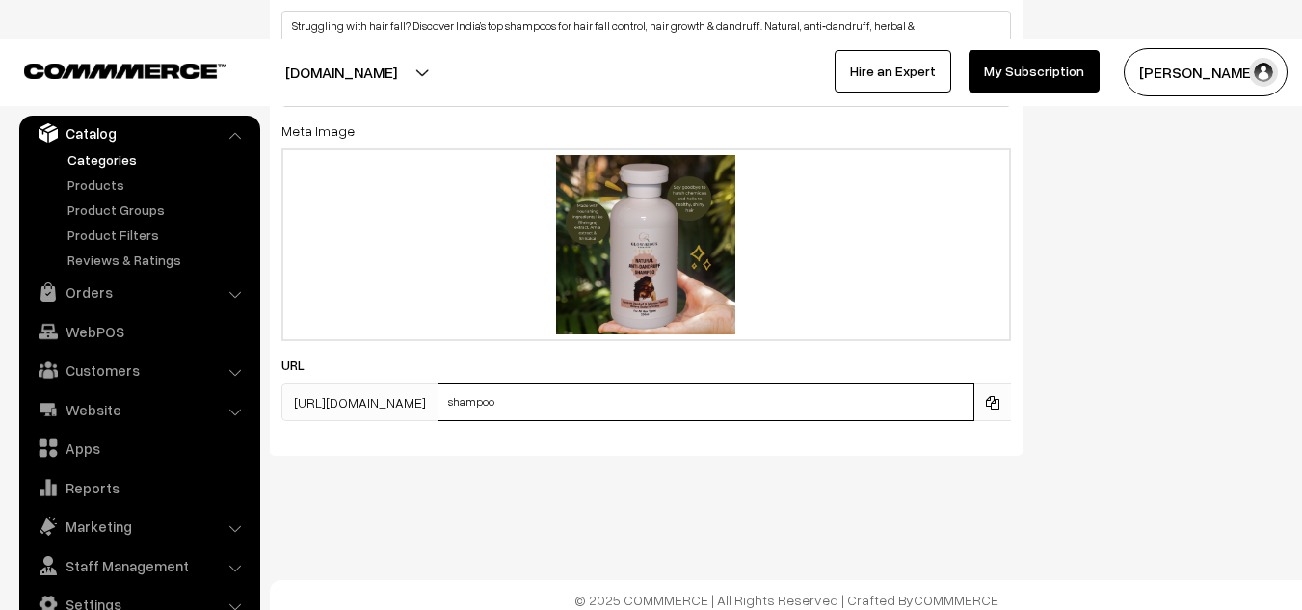
click at [554, 405] on input "shampoo" at bounding box center [706, 402] width 537 height 39
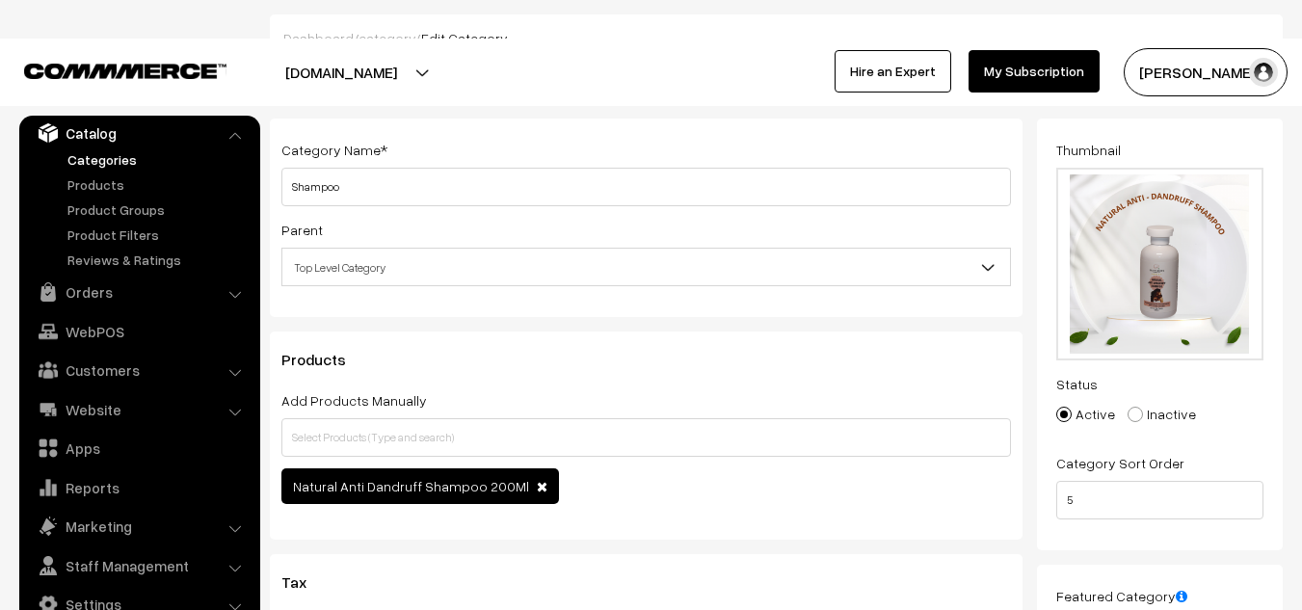
scroll to position [0, 0]
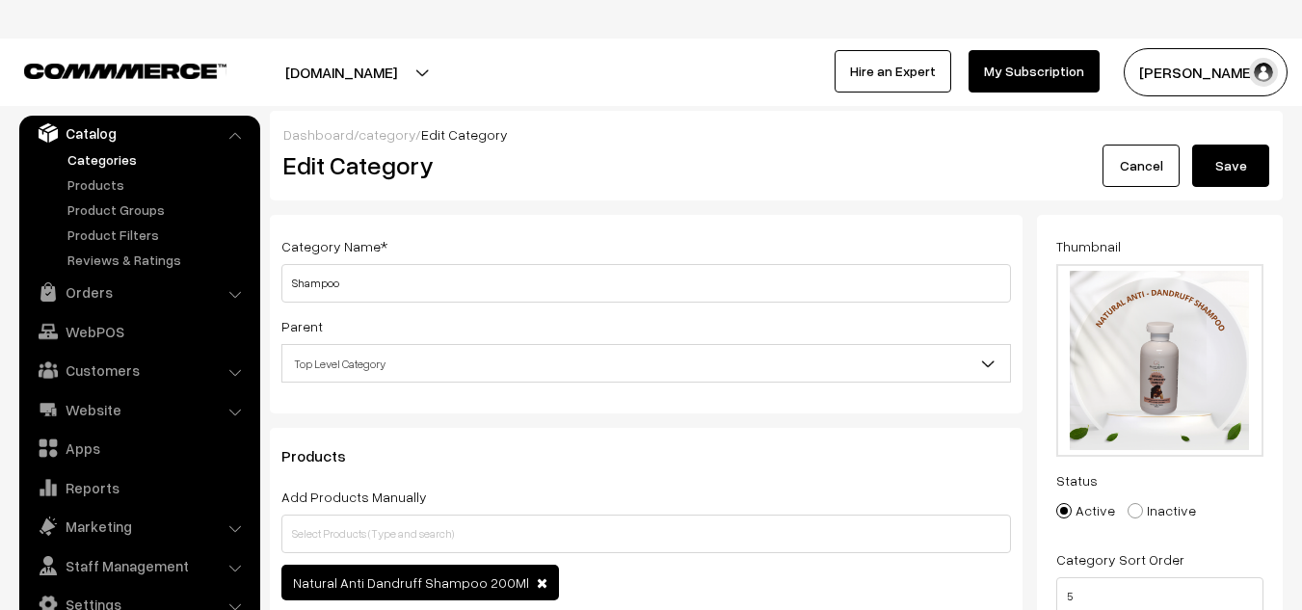
type input "anti dandruff shampoo"
click at [1228, 162] on button "Save" at bounding box center [1230, 166] width 77 height 42
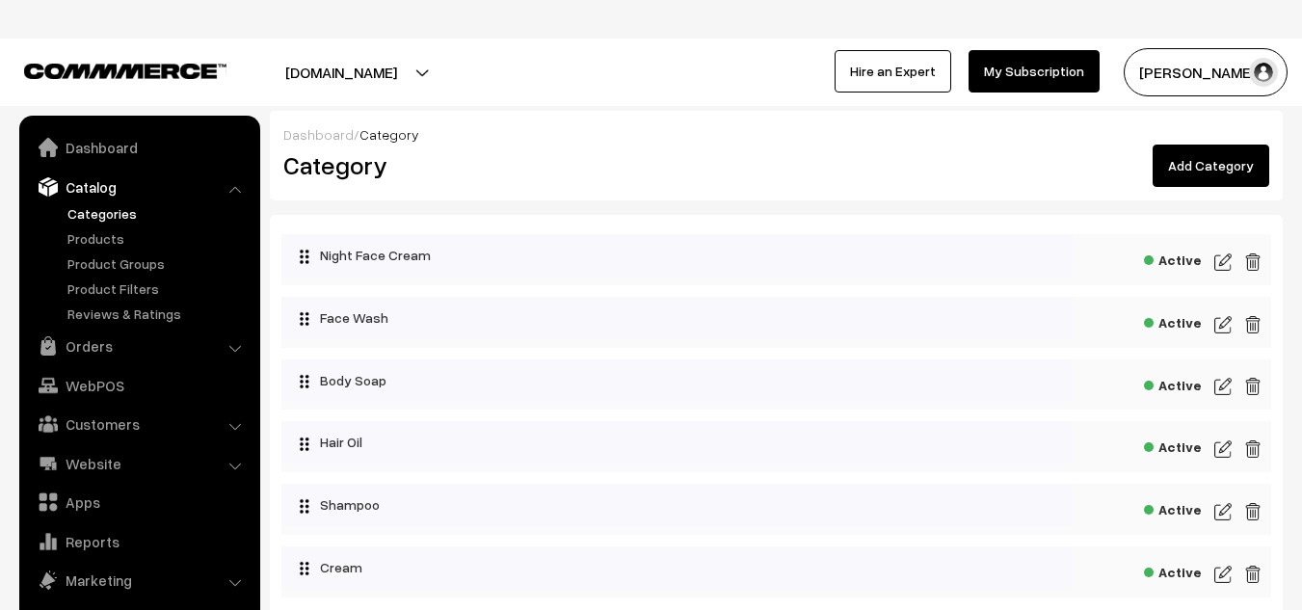
scroll to position [54, 0]
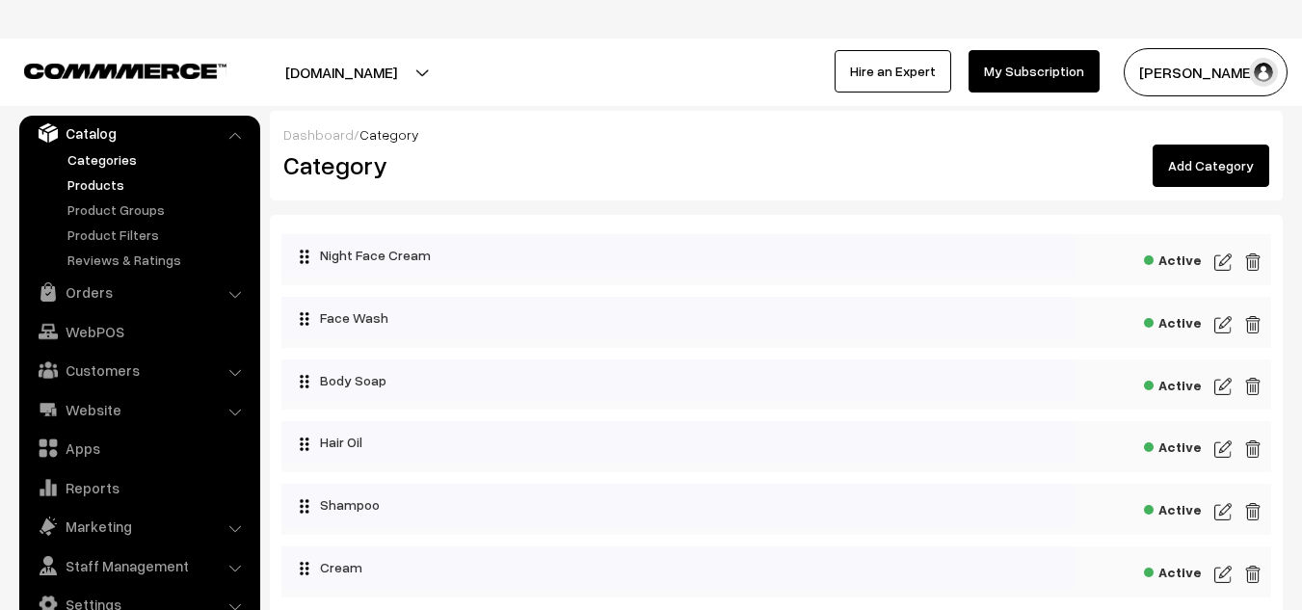
click at [93, 178] on link "Products" at bounding box center [158, 184] width 191 height 20
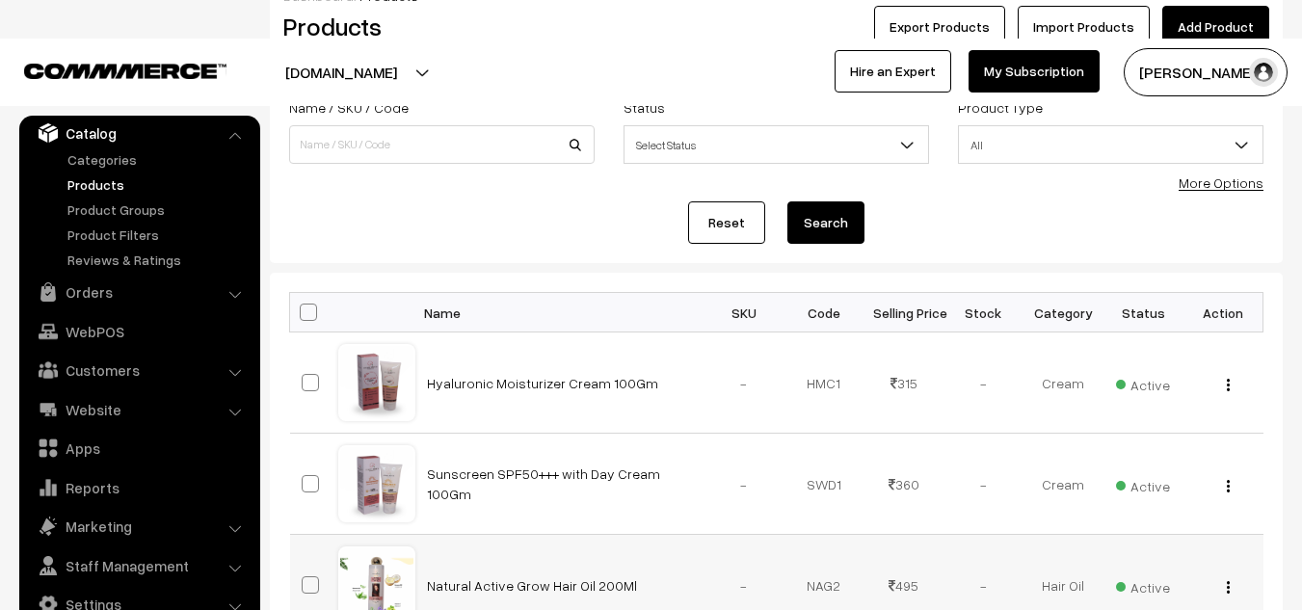
scroll to position [123, 0]
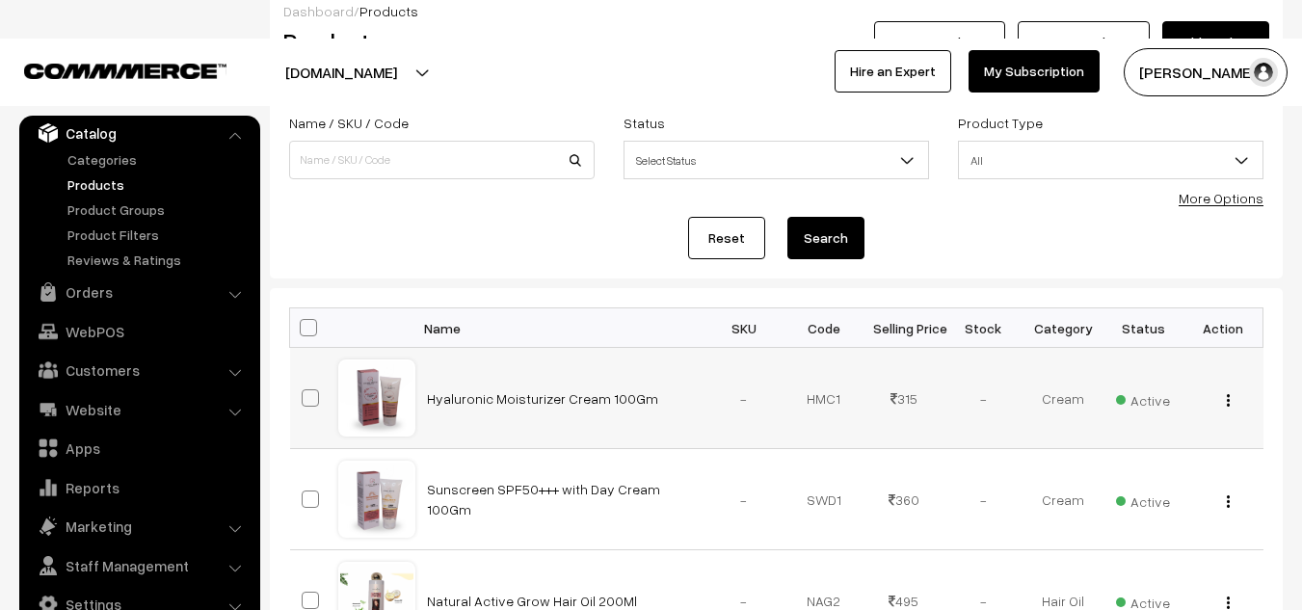
click at [1232, 402] on div "View Edit Delete" at bounding box center [1223, 398] width 57 height 20
click at [1227, 403] on img "button" at bounding box center [1228, 400] width 3 height 13
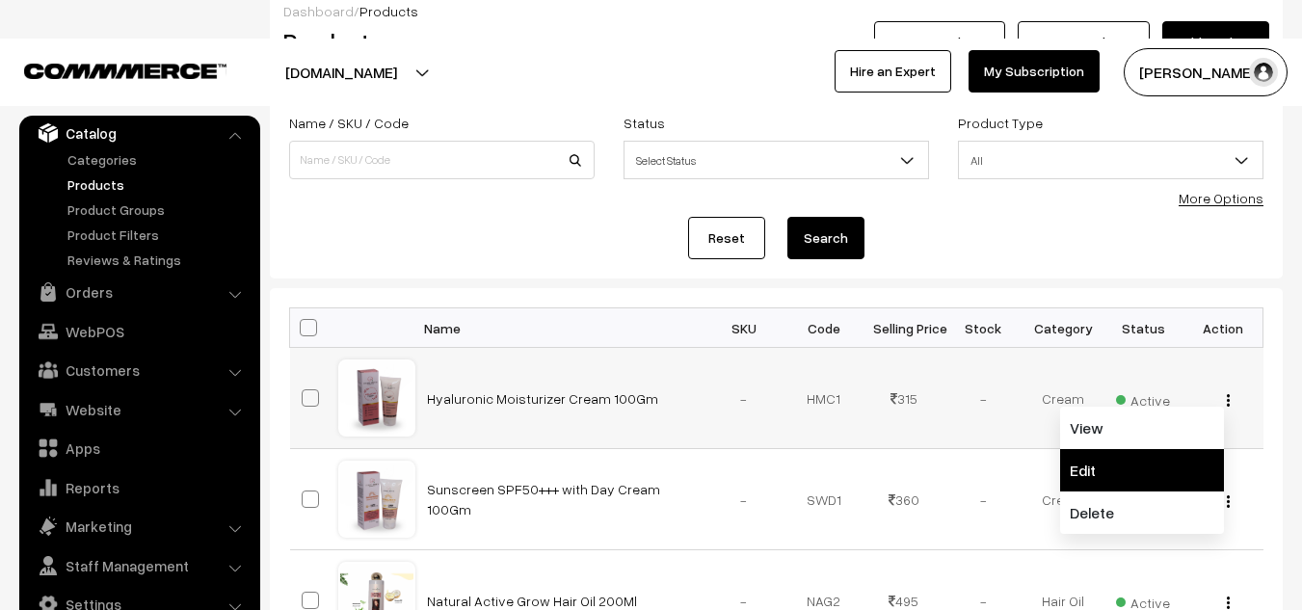
click at [1105, 467] on link "Edit" at bounding box center [1142, 470] width 164 height 42
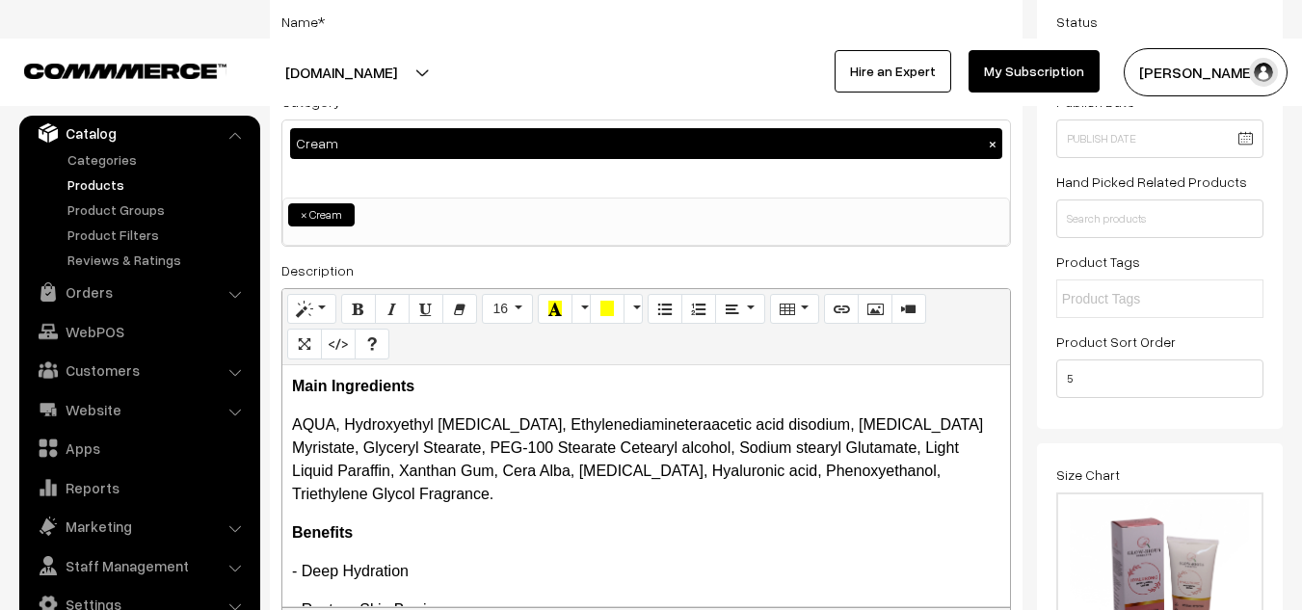
scroll to position [198, 0]
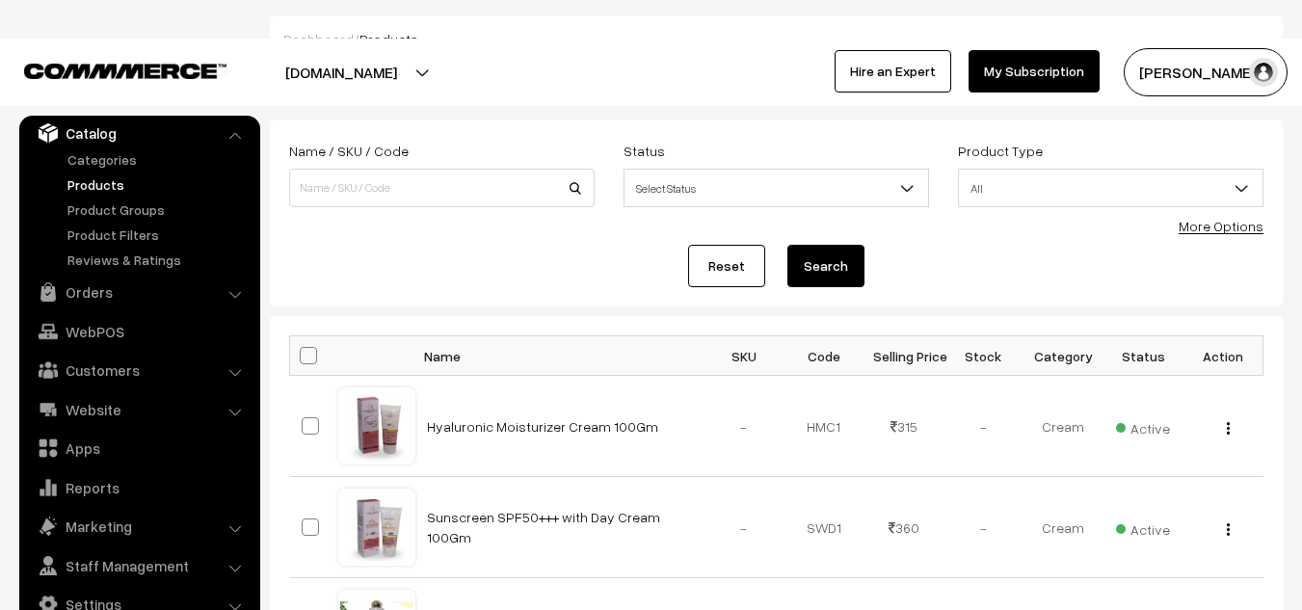
scroll to position [92, 0]
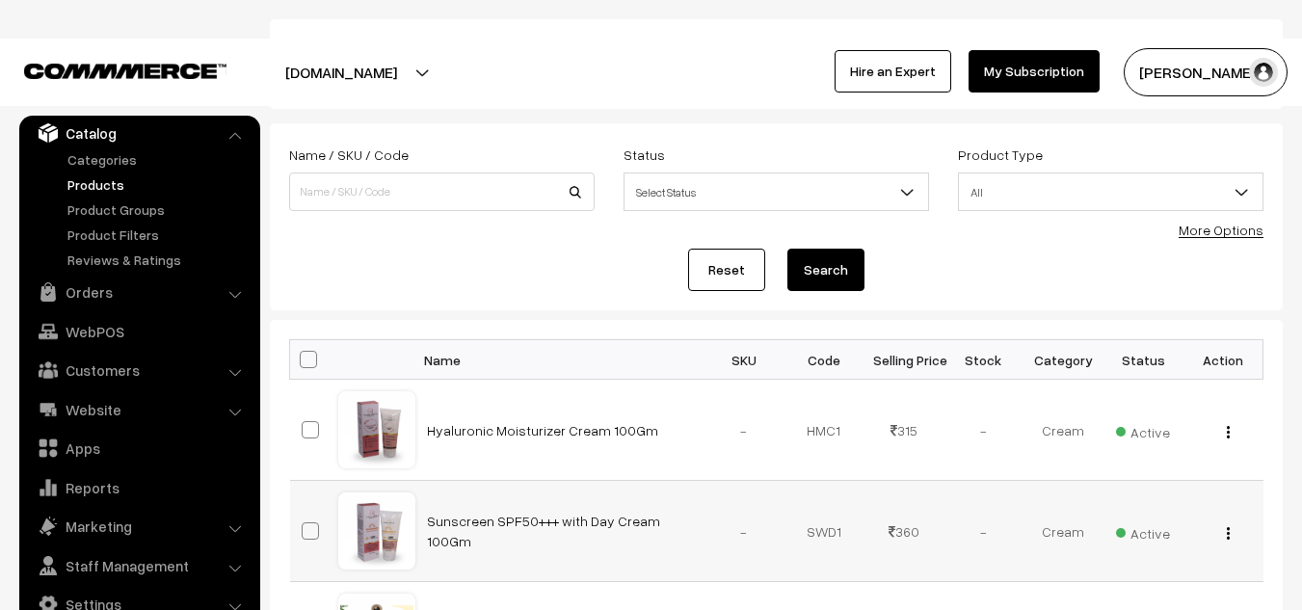
click at [1219, 530] on div "View Edit Delete" at bounding box center [1223, 531] width 57 height 20
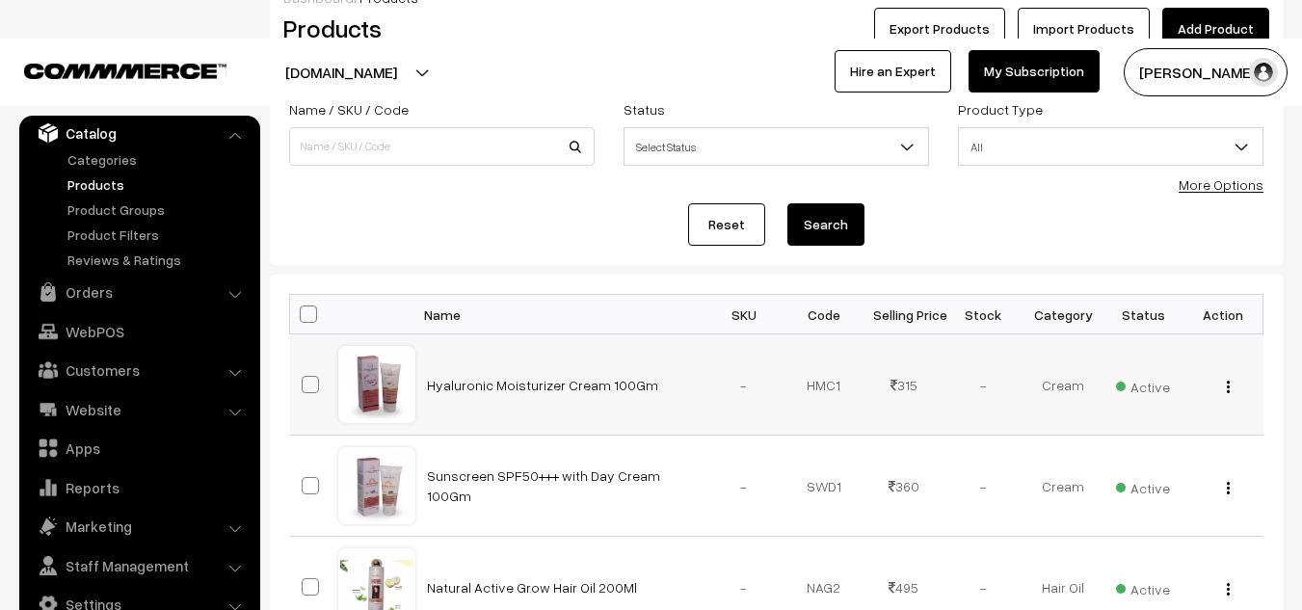
scroll to position [139, 0]
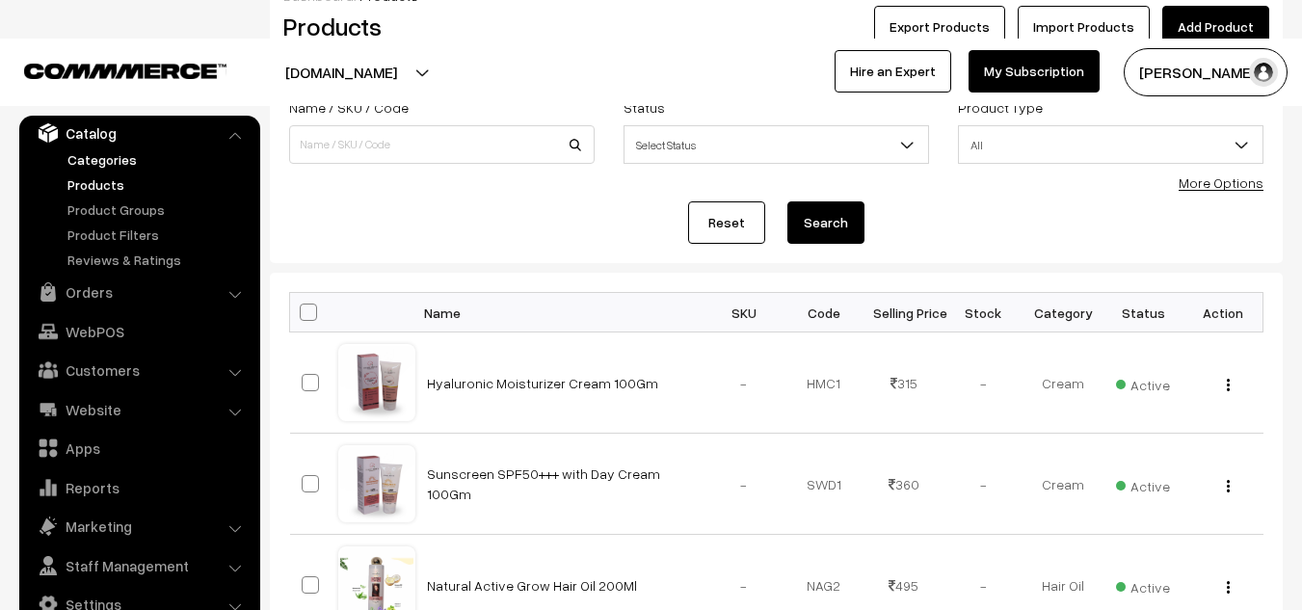
click at [90, 156] on link "Categories" at bounding box center [158, 159] width 191 height 20
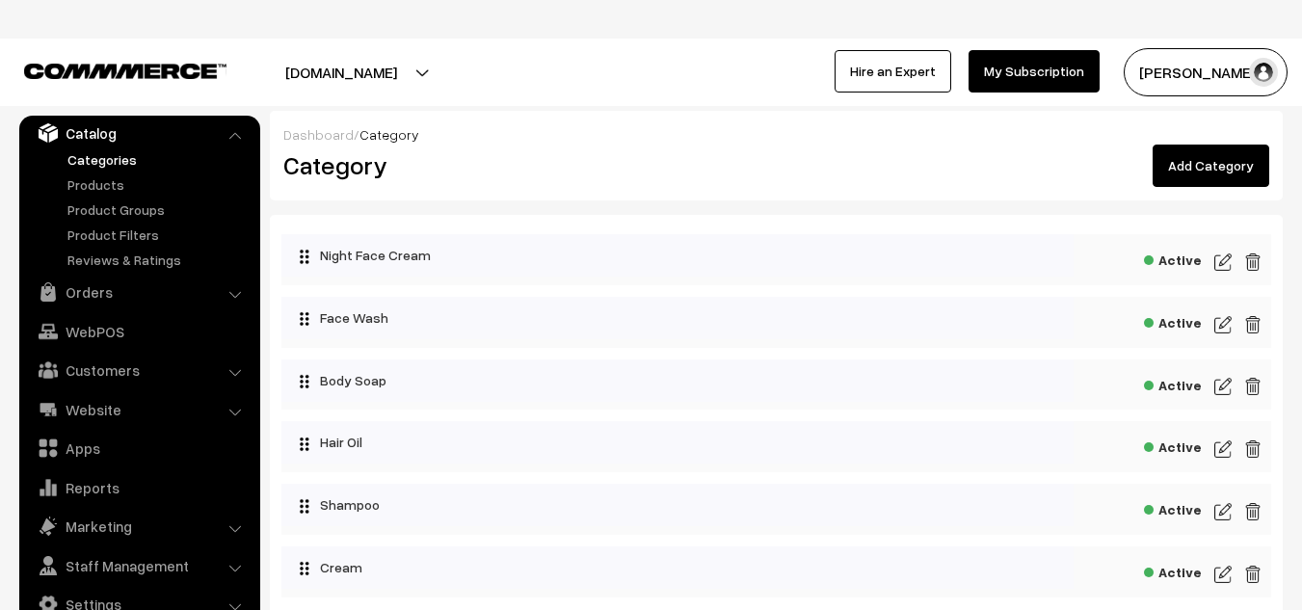
scroll to position [172, 0]
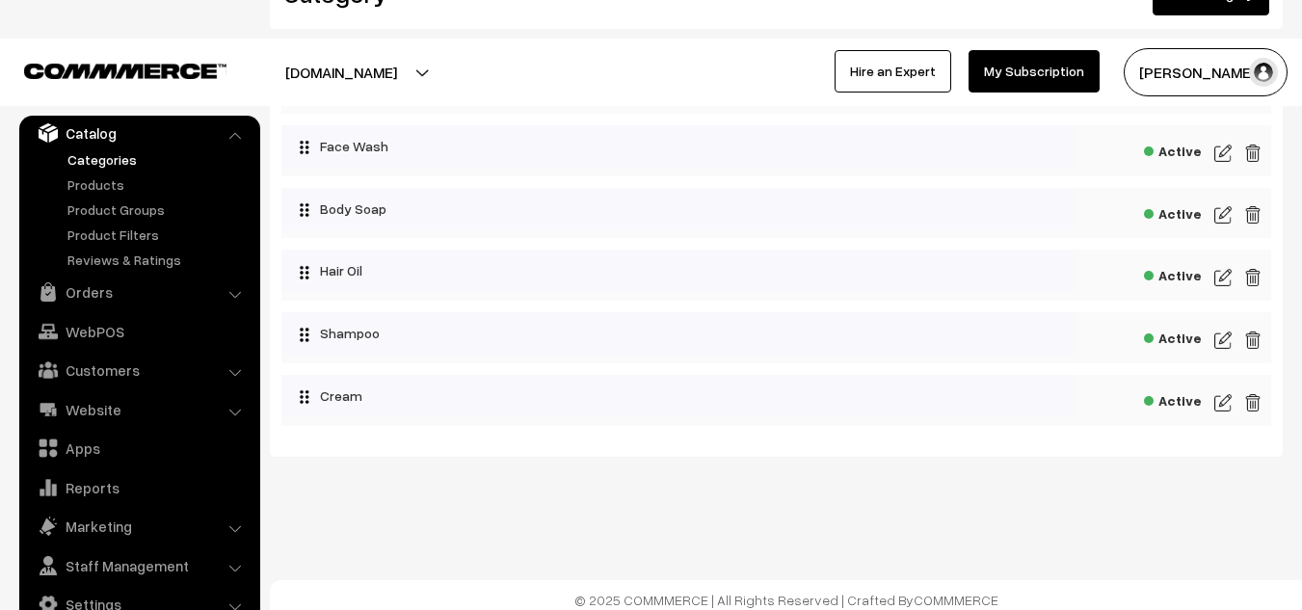
click at [1217, 401] on img at bounding box center [1222, 402] width 17 height 23
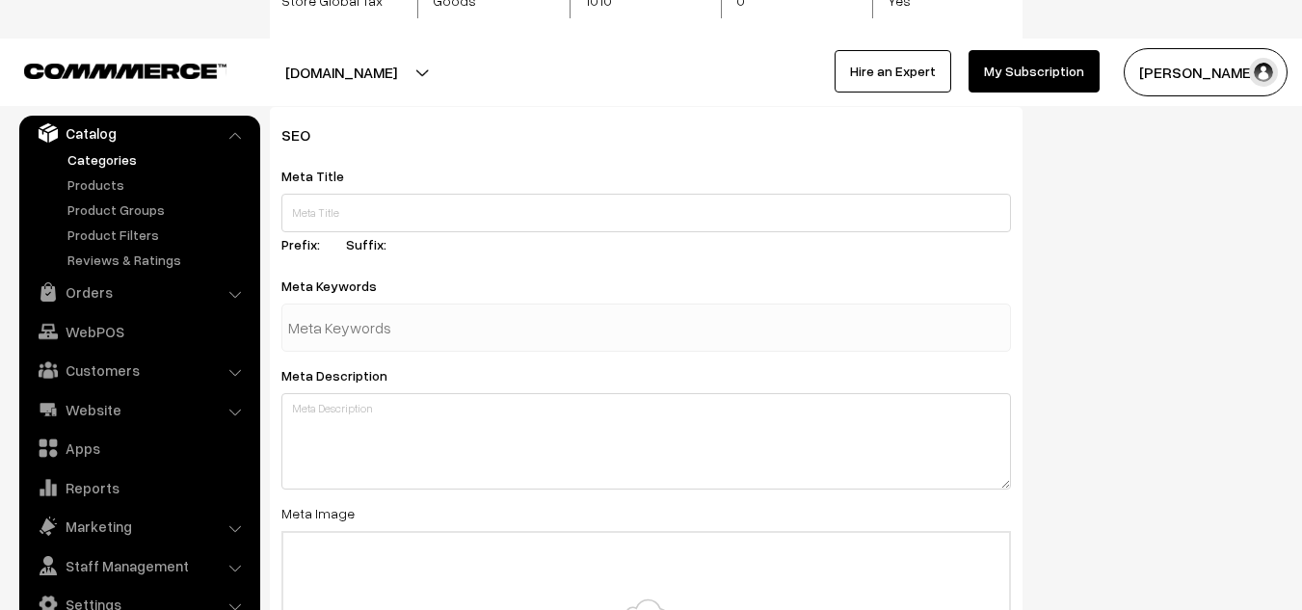
scroll to position [767, 0]
